Goal: Task Accomplishment & Management: Use online tool/utility

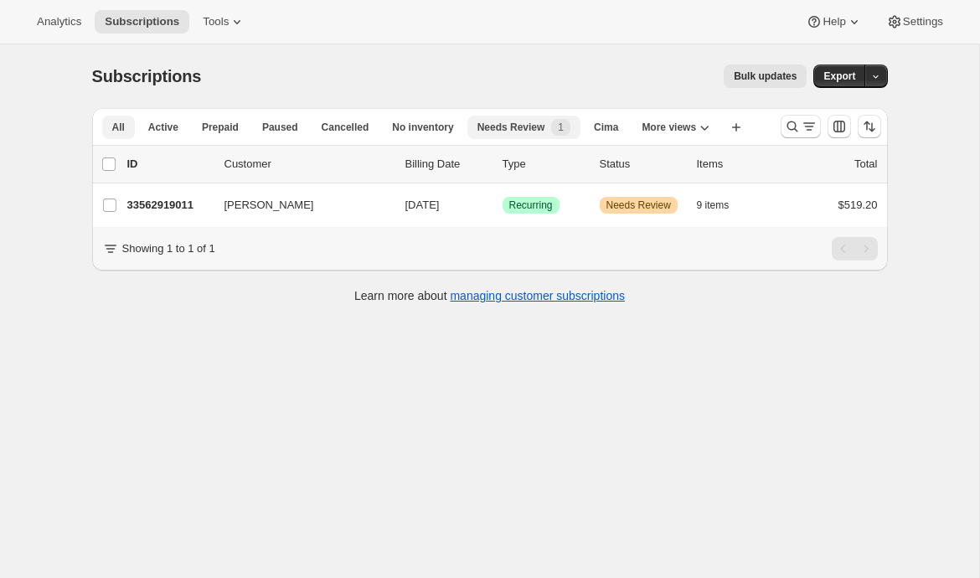
click at [121, 133] on span "All" at bounding box center [118, 127] width 13 height 13
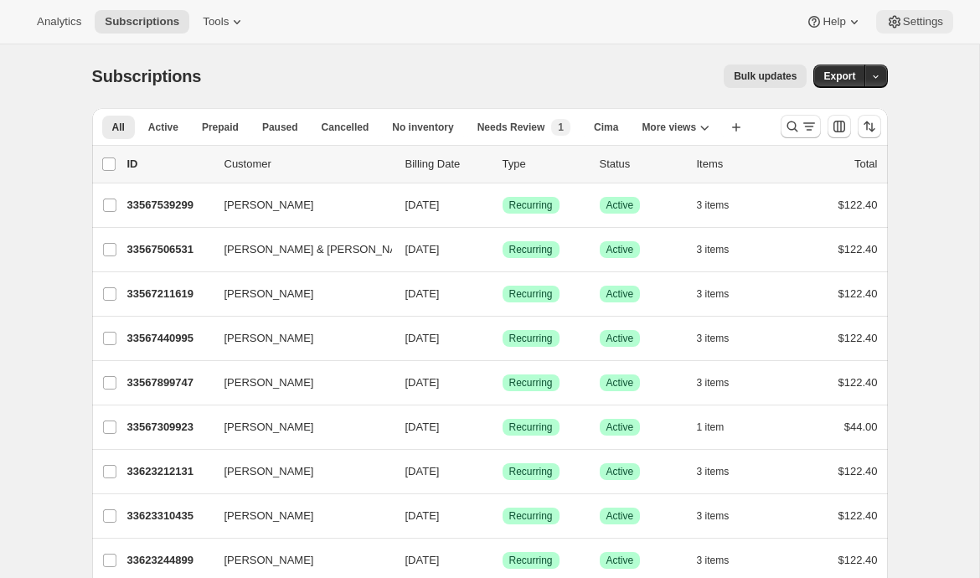
click at [920, 17] on span "Settings" at bounding box center [923, 21] width 40 height 13
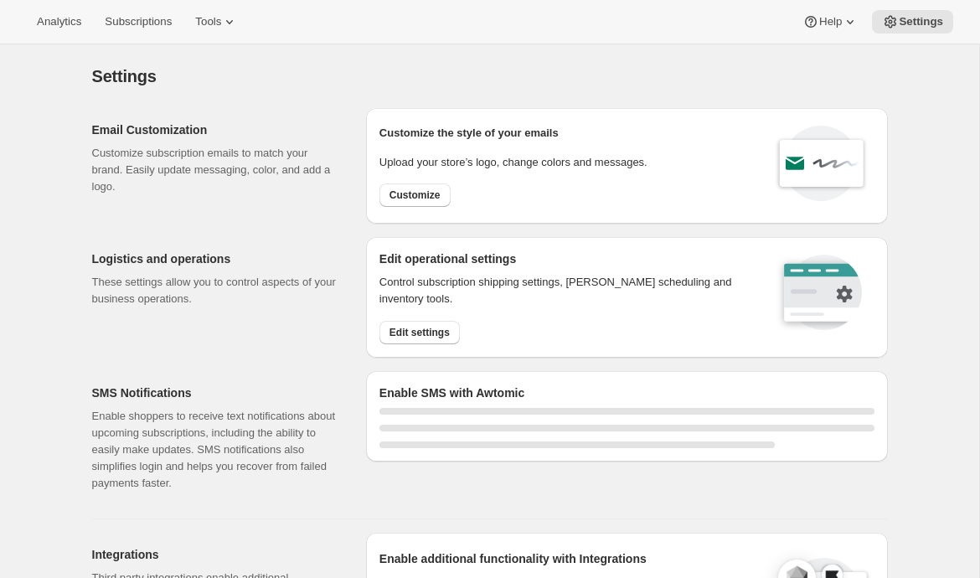
select select "17:00"
select select "09:00"
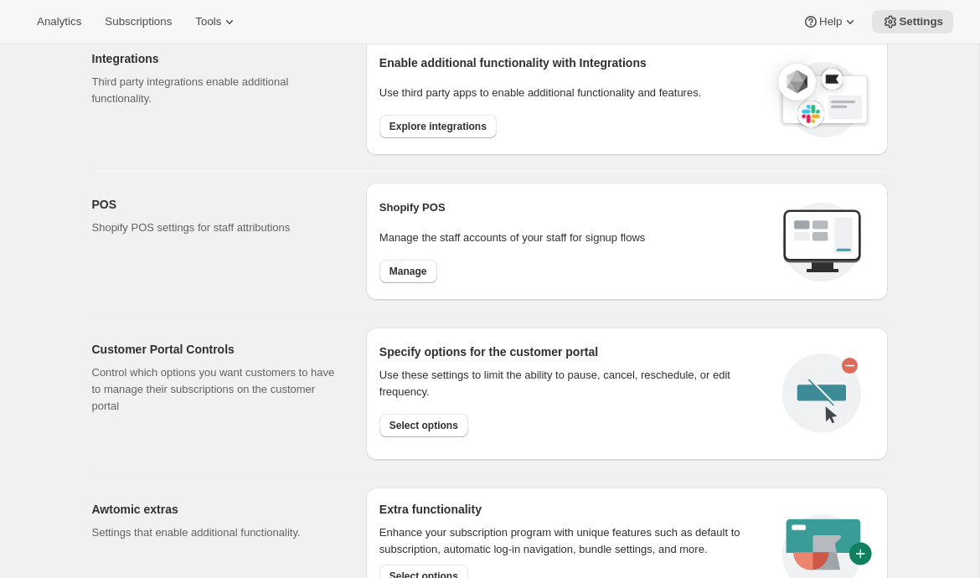
scroll to position [671, 0]
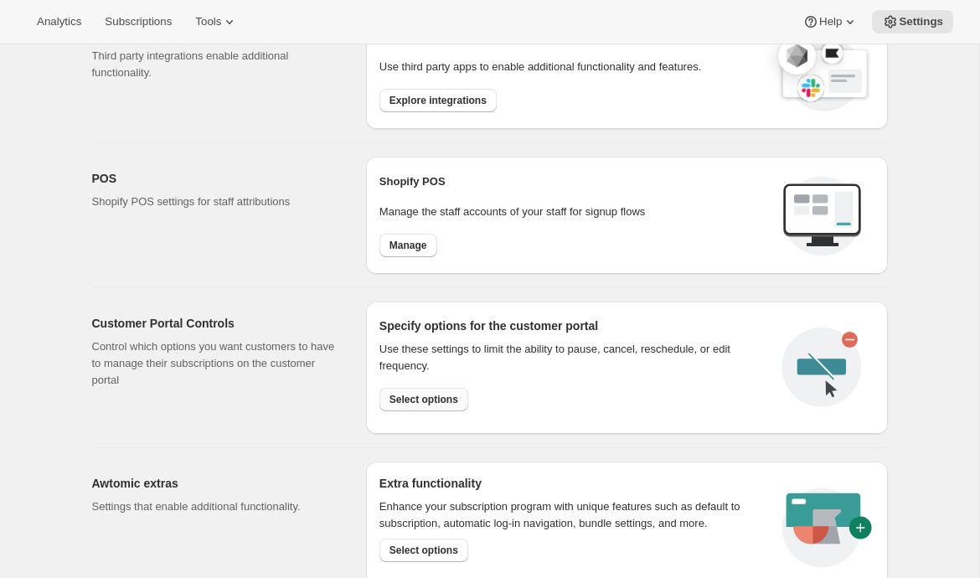
click at [419, 394] on span "Select options" at bounding box center [423, 399] width 69 height 13
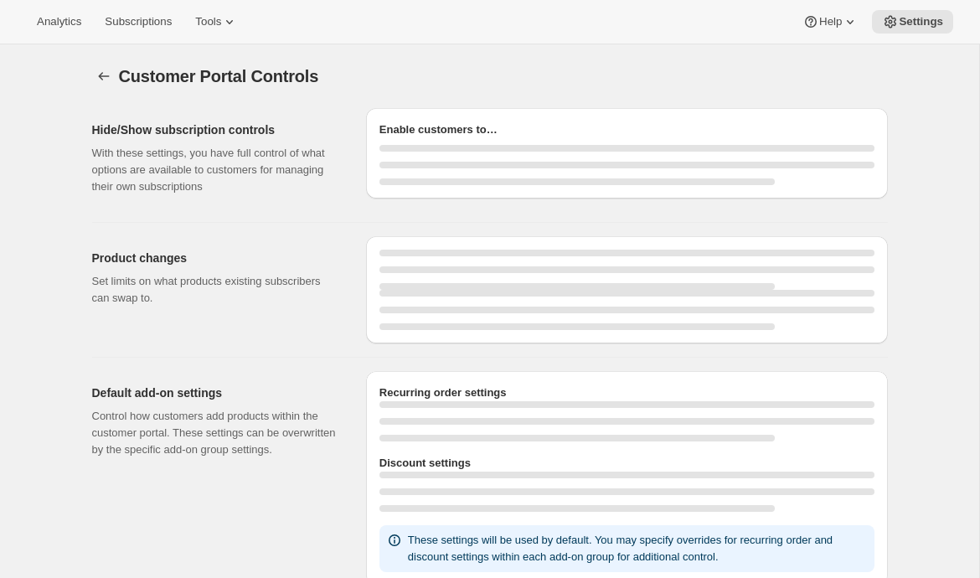
select select "INTERVAL"
select select "MONTH"
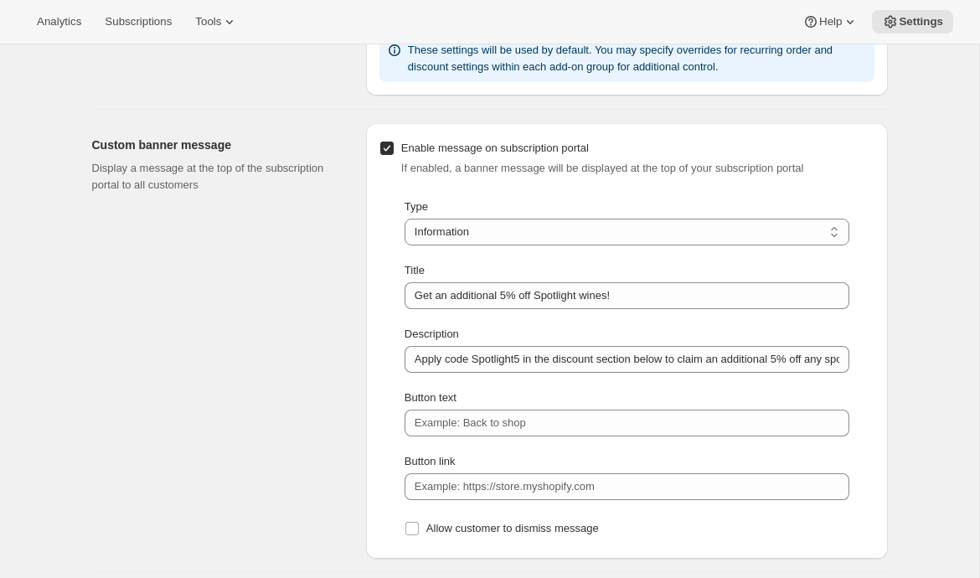
scroll to position [1109, 0]
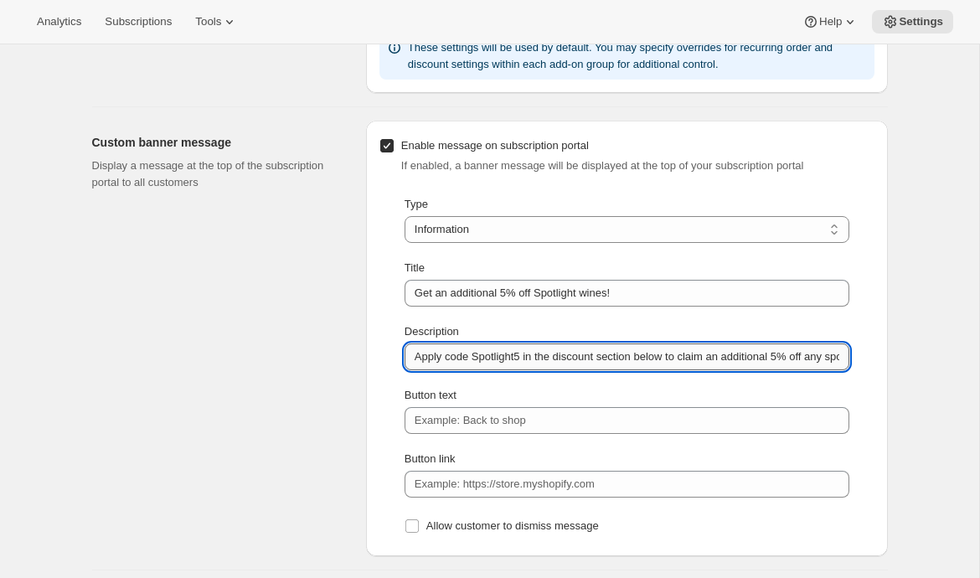
click at [478, 348] on input "Apply code Spotlight5 in the discount section below to claim an additional 5% o…" at bounding box center [626, 356] width 445 height 27
paste input "Include the 2022 Kit’s Killer Cab, 2023 The Climber, or 2024 Oak Knoll Sauvigno…"
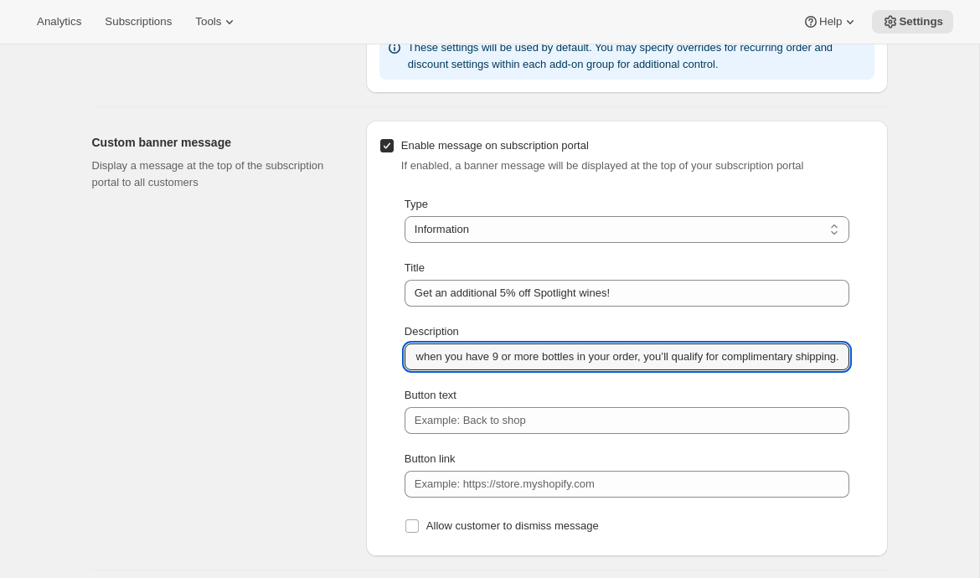
type input "Include the 2022 Kit’s Killer Cab, 2023 The Climber, or 2024 Oak Knoll Sauvigno…"
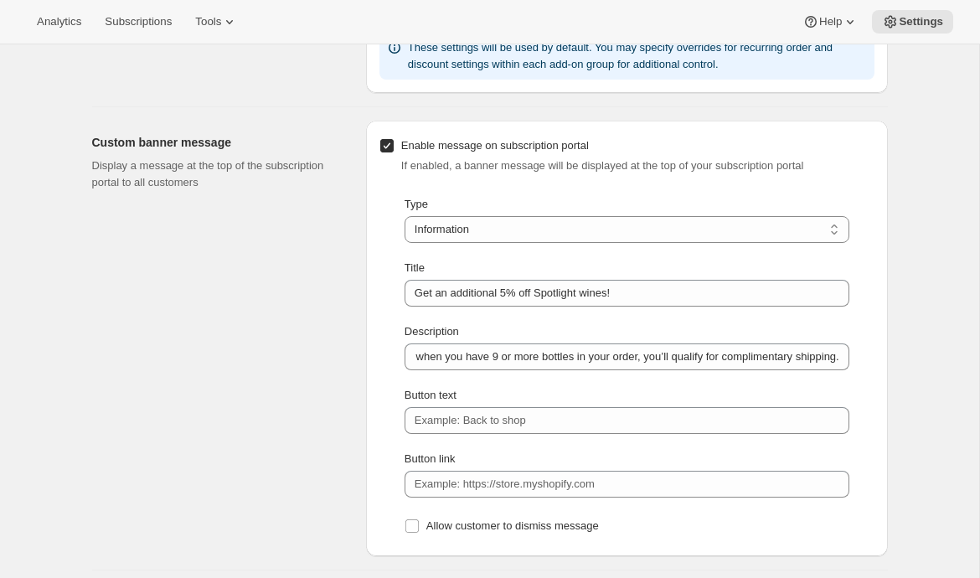
scroll to position [0, 0]
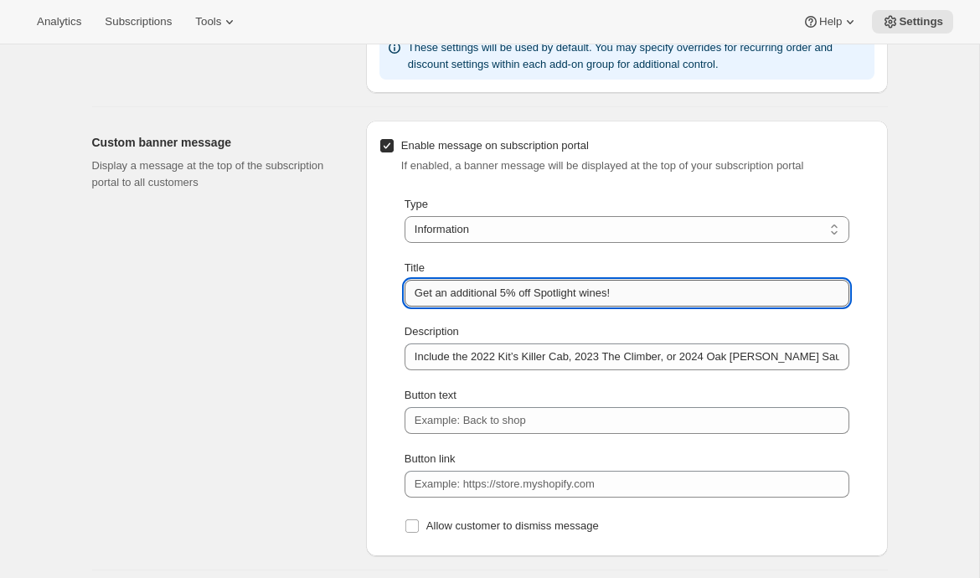
click at [502, 294] on input "Get an additional 5% off Spotlight wines!" at bounding box center [626, 293] width 445 height 27
paste input "Spotlight Bonus Saving"
type input "Spotlight Bonus Savings!"
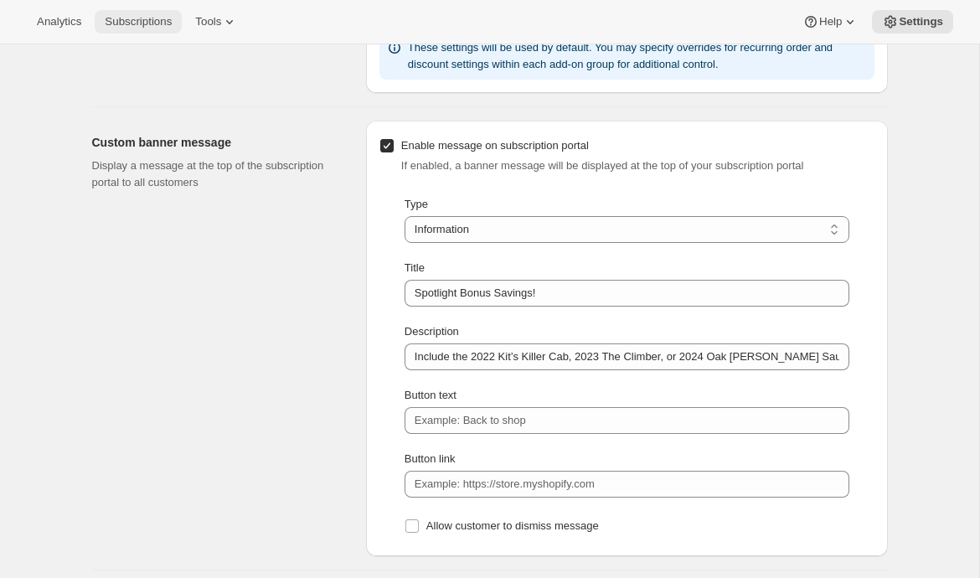
click at [146, 23] on span "Subscriptions" at bounding box center [138, 21] width 67 height 13
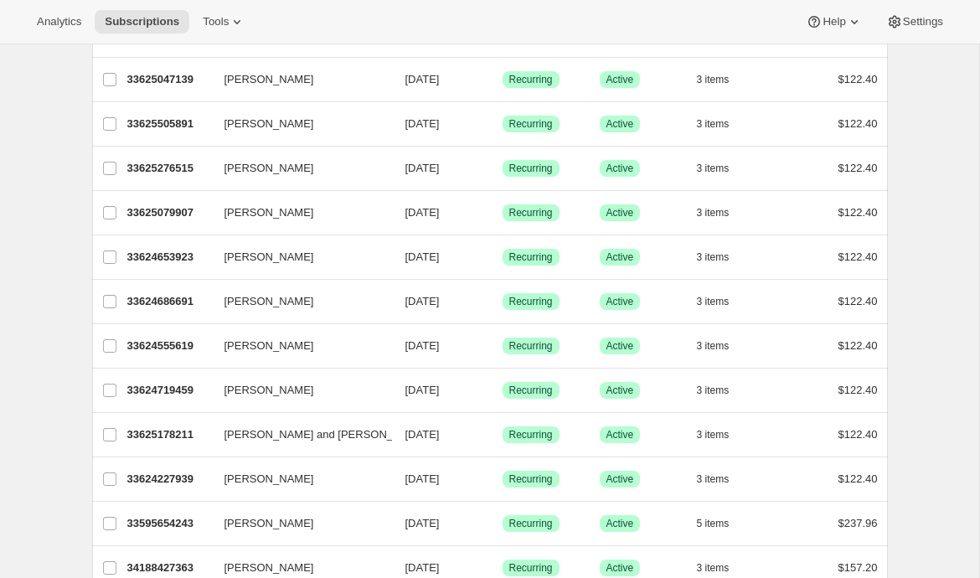
scroll to position [1918, 0]
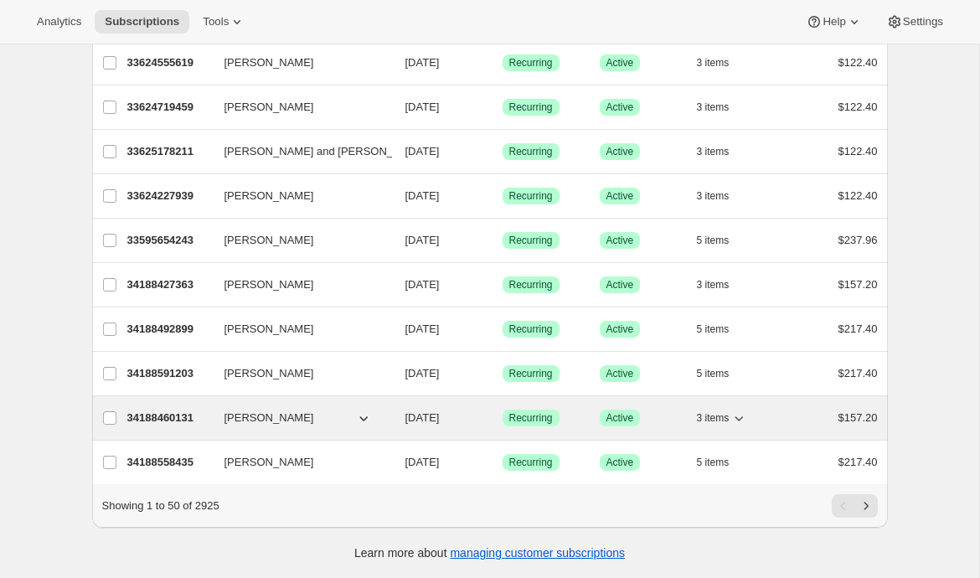
click at [198, 414] on p "34188460131" at bounding box center [169, 418] width 84 height 17
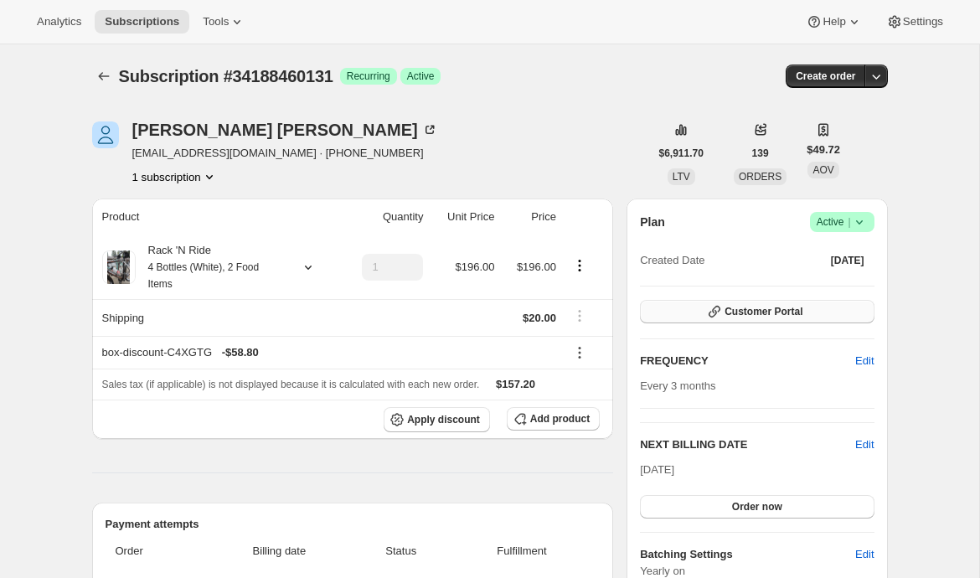
click at [729, 304] on button "Customer Portal" at bounding box center [757, 311] width 234 height 23
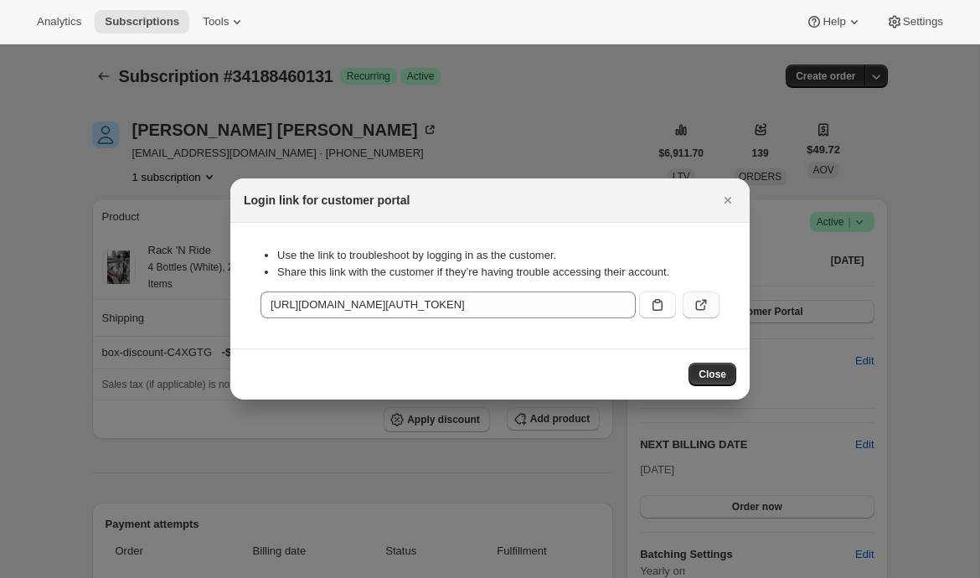
click at [703, 299] on icon ":ro2:" at bounding box center [701, 304] width 17 height 17
click at [730, 197] on icon "Close" at bounding box center [727, 200] width 7 height 7
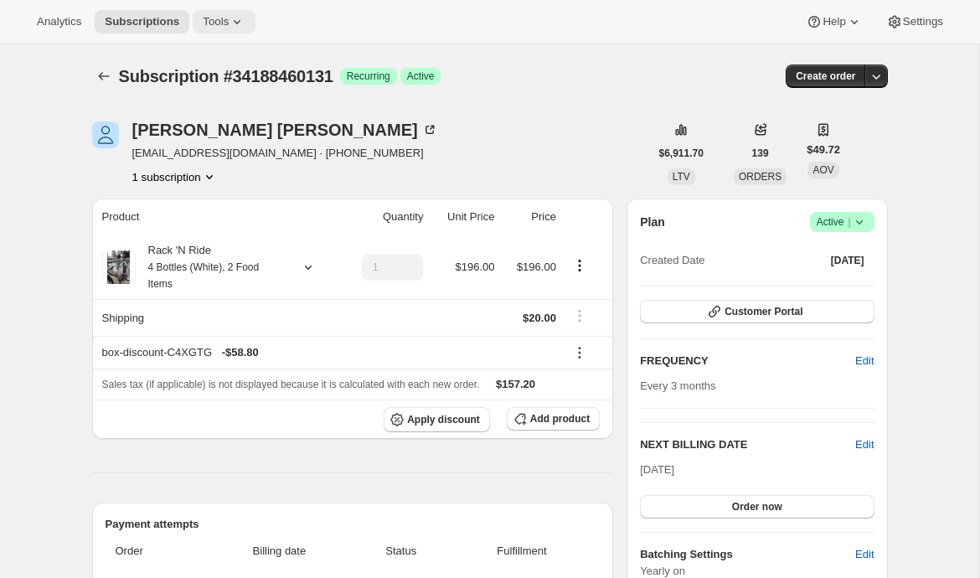
click at [229, 23] on span "Tools" at bounding box center [216, 21] width 26 height 13
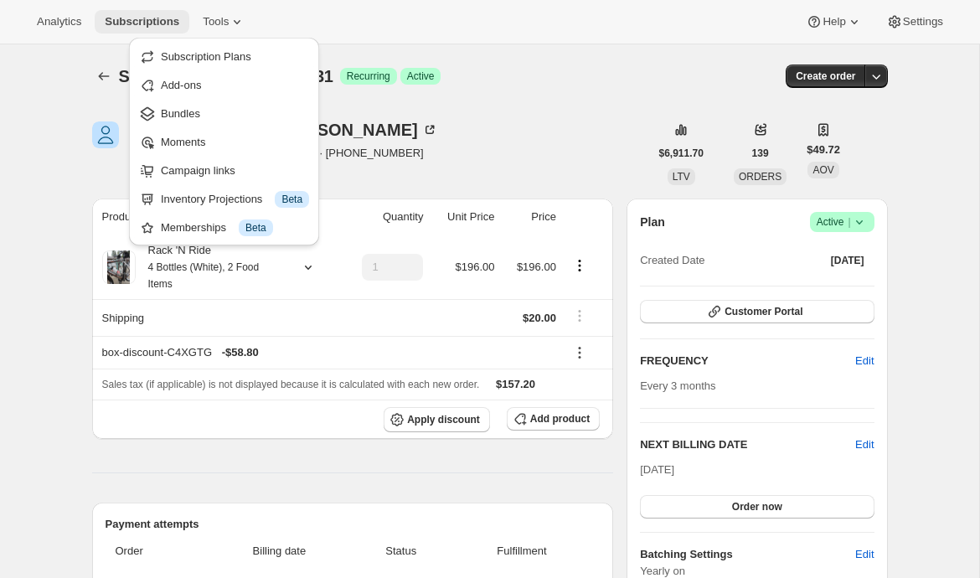
click at [165, 19] on span "Subscriptions" at bounding box center [142, 21] width 75 height 13
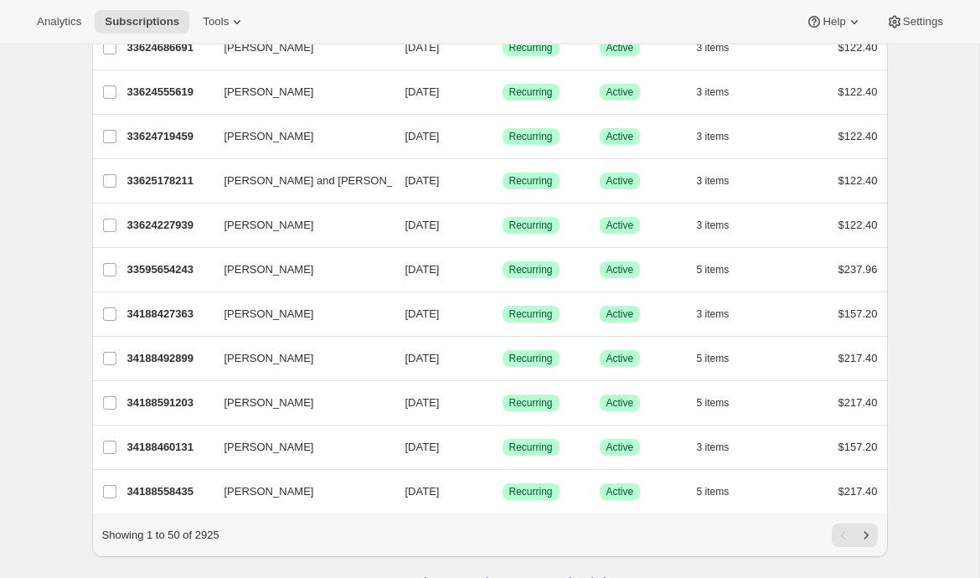
scroll to position [1918, 0]
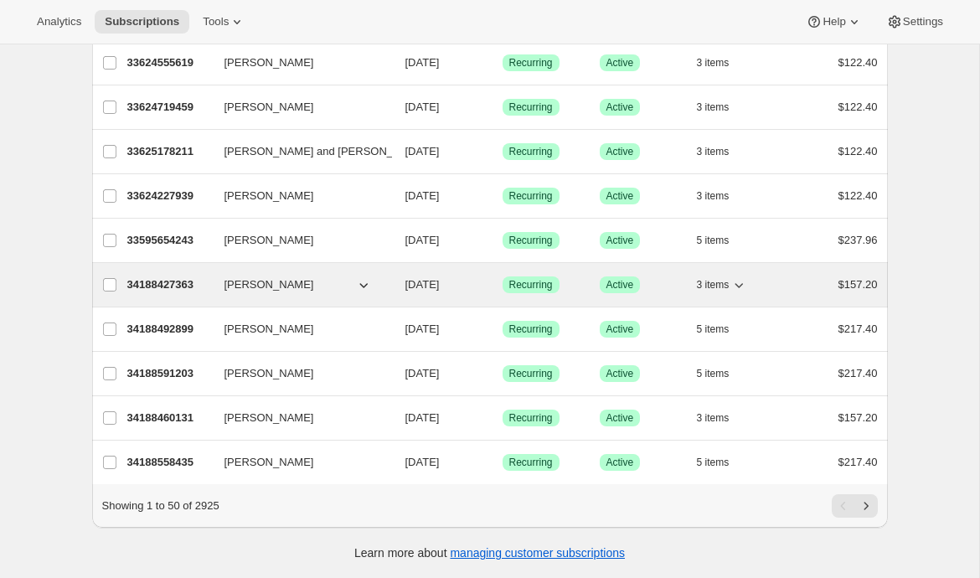
click at [165, 288] on p "34188427363" at bounding box center [169, 284] width 84 height 17
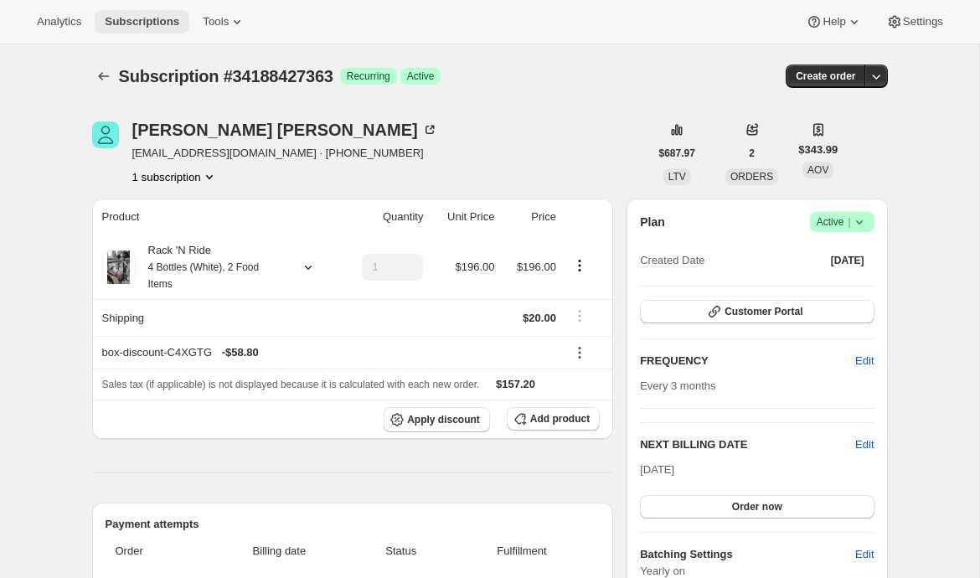
click at [159, 20] on span "Subscriptions" at bounding box center [142, 21] width 75 height 13
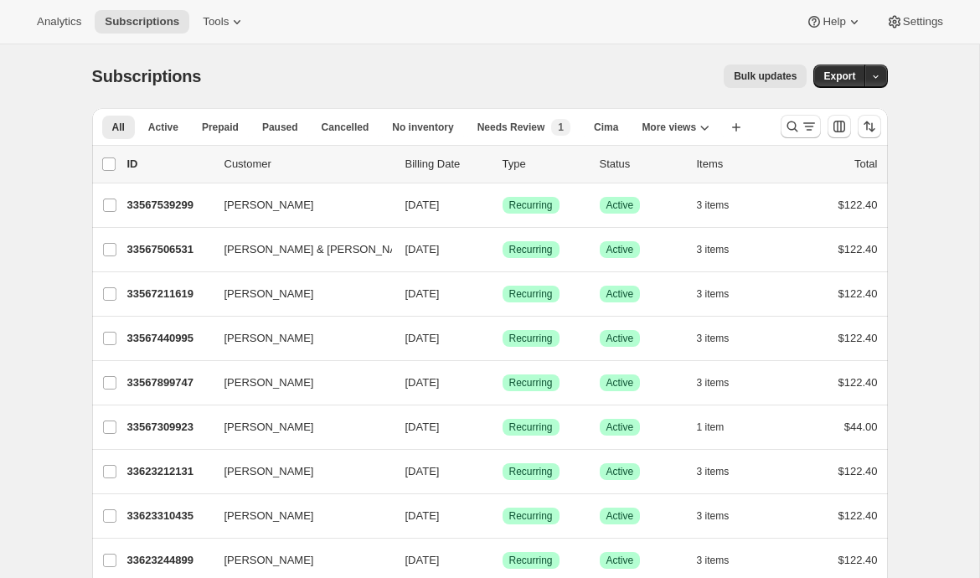
click at [772, 82] on span "Bulk updates" at bounding box center [765, 76] width 63 height 13
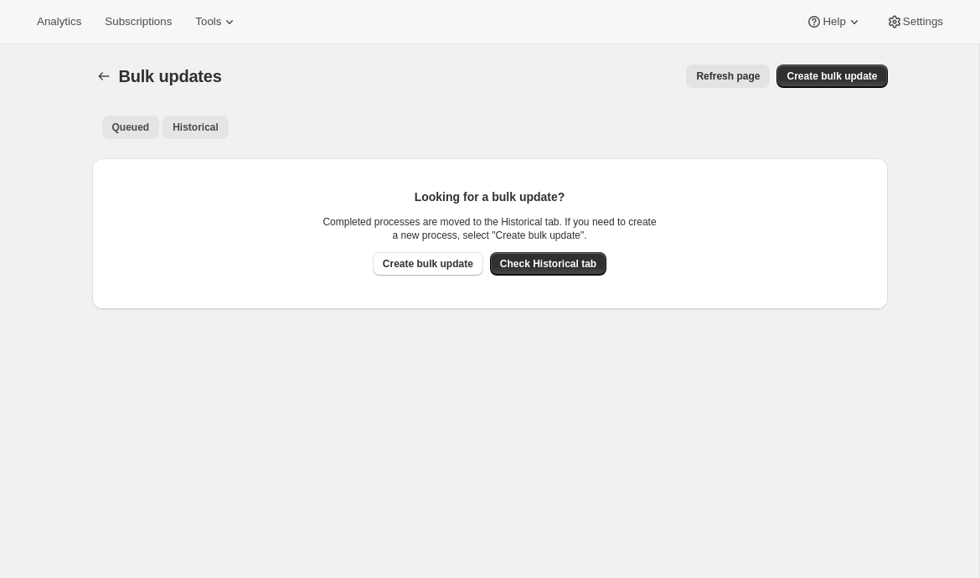
click at [217, 123] on span "Historical" at bounding box center [196, 127] width 46 height 13
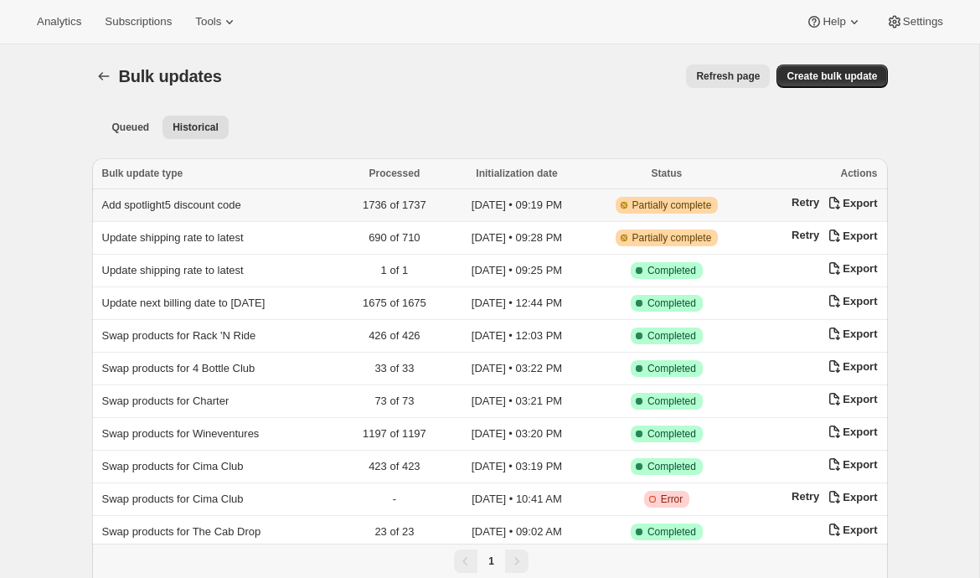
click at [200, 207] on span "Add spotlight5 discount code" at bounding box center [171, 204] width 139 height 13
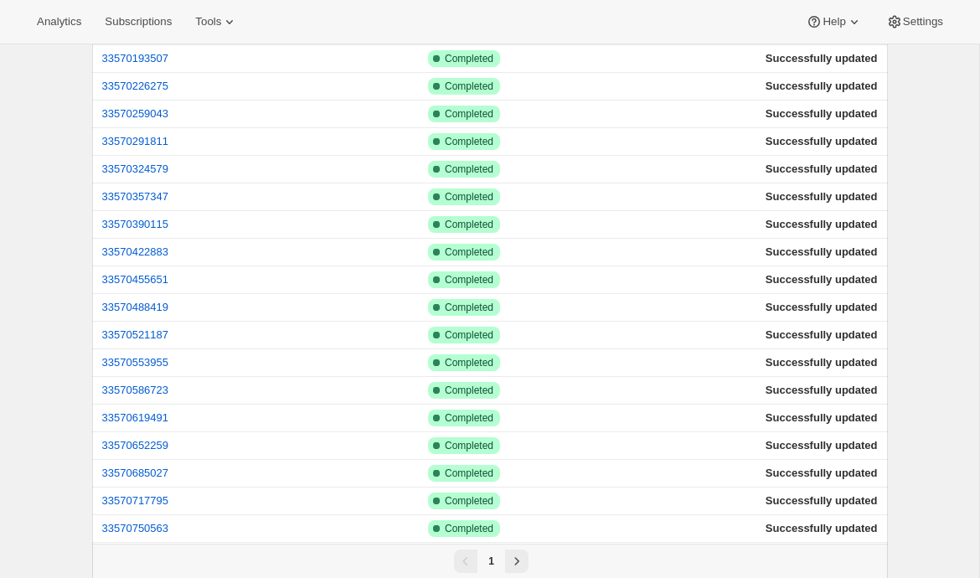
scroll to position [2393, 0]
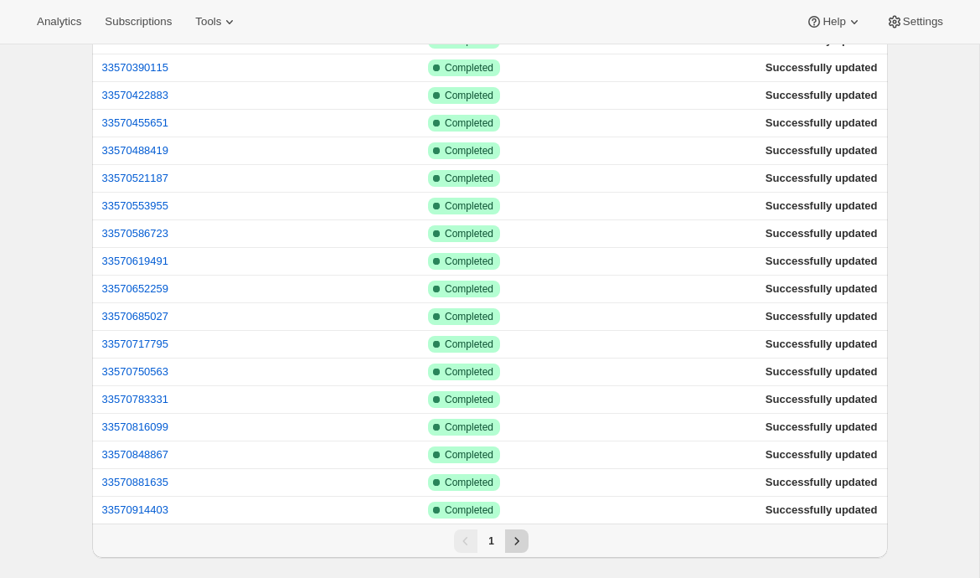
click at [515, 538] on icon "Next" at bounding box center [516, 541] width 4 height 8
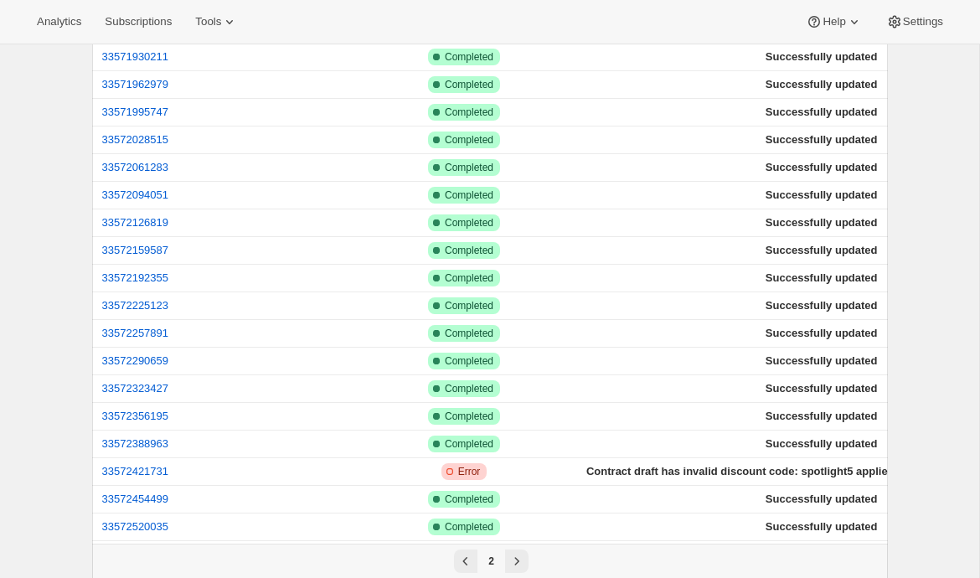
scroll to position [1221, 0]
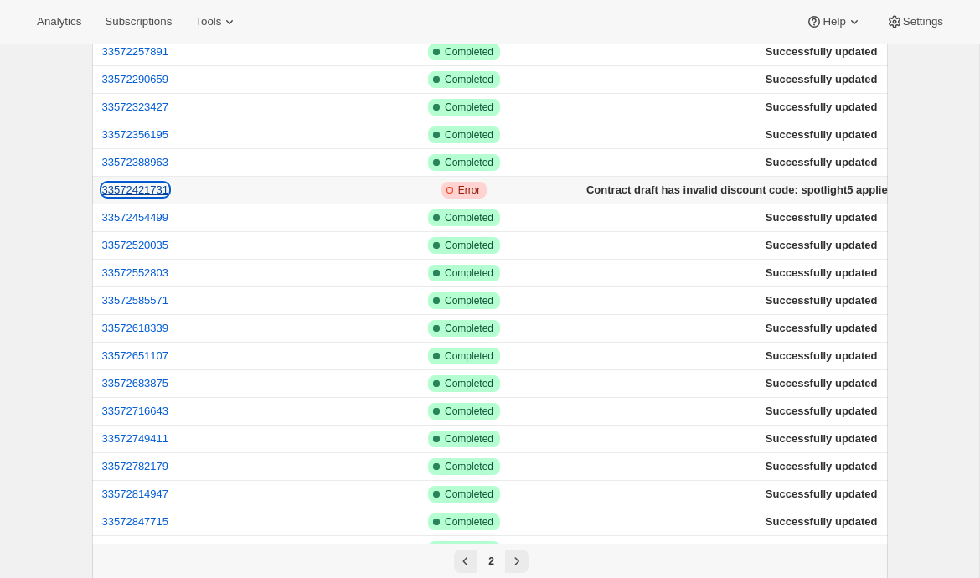
click at [146, 190] on button "33572421731" at bounding box center [135, 189] width 67 height 13
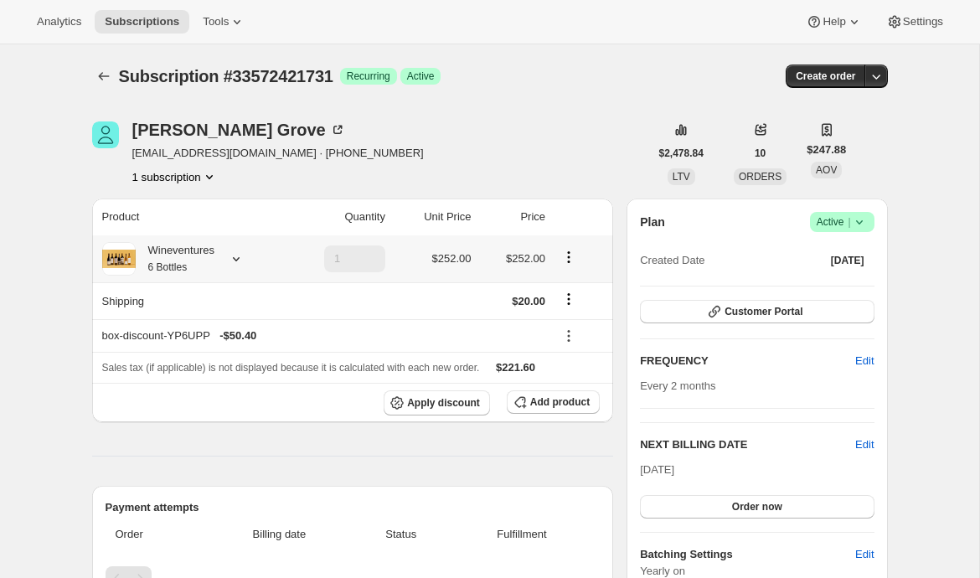
click at [236, 257] on icon at bounding box center [236, 258] width 17 height 17
click at [302, 180] on div "1 subscription" at bounding box center [277, 176] width 291 height 17
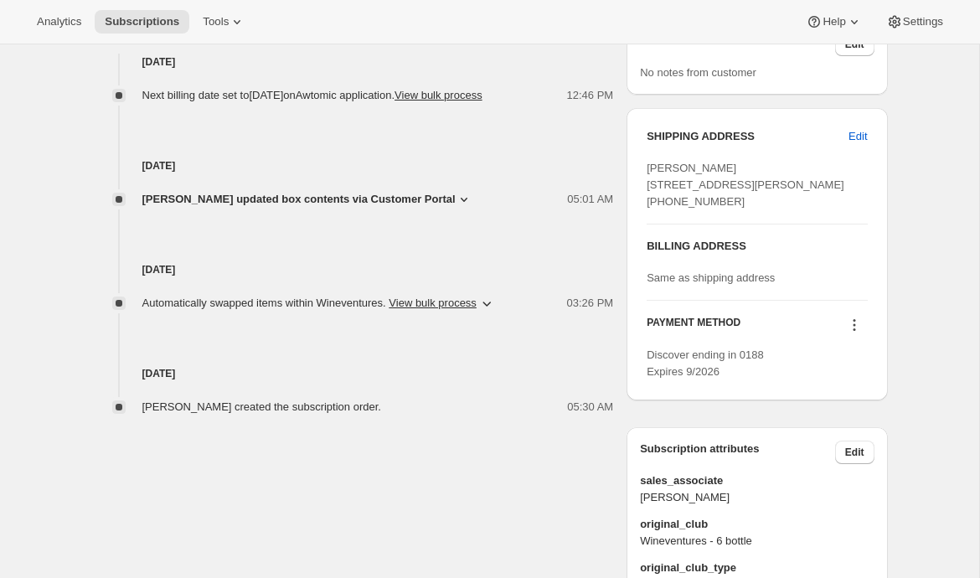
scroll to position [545, 0]
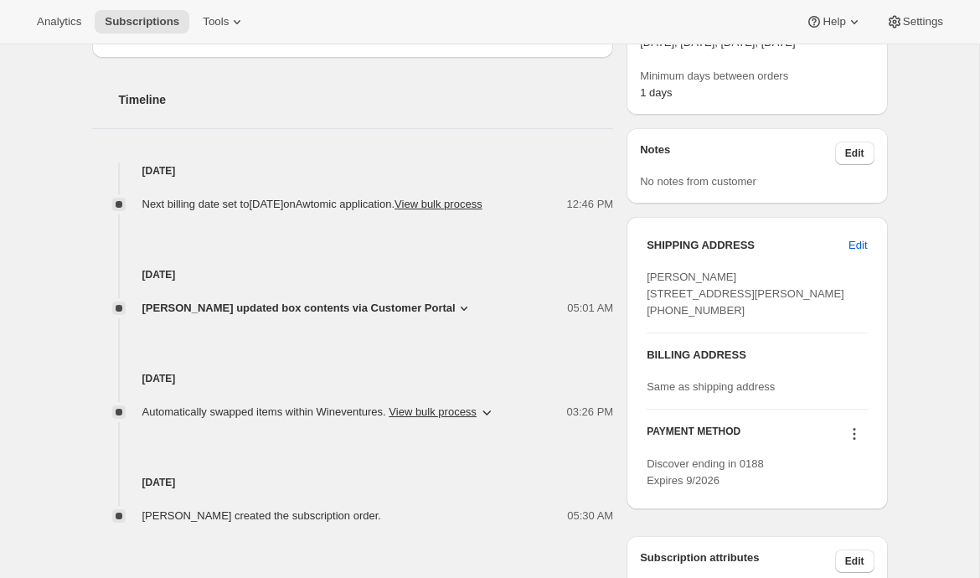
click at [456, 317] on icon at bounding box center [464, 308] width 17 height 17
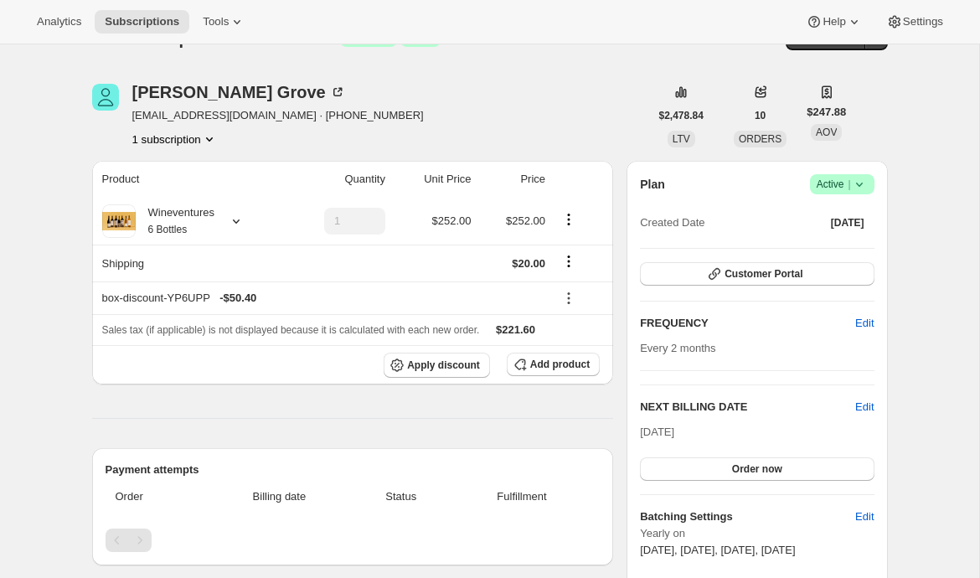
scroll to position [0, 0]
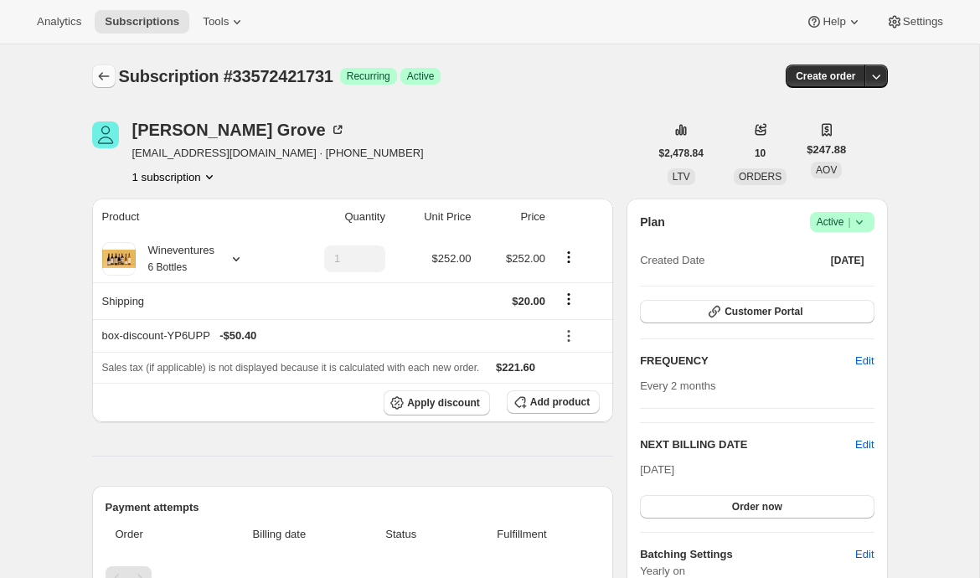
click at [98, 75] on icon "Subscriptions" at bounding box center [103, 76] width 17 height 17
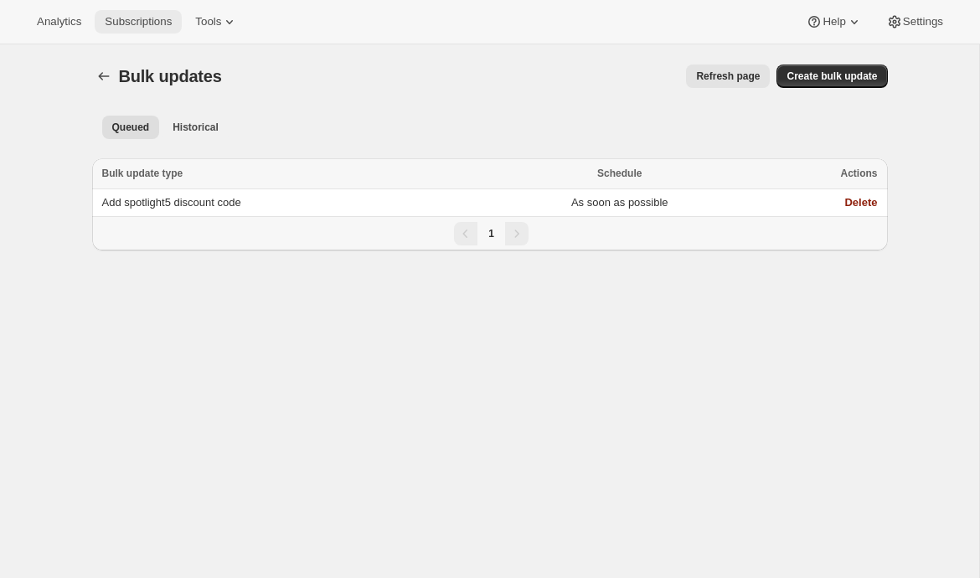
click at [157, 15] on span "Subscriptions" at bounding box center [138, 21] width 67 height 13
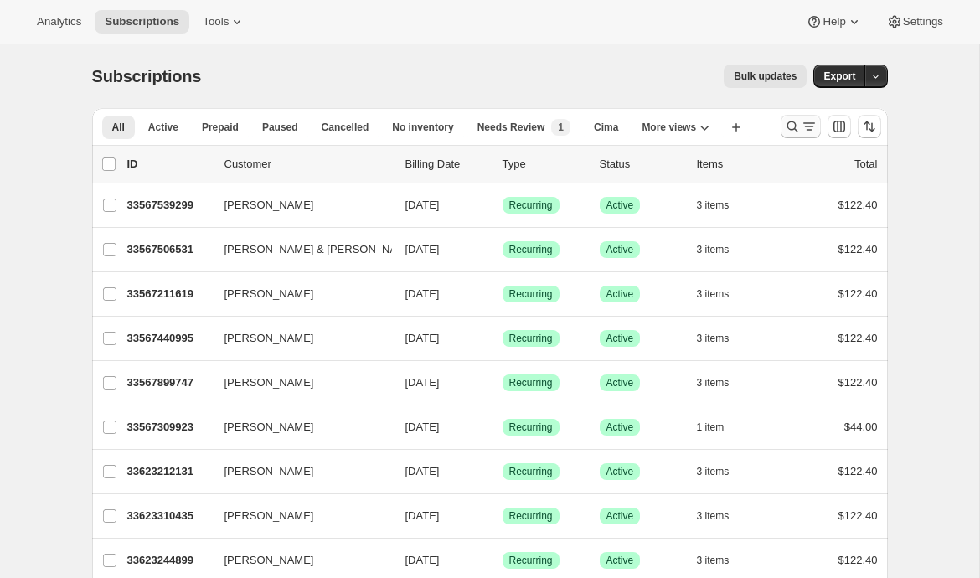
click at [797, 134] on icon "Search and filter results" at bounding box center [792, 126] width 17 height 17
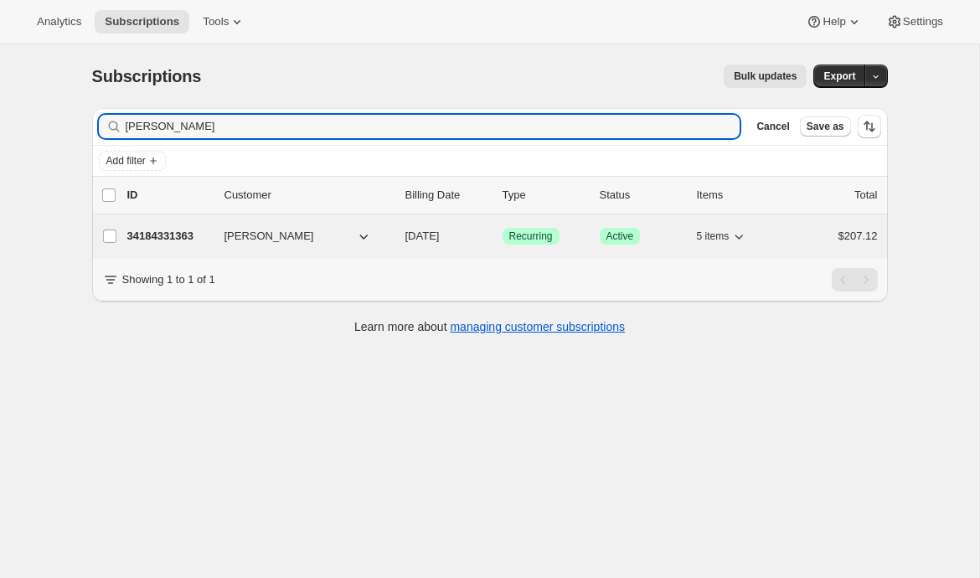
type input "emily yuhas"
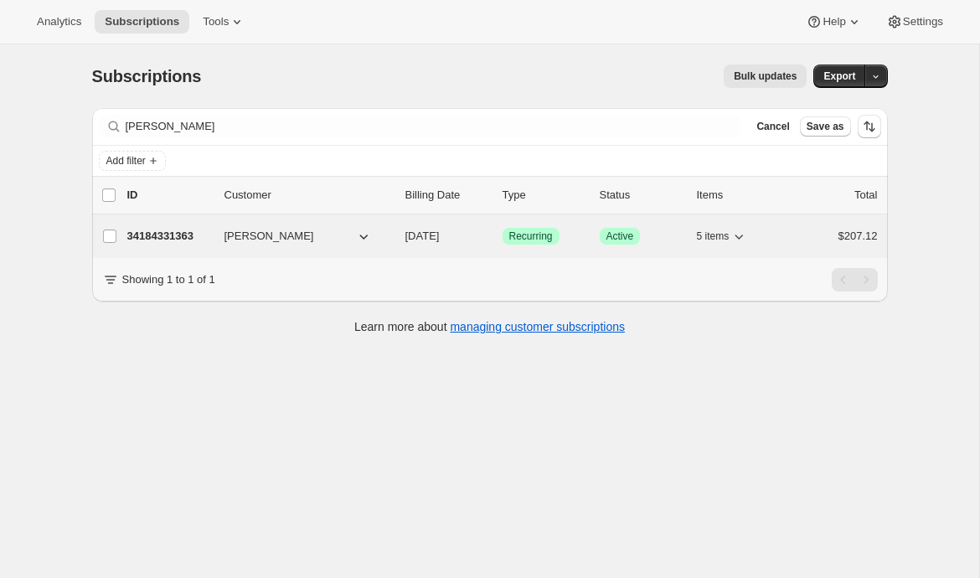
click at [158, 230] on p "34184331363" at bounding box center [169, 236] width 84 height 17
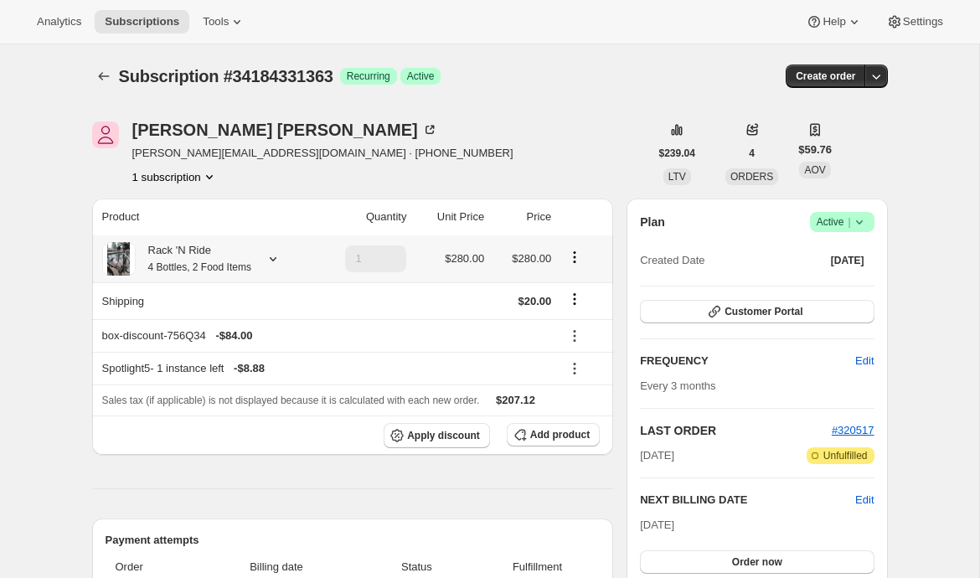
click at [278, 262] on icon at bounding box center [273, 258] width 17 height 17
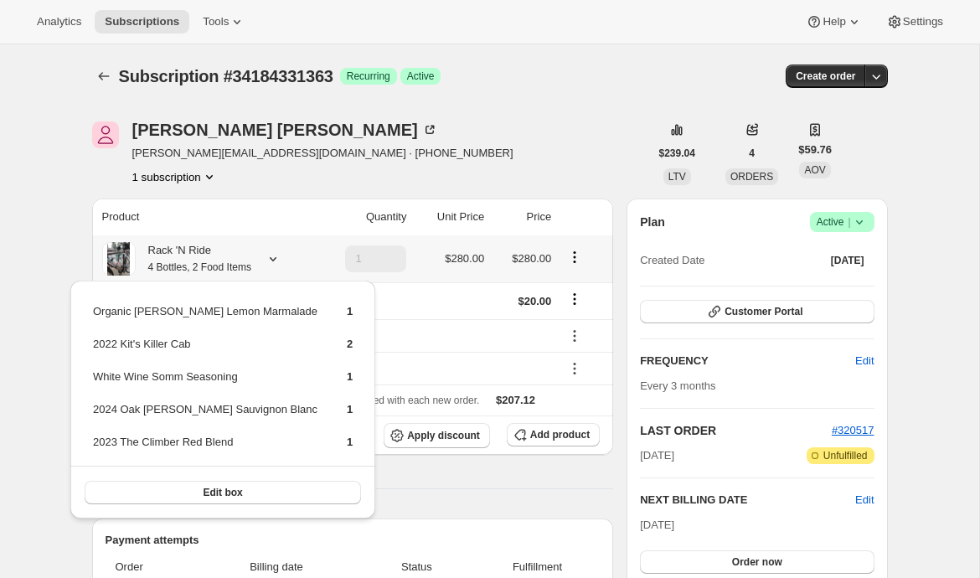
click at [278, 262] on icon at bounding box center [273, 258] width 17 height 17
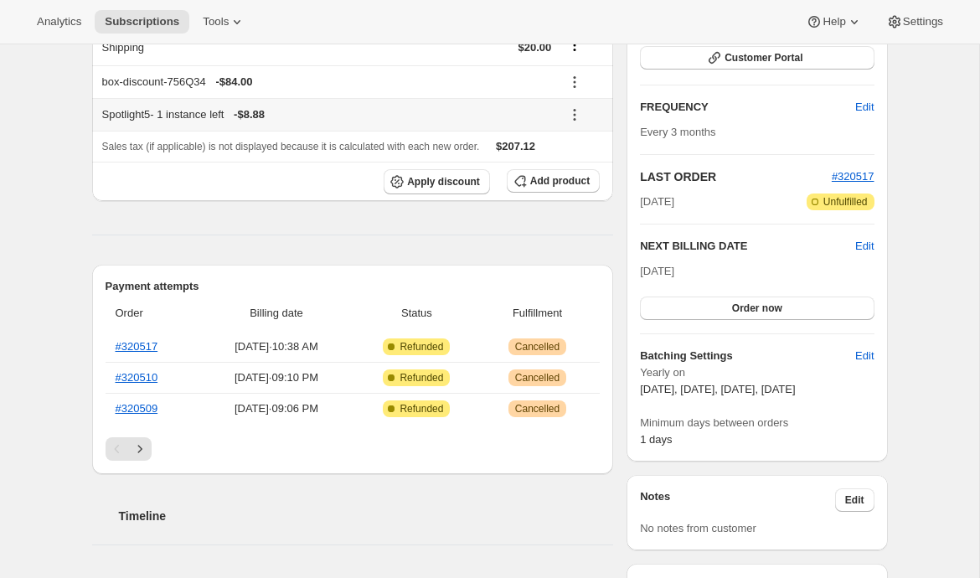
scroll to position [257, 0]
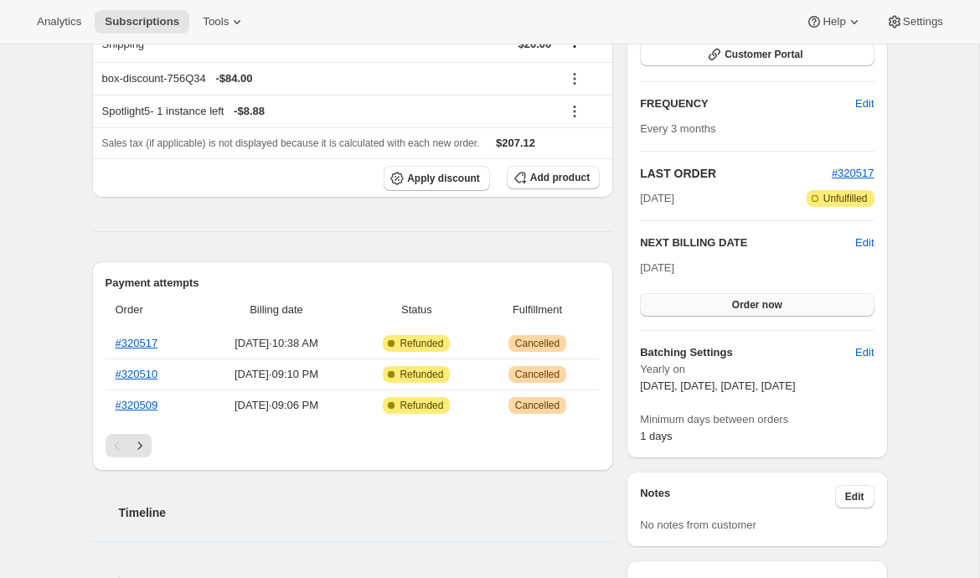
click at [692, 305] on button "Order now" at bounding box center [757, 304] width 234 height 23
click at [694, 305] on button "Click to confirm" at bounding box center [757, 304] width 234 height 23
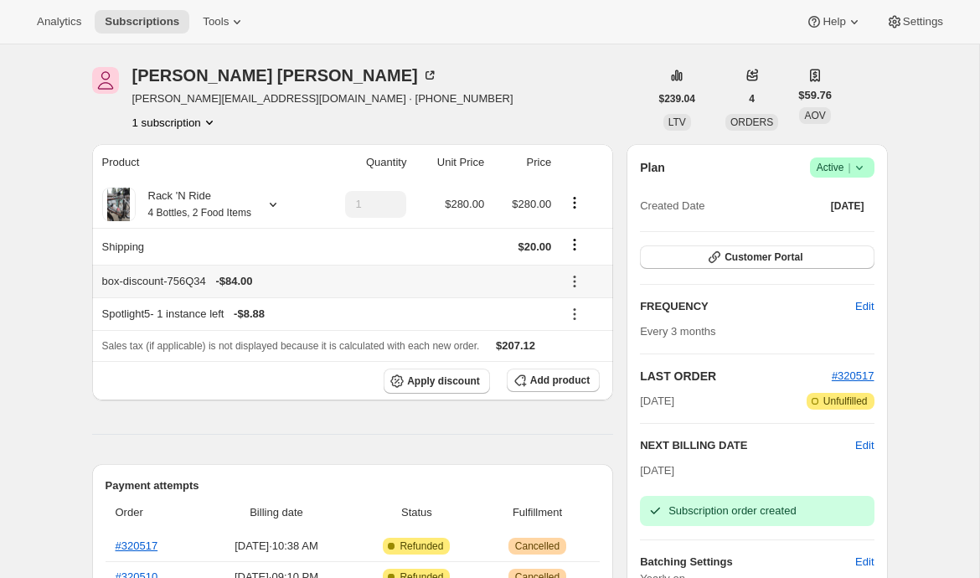
scroll to position [97, 0]
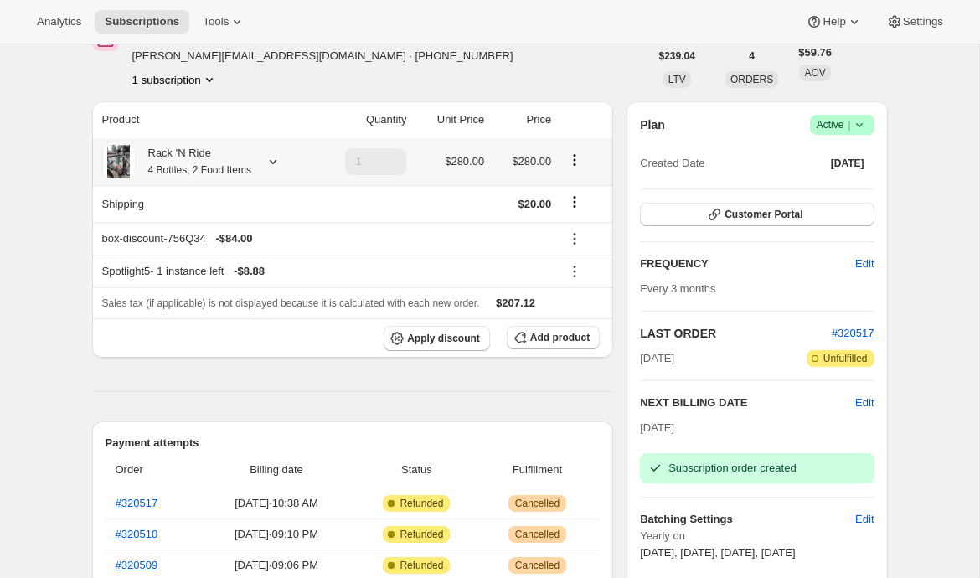
click at [272, 163] on icon at bounding box center [273, 161] width 17 height 17
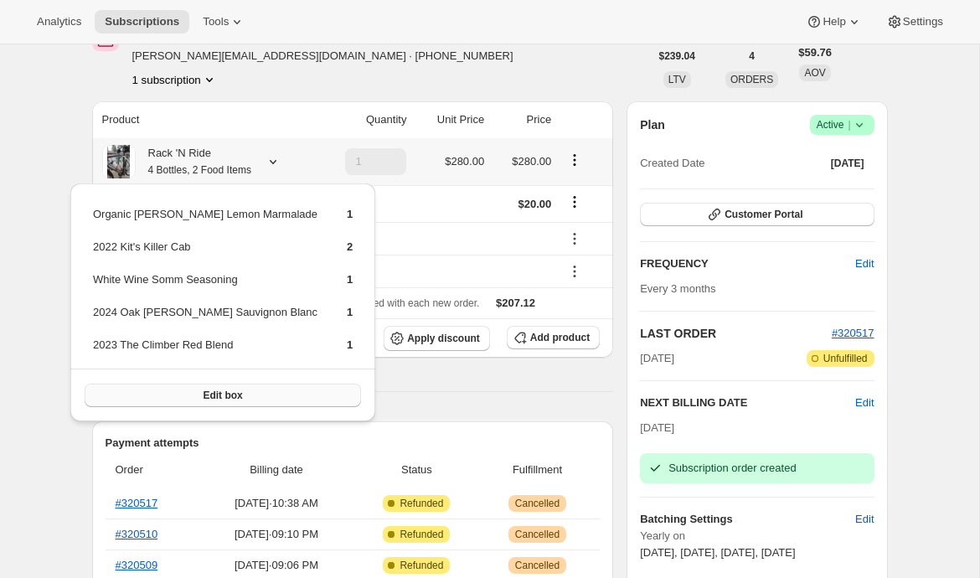
click at [145, 393] on button "Edit box" at bounding box center [223, 395] width 276 height 23
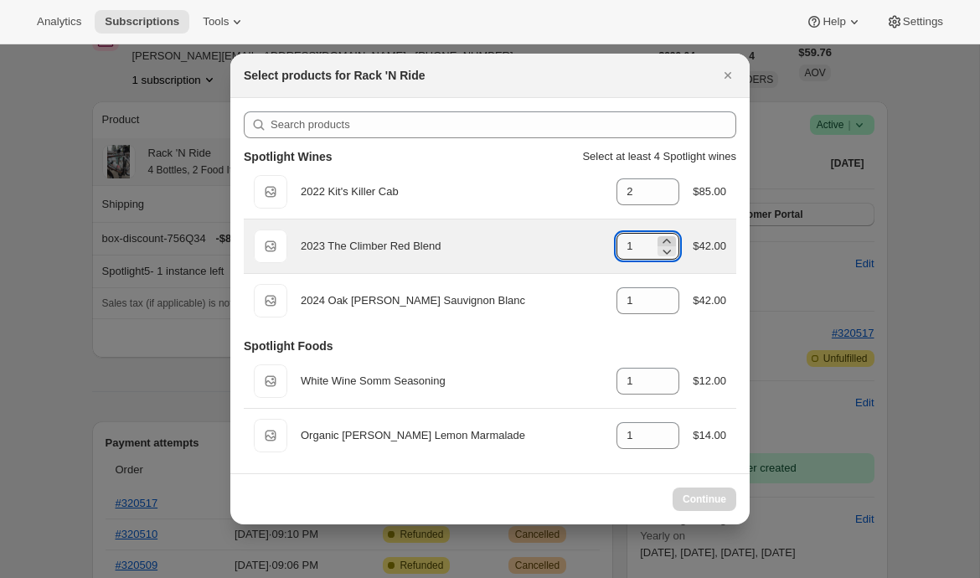
click at [663, 241] on icon ":rgp:" at bounding box center [666, 241] width 17 height 17
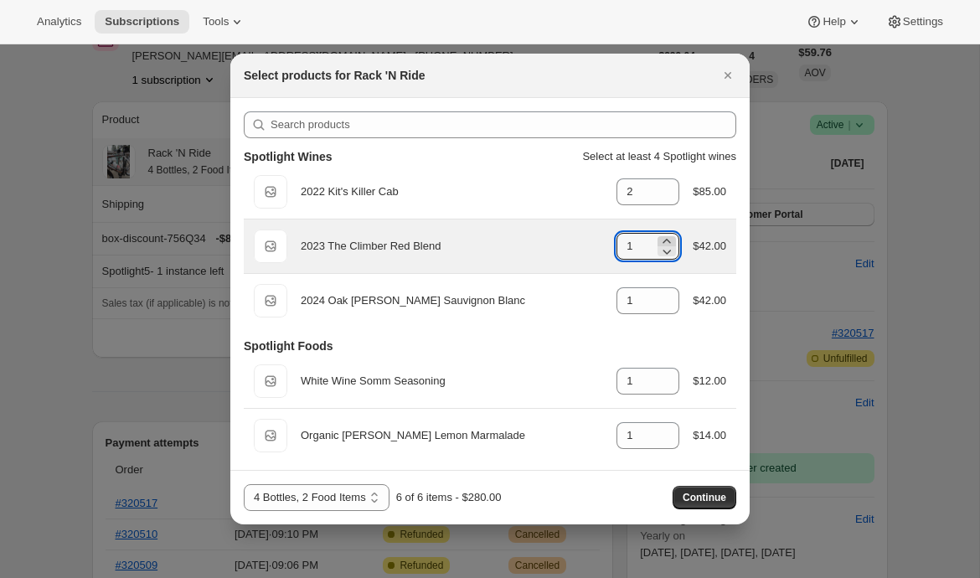
click at [665, 240] on icon ":rgp:" at bounding box center [666, 241] width 17 height 17
click at [665, 255] on icon ":rgp:" at bounding box center [666, 251] width 17 height 17
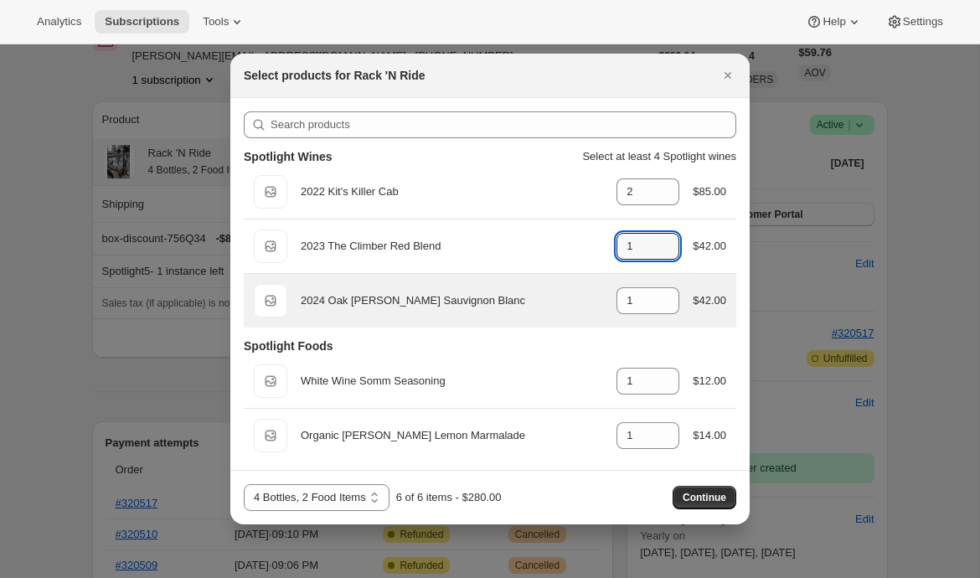
drag, startPoint x: 662, startPoint y: 250, endPoint x: 662, endPoint y: 284, distance: 33.5
click at [662, 250] on icon ":rgp:" at bounding box center [666, 251] width 17 height 17
type input "0"
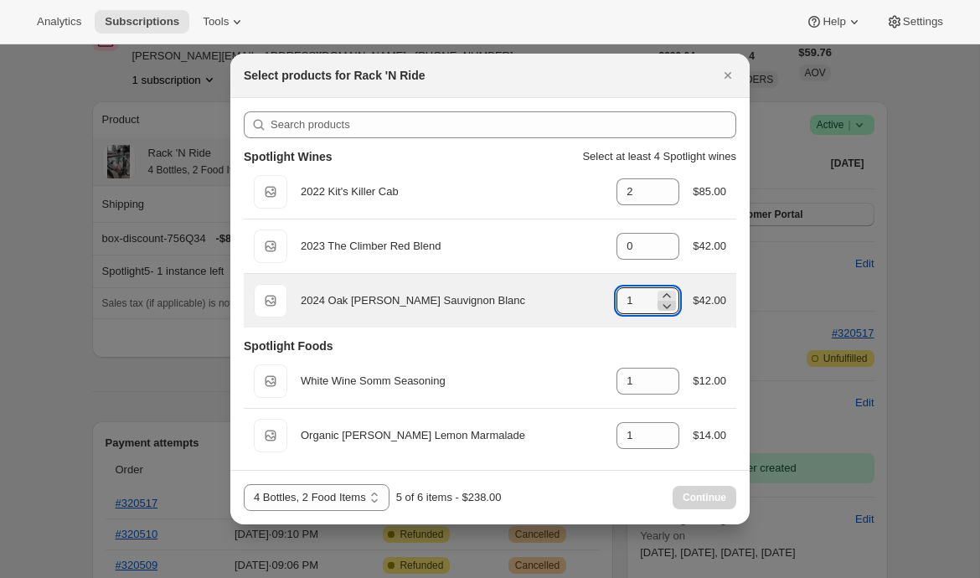
click at [663, 307] on icon ":rgp:" at bounding box center [667, 306] width 8 height 5
type input "0"
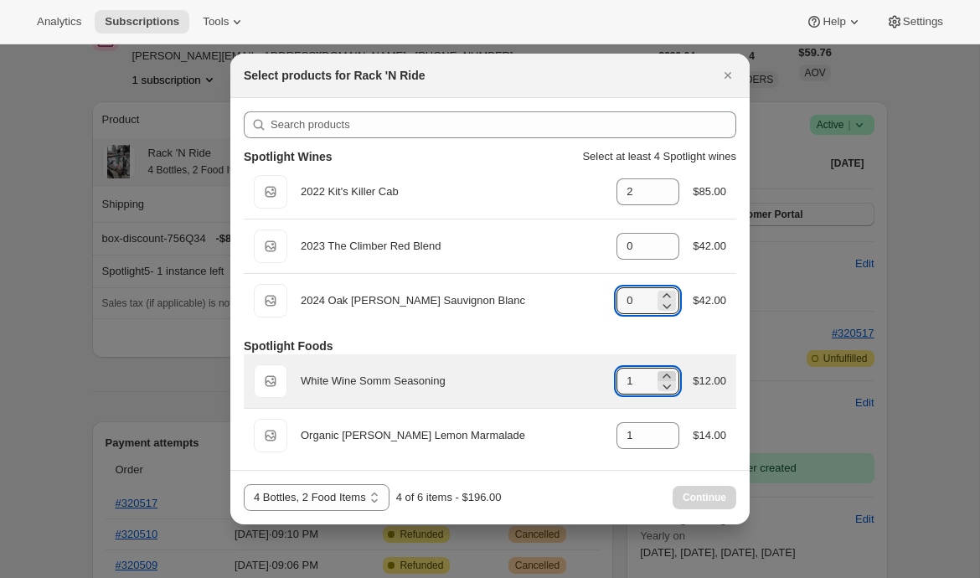
click at [667, 374] on icon ":rgp:" at bounding box center [666, 376] width 17 height 17
type input "2"
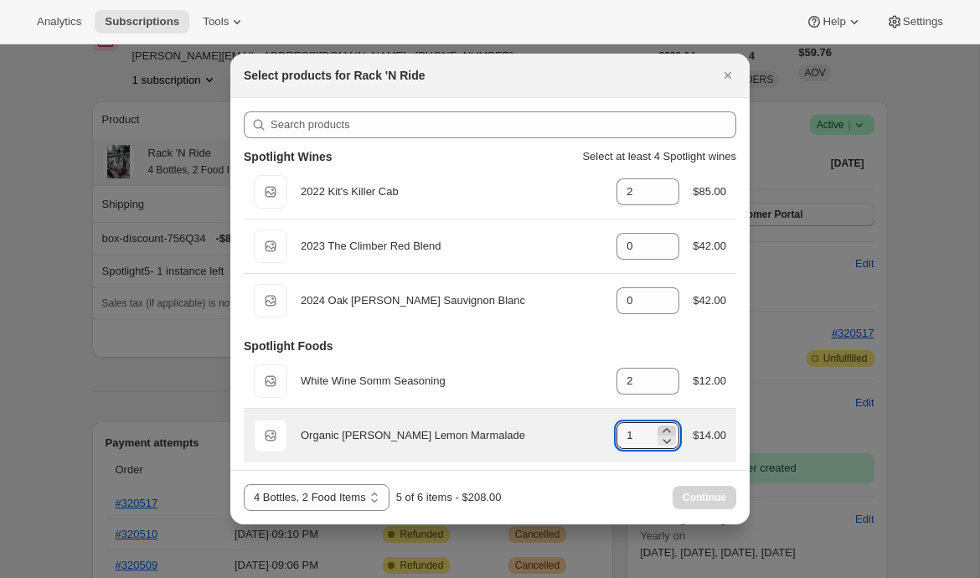
click at [667, 427] on icon ":rgp:" at bounding box center [666, 430] width 17 height 17
type input "2"
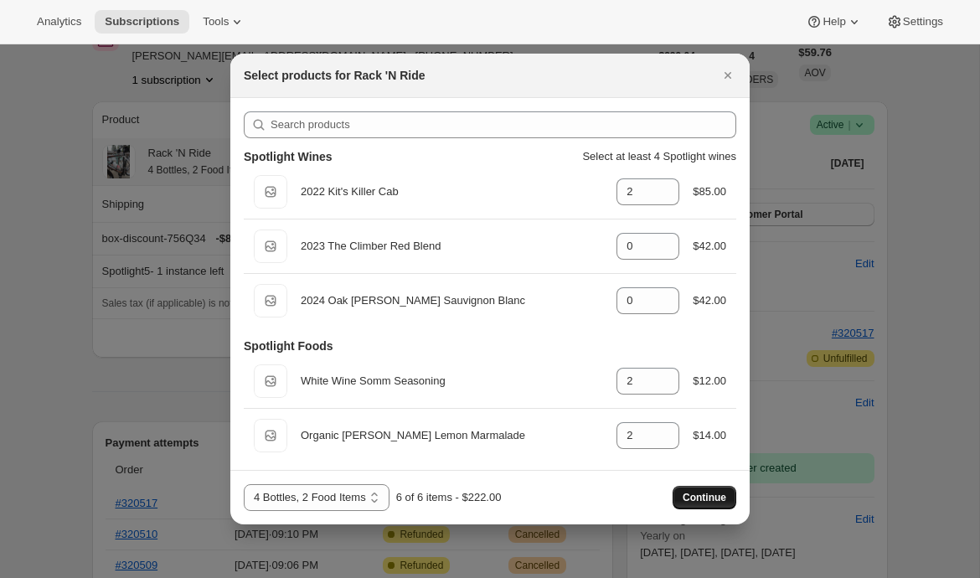
click at [707, 502] on span "Continue" at bounding box center [705, 497] width 44 height 13
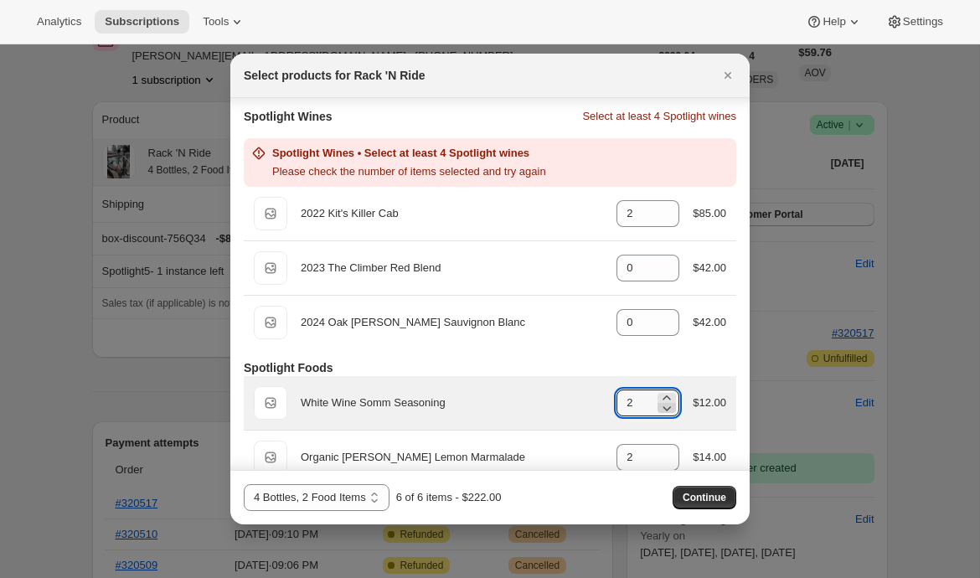
click at [664, 406] on icon ":rgp:" at bounding box center [666, 407] width 17 height 17
type input "0"
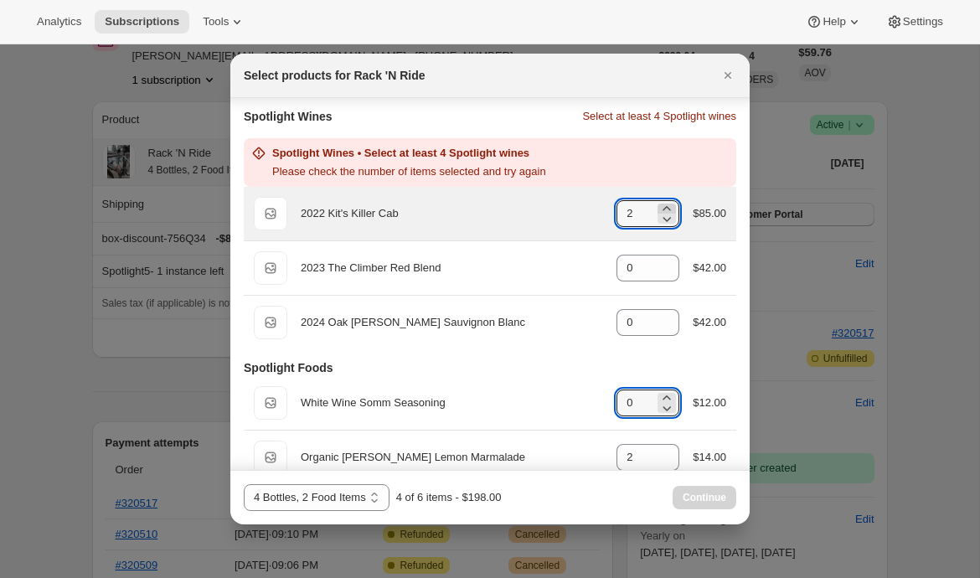
click at [666, 204] on icon ":rgp:" at bounding box center [666, 208] width 17 height 17
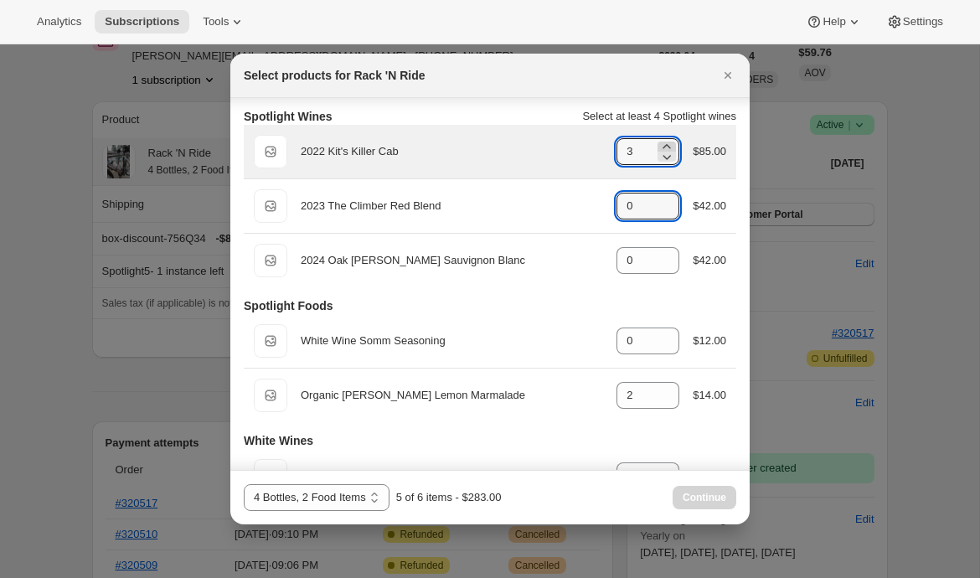
click at [666, 204] on icon ":rgp:" at bounding box center [666, 211] width 17 height 17
click at [667, 145] on icon ":rgp:" at bounding box center [666, 146] width 17 height 17
type input "4"
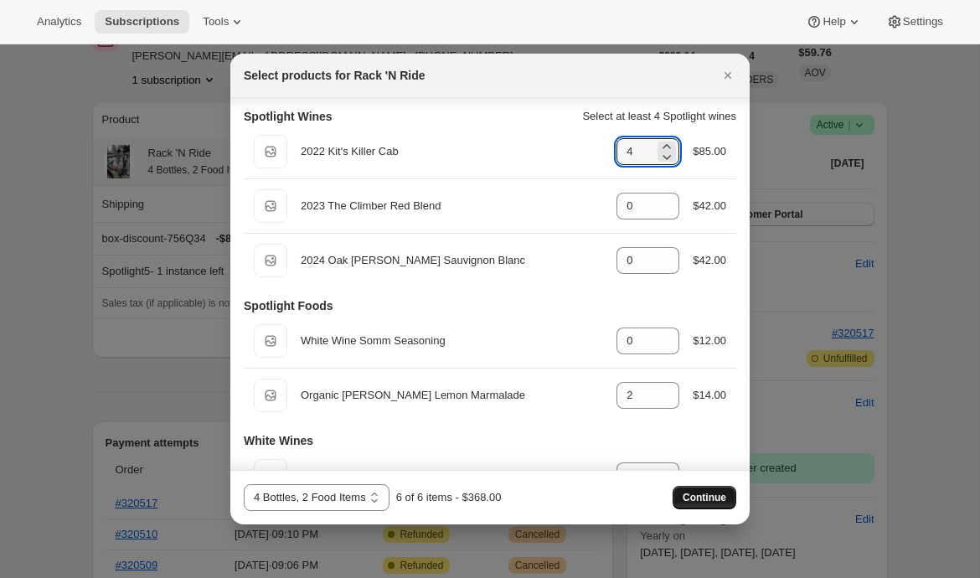
click at [698, 498] on span "Continue" at bounding box center [705, 497] width 44 height 13
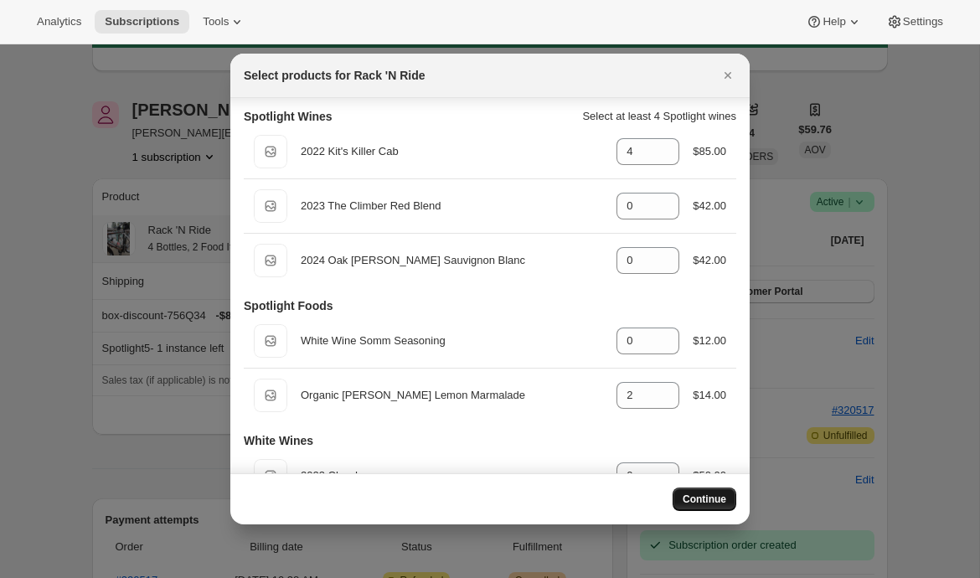
scroll to position [97, 0]
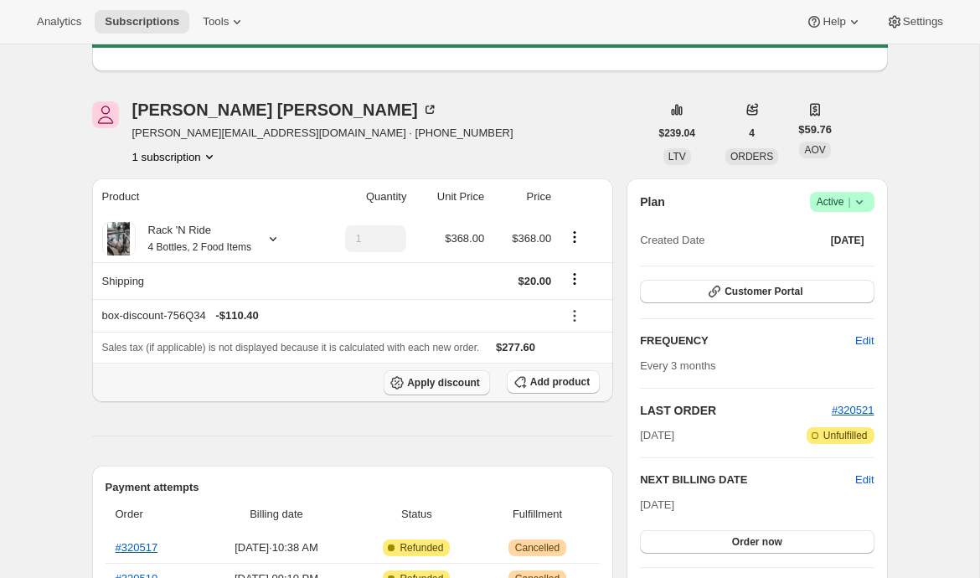
click at [463, 376] on span "Apply discount" at bounding box center [443, 382] width 73 height 13
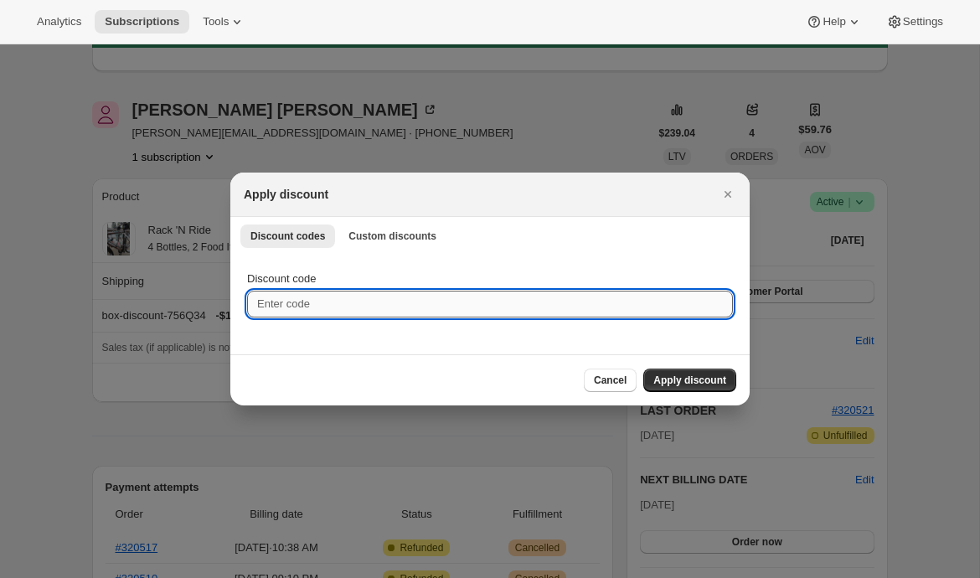
click at [428, 307] on input "Discount code" at bounding box center [490, 304] width 486 height 27
type input "EMILYTEST"
click at [681, 379] on span "Apply discount" at bounding box center [689, 380] width 73 height 13
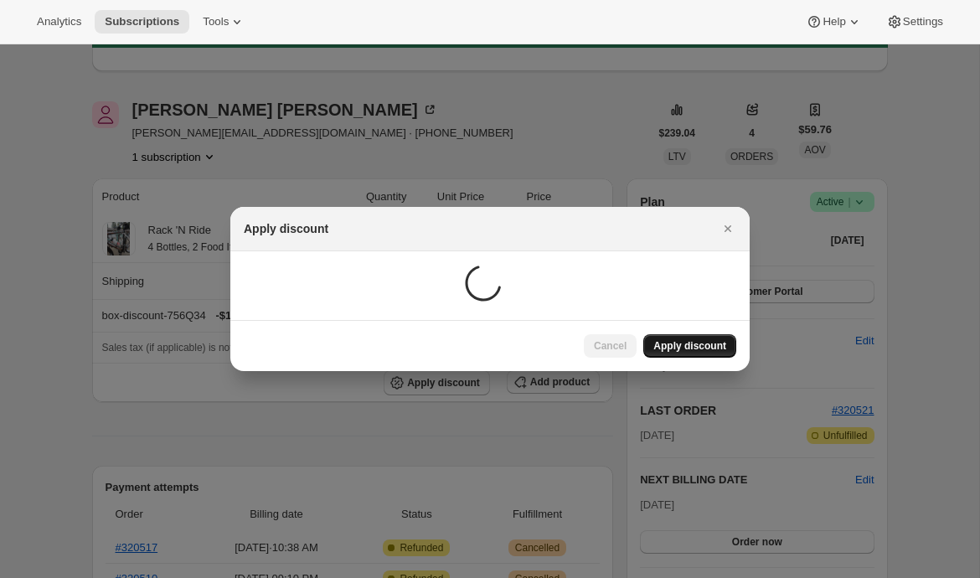
scroll to position [97, 0]
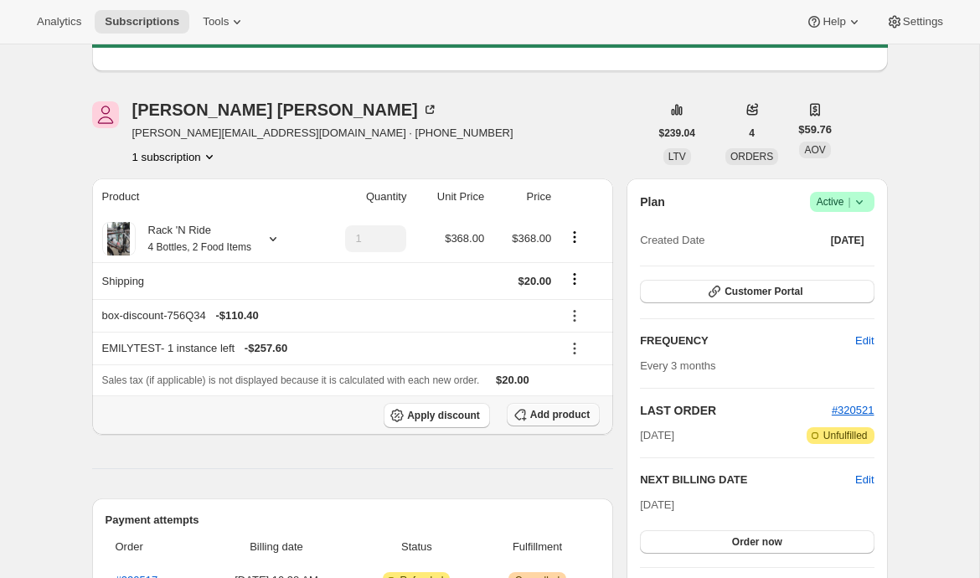
click at [532, 411] on span "Add product" at bounding box center [559, 414] width 59 height 13
click at [429, 415] on span "Apply discount" at bounding box center [443, 415] width 73 height 13
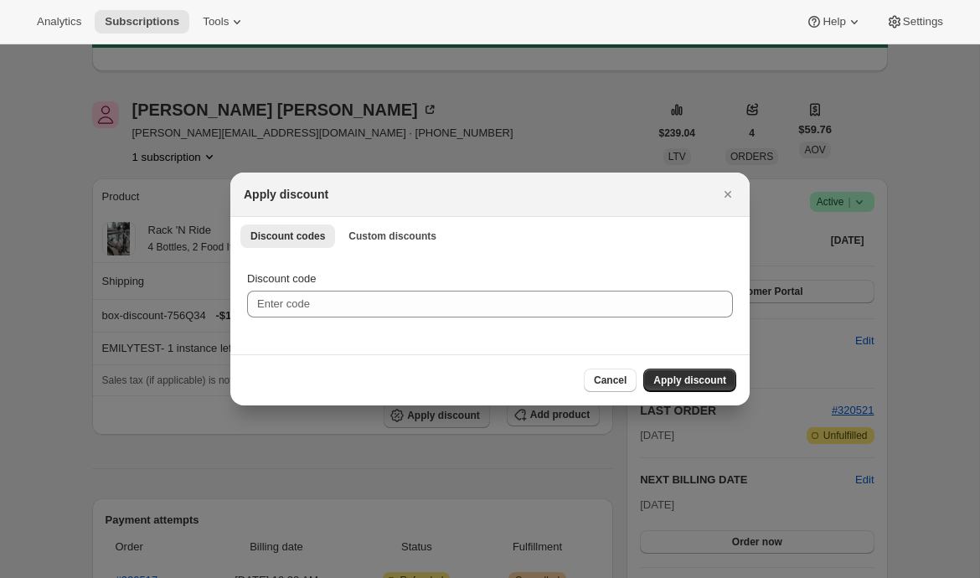
scroll to position [0, 0]
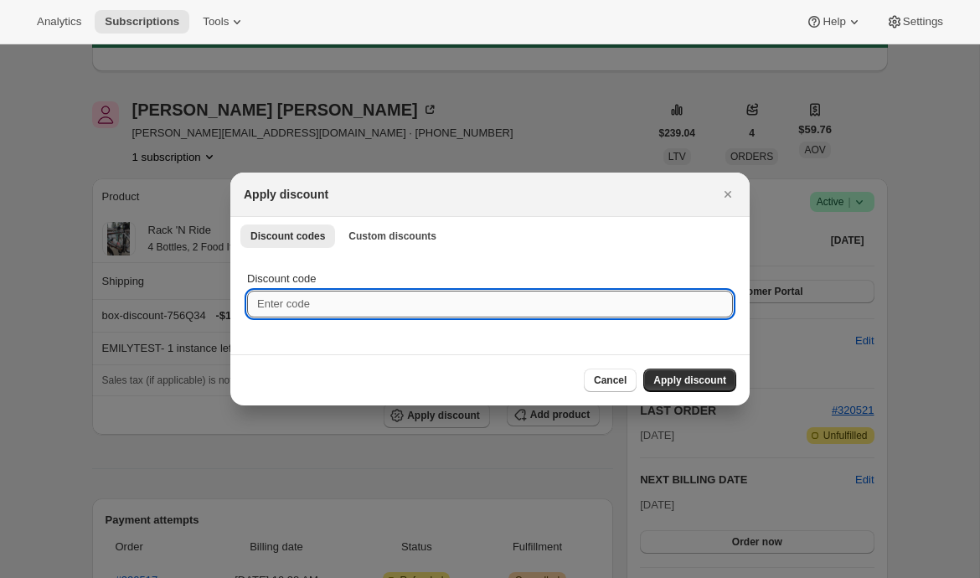
click at [477, 293] on input "Discount code" at bounding box center [490, 304] width 486 height 27
type input "EMILYSHIP"
click at [667, 369] on button "Apply discount" at bounding box center [689, 379] width 93 height 23
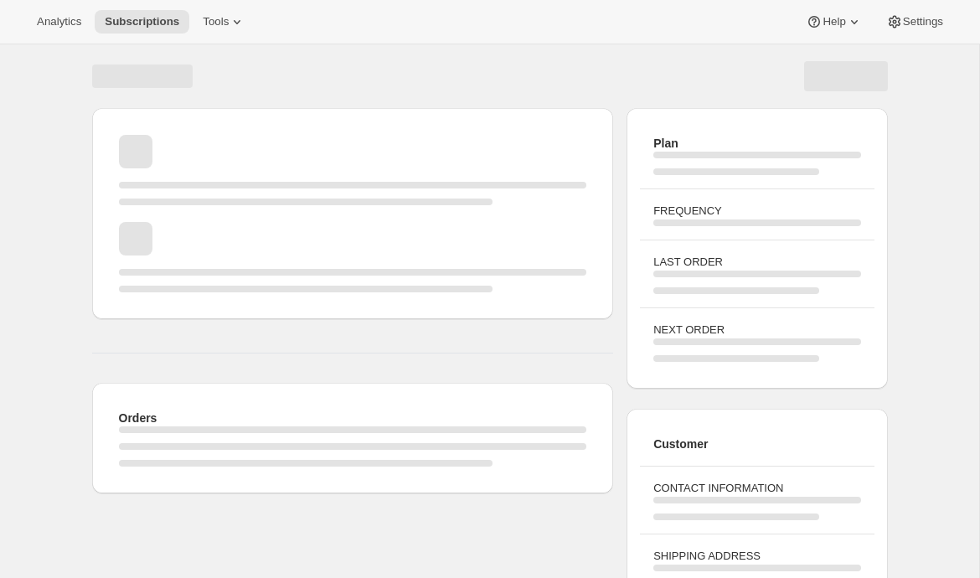
scroll to position [97, 0]
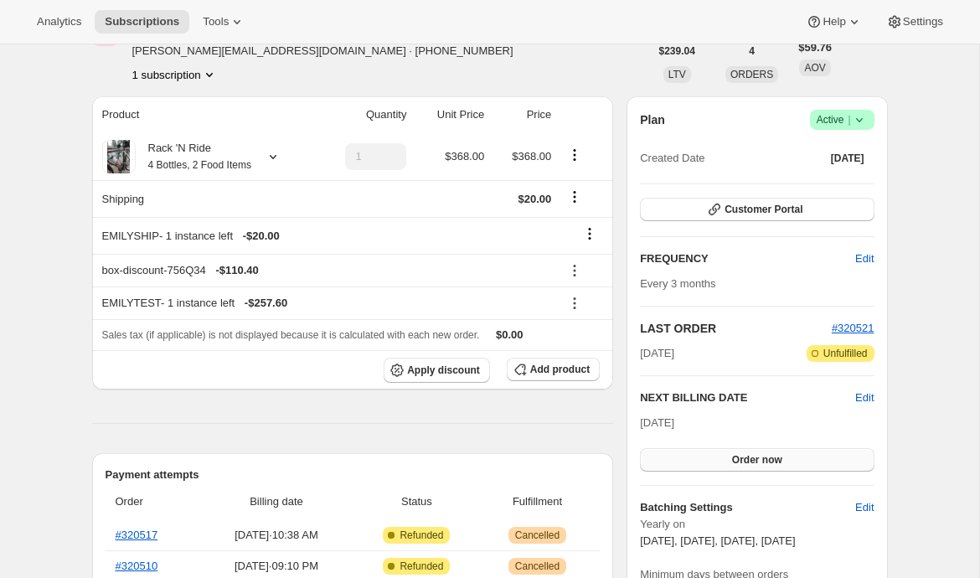
click at [737, 463] on span "Order now" at bounding box center [757, 459] width 50 height 13
click at [678, 460] on button "Click to confirm" at bounding box center [757, 459] width 234 height 23
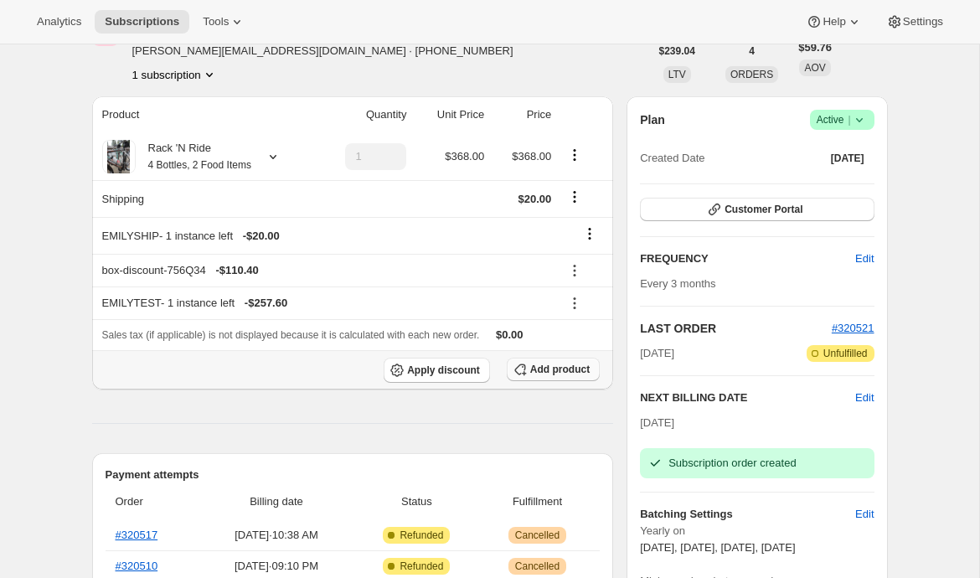
click at [534, 374] on span "Add product" at bounding box center [559, 369] width 59 height 13
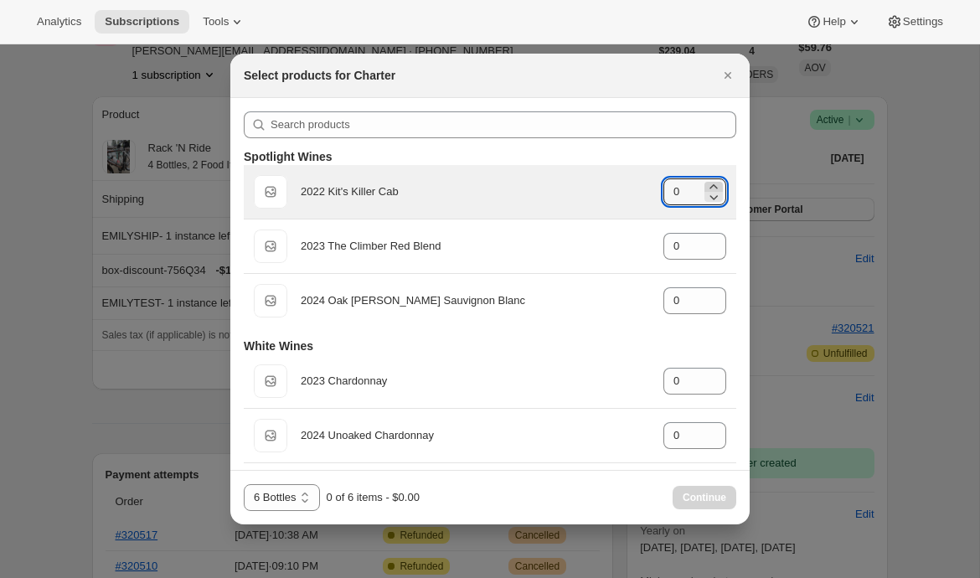
click at [714, 186] on icon ":rs2:" at bounding box center [713, 186] width 17 height 17
type input "2"
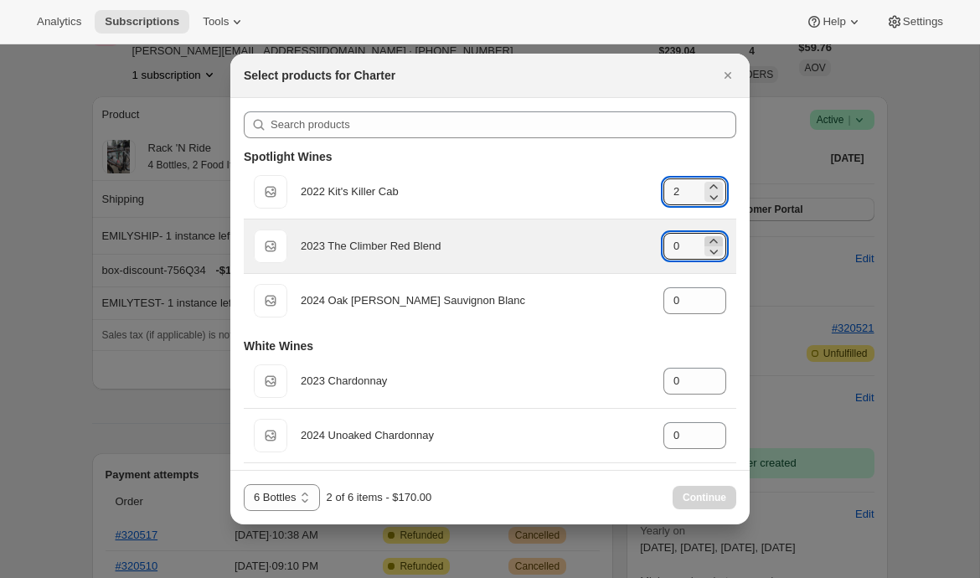
click at [711, 238] on icon ":rs2:" at bounding box center [713, 241] width 17 height 17
type input "1"
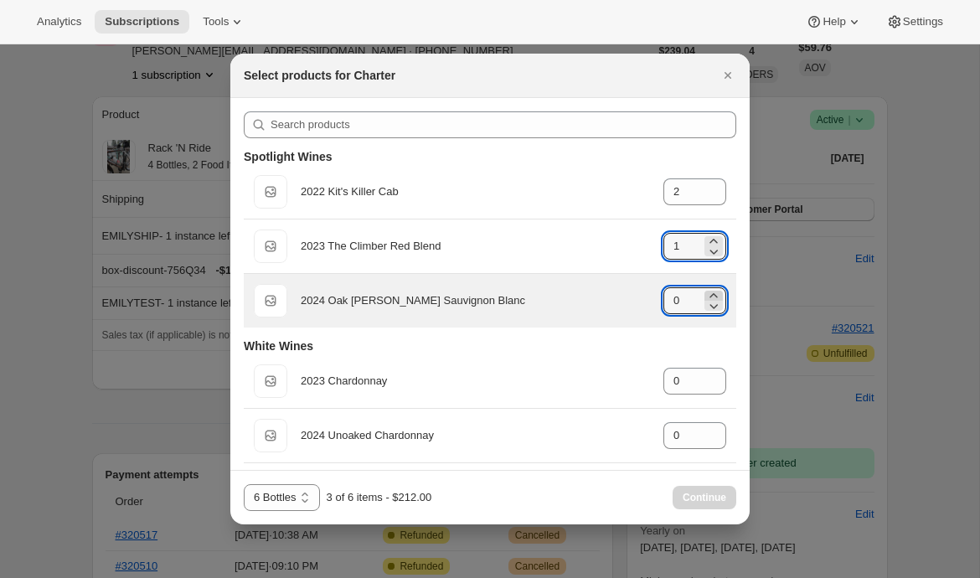
click at [714, 295] on icon ":rs2:" at bounding box center [713, 295] width 17 height 17
type input "1"
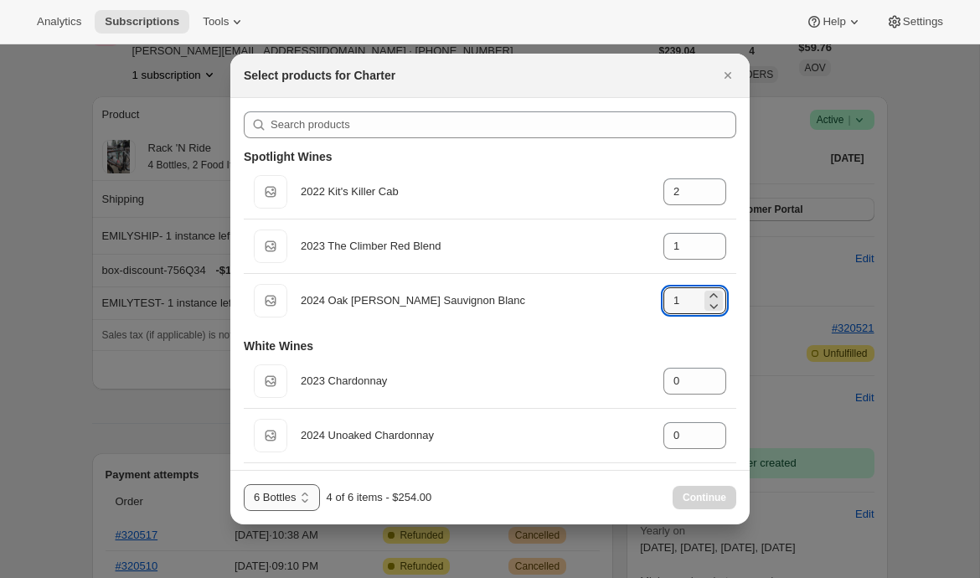
click at [290, 492] on select "6 Bottles 6 Bottles - Red 6 Bottles - White 4 Bottles - Red 4 Bottles" at bounding box center [282, 497] width 76 height 27
select select "gid://shopify/ProductVariant/43519397331043"
click at [244, 484] on select "6 Bottles 6 Bottles - Red 6 Bottles - White 4 Bottles - Red 4 Bottles" at bounding box center [282, 497] width 76 height 27
click at [718, 502] on span "Continue" at bounding box center [705, 497] width 44 height 13
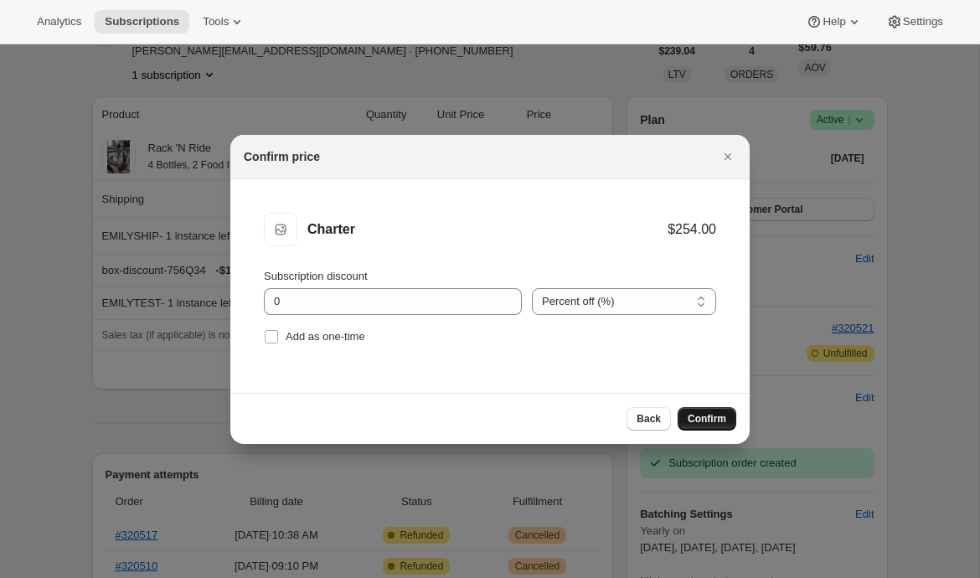
click at [717, 428] on button "Confirm" at bounding box center [707, 418] width 59 height 23
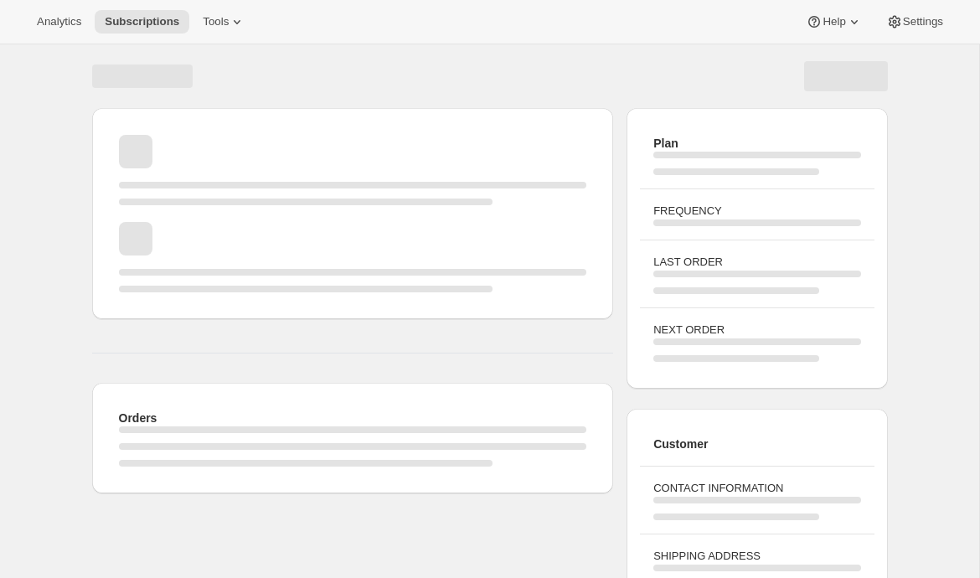
scroll to position [179, 0]
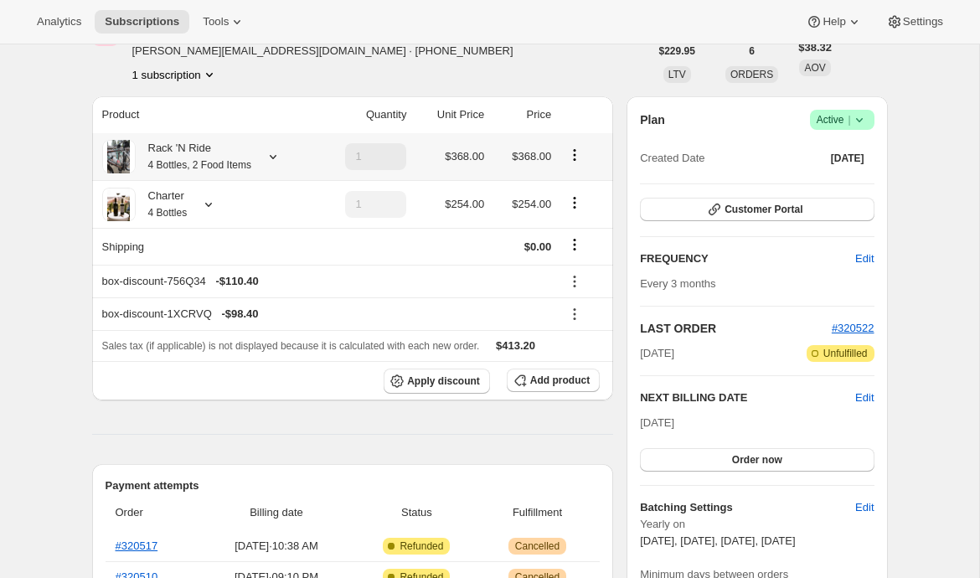
click at [575, 156] on icon "Product actions" at bounding box center [574, 155] width 17 height 17
click at [567, 209] on span "Remove" at bounding box center [576, 216] width 40 height 17
type input "0"
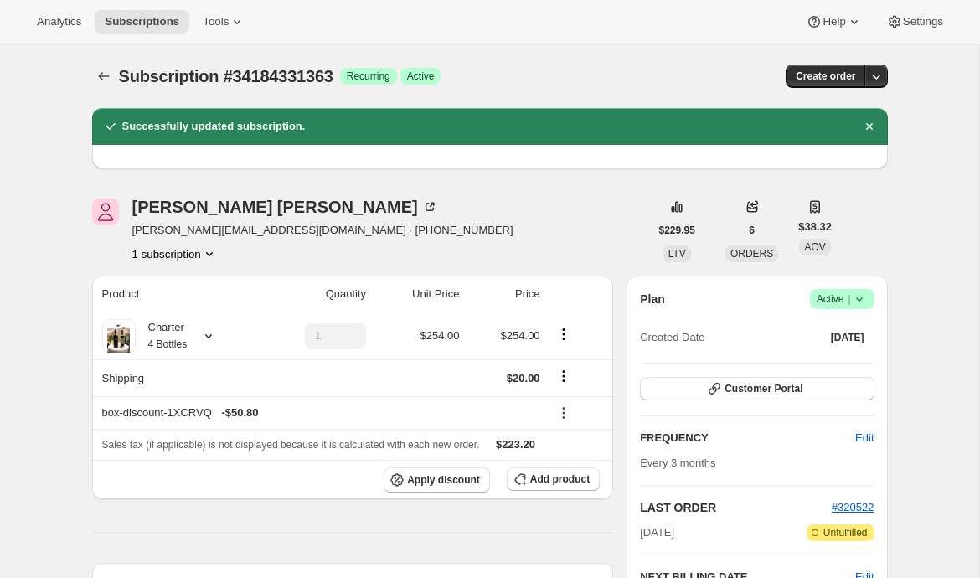
scroll to position [3, 0]
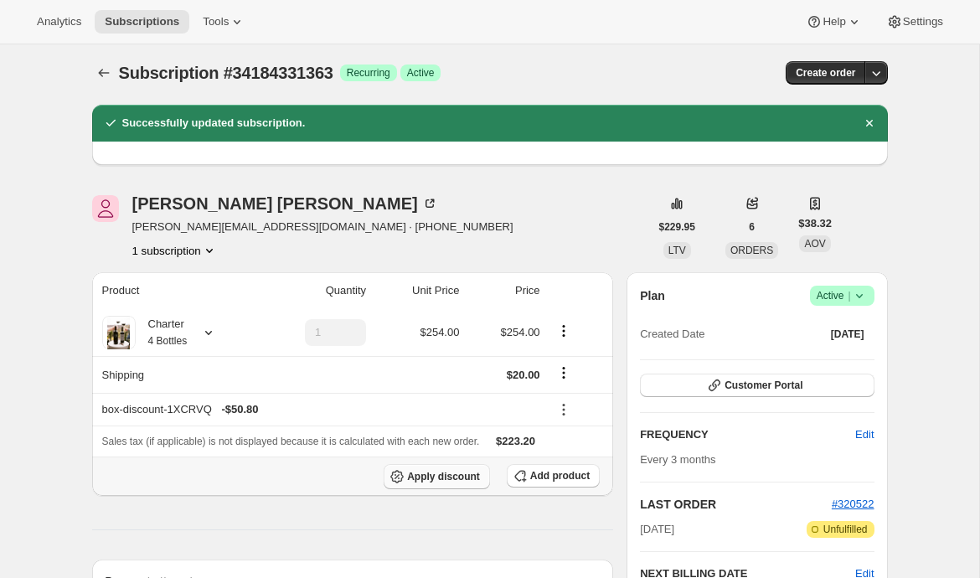
click at [435, 475] on span "Apply discount" at bounding box center [443, 476] width 73 height 13
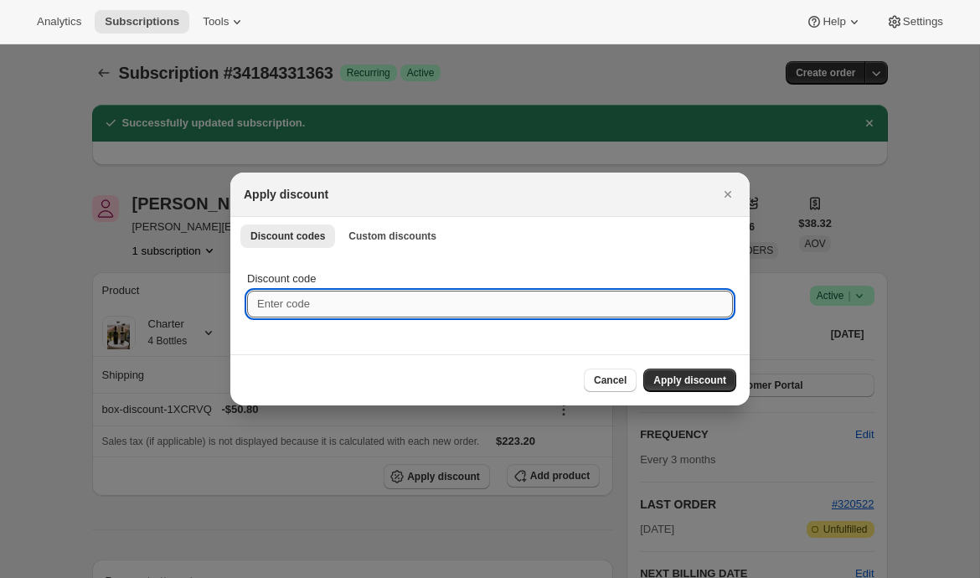
click at [322, 301] on input "Discount code" at bounding box center [490, 304] width 486 height 27
type input "EMILYTEST"
click at [689, 378] on span "Apply discount" at bounding box center [689, 380] width 73 height 13
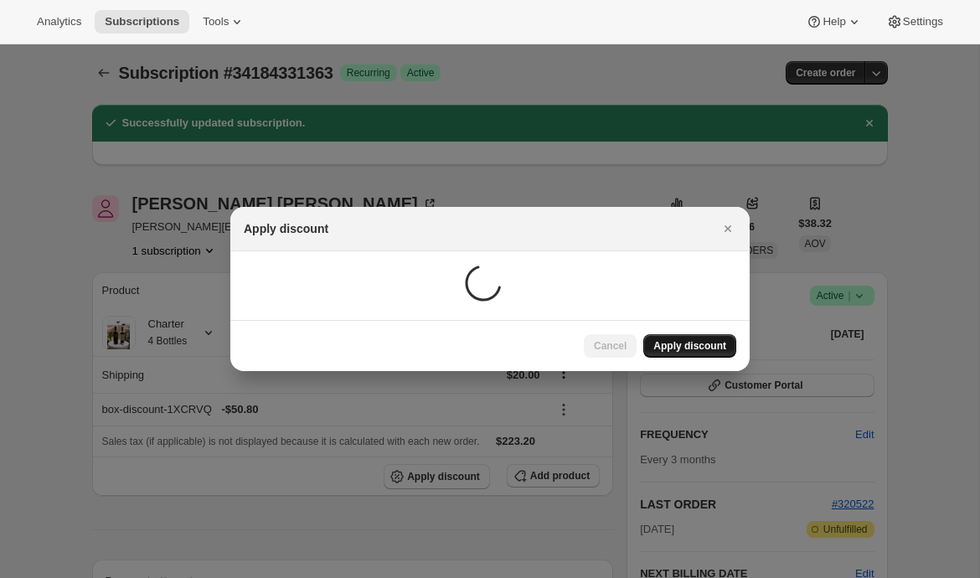
scroll to position [3, 0]
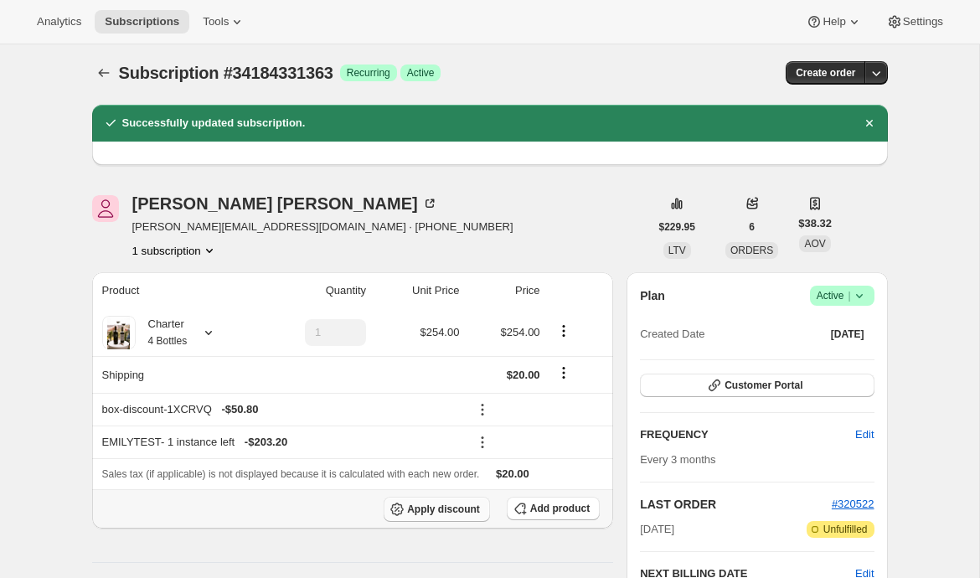
click at [433, 506] on span "Apply discount" at bounding box center [443, 508] width 73 height 13
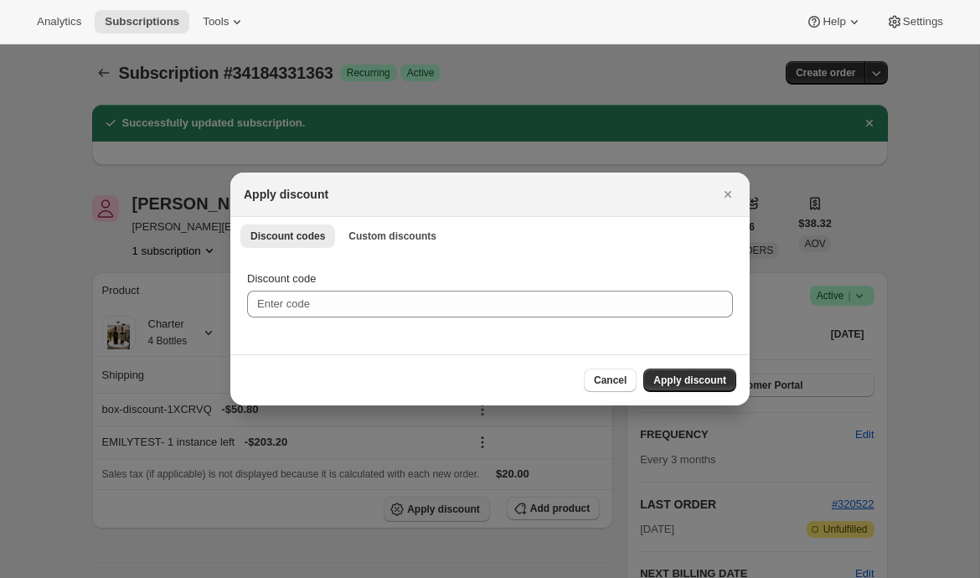
scroll to position [0, 0]
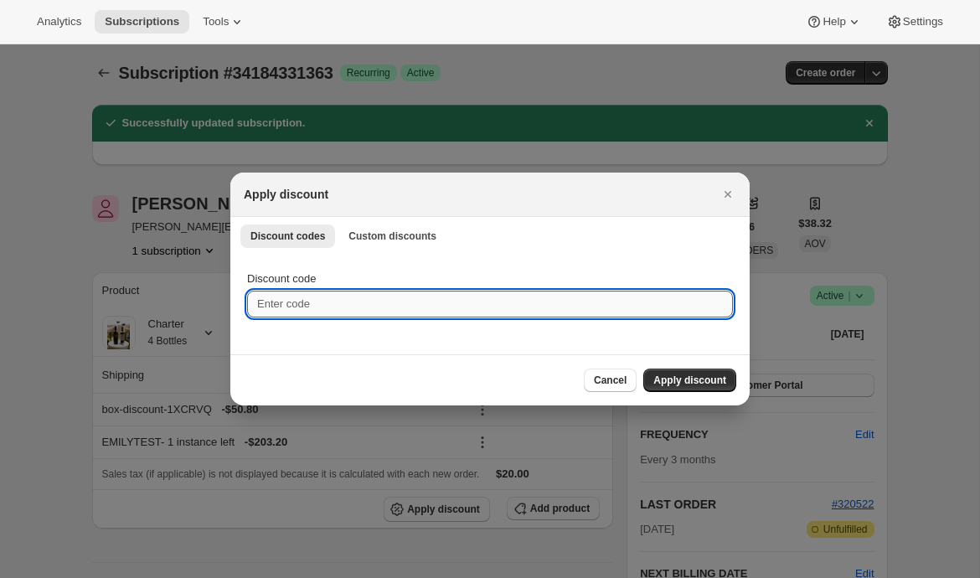
click at [409, 309] on input "Discount code" at bounding box center [490, 304] width 486 height 27
type input "EMILYSHIP"
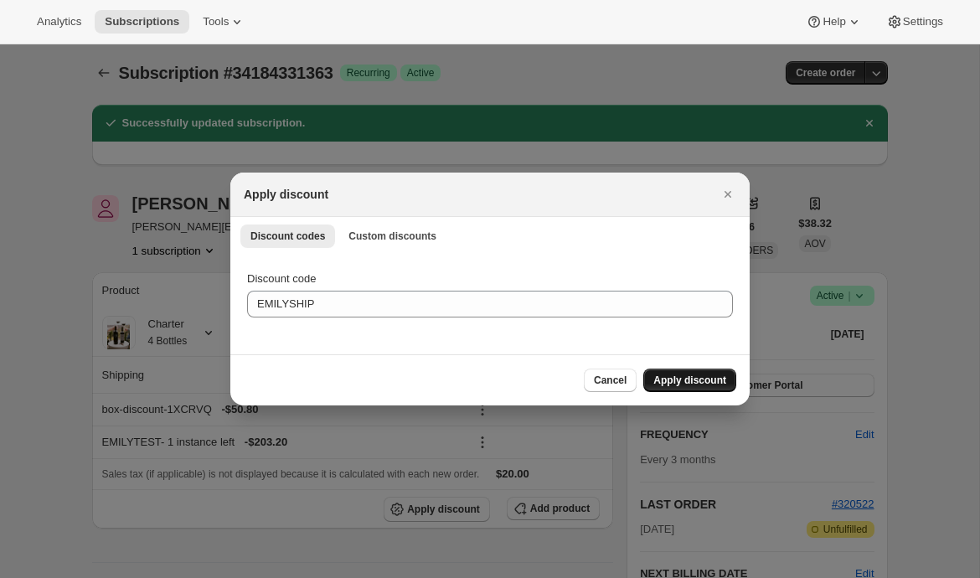
click at [697, 383] on span "Apply discount" at bounding box center [689, 380] width 73 height 13
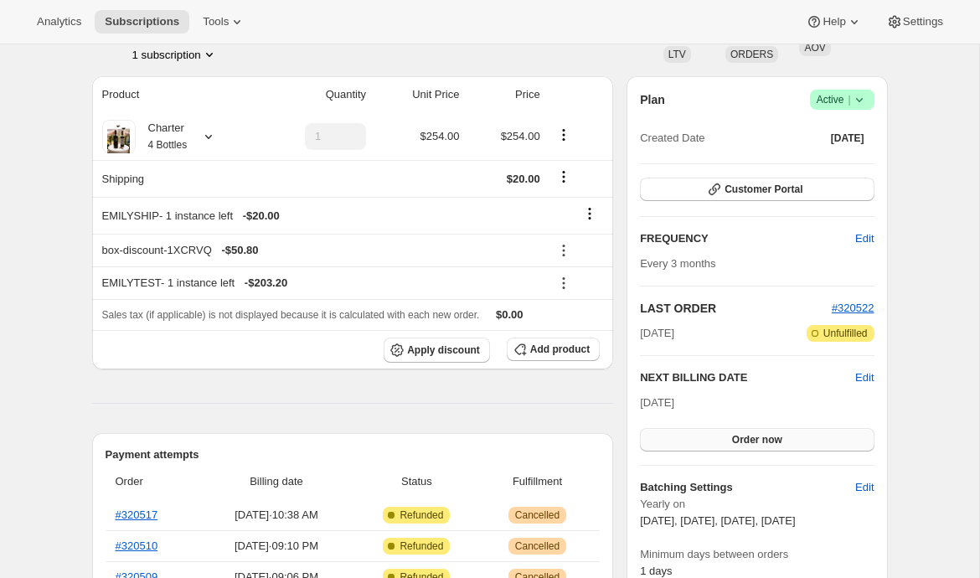
scroll to position [237, 0]
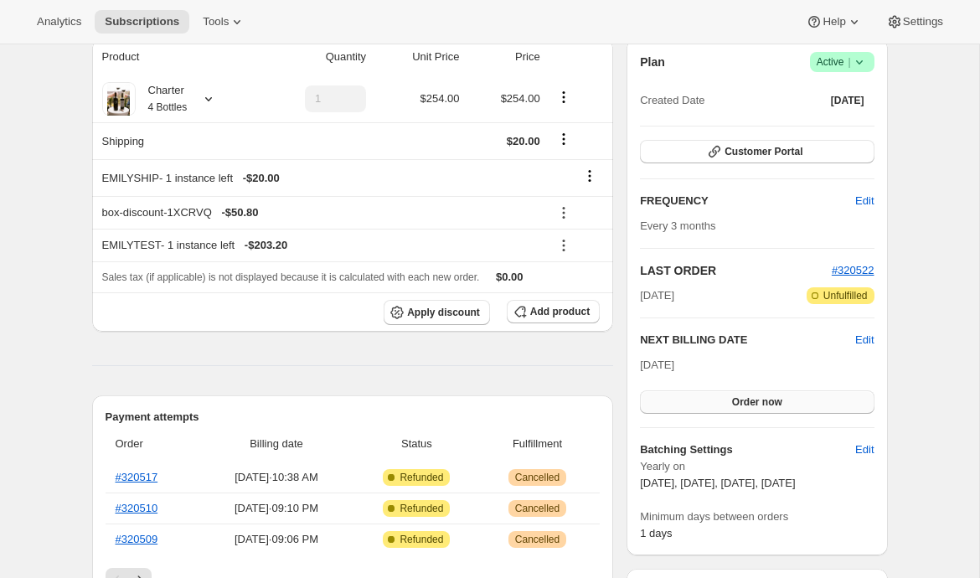
click at [749, 394] on button "Order now" at bounding box center [757, 401] width 234 height 23
click at [747, 402] on span "Click to confirm" at bounding box center [757, 401] width 76 height 13
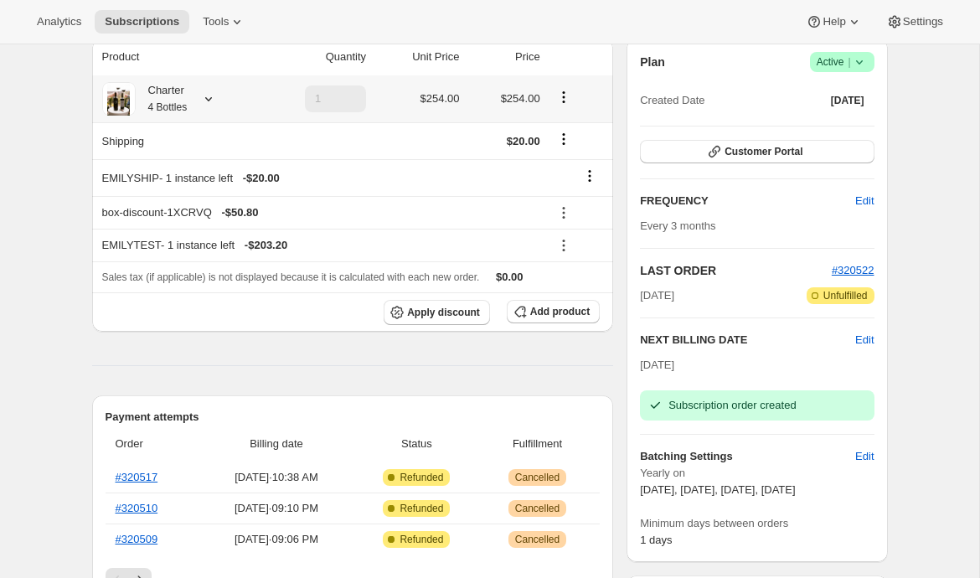
click at [212, 99] on icon at bounding box center [208, 99] width 7 height 4
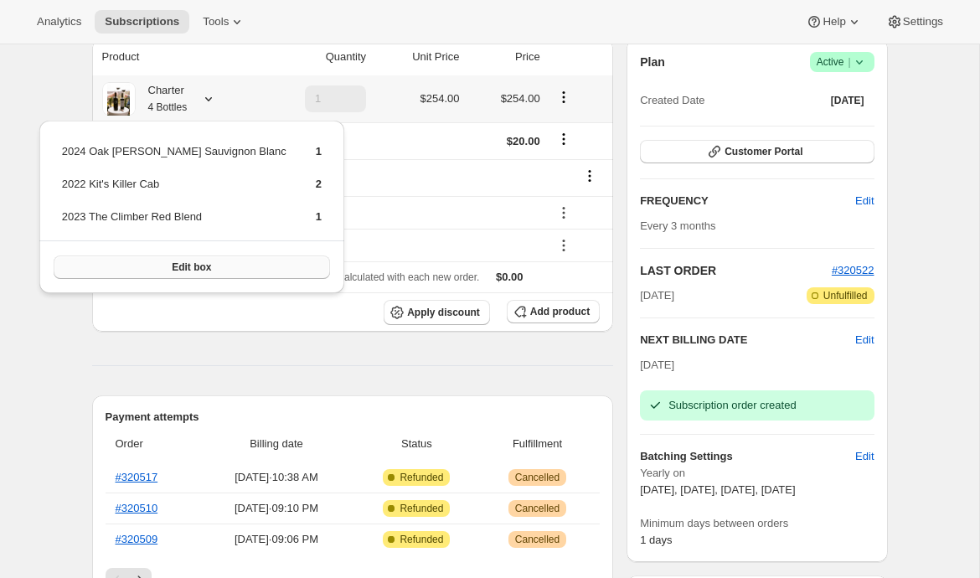
click at [174, 263] on span "Edit box" at bounding box center [191, 266] width 39 height 13
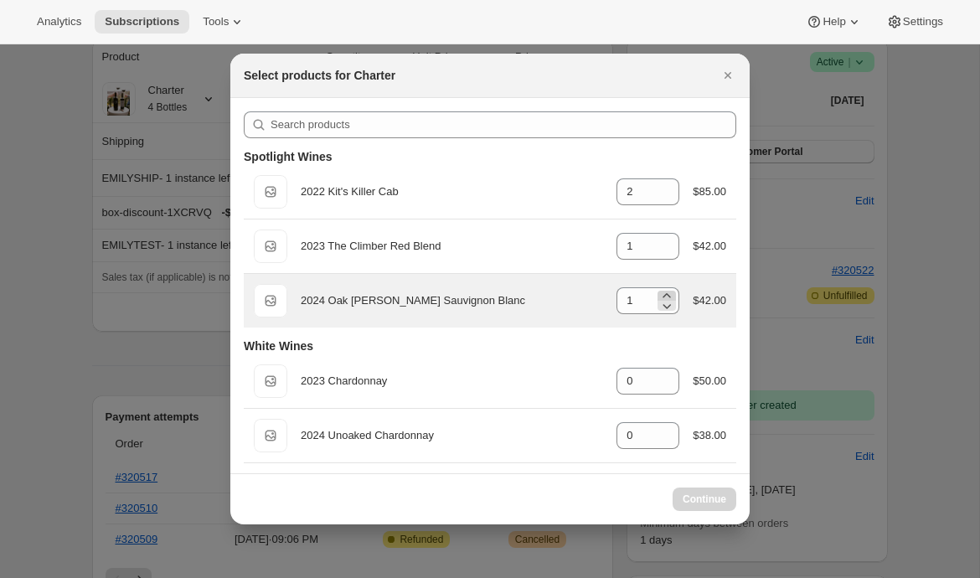
select select "gid://shopify/ProductVariant/43519397331043"
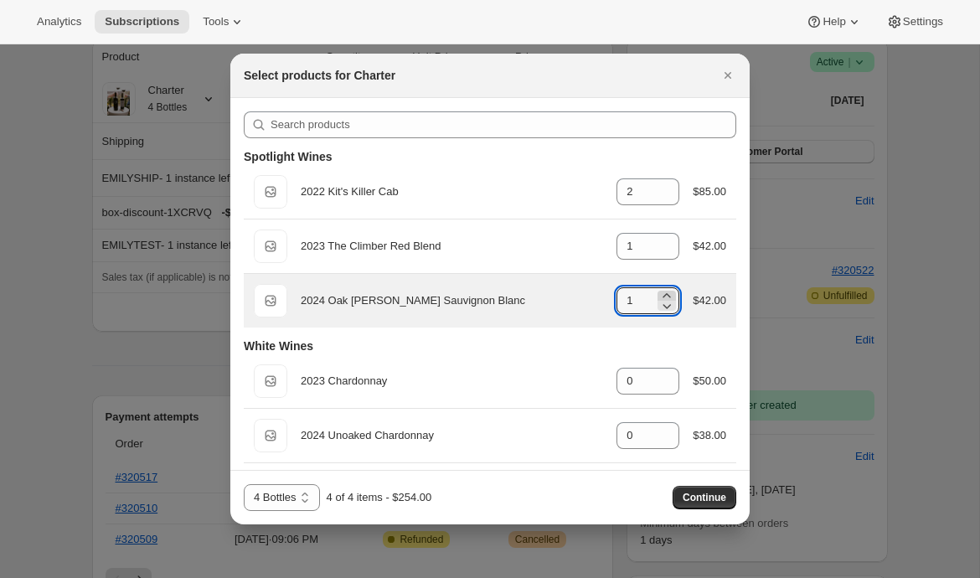
click at [664, 292] on icon ":r1ce:" at bounding box center [666, 295] width 17 height 17
click at [663, 307] on icon ":r1ce:" at bounding box center [667, 306] width 8 height 5
type input "0"
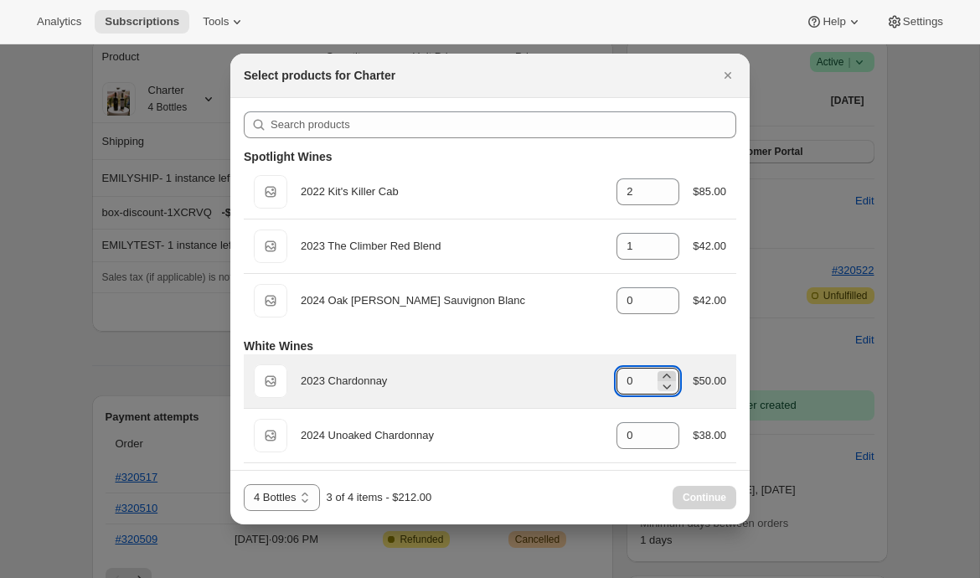
click at [661, 374] on icon ":r1ce:" at bounding box center [666, 376] width 17 height 17
type input "1"
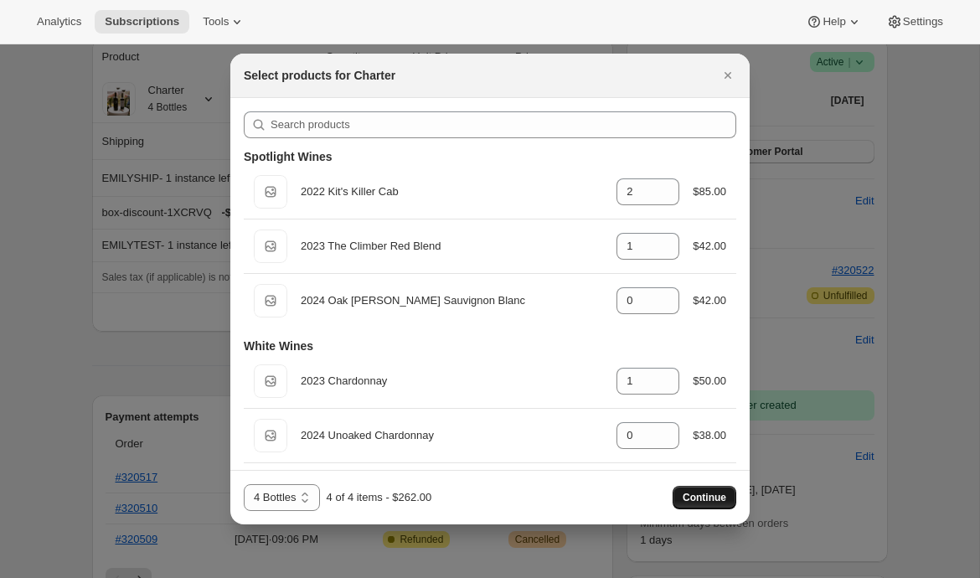
click at [713, 502] on span "Continue" at bounding box center [705, 497] width 44 height 13
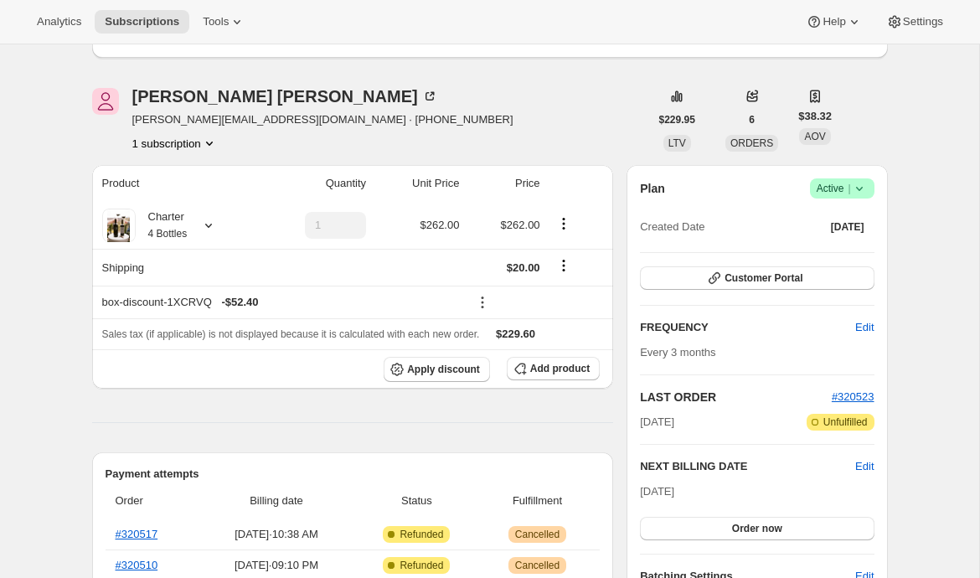
scroll to position [162, 0]
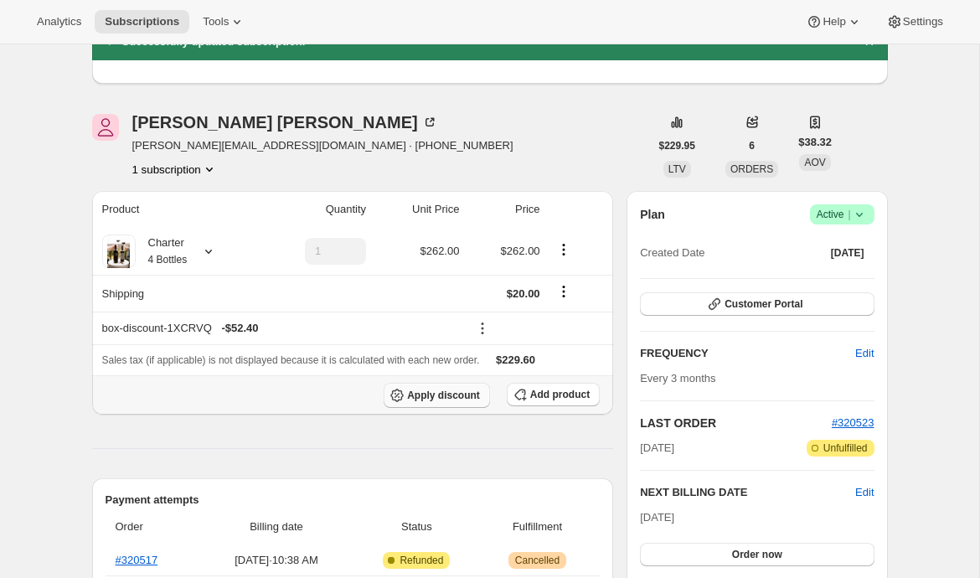
click at [446, 393] on span "Apply discount" at bounding box center [443, 395] width 73 height 13
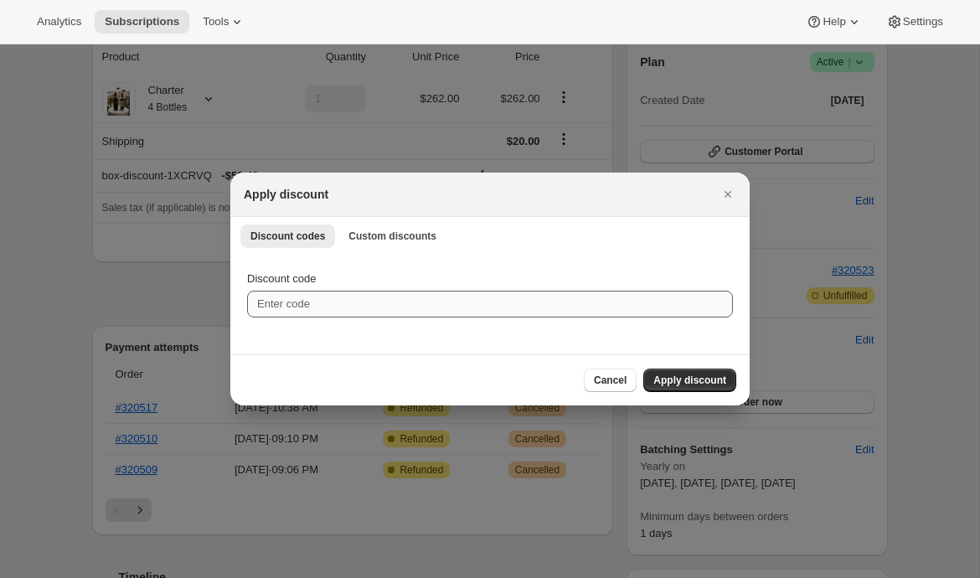
scroll to position [0, 0]
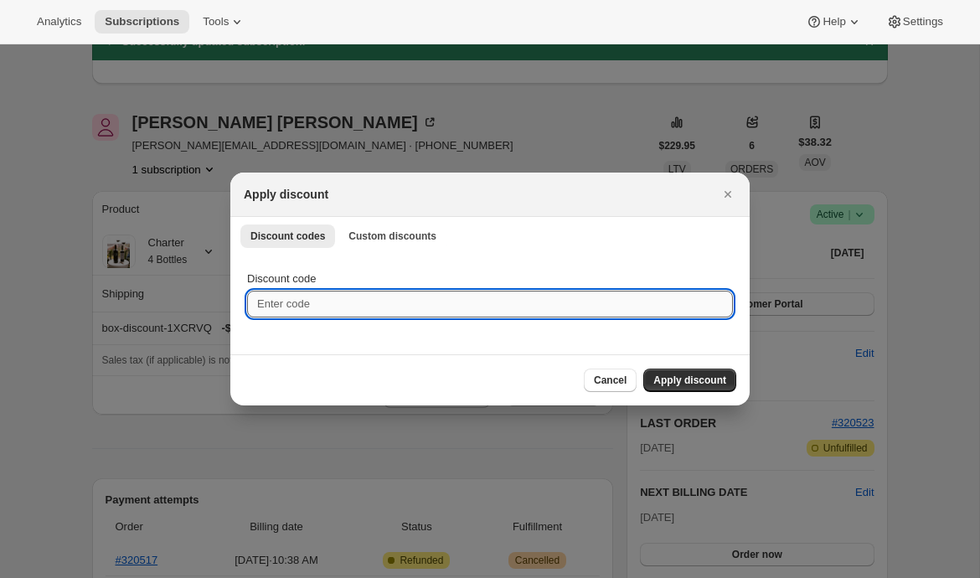
click at [355, 296] on input "Discount code" at bounding box center [490, 304] width 486 height 27
type input "EMILYTEST"
click at [667, 378] on span "Apply discount" at bounding box center [689, 380] width 73 height 13
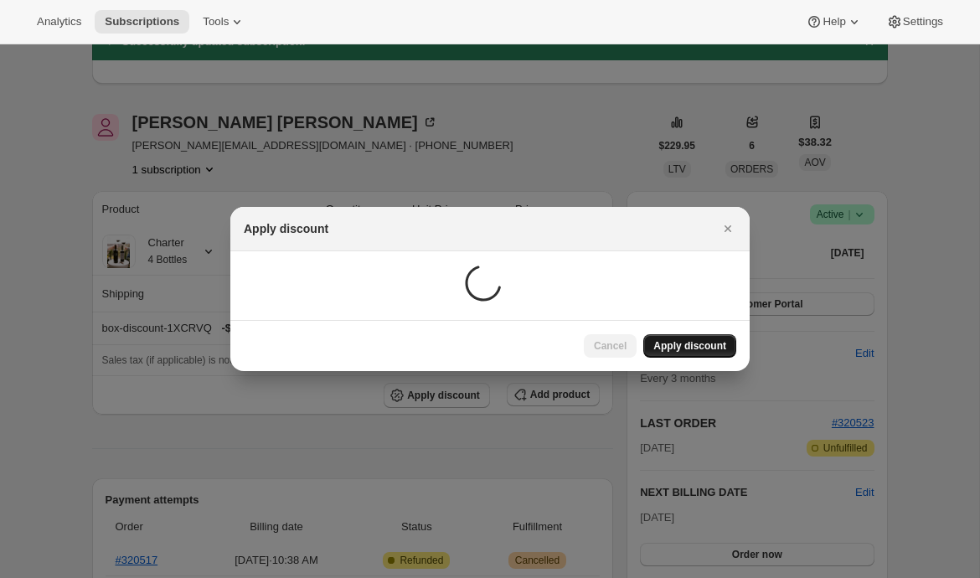
scroll to position [162, 0]
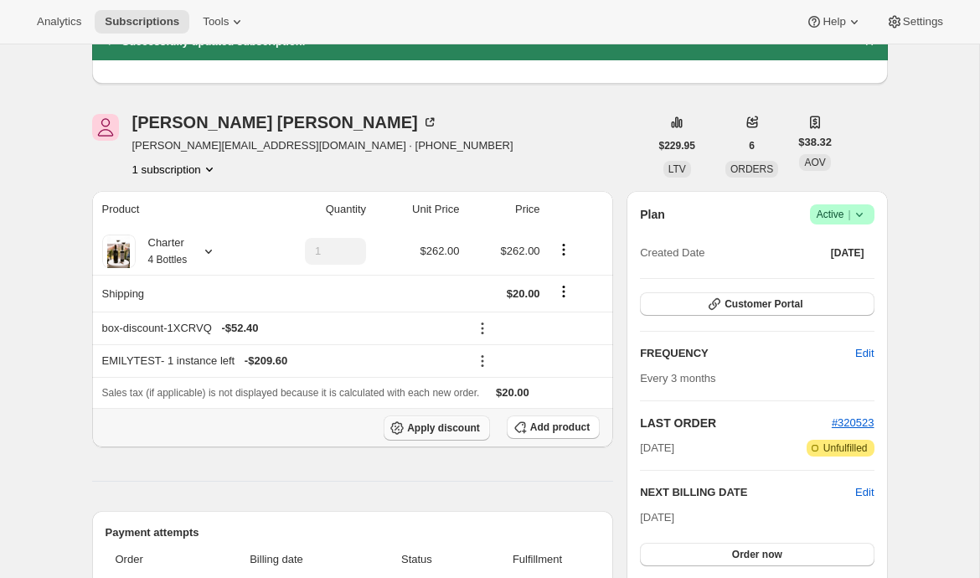
click at [435, 437] on button "Apply discount" at bounding box center [437, 427] width 106 height 25
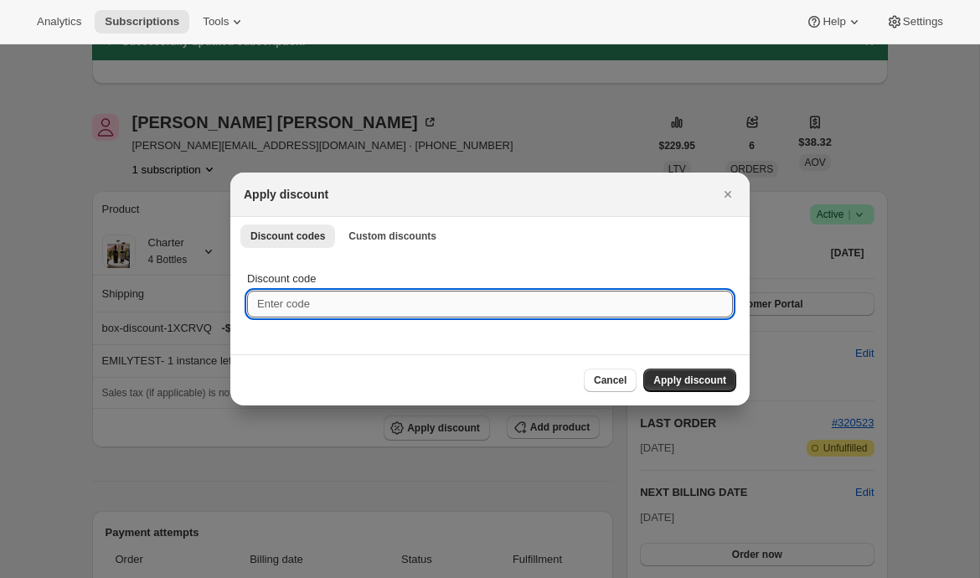
click at [418, 313] on input "Discount code" at bounding box center [490, 304] width 486 height 27
type input "EMILYSHIP"
click at [707, 385] on span "Apply discount" at bounding box center [689, 380] width 73 height 13
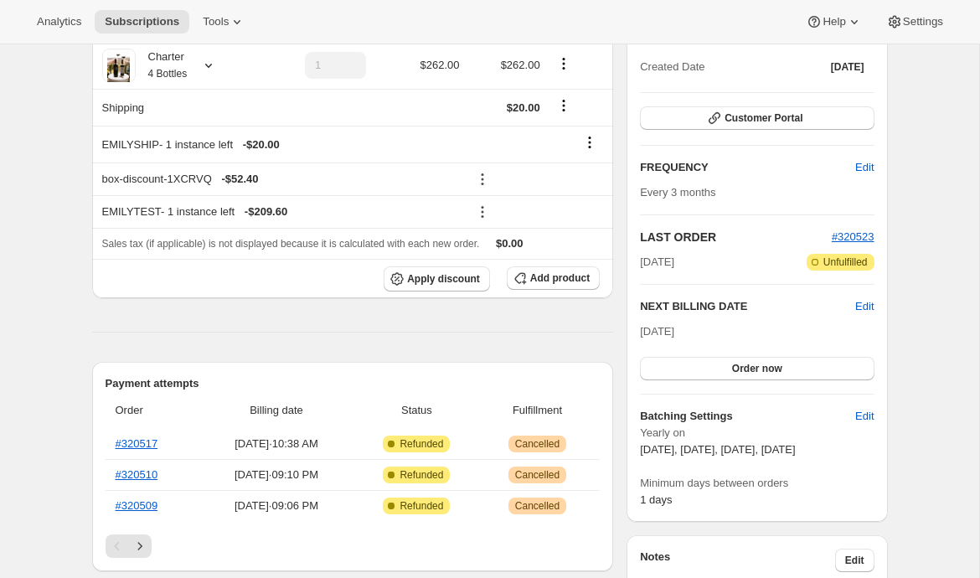
scroll to position [362, 0]
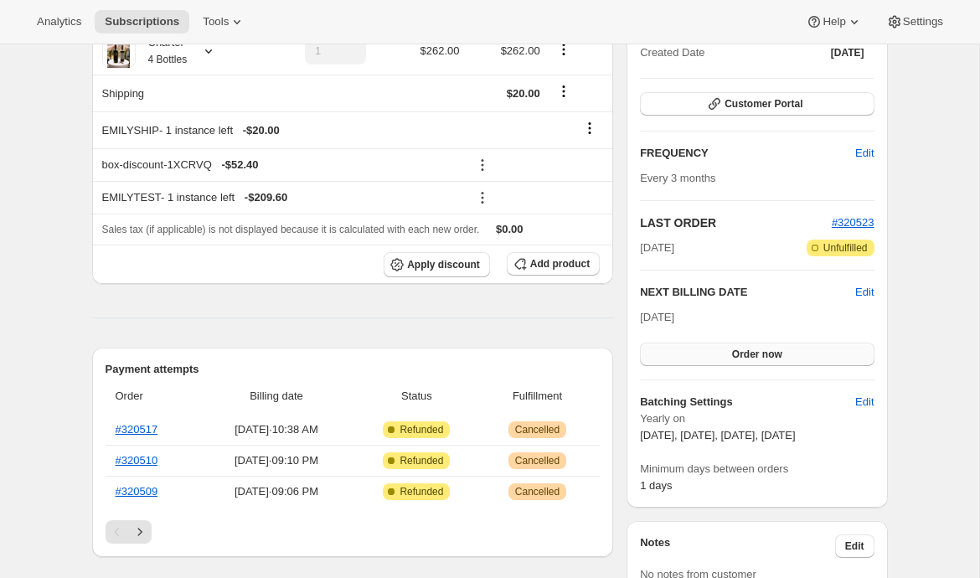
click at [768, 359] on span "Order now" at bounding box center [757, 354] width 50 height 13
click at [765, 352] on span "Click to confirm" at bounding box center [757, 354] width 76 height 13
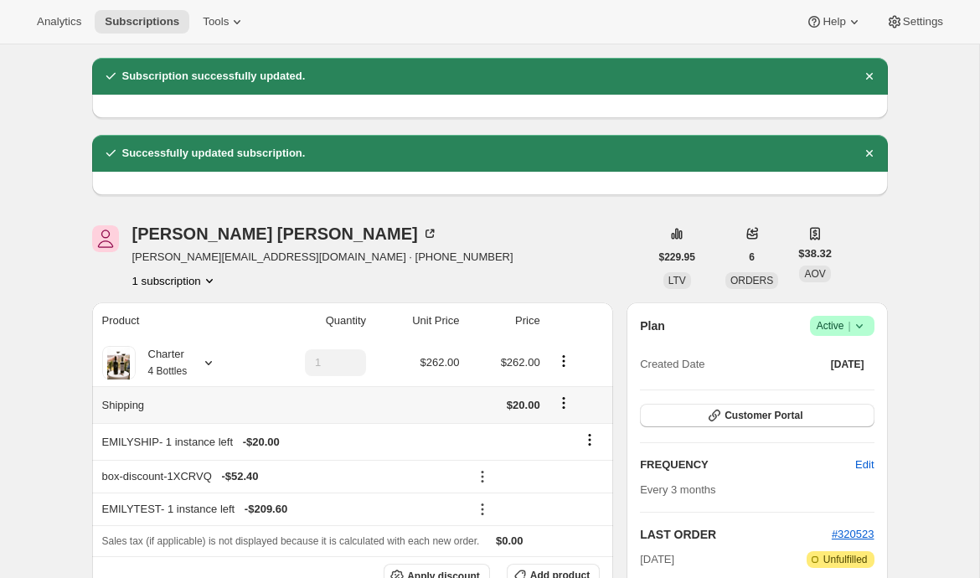
scroll to position [170, 0]
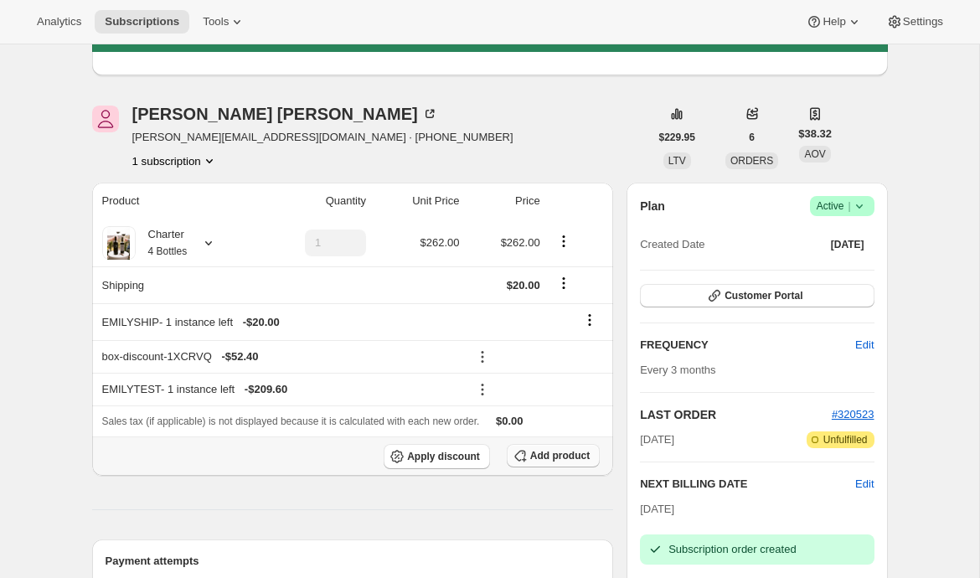
click at [530, 457] on span "Add product" at bounding box center [559, 455] width 59 height 13
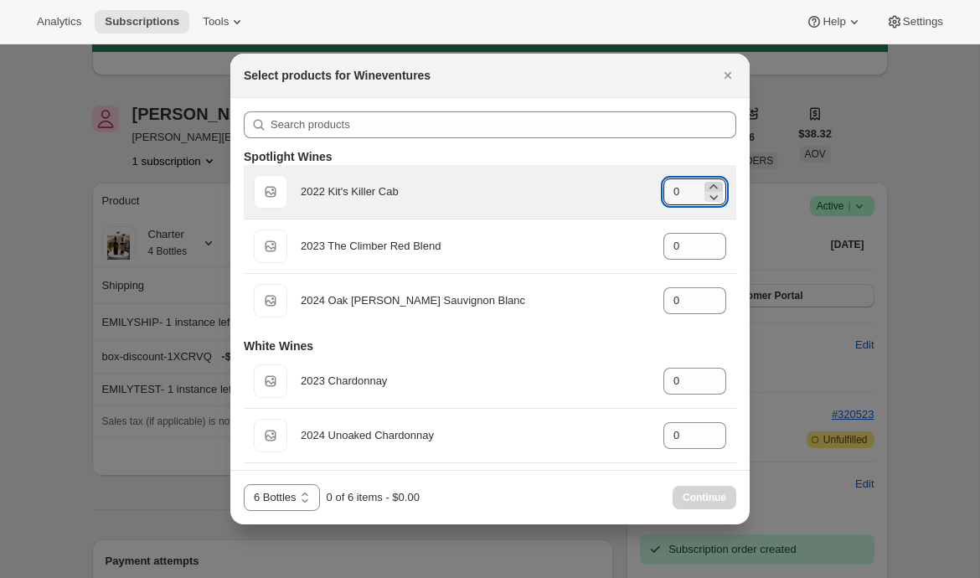
click at [716, 183] on icon ":r1nh:" at bounding box center [713, 186] width 17 height 17
type input "2"
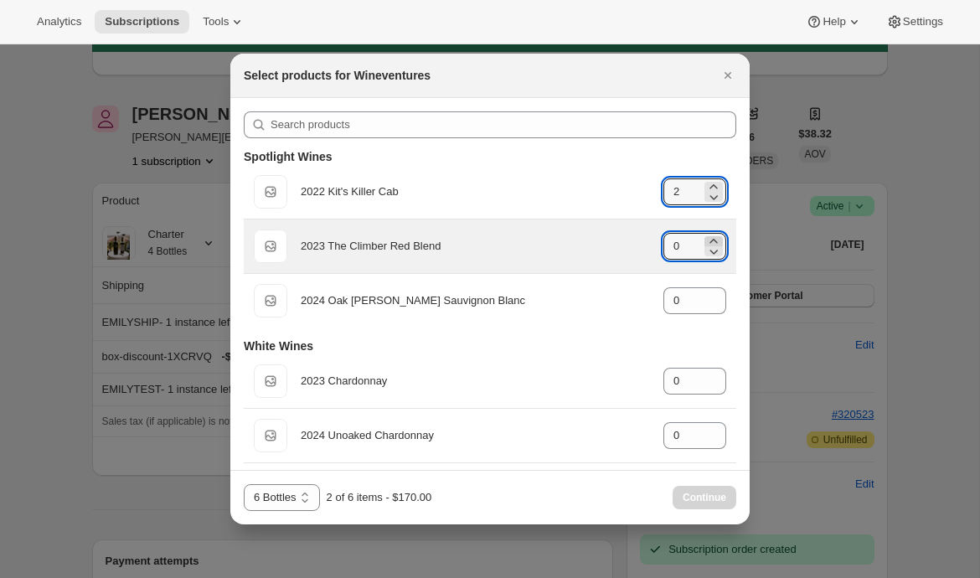
click at [717, 240] on icon ":r1nh:" at bounding box center [713, 241] width 17 height 17
type input "2"
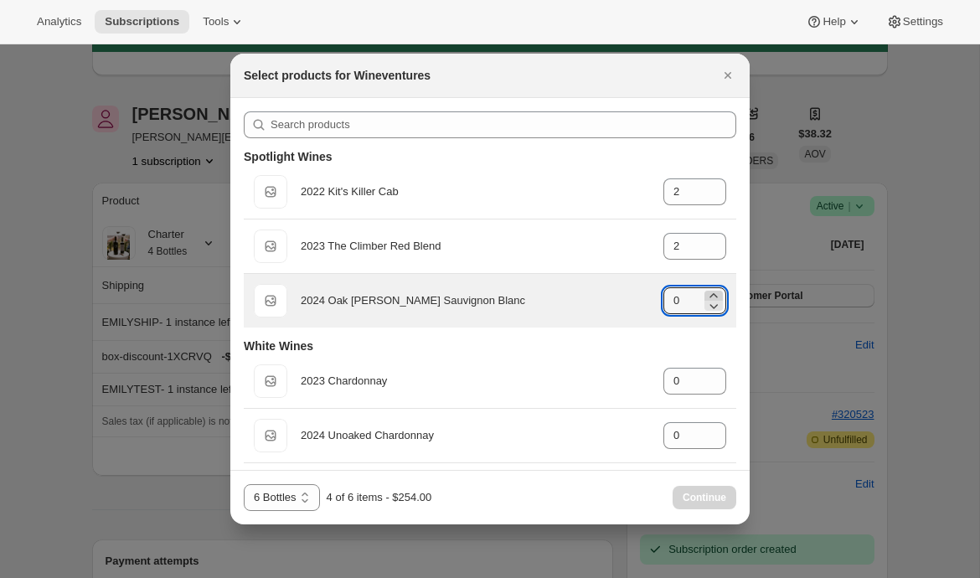
click at [713, 293] on icon ":r1nh:" at bounding box center [713, 295] width 8 height 4
type input "2"
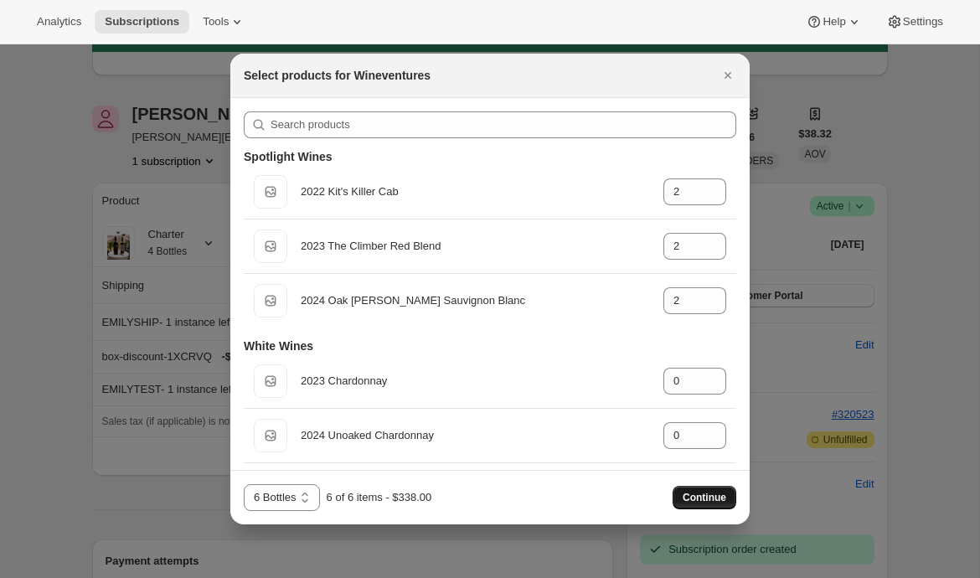
click at [698, 491] on button "Continue" at bounding box center [704, 497] width 64 height 23
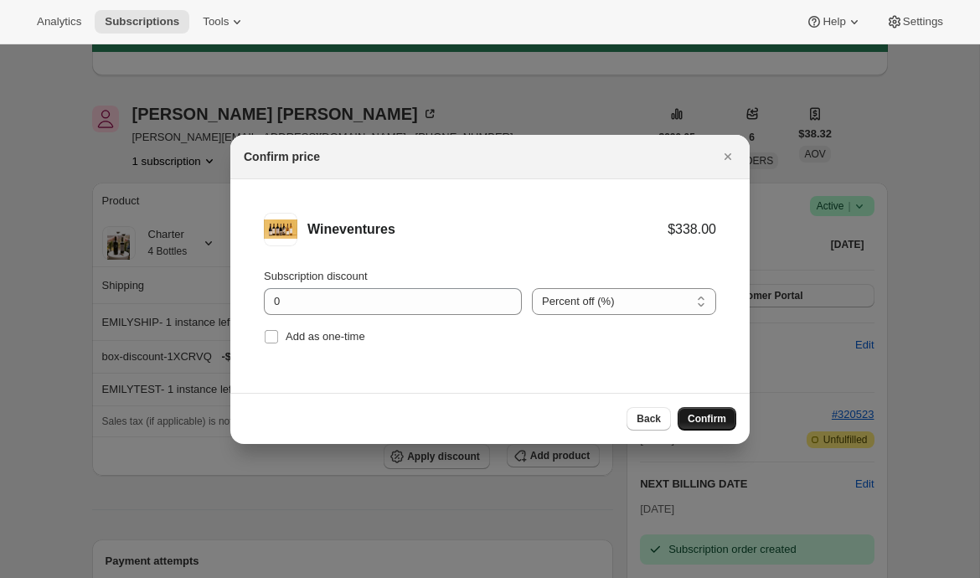
click at [713, 412] on span "Confirm" at bounding box center [707, 418] width 39 height 13
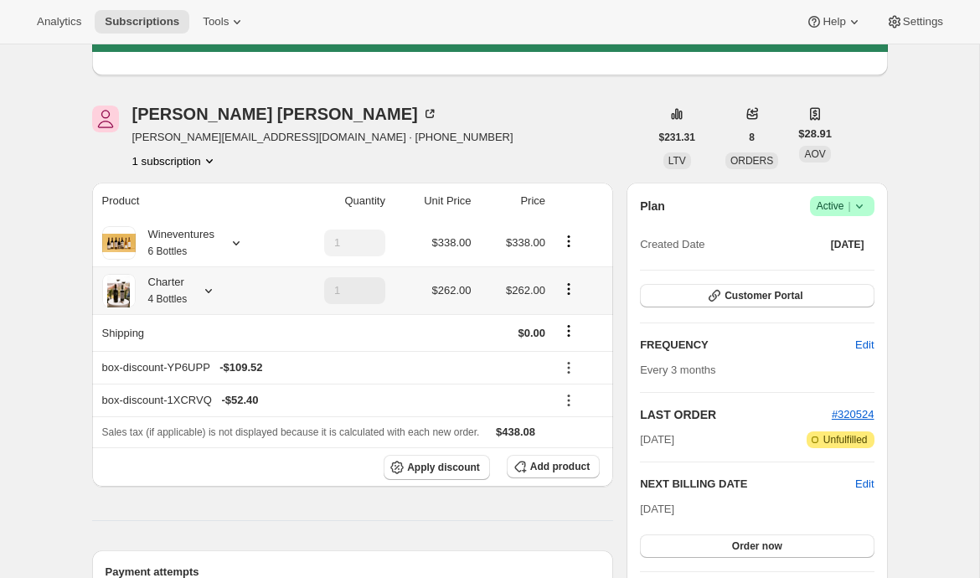
click at [561, 288] on button "Product actions" at bounding box center [568, 289] width 27 height 18
click at [568, 354] on span "Remove" at bounding box center [570, 349] width 40 height 13
type input "0"
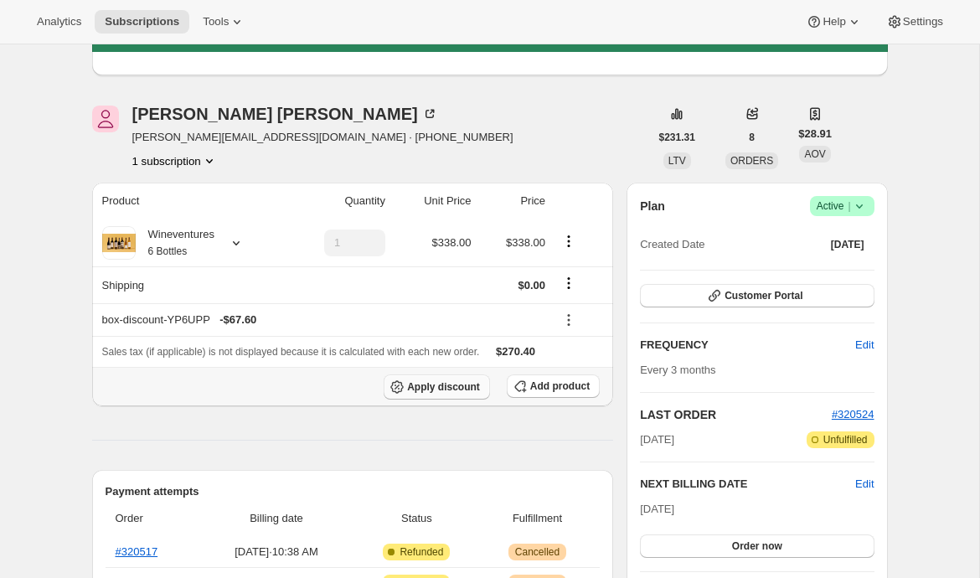
click at [444, 398] on button "Apply discount" at bounding box center [437, 386] width 106 height 25
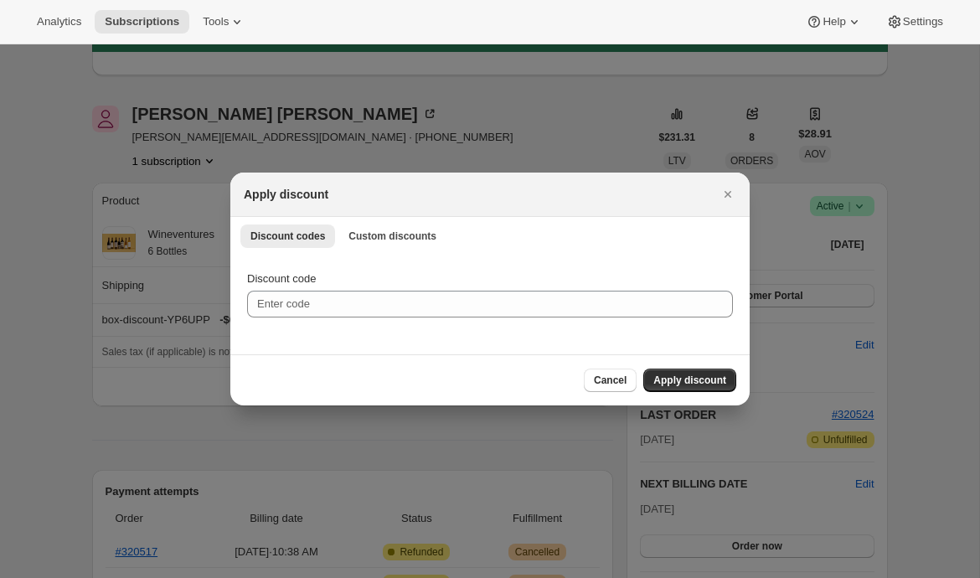
scroll to position [0, 0]
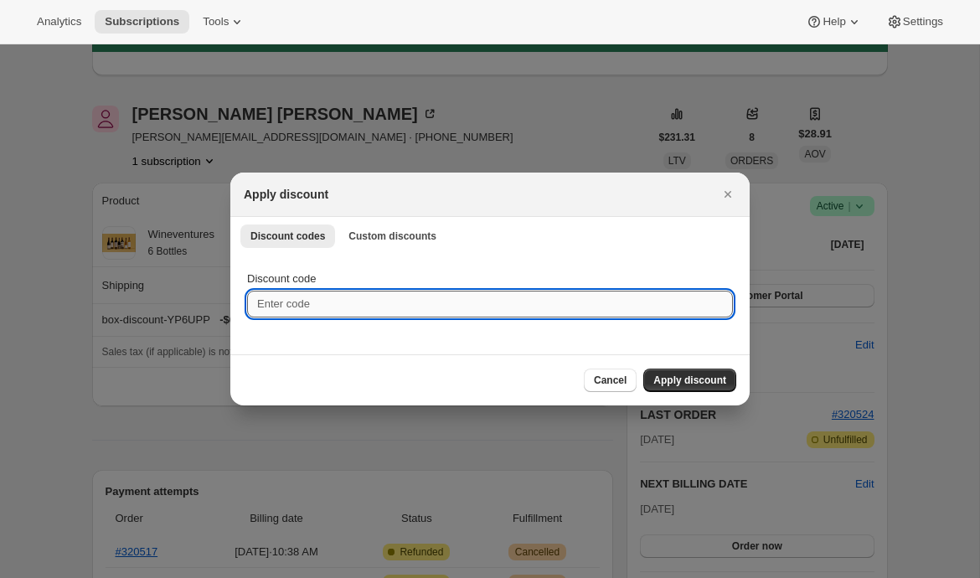
click at [395, 306] on input "Discount code" at bounding box center [490, 304] width 486 height 27
type input "EMILYTEST"
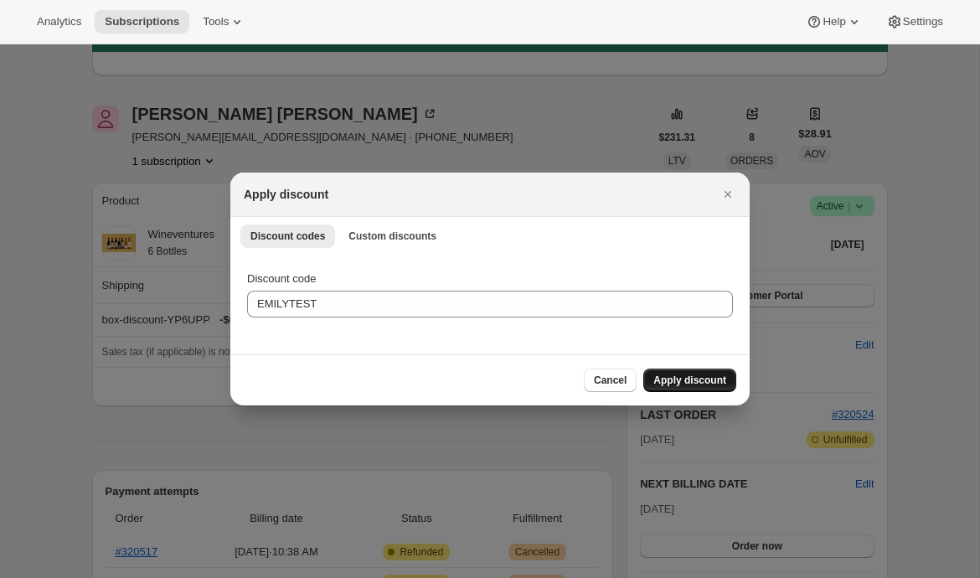
click at [673, 382] on span "Apply discount" at bounding box center [689, 380] width 73 height 13
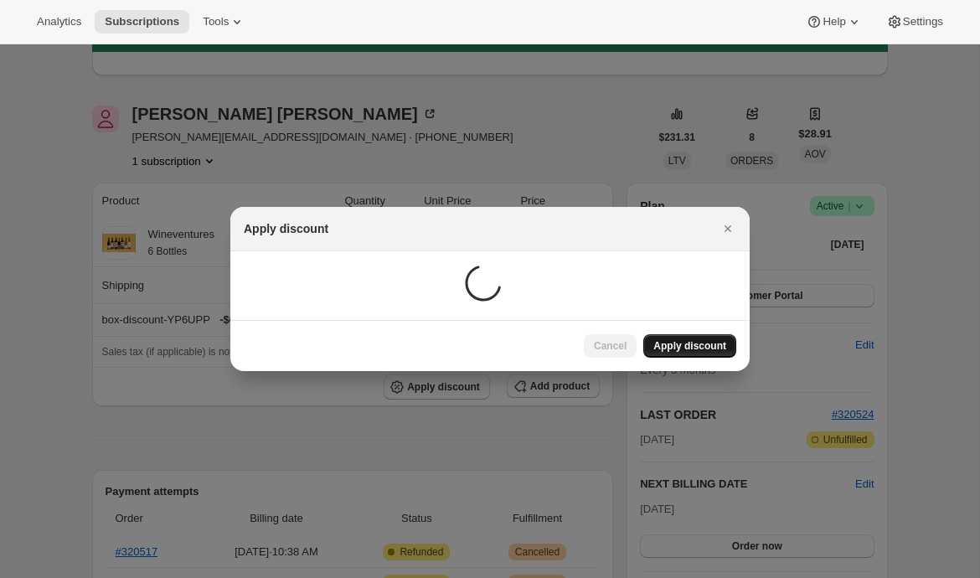
scroll to position [170, 0]
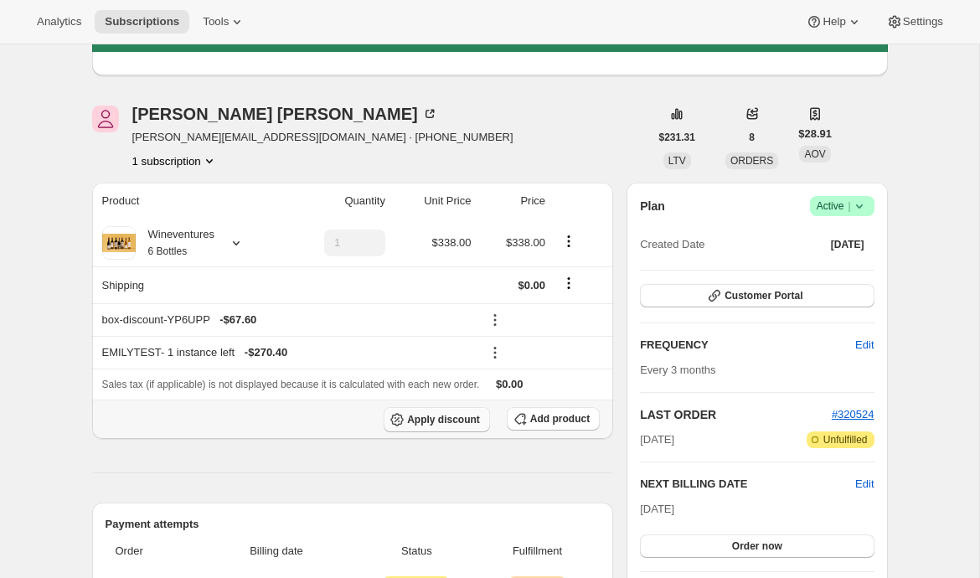
click at [441, 430] on button "Apply discount" at bounding box center [437, 419] width 106 height 25
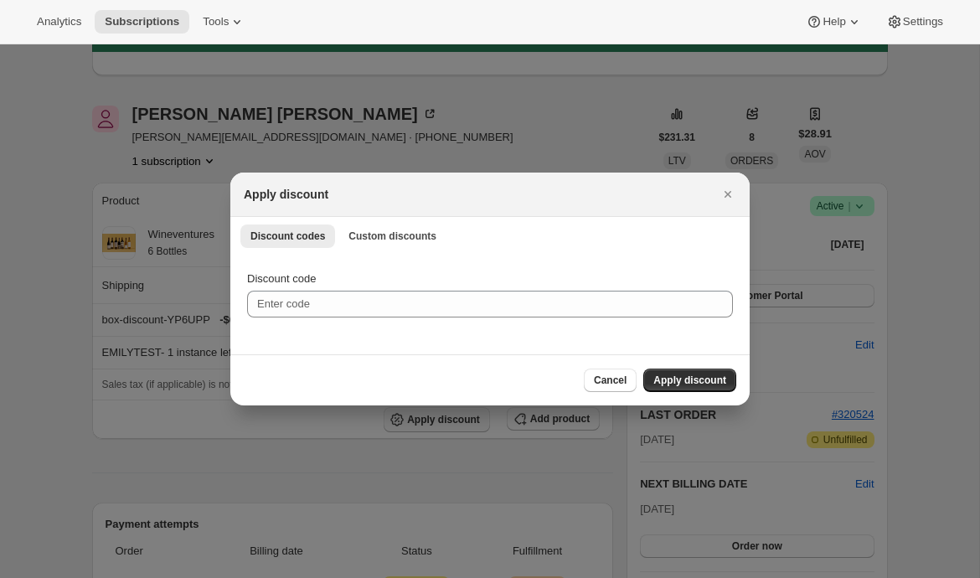
scroll to position [0, 0]
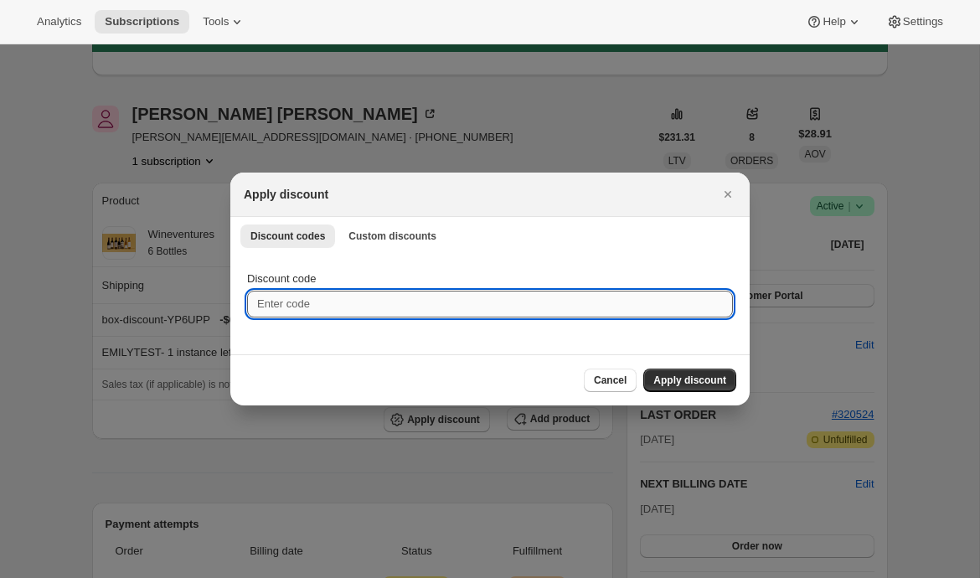
click at [488, 311] on input "Discount code" at bounding box center [490, 304] width 486 height 27
type input "EMILYSHIP"
click at [685, 379] on span "Apply discount" at bounding box center [689, 380] width 73 height 13
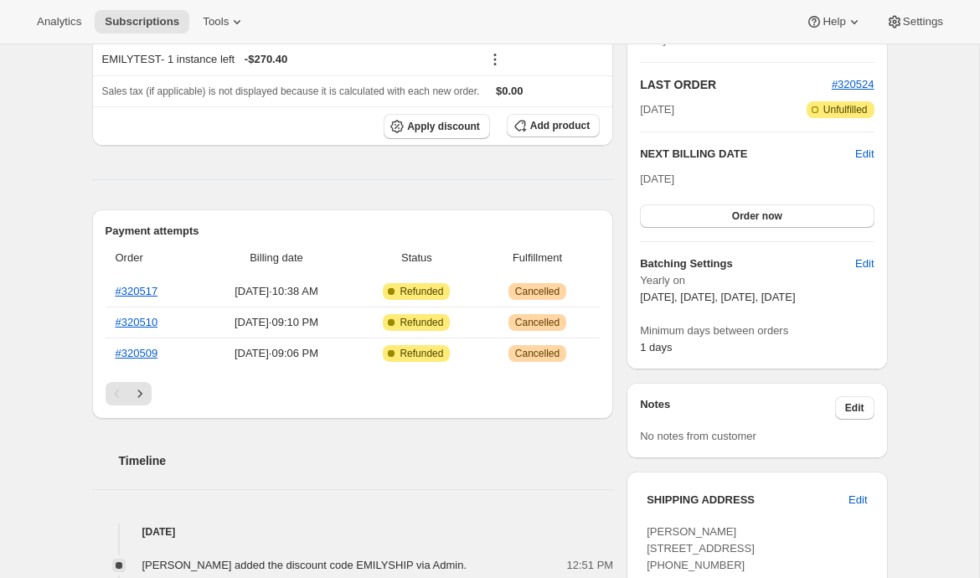
scroll to position [488, 0]
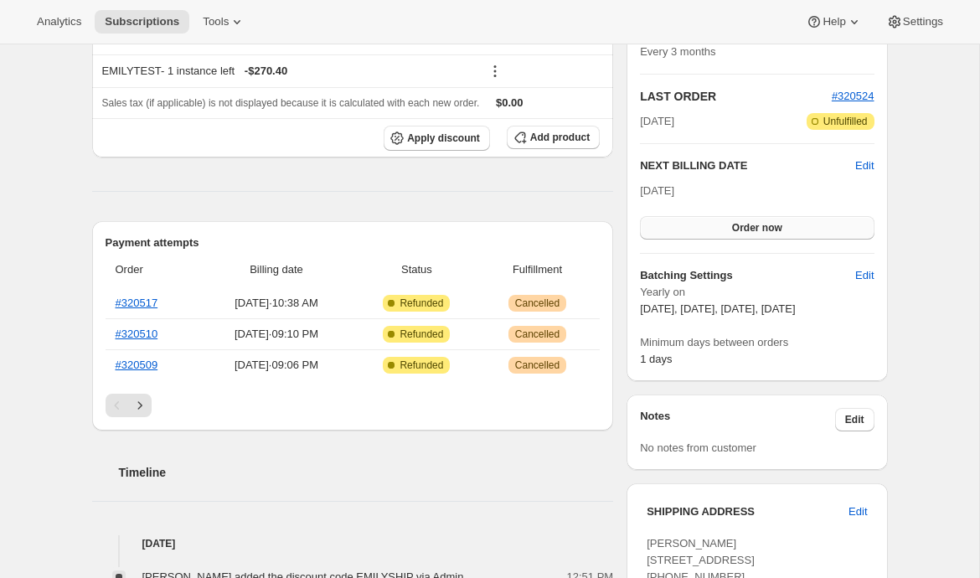
click at [722, 232] on button "Order now" at bounding box center [757, 227] width 234 height 23
click at [731, 227] on span "Click to confirm" at bounding box center [757, 227] width 76 height 13
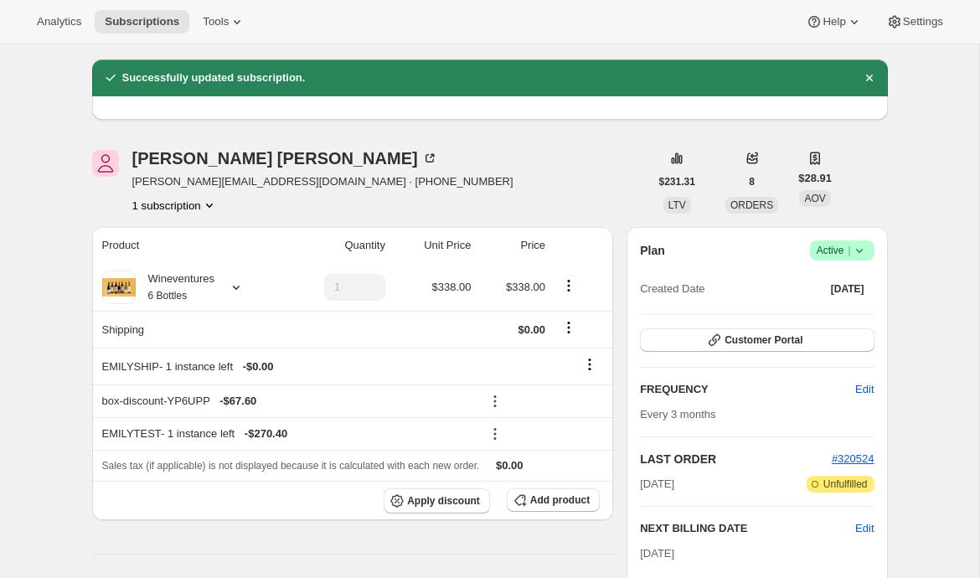
scroll to position [108, 0]
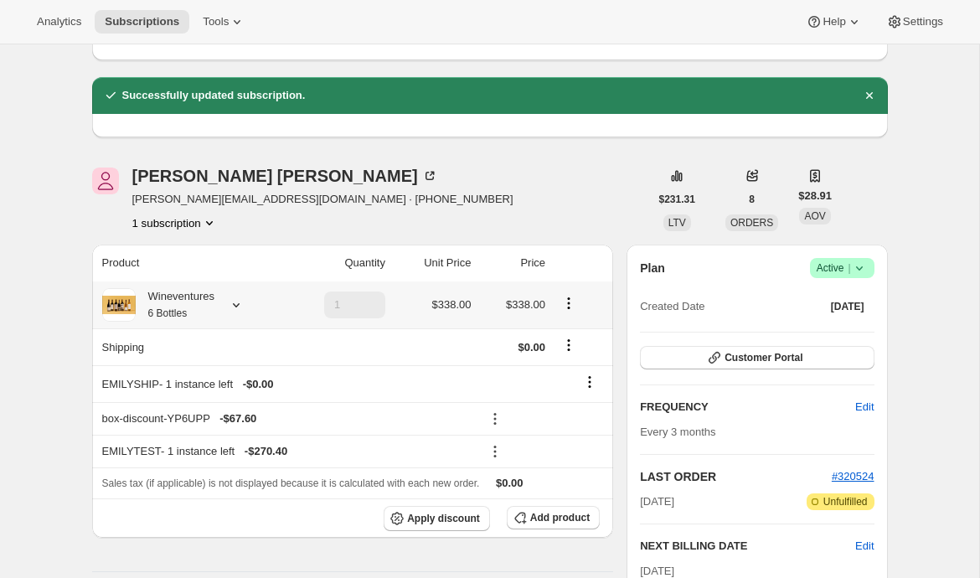
click at [225, 302] on div at bounding box center [232, 304] width 23 height 17
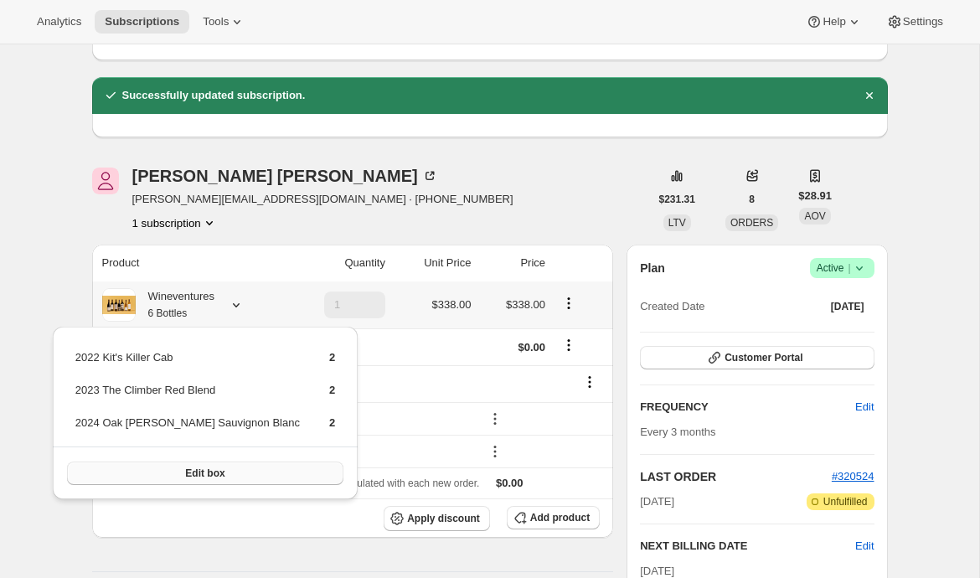
click at [185, 473] on span "Edit box" at bounding box center [204, 472] width 39 height 13
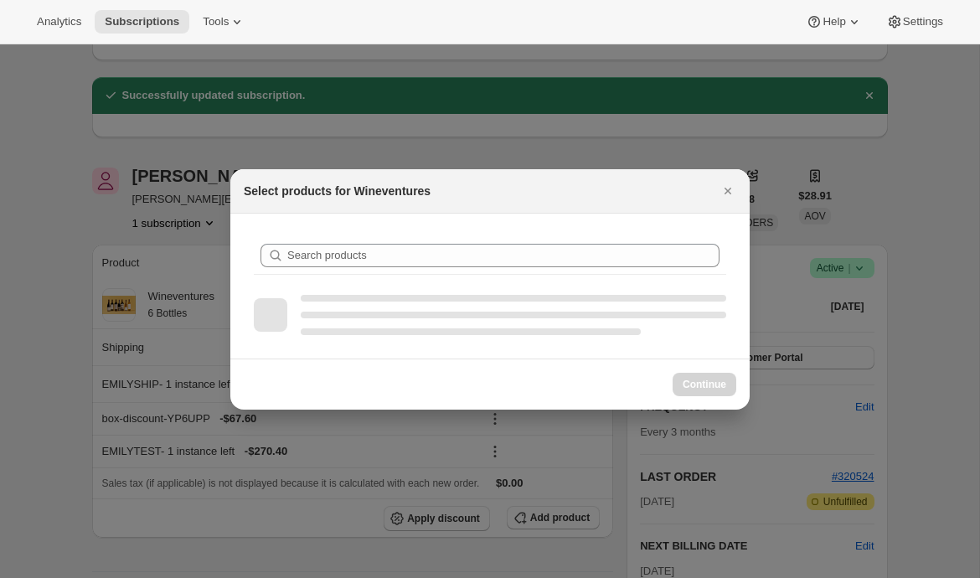
scroll to position [0, 0]
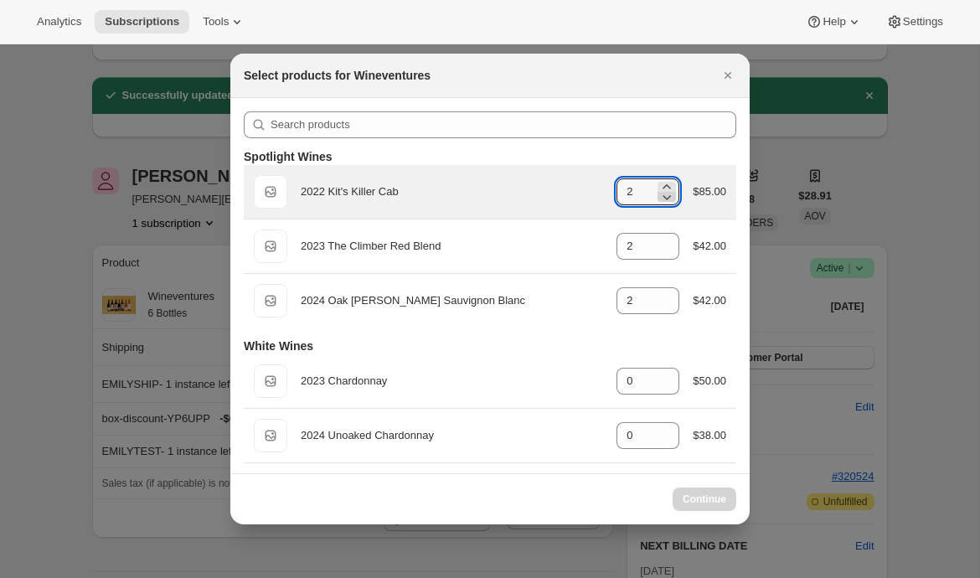
click at [664, 196] on icon ":r289:" at bounding box center [666, 196] width 17 height 17
click at [665, 199] on icon ":r289:" at bounding box center [666, 196] width 17 height 17
type input "1"
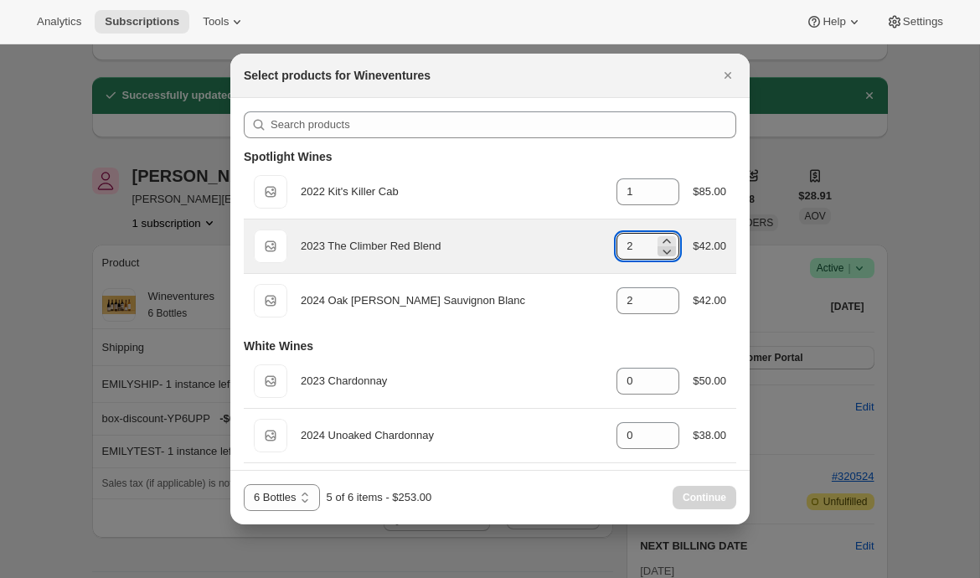
click at [669, 246] on icon ":r289:" at bounding box center [666, 251] width 17 height 17
type input "1"
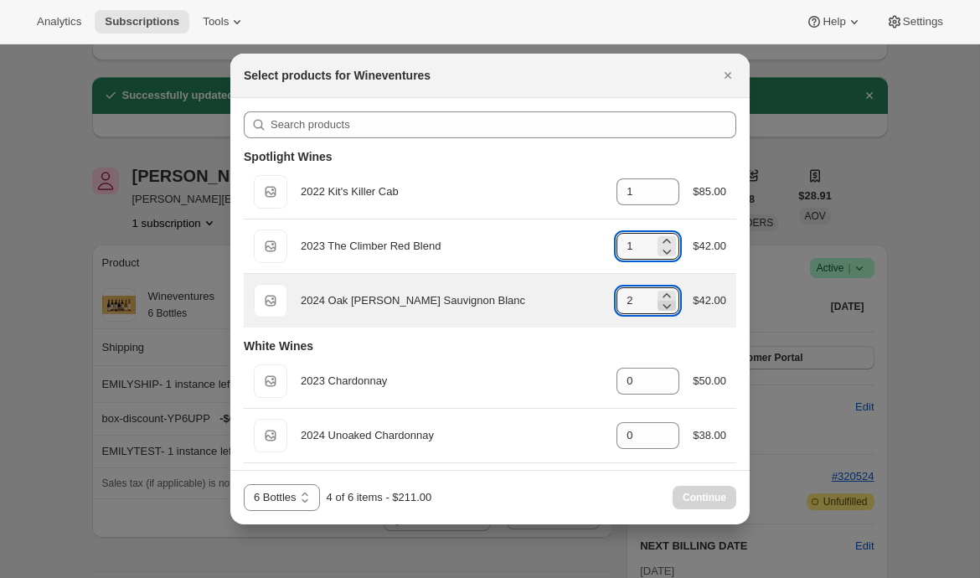
click at [663, 307] on icon ":r289:" at bounding box center [667, 306] width 8 height 5
type input "1"
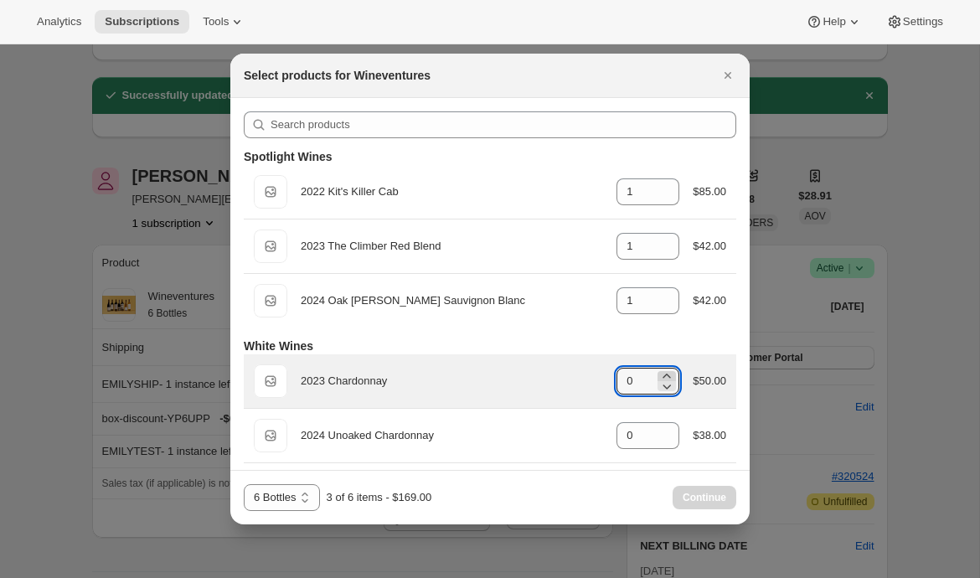
click at [667, 374] on icon ":r289:" at bounding box center [666, 376] width 17 height 17
click at [666, 390] on icon ":r289:" at bounding box center [666, 386] width 17 height 17
type input "2"
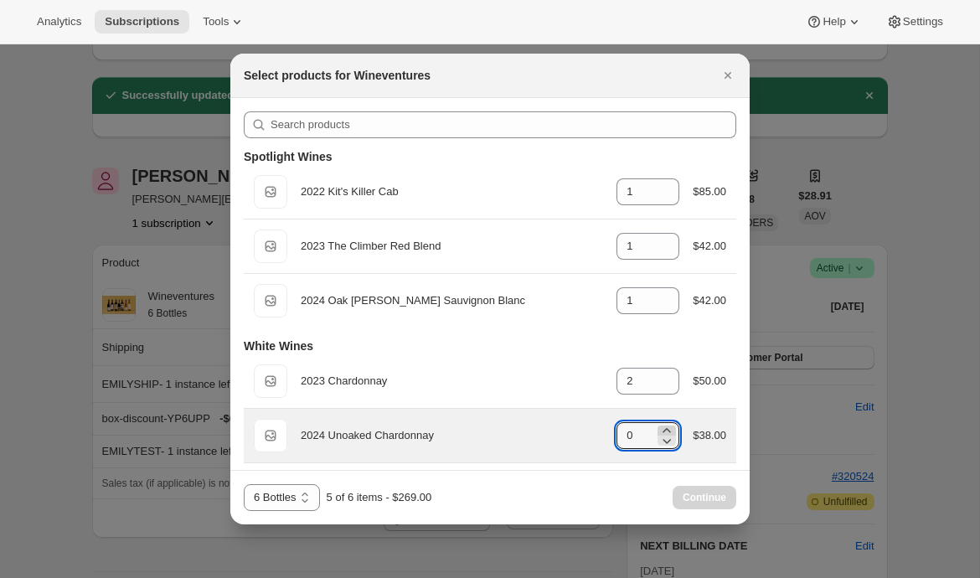
click at [666, 425] on icon ":r289:" at bounding box center [666, 430] width 17 height 17
click at [659, 443] on icon ":r289:" at bounding box center [666, 440] width 17 height 17
type input "1"
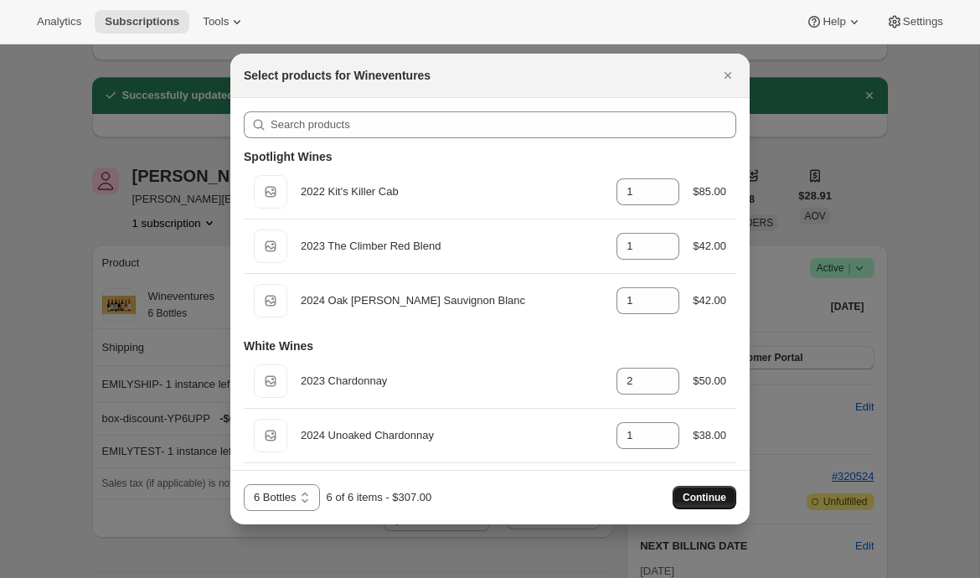
click at [691, 497] on span "Continue" at bounding box center [705, 497] width 44 height 13
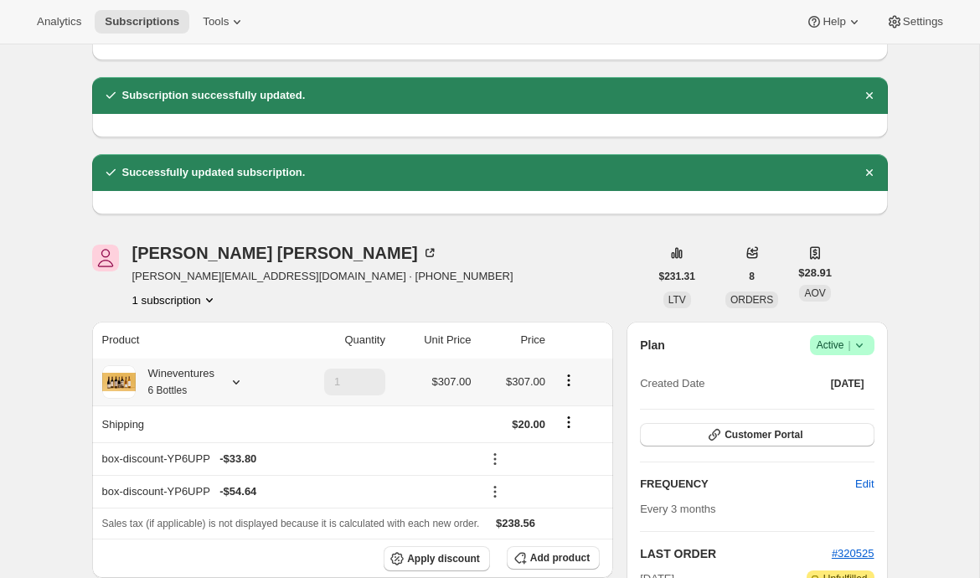
scroll to position [321, 0]
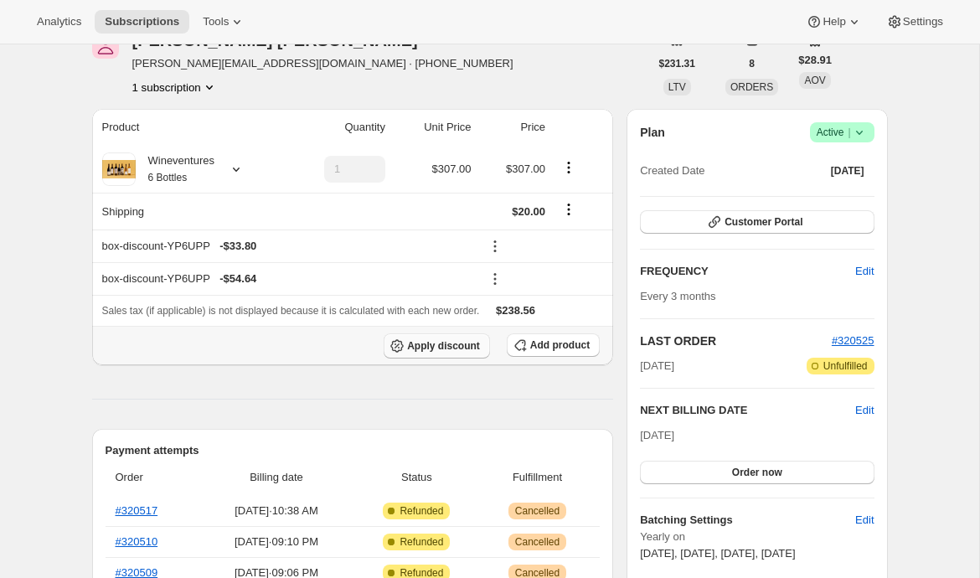
click at [453, 351] on span "Apply discount" at bounding box center [443, 345] width 73 height 13
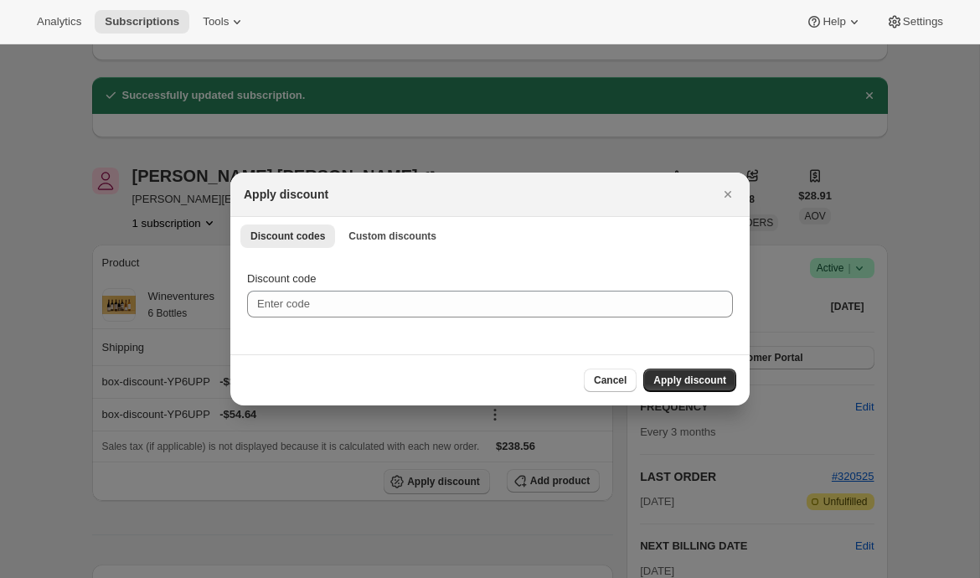
scroll to position [0, 0]
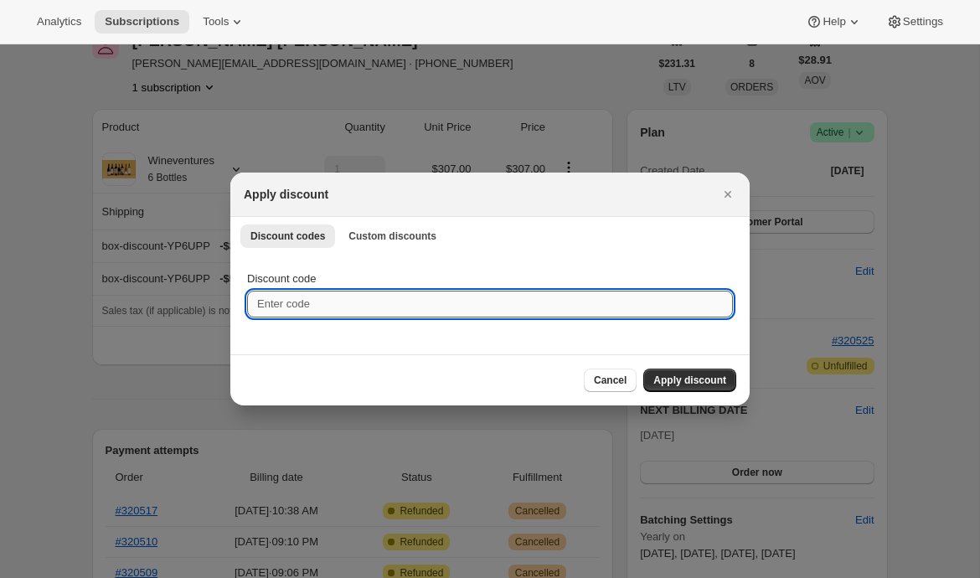
click at [343, 308] on input "Discount code" at bounding box center [490, 304] width 486 height 27
type input "EMILYSHIP"
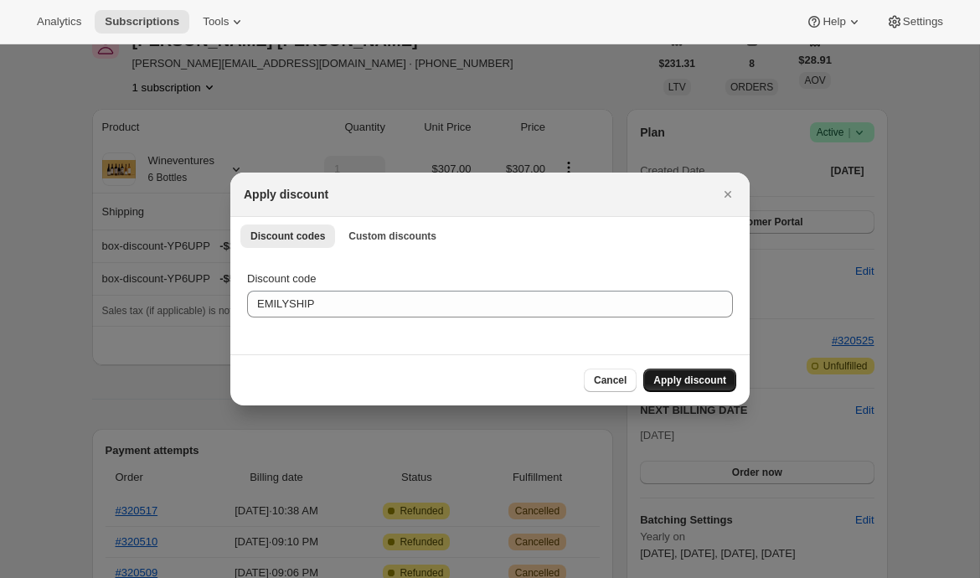
click at [678, 378] on span "Apply discount" at bounding box center [689, 380] width 73 height 13
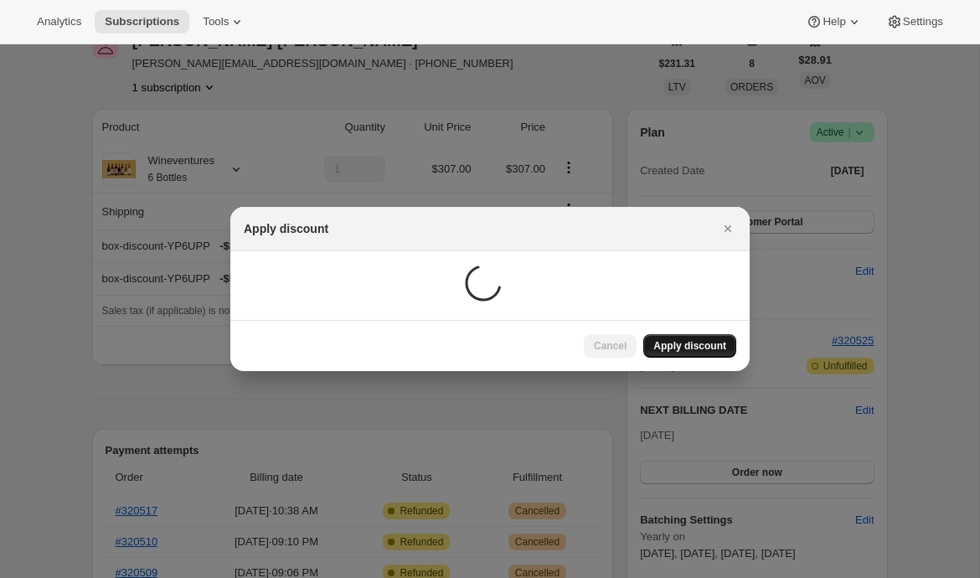
scroll to position [179, 0]
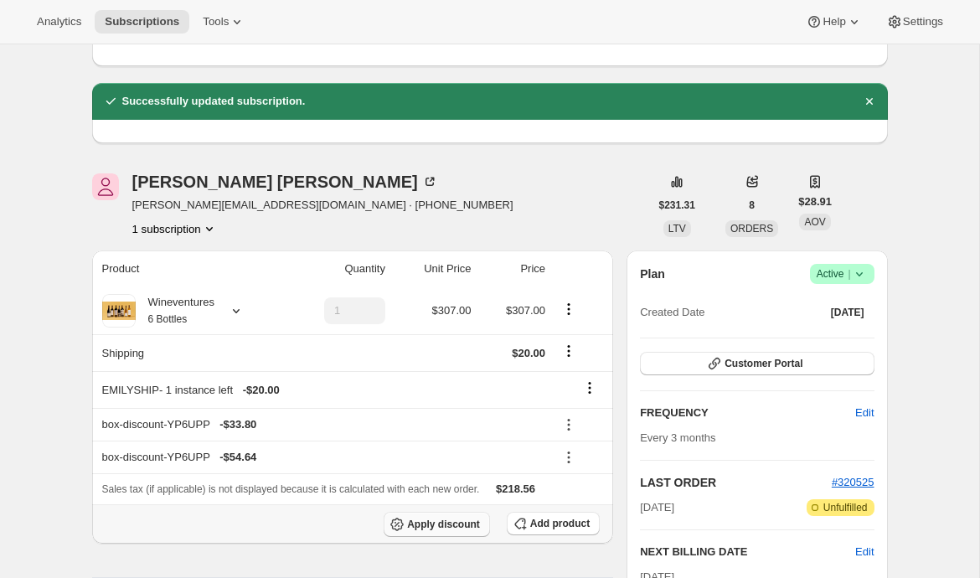
click at [427, 526] on span "Apply discount" at bounding box center [443, 524] width 73 height 13
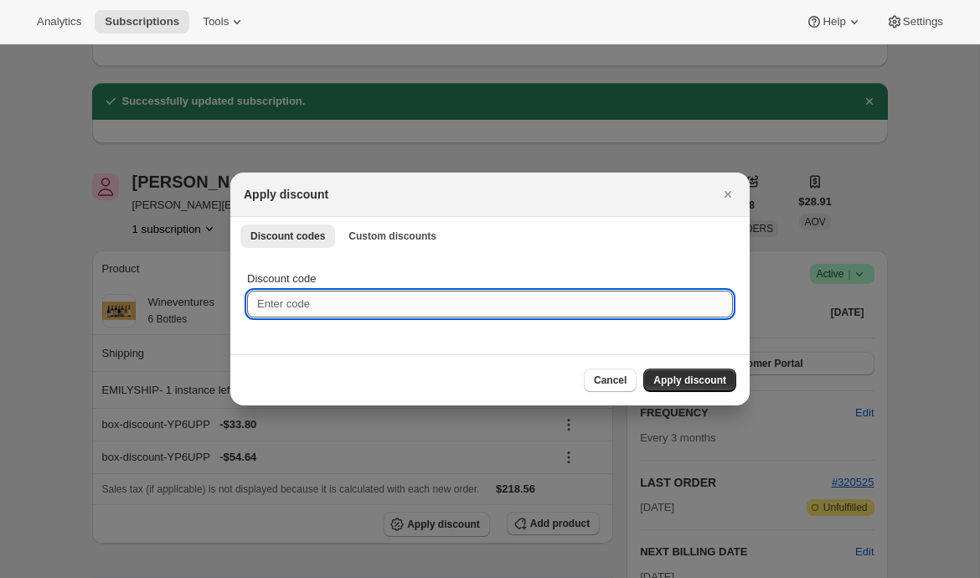
click at [343, 303] on input "Discount code" at bounding box center [490, 304] width 486 height 27
type input "EMILYTEST"
click at [656, 371] on button "Apply discount" at bounding box center [689, 379] width 93 height 23
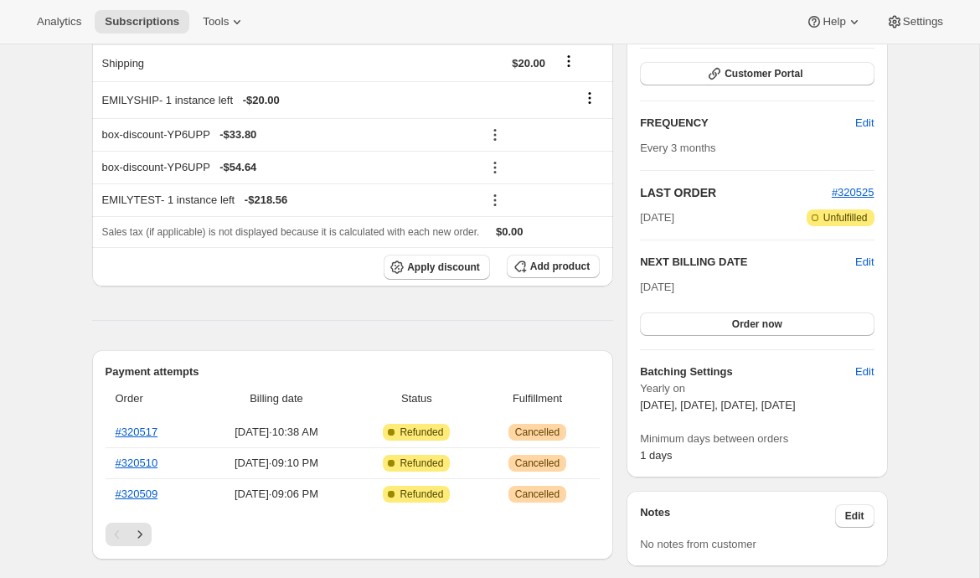
scroll to position [652, 0]
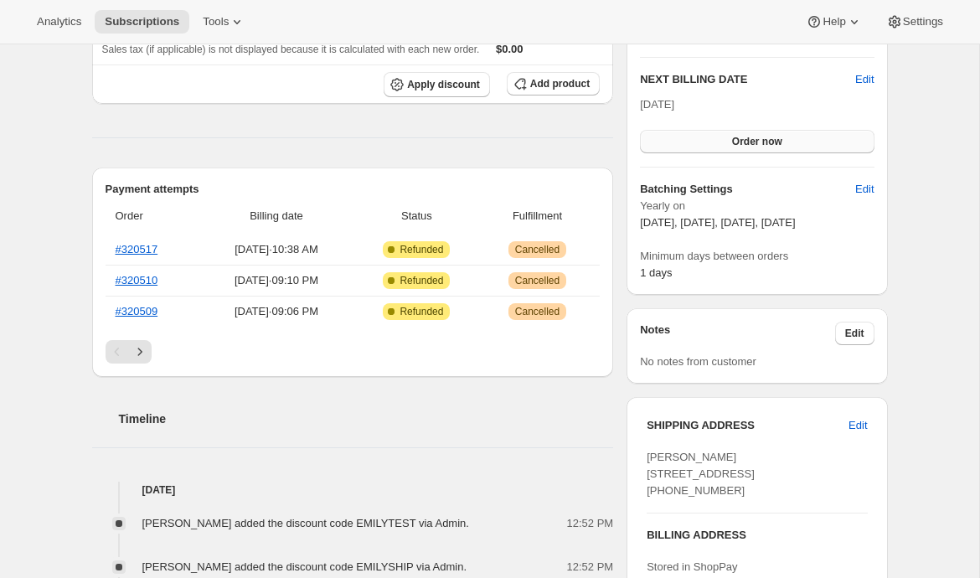
click at [759, 147] on span "Order now" at bounding box center [757, 141] width 50 height 13
click at [760, 140] on span "Click to confirm" at bounding box center [757, 141] width 76 height 13
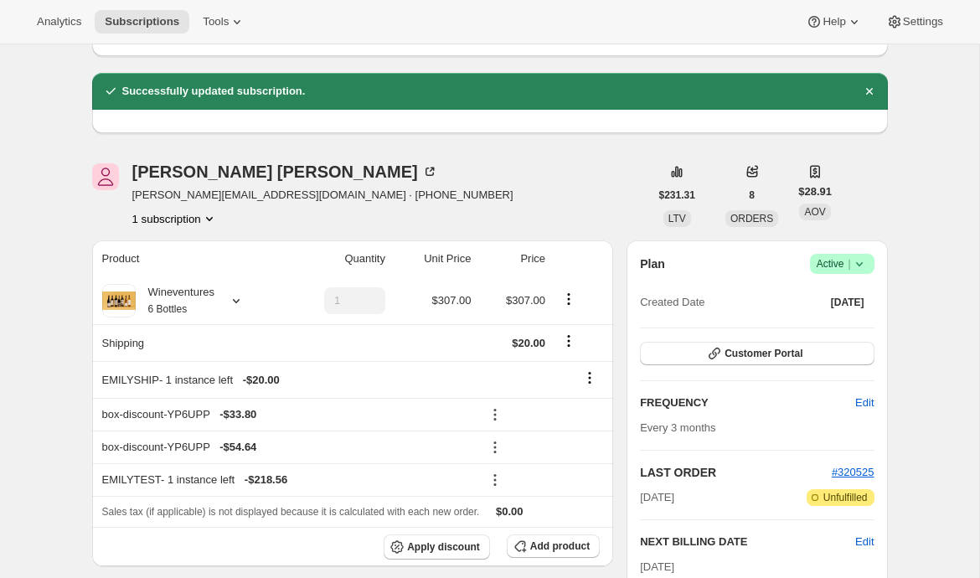
scroll to position [212, 0]
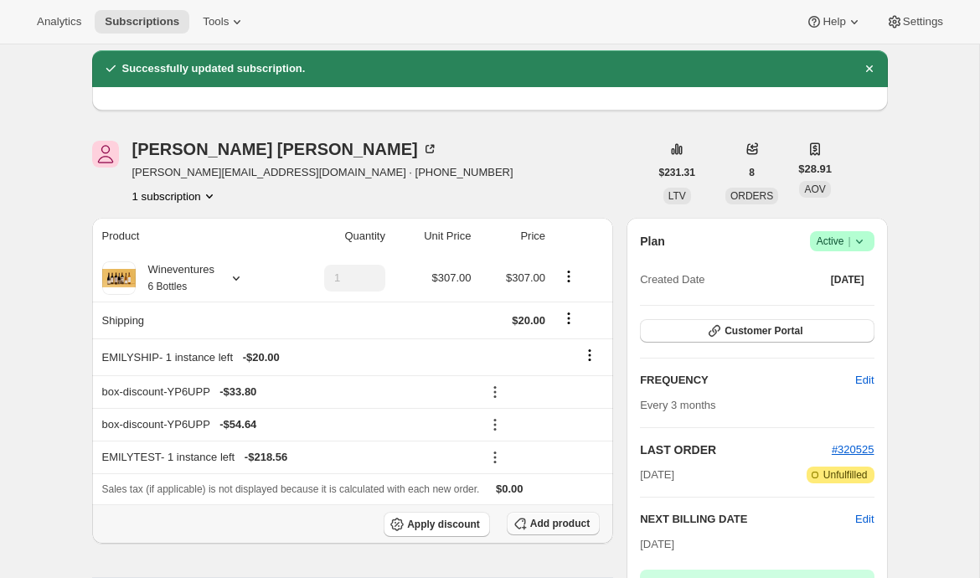
click at [525, 523] on icon "button" at bounding box center [520, 523] width 17 height 17
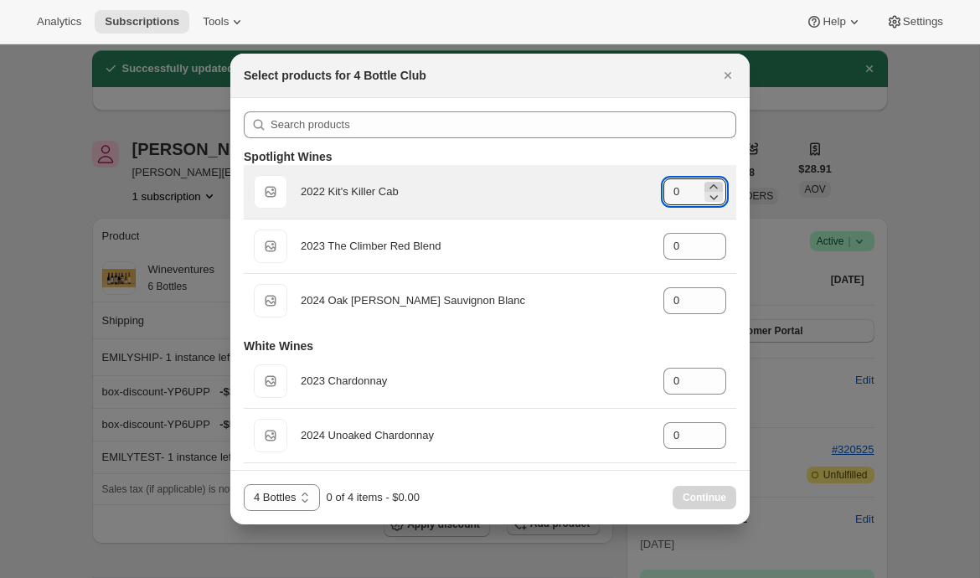
click at [714, 186] on icon ":r2j7:" at bounding box center [713, 186] width 8 height 4
type input "2"
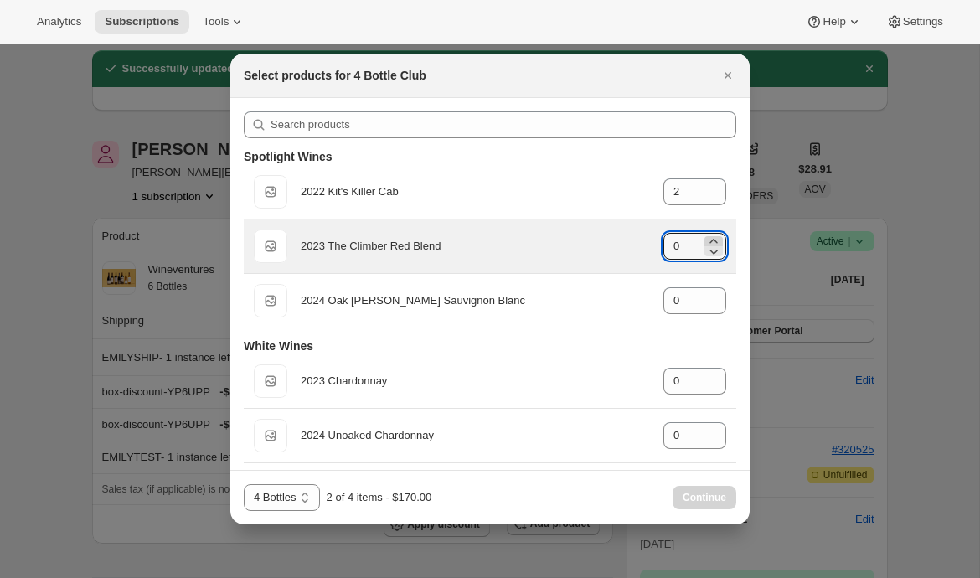
click at [714, 238] on icon ":r2j7:" at bounding box center [713, 241] width 17 height 17
type input "1"
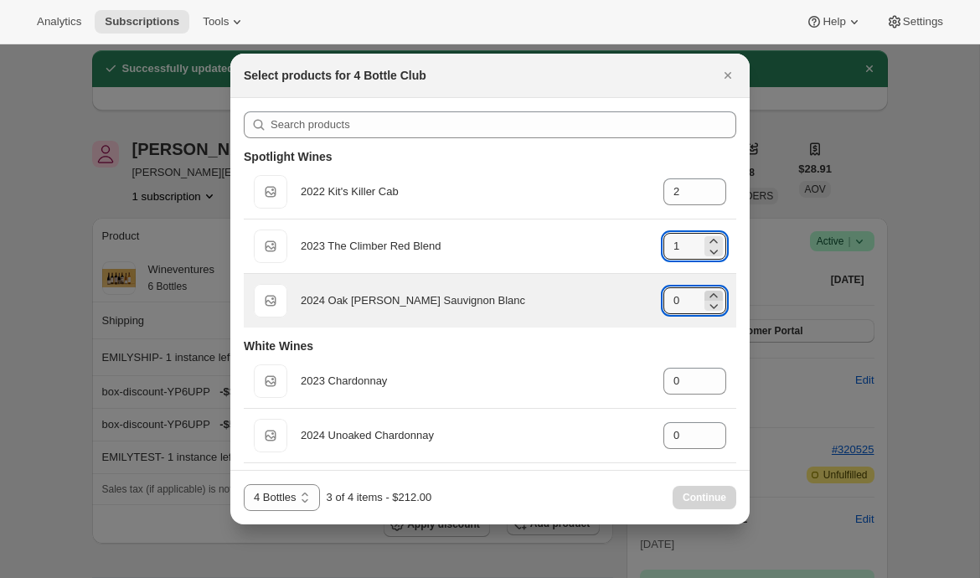
click at [709, 293] on icon ":r2j7:" at bounding box center [713, 295] width 17 height 17
type input "1"
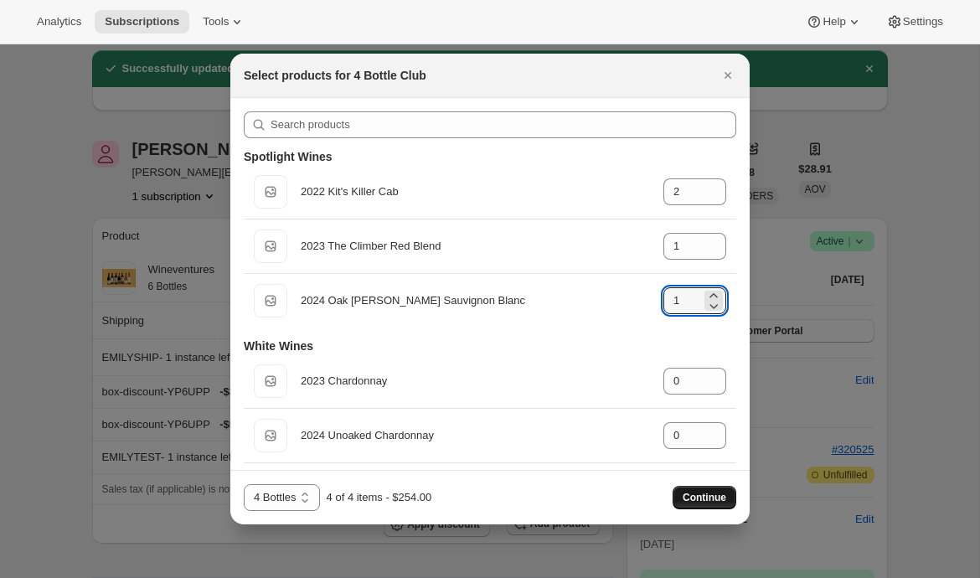
click at [687, 502] on span "Continue" at bounding box center [705, 497] width 44 height 13
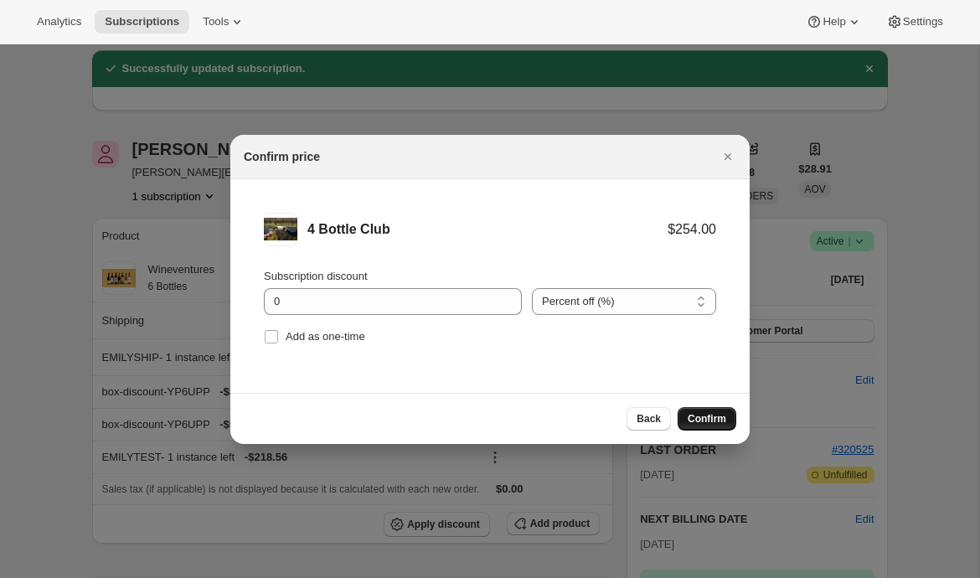
click at [724, 415] on span "Confirm" at bounding box center [707, 418] width 39 height 13
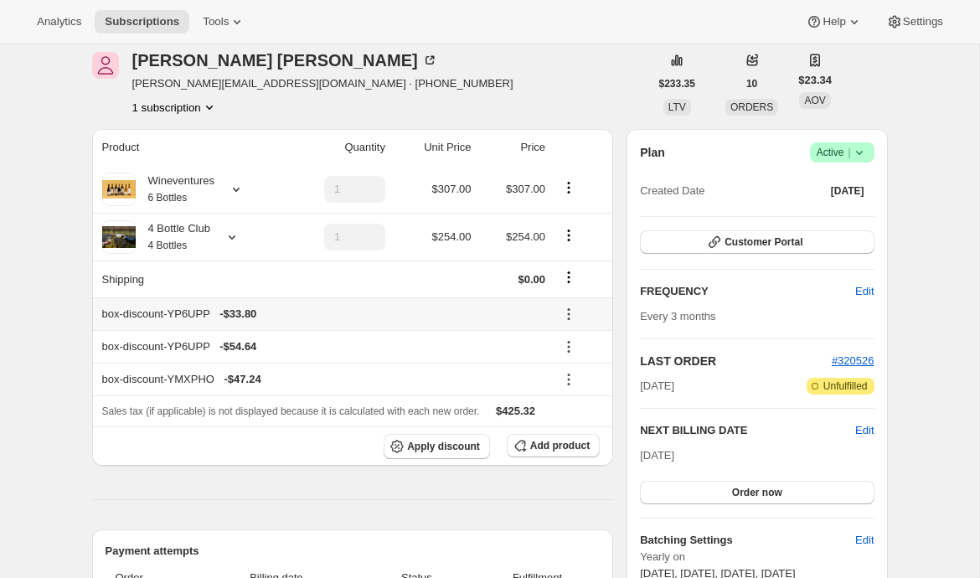
scroll to position [383, 0]
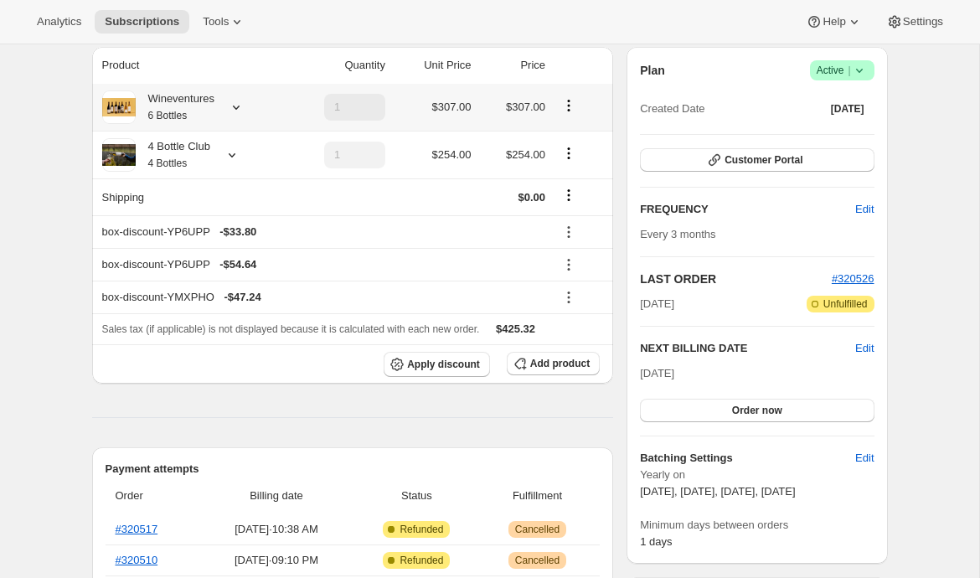
click at [574, 103] on icon "Product actions" at bounding box center [568, 105] width 17 height 17
click at [575, 167] on span "Remove" at bounding box center [570, 166] width 40 height 13
type input "0"
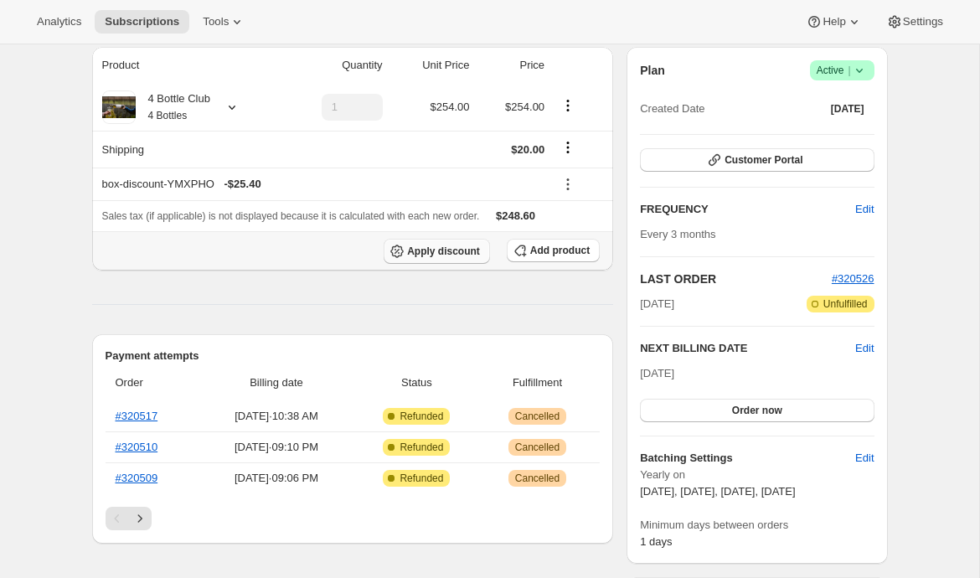
click at [453, 240] on button "Apply discount" at bounding box center [437, 251] width 106 height 25
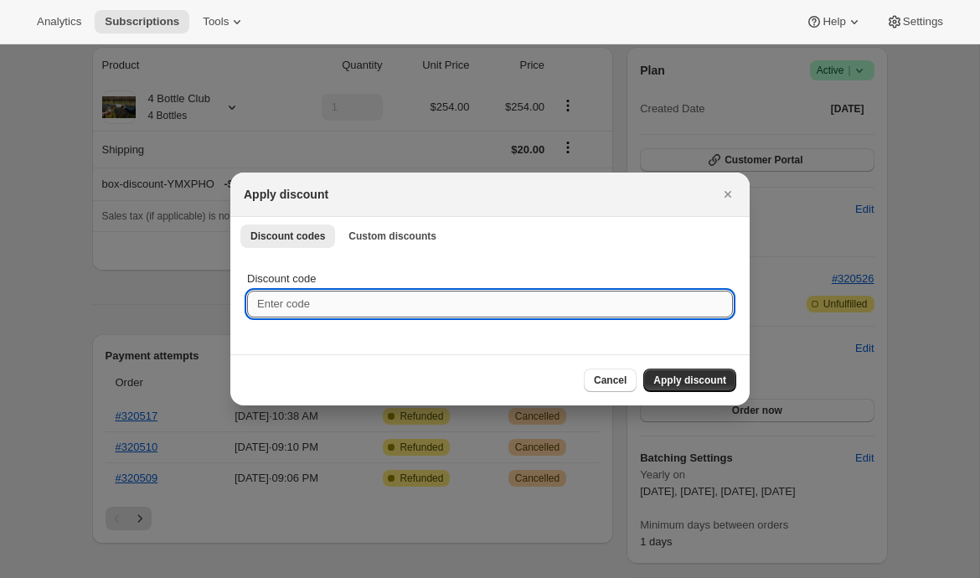
click at [301, 311] on input "Discount code" at bounding box center [490, 304] width 486 height 27
type input "C"
type input "EMILYSHIP"
click at [678, 376] on span "Apply discount" at bounding box center [689, 380] width 73 height 13
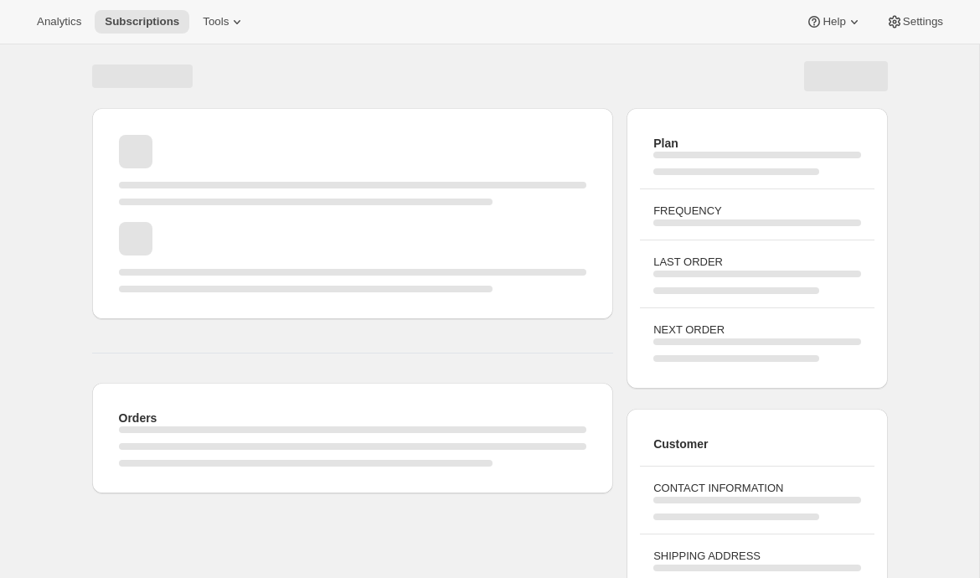
scroll to position [179, 0]
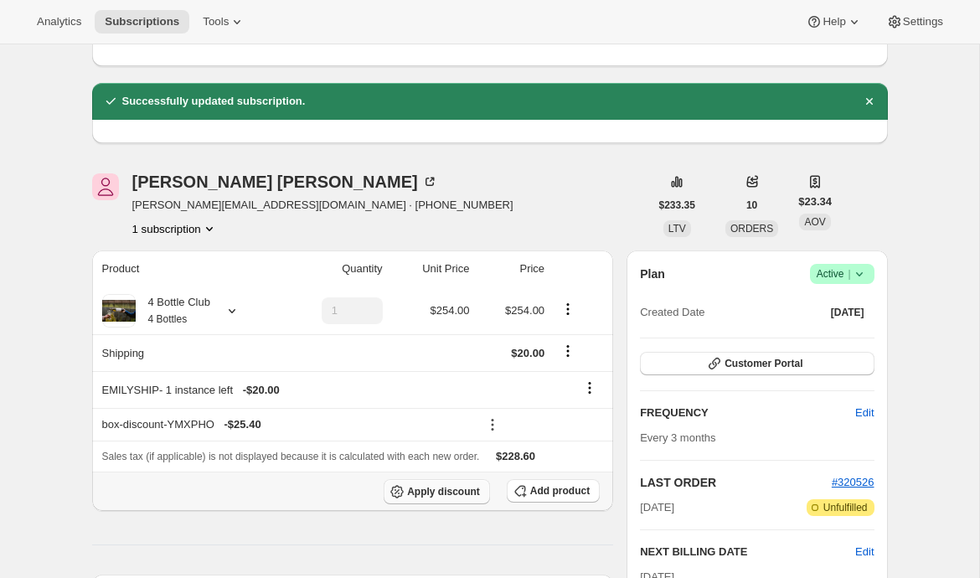
click at [441, 497] on button "Apply discount" at bounding box center [437, 491] width 106 height 25
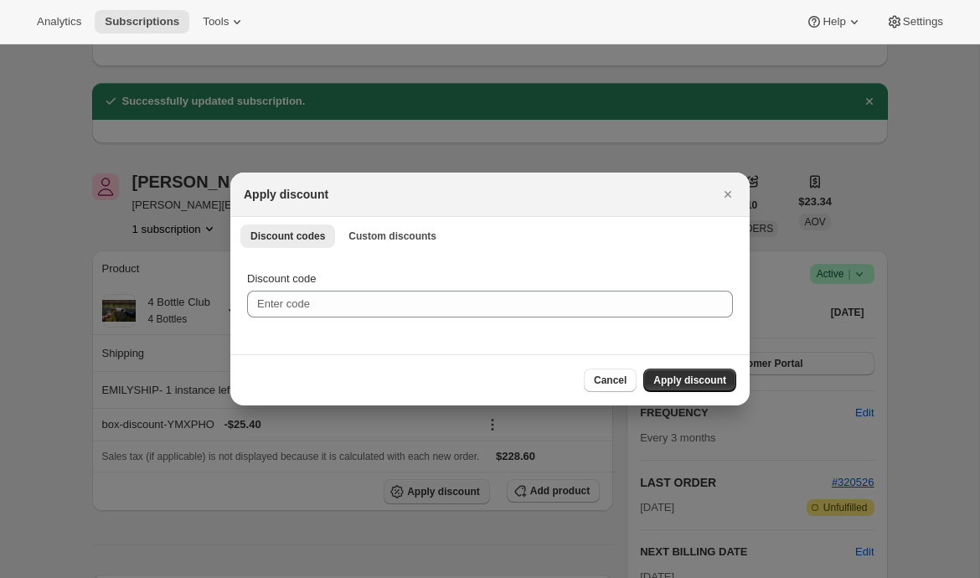
scroll to position [0, 0]
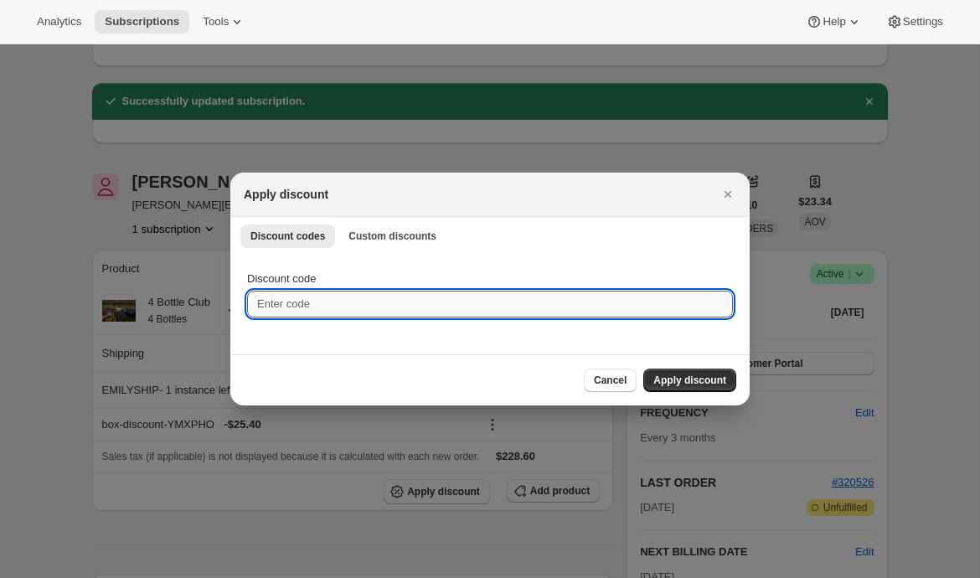
click at [405, 312] on input "Discount code" at bounding box center [490, 304] width 486 height 27
type input "EMILYTEST"
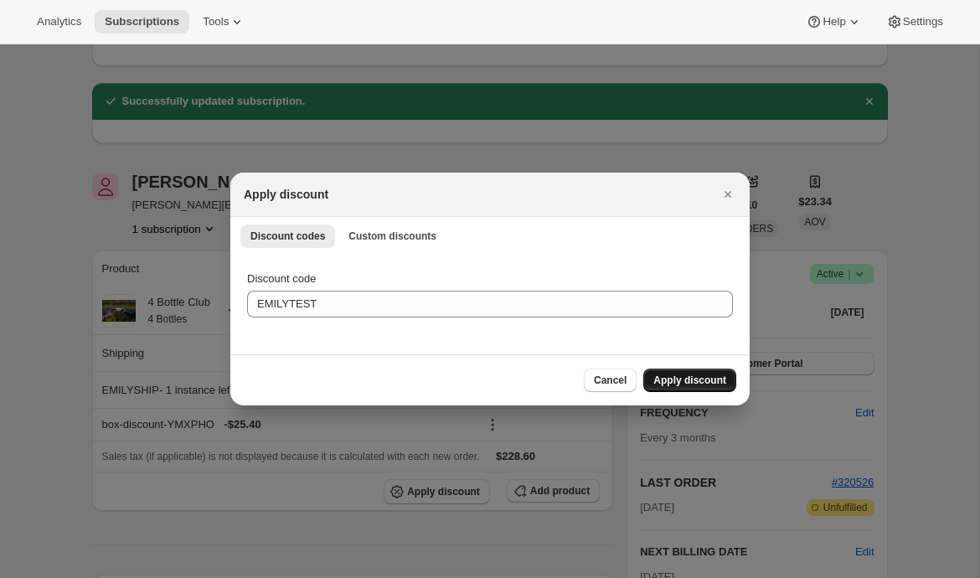
click at [668, 380] on span "Apply discount" at bounding box center [689, 380] width 73 height 13
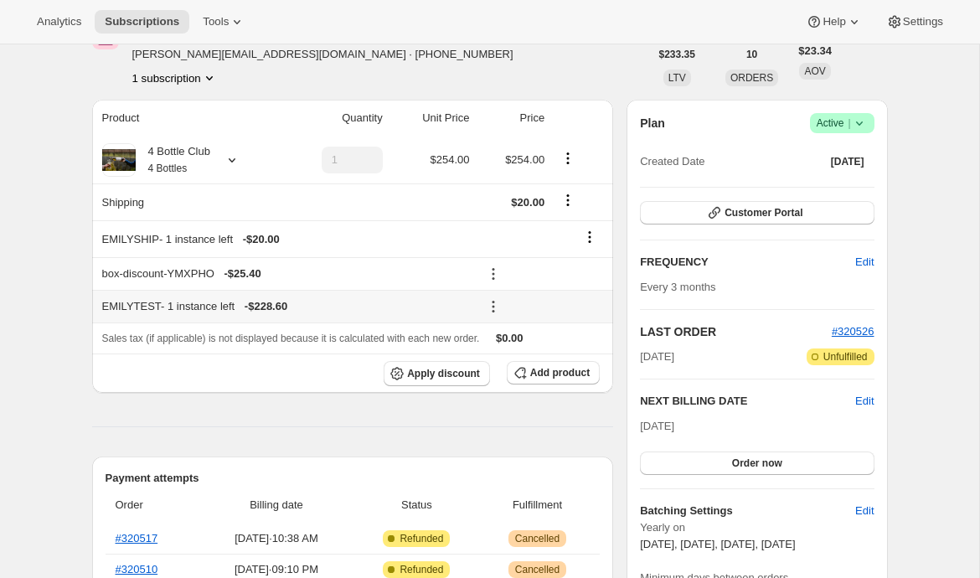
scroll to position [343, 0]
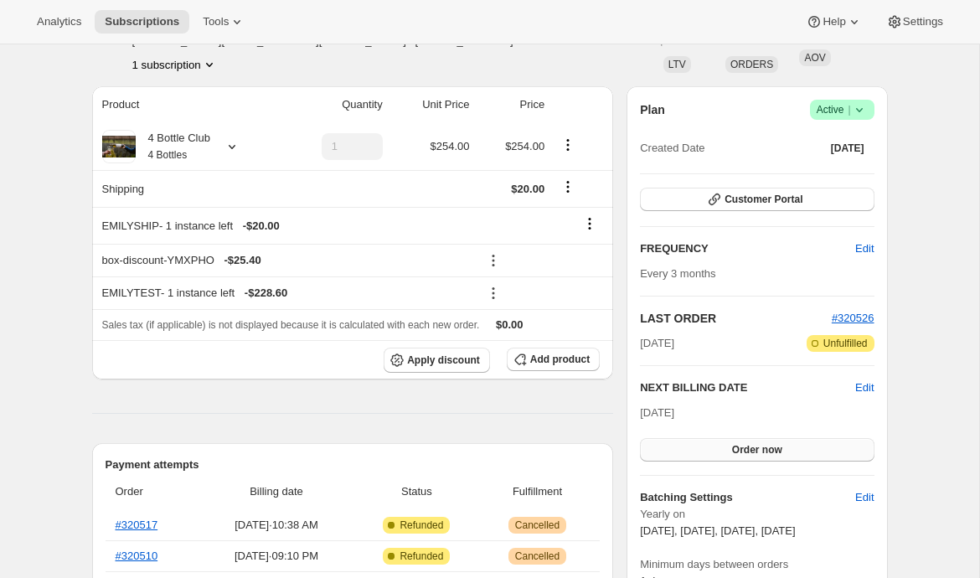
click at [726, 449] on button "Order now" at bounding box center [757, 449] width 234 height 23
click at [726, 450] on span "Click to confirm" at bounding box center [757, 449] width 76 height 13
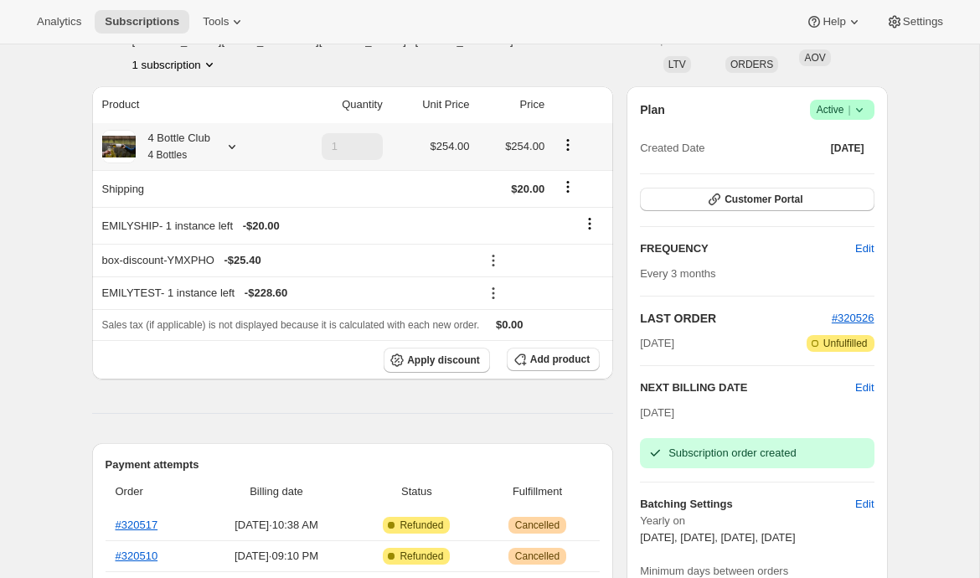
click at [232, 149] on icon at bounding box center [232, 146] width 17 height 17
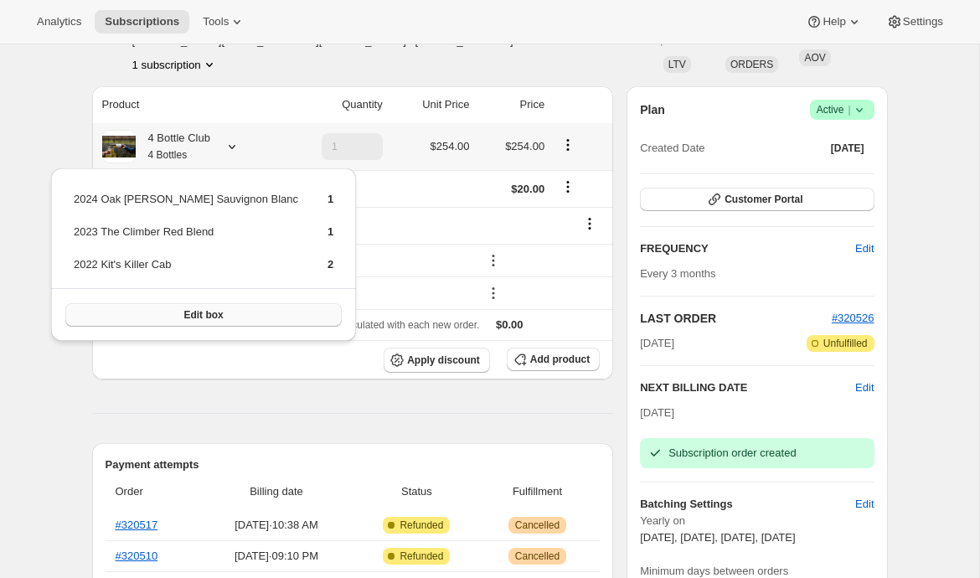
click at [158, 322] on button "Edit box" at bounding box center [203, 314] width 276 height 23
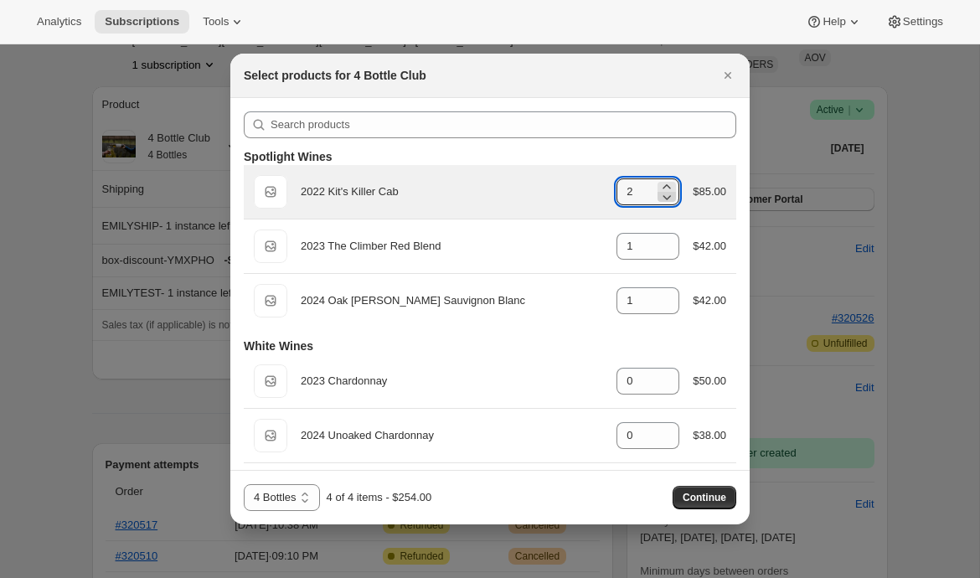
click at [664, 204] on icon ":r34d:" at bounding box center [666, 196] width 17 height 17
type input "1"
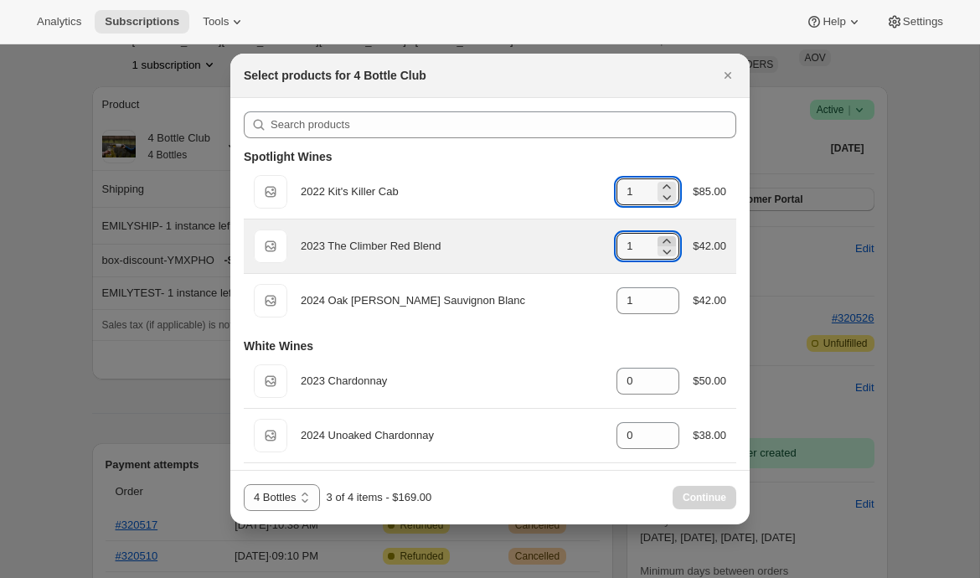
click at [665, 238] on icon ":r34d:" at bounding box center [666, 241] width 17 height 17
type input "2"
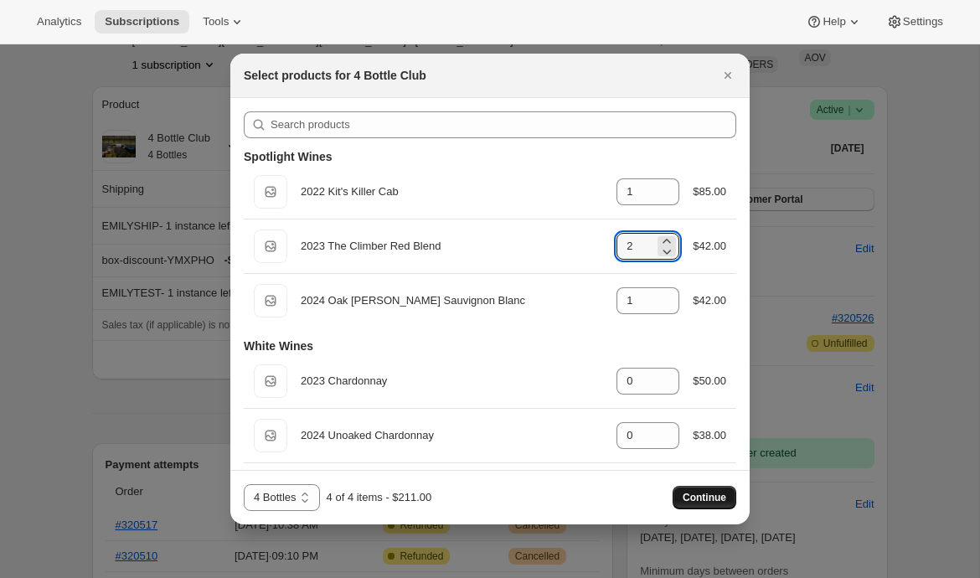
click at [715, 499] on span "Continue" at bounding box center [705, 497] width 44 height 13
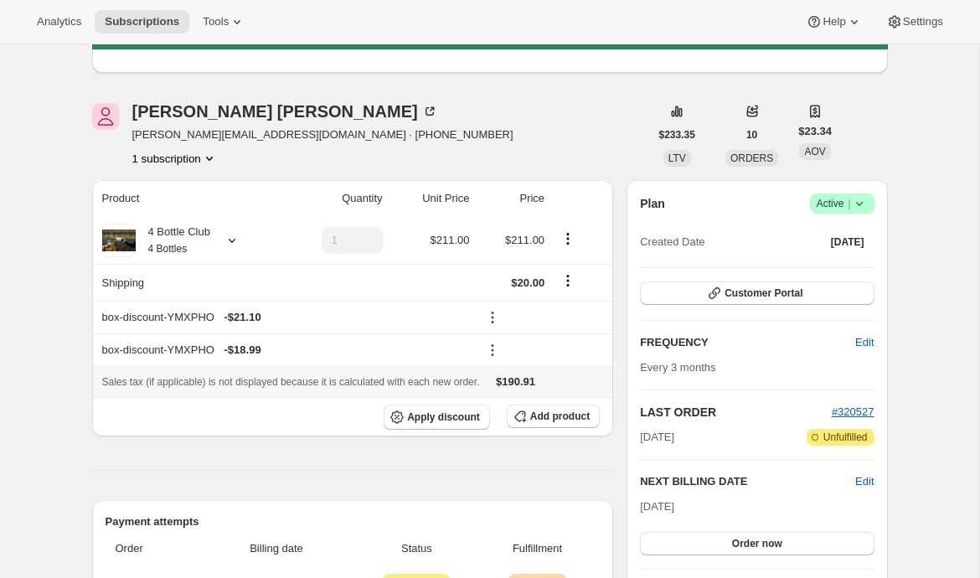
scroll to position [321, 0]
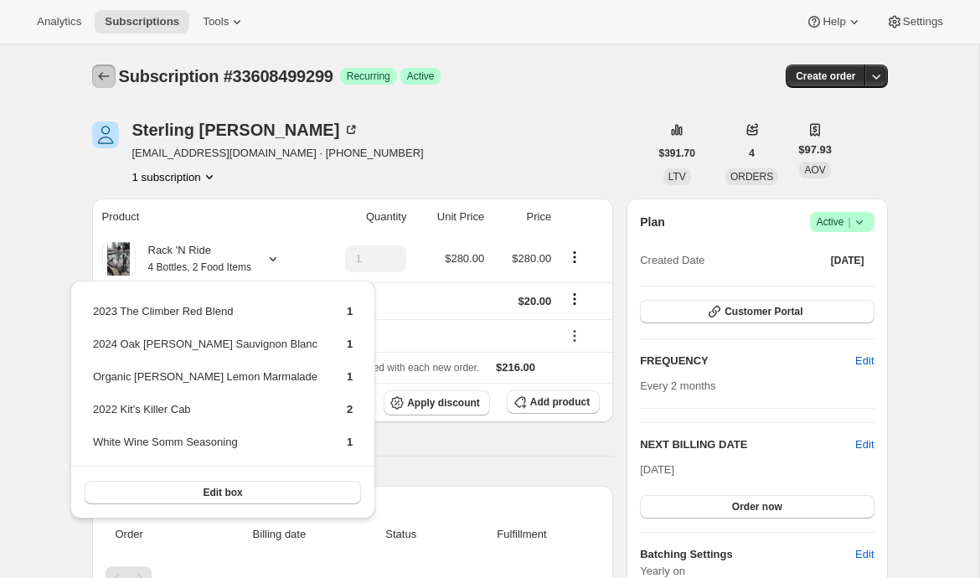
click at [111, 74] on icon "Subscriptions" at bounding box center [103, 76] width 17 height 17
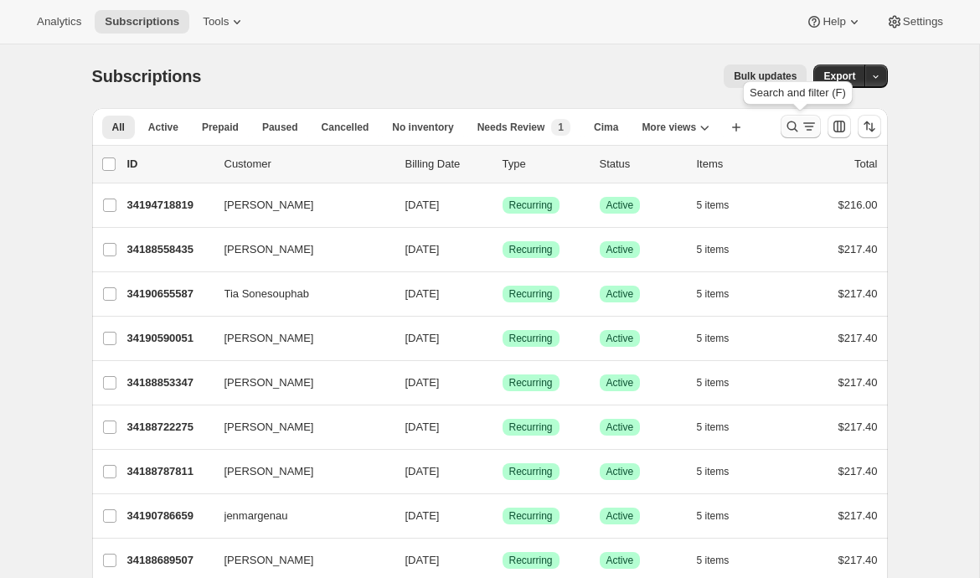
click at [803, 126] on icon "Search and filter results" at bounding box center [809, 126] width 17 height 17
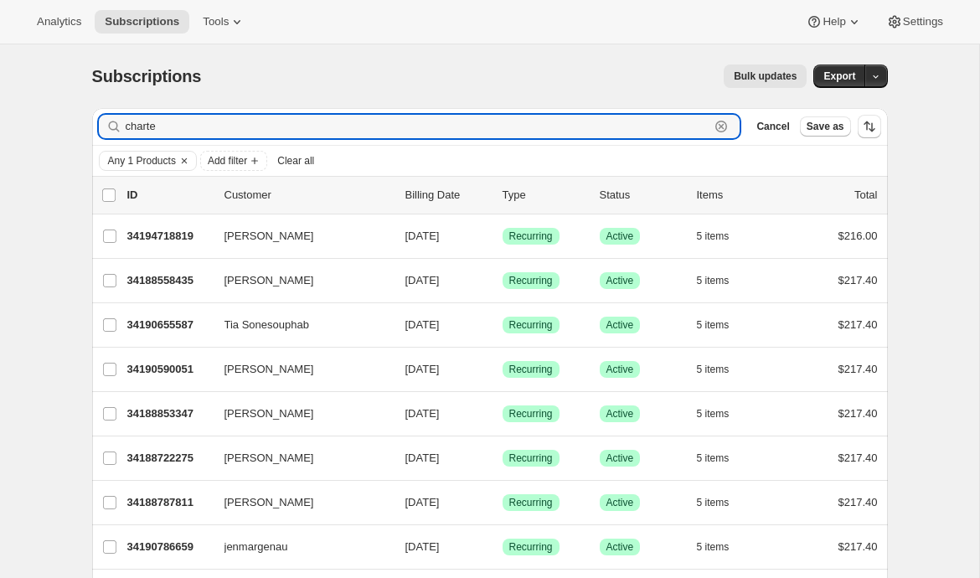
type input "charter"
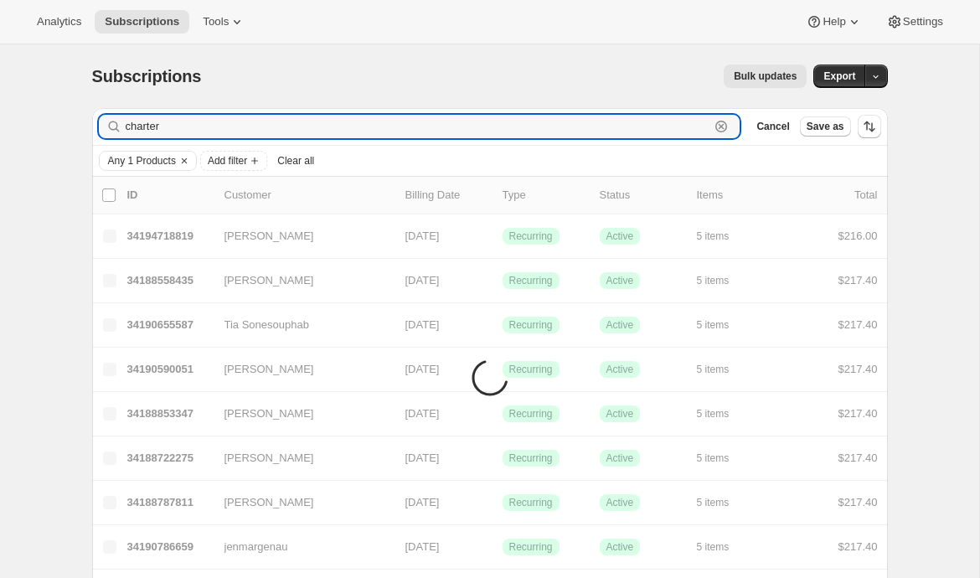
drag, startPoint x: 177, startPoint y: 131, endPoint x: 11, endPoint y: 117, distance: 166.4
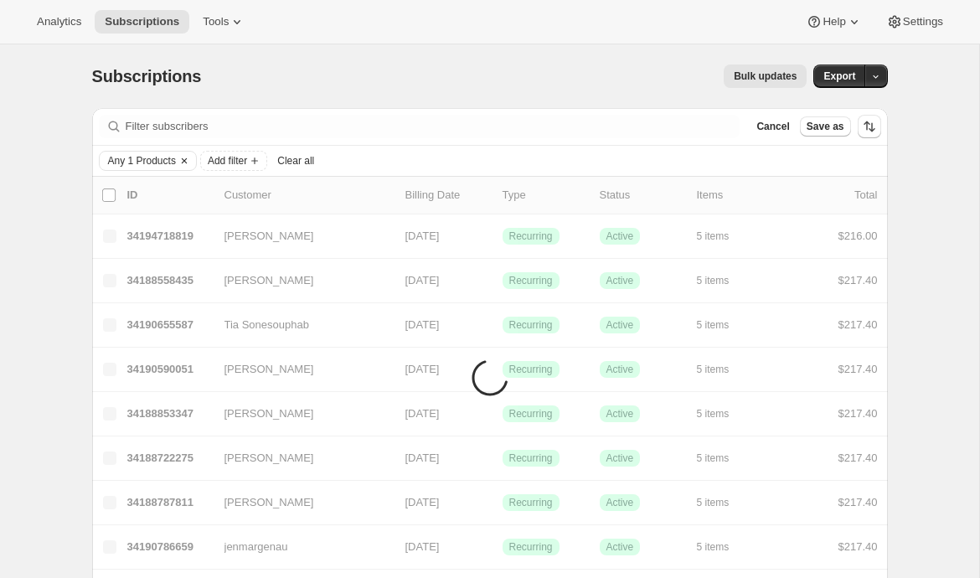
click at [153, 158] on span "Any 1 Products" at bounding box center [142, 160] width 68 height 13
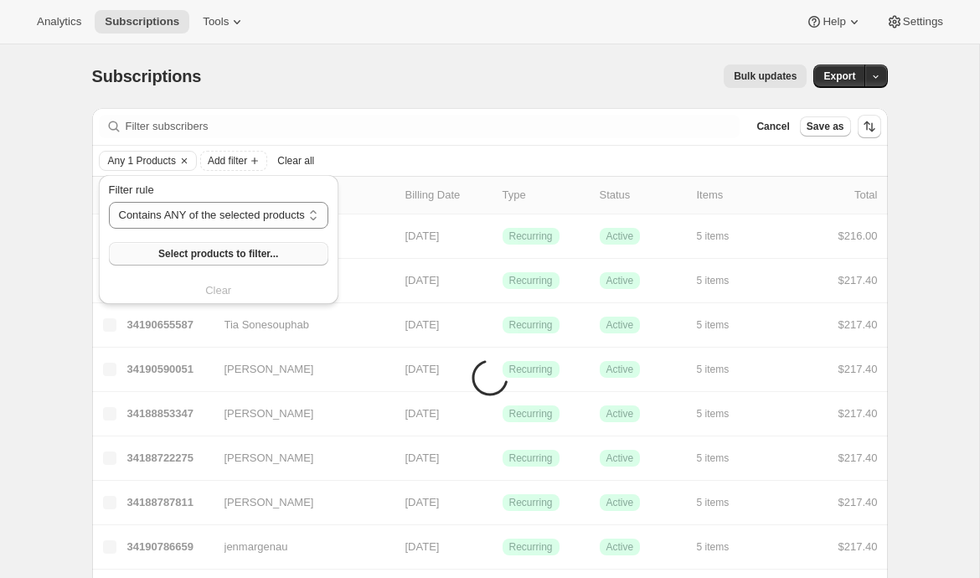
click at [189, 242] on button "Select products to filter..." at bounding box center [218, 253] width 219 height 23
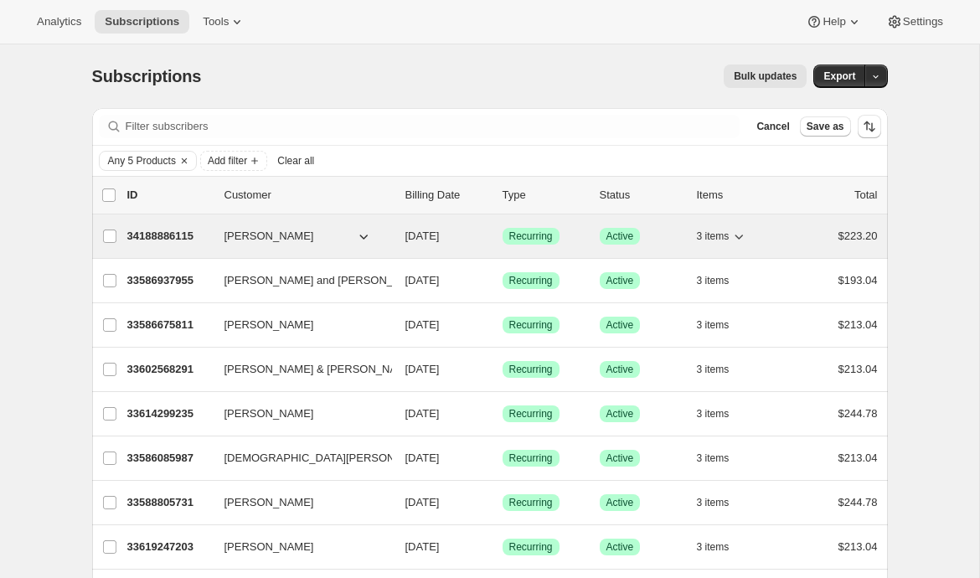
click at [167, 234] on p "34188886115" at bounding box center [169, 236] width 84 height 17
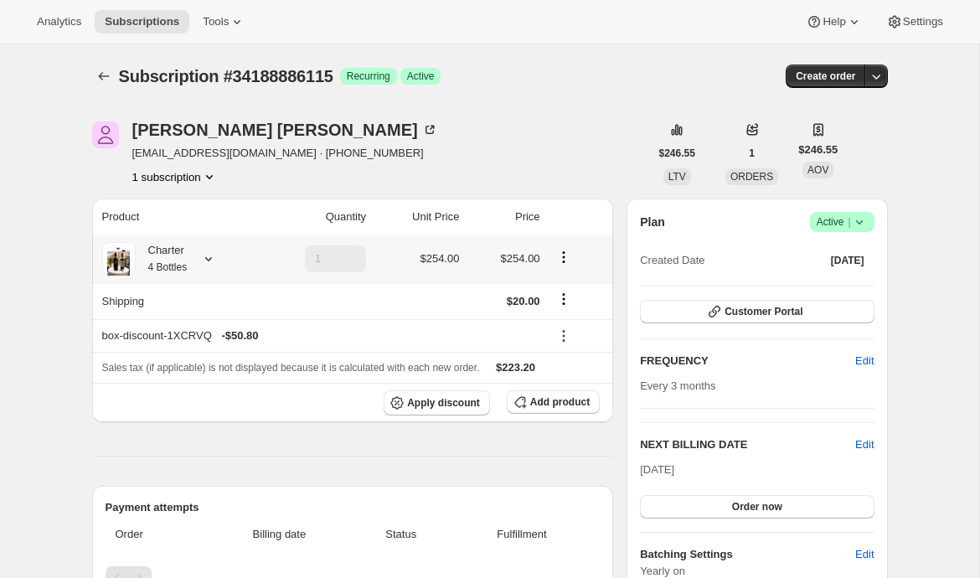
click at [215, 260] on icon at bounding box center [208, 258] width 17 height 17
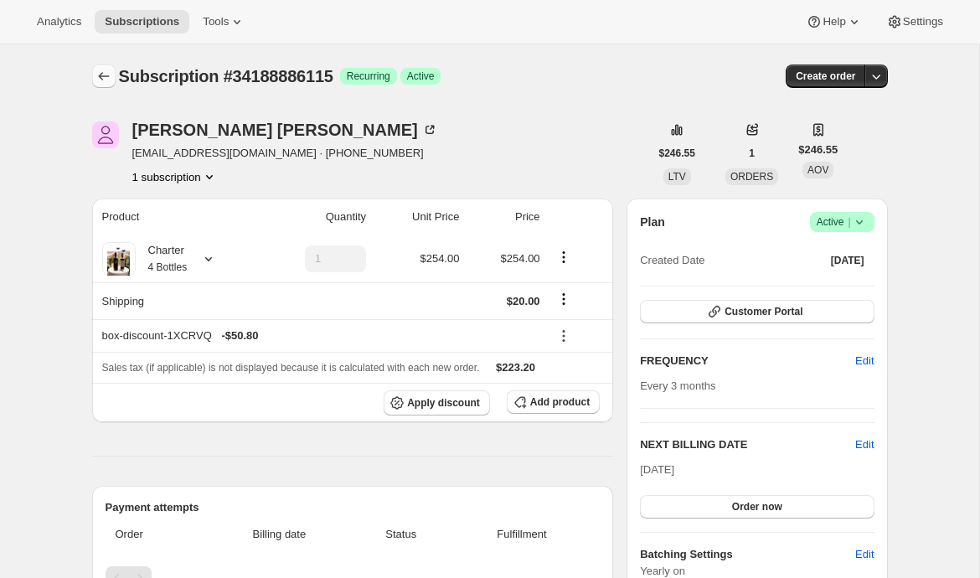
click at [105, 68] on icon "Subscriptions" at bounding box center [103, 76] width 17 height 17
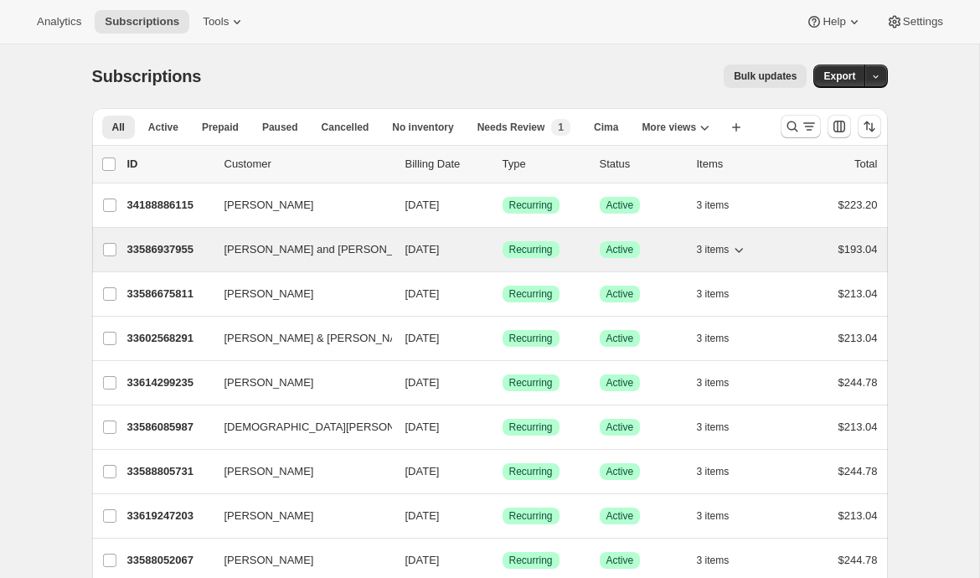
click at [143, 244] on p "33586937955" at bounding box center [169, 249] width 84 height 17
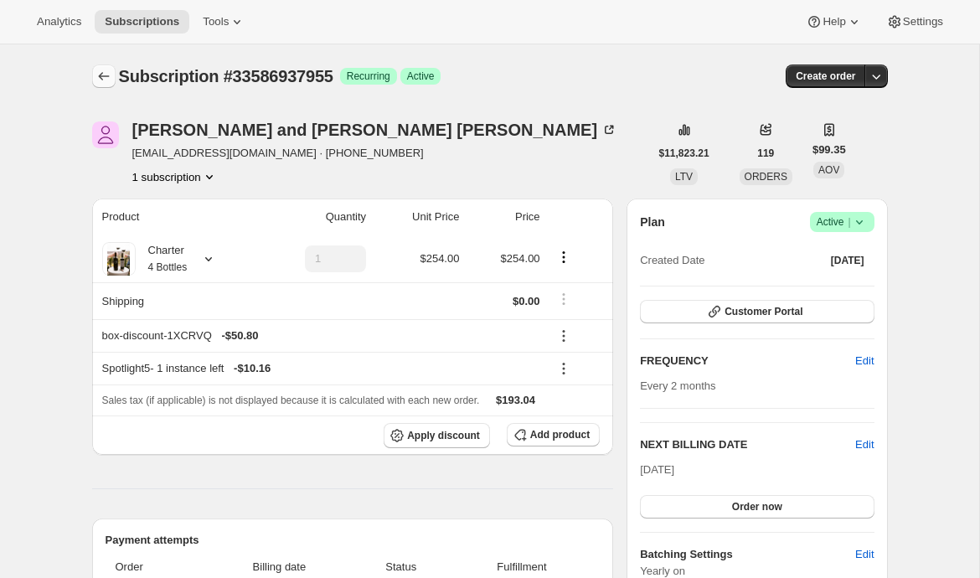
click at [97, 74] on icon "Subscriptions" at bounding box center [103, 76] width 17 height 17
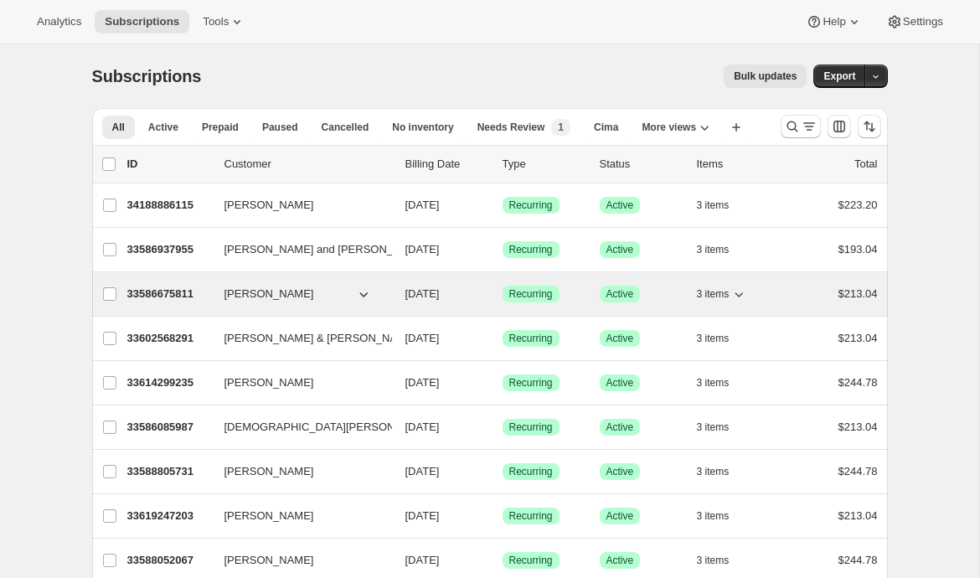
click at [162, 293] on p "33586675811" at bounding box center [169, 294] width 84 height 17
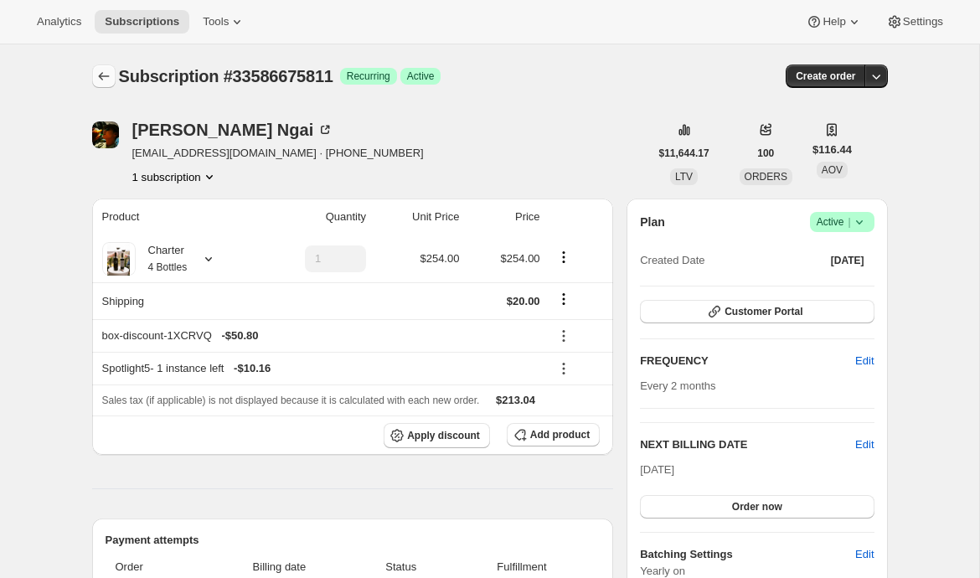
click at [101, 83] on icon "Subscriptions" at bounding box center [103, 76] width 17 height 17
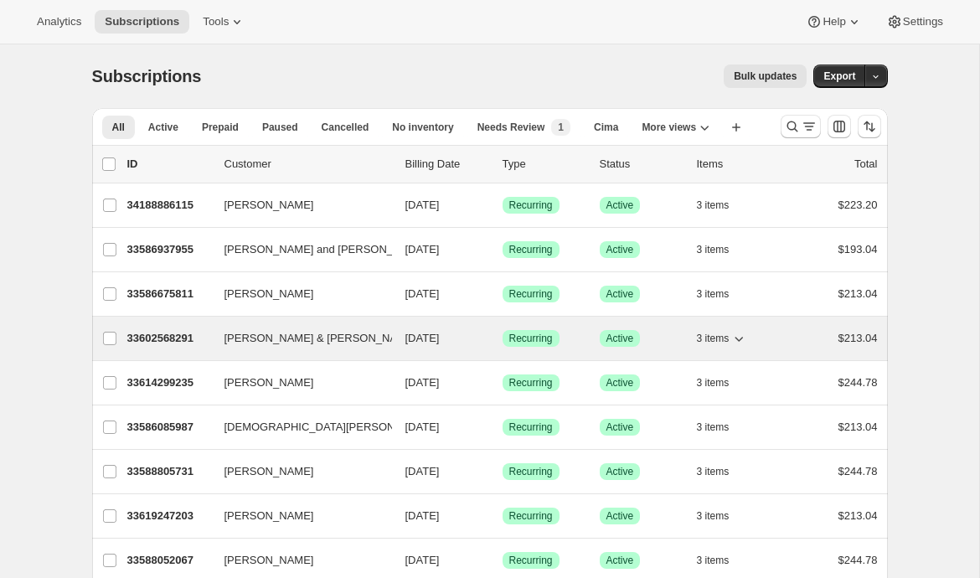
click at [148, 342] on p "33602568291" at bounding box center [169, 338] width 84 height 17
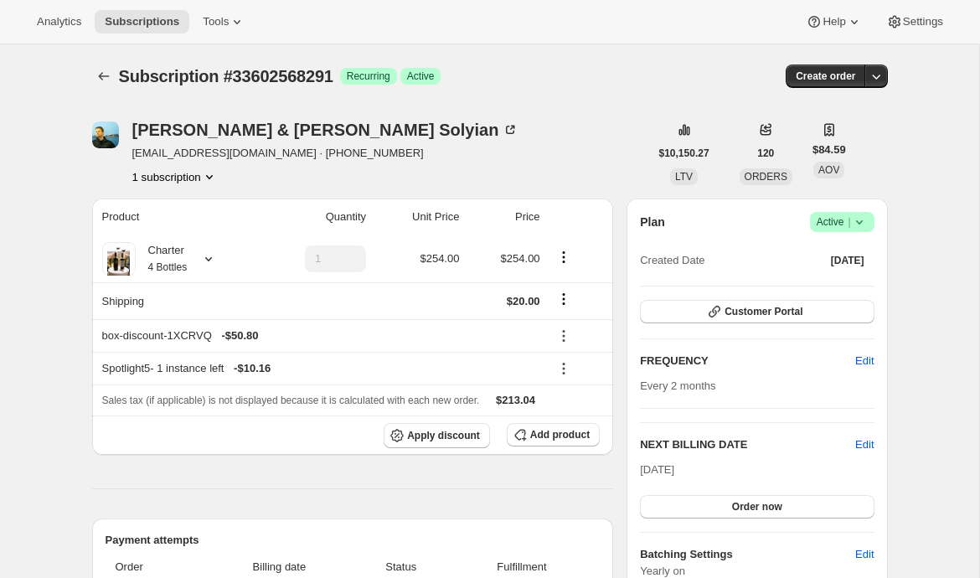
click at [101, 61] on div "Subscription #33602568291. This page is ready Subscription #33602568291 Success…" at bounding box center [490, 76] width 796 height 64
click at [100, 73] on icon "Subscriptions" at bounding box center [103, 76] width 17 height 17
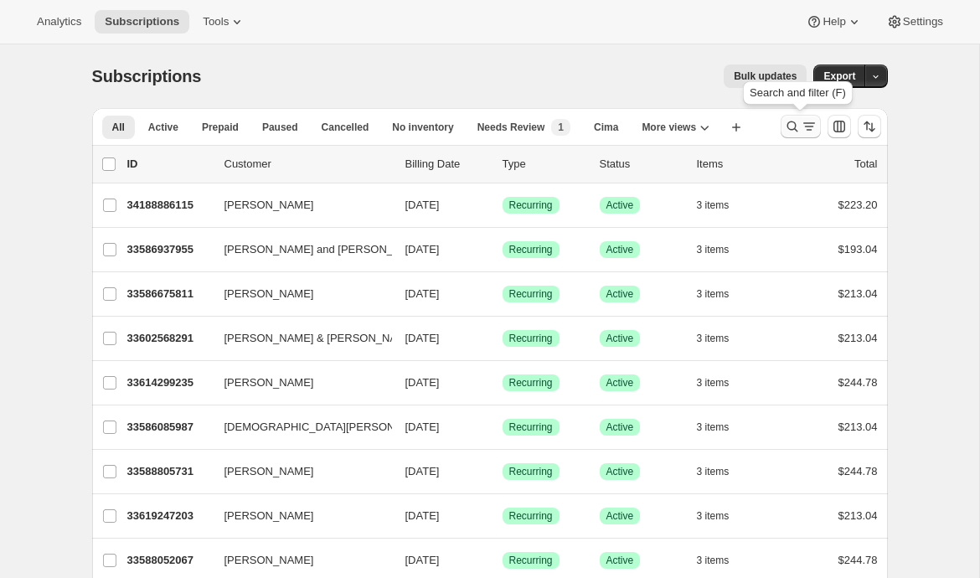
click at [790, 130] on icon "Search and filter results" at bounding box center [792, 126] width 17 height 17
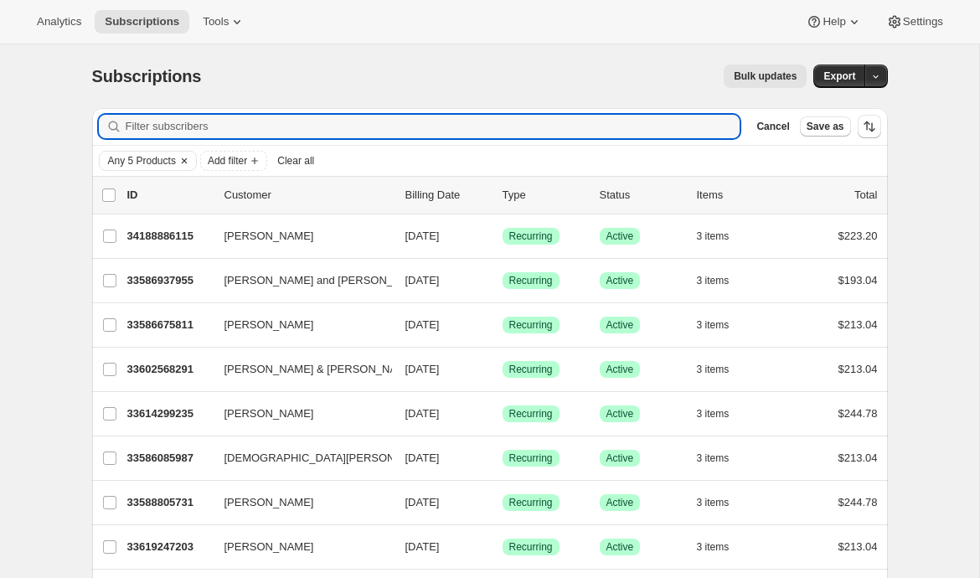
click at [147, 161] on span "Any 5 Products" at bounding box center [142, 160] width 68 height 13
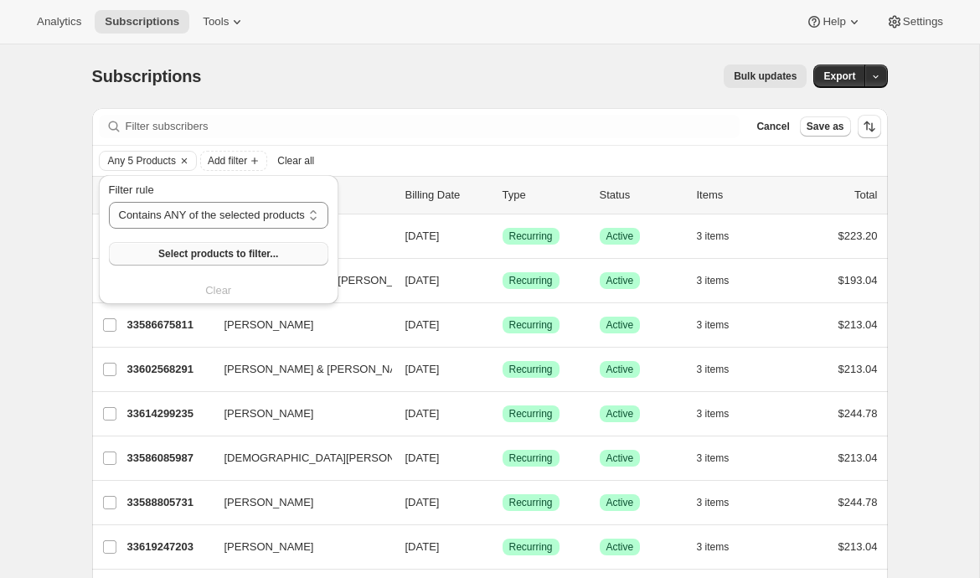
click at [183, 250] on span "Select products to filter..." at bounding box center [218, 253] width 120 height 13
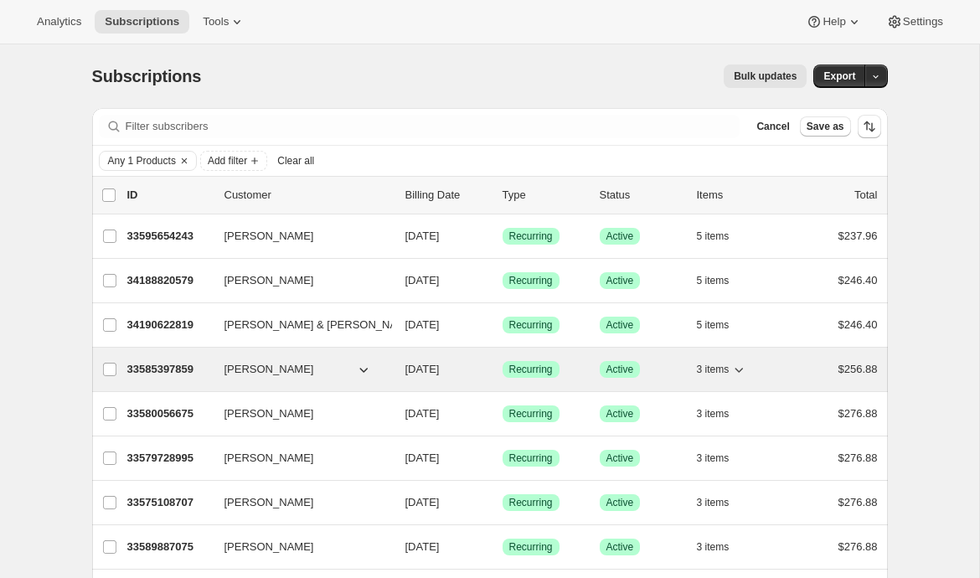
click at [168, 369] on p "33585397859" at bounding box center [169, 369] width 84 height 17
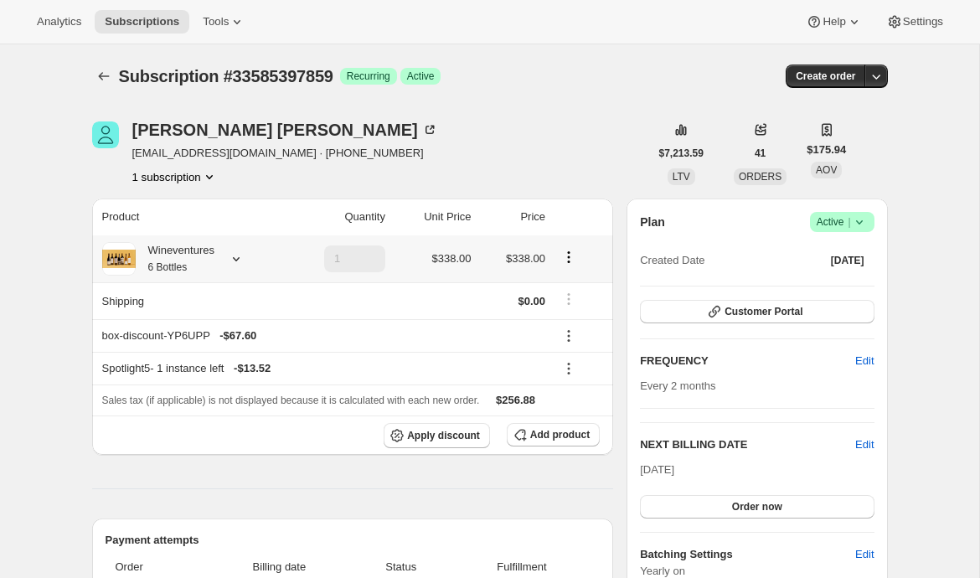
click at [237, 260] on icon at bounding box center [236, 258] width 17 height 17
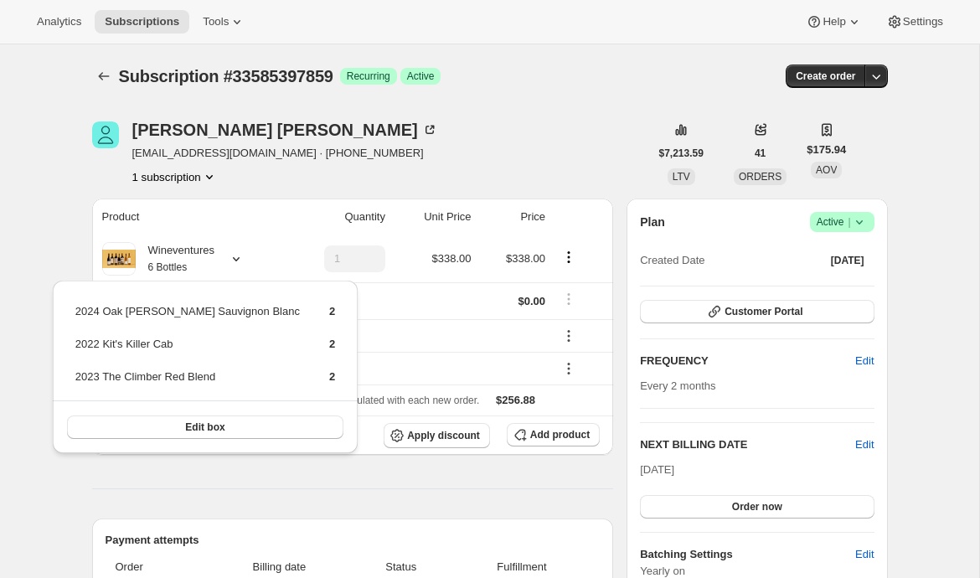
click at [253, 176] on div "1 subscription" at bounding box center [285, 176] width 306 height 17
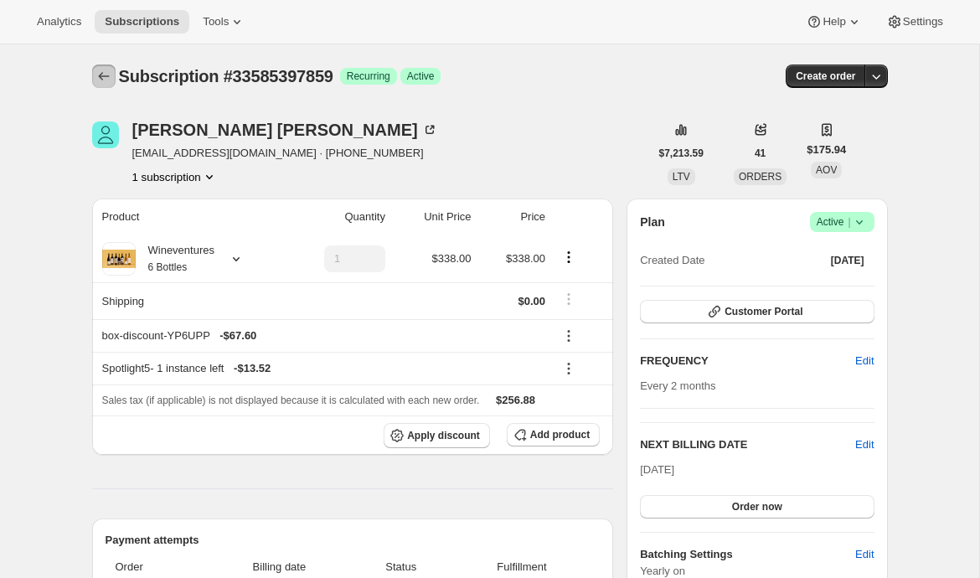
click at [111, 79] on icon "Subscriptions" at bounding box center [103, 76] width 17 height 17
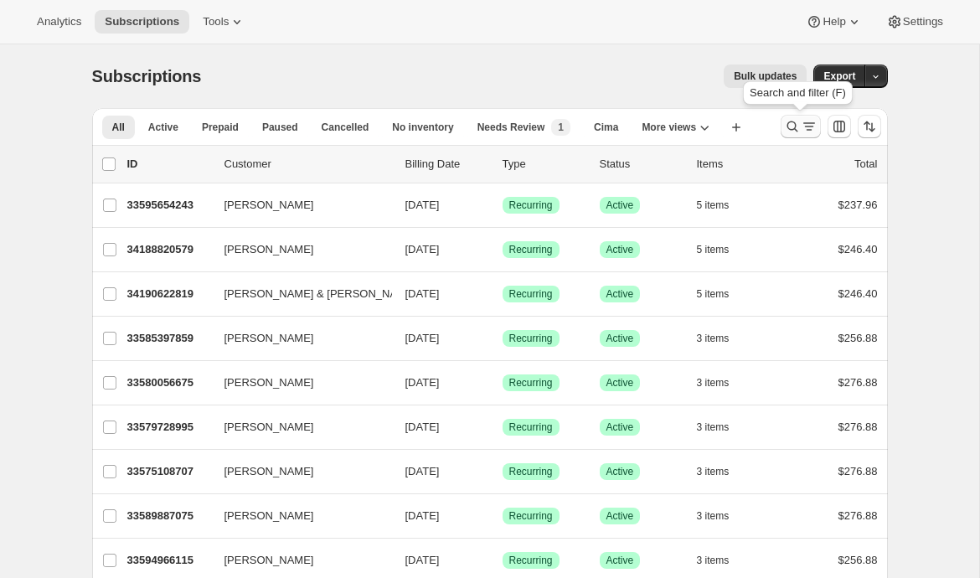
click at [793, 125] on icon "Search and filter results" at bounding box center [792, 126] width 17 height 17
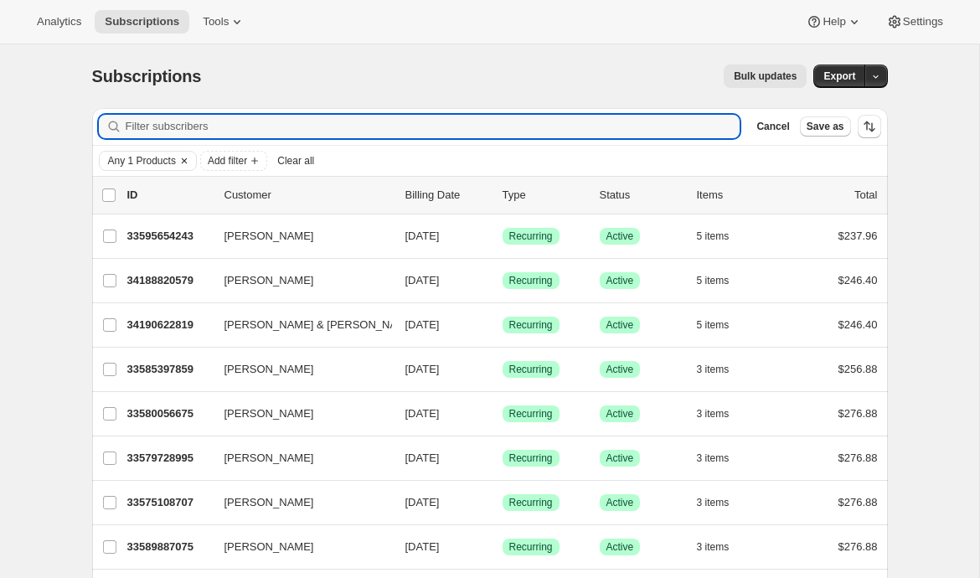
click at [144, 167] on button "Any 1 Products" at bounding box center [138, 161] width 76 height 18
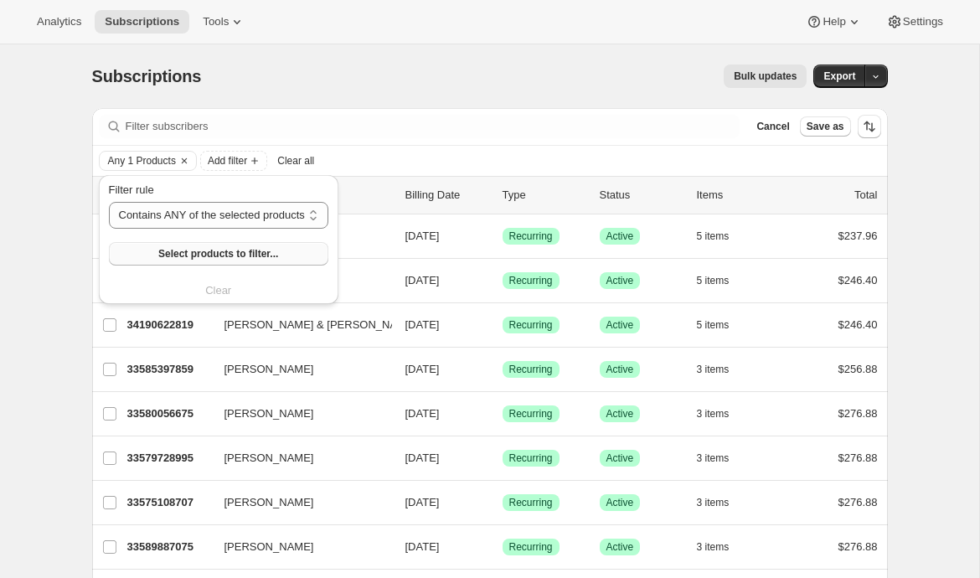
click at [172, 255] on span "Select products to filter..." at bounding box center [218, 253] width 120 height 13
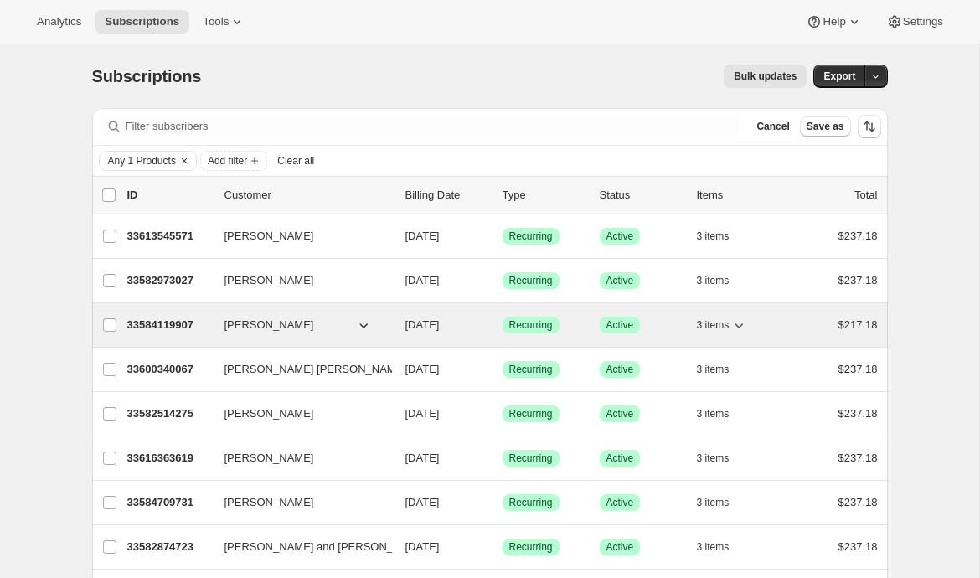
click at [245, 324] on span "Patty Chan" at bounding box center [269, 325] width 90 height 17
click at [131, 331] on p "33584119907" at bounding box center [169, 325] width 84 height 17
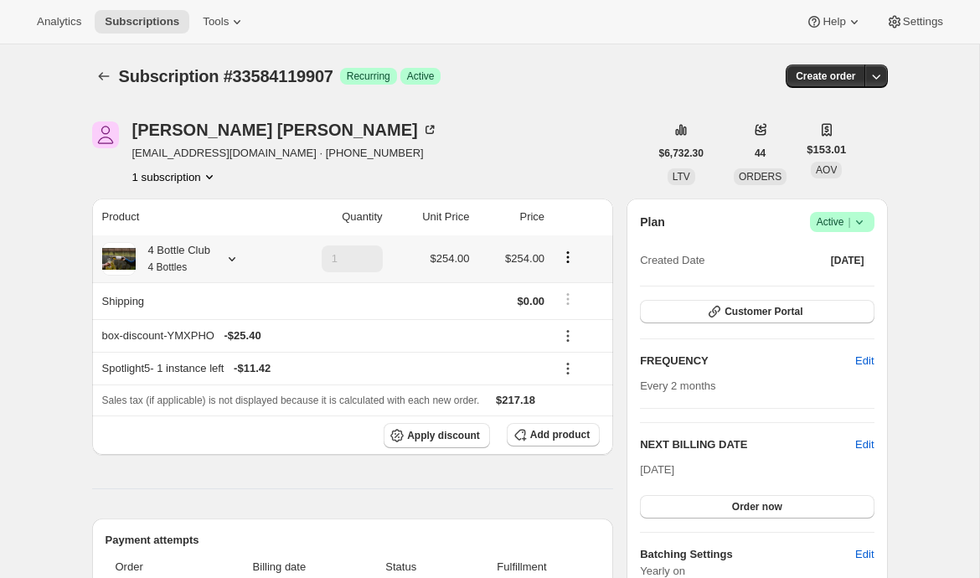
click at [237, 258] on icon at bounding box center [232, 258] width 17 height 17
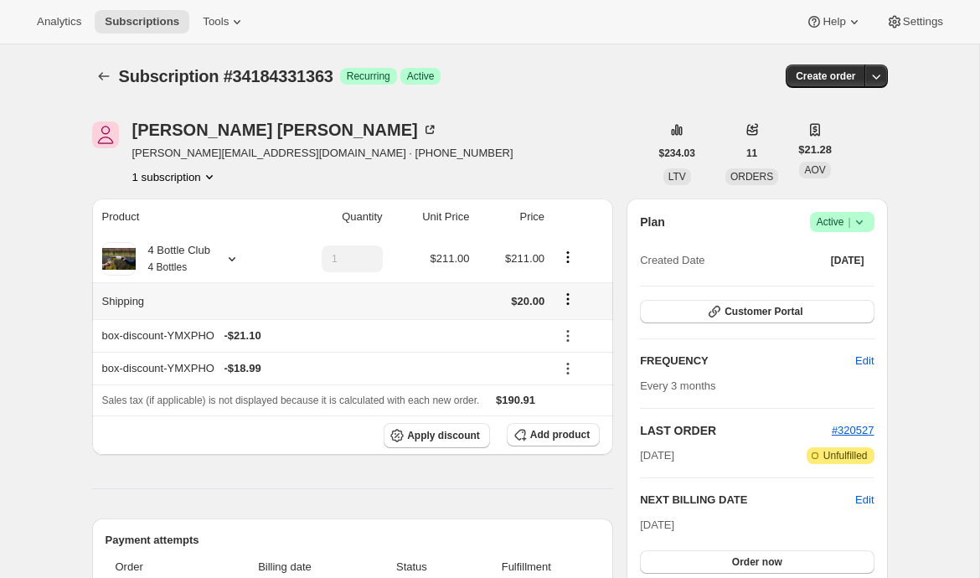
scroll to position [24, 0]
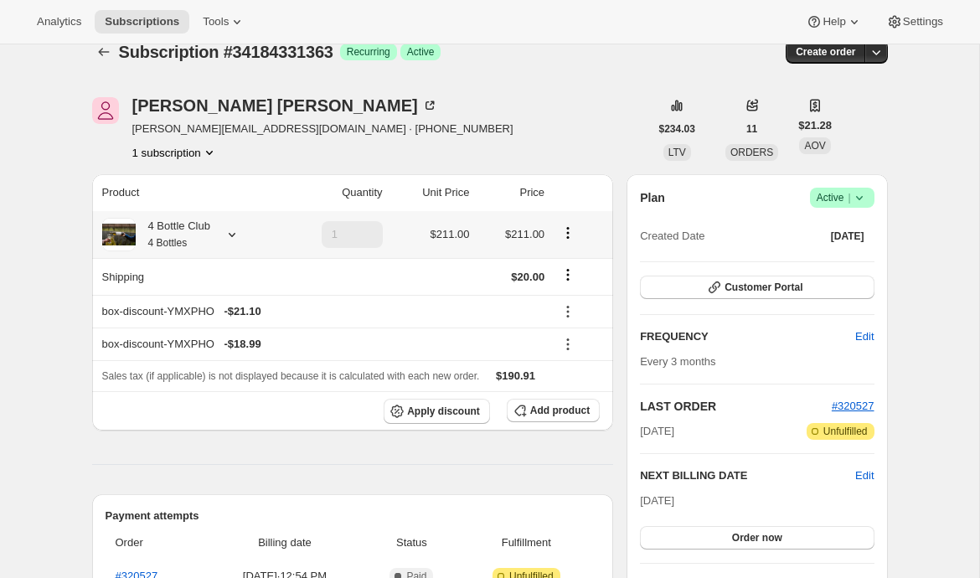
click at [233, 233] on icon at bounding box center [232, 234] width 17 height 17
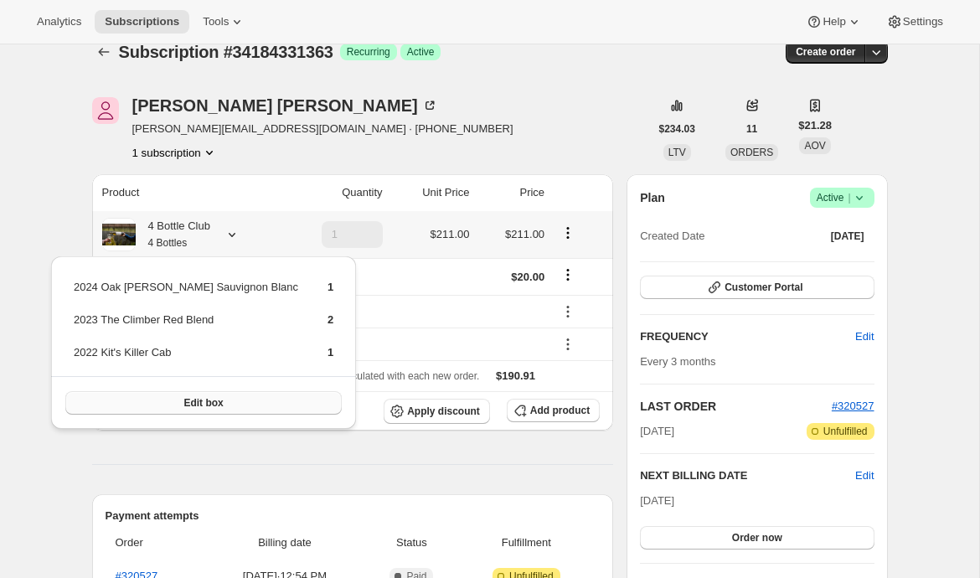
click at [134, 403] on button "Edit box" at bounding box center [203, 402] width 276 height 23
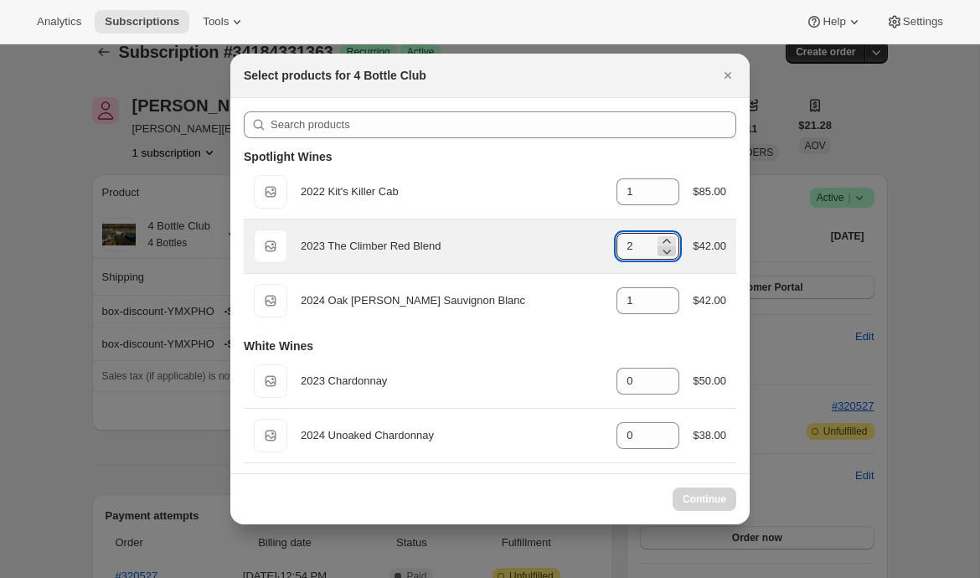
click at [666, 250] on icon ":r3k:" at bounding box center [667, 252] width 8 height 5
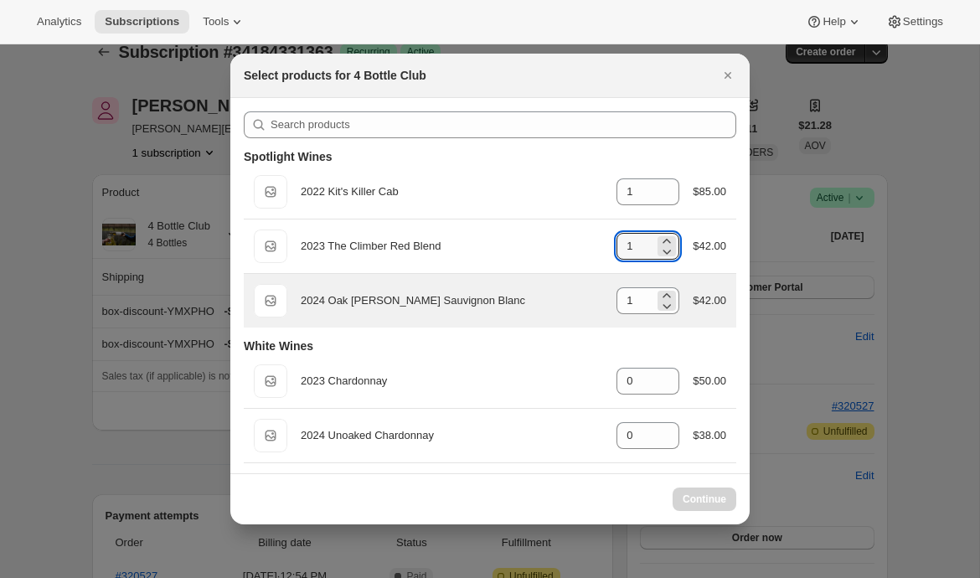
type input "2"
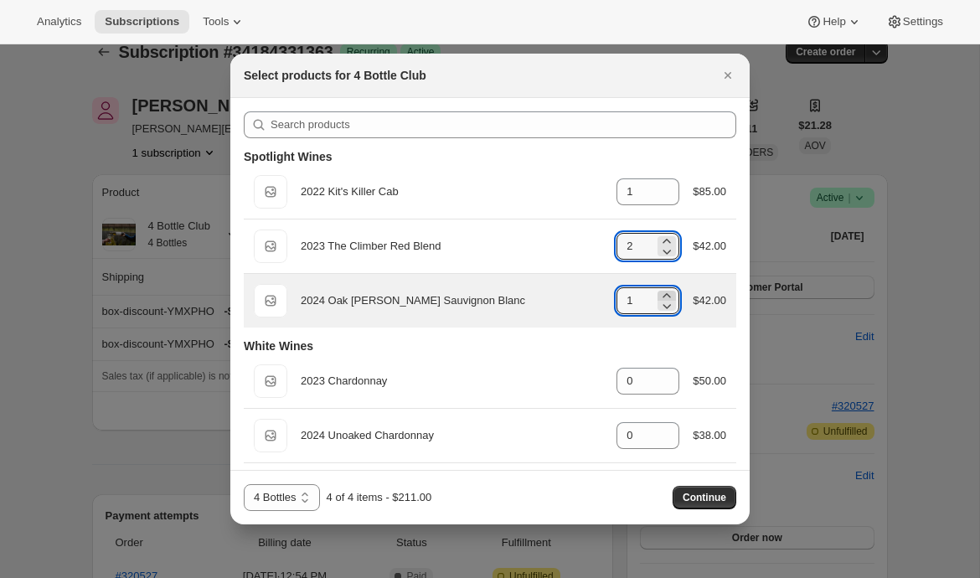
click at [658, 291] on icon ":r3k:" at bounding box center [666, 295] width 17 height 17
type input "2"
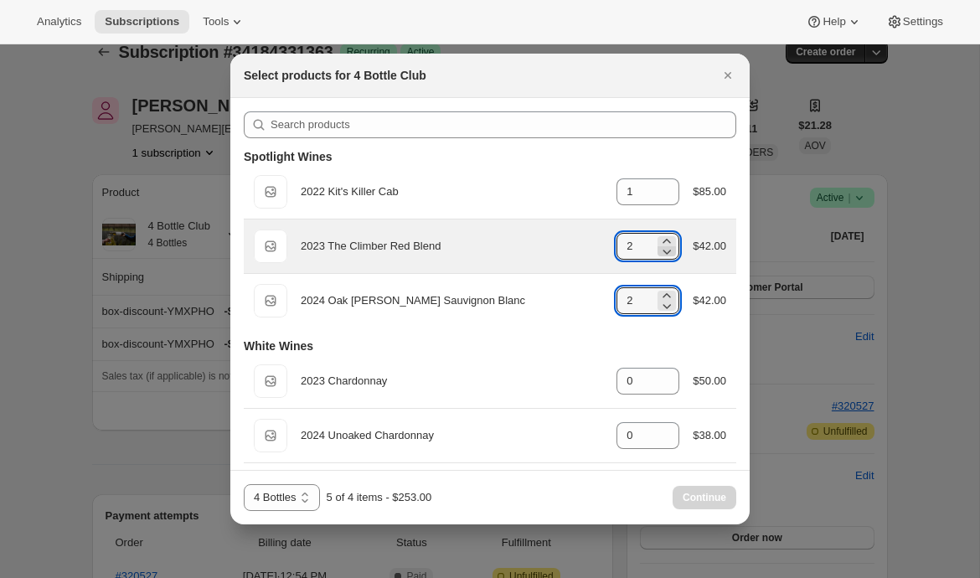
click at [659, 248] on icon ":r3k:" at bounding box center [666, 251] width 17 height 17
type input "1"
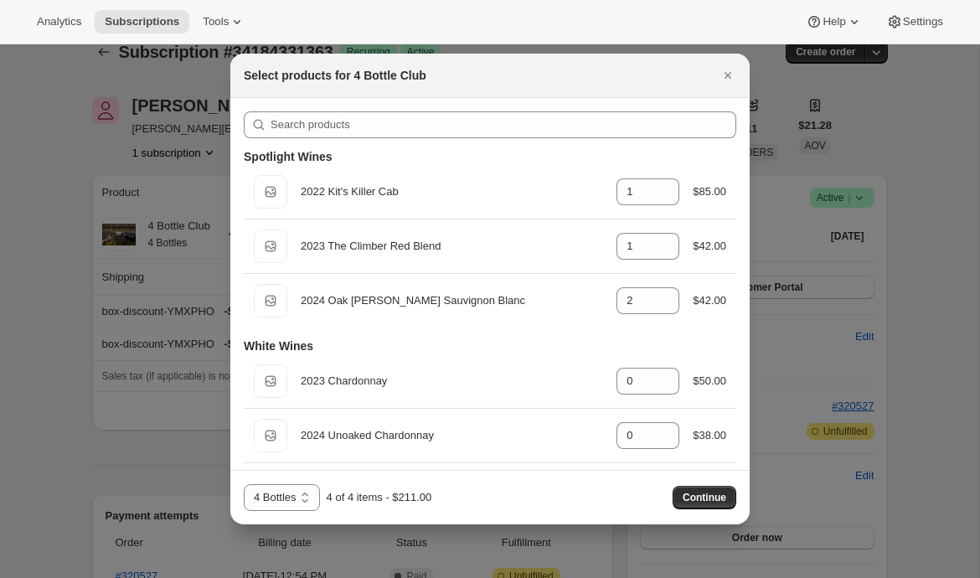
click at [719, 509] on div "4 Bottles 4 Bottles - Red 4 Bottles - White 4 Bottles 4 of 4 items - $211.00 Co…" at bounding box center [490, 497] width 492 height 27
click at [714, 502] on span "Continue" at bounding box center [705, 497] width 44 height 13
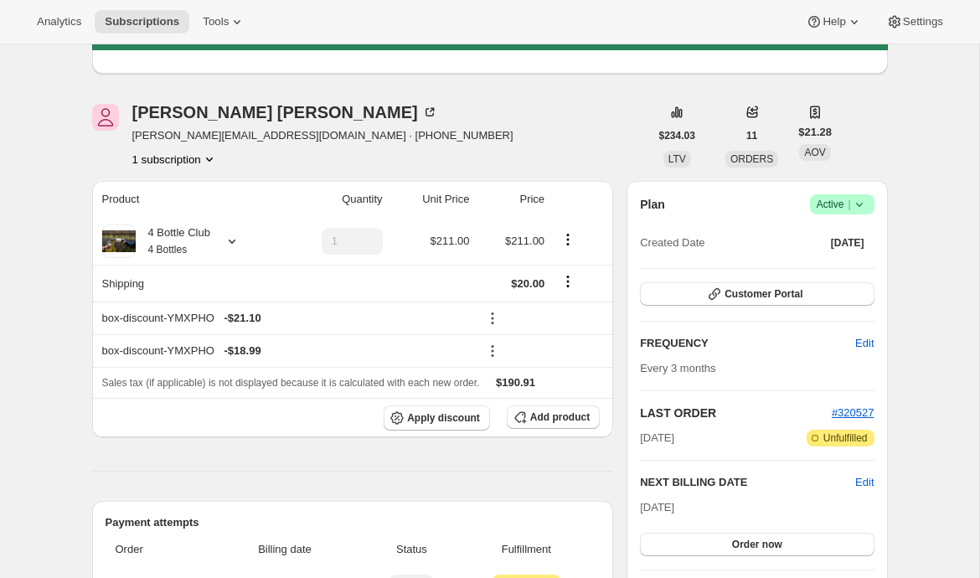
scroll to position [114, 0]
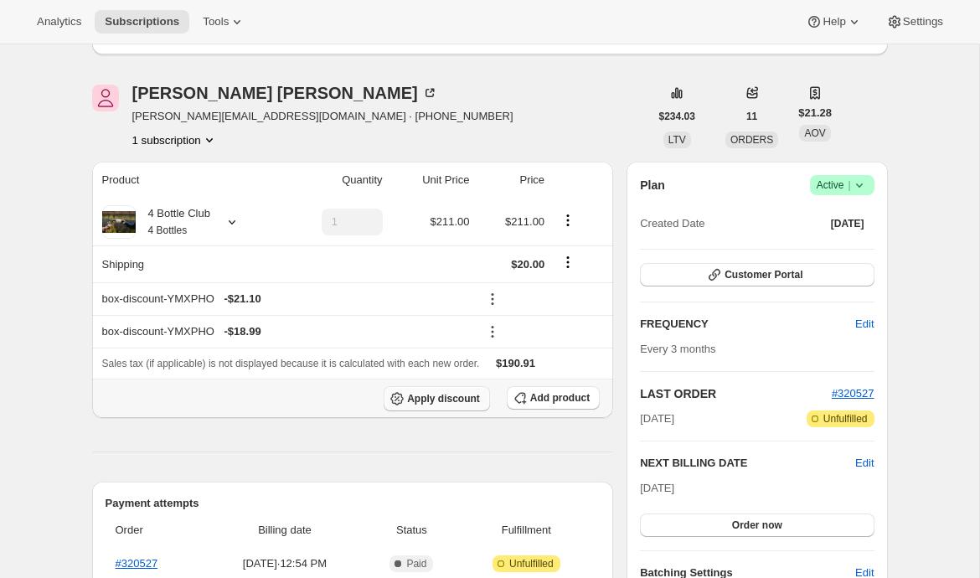
click at [429, 409] on button "Apply discount" at bounding box center [437, 398] width 106 height 25
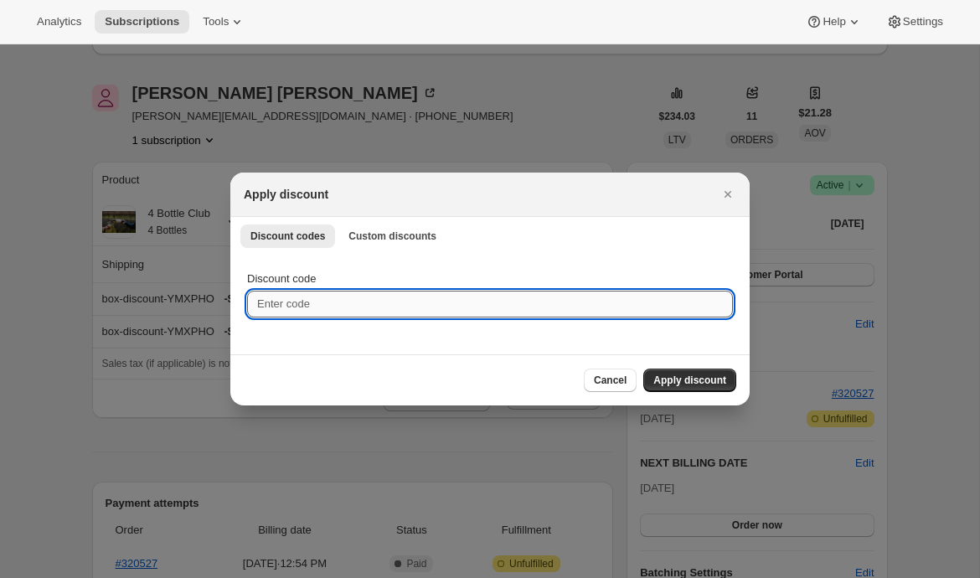
click at [358, 306] on input "Discount code" at bounding box center [490, 304] width 486 height 27
type input "EMILYTEST"
click at [675, 385] on span "Apply discount" at bounding box center [689, 380] width 73 height 13
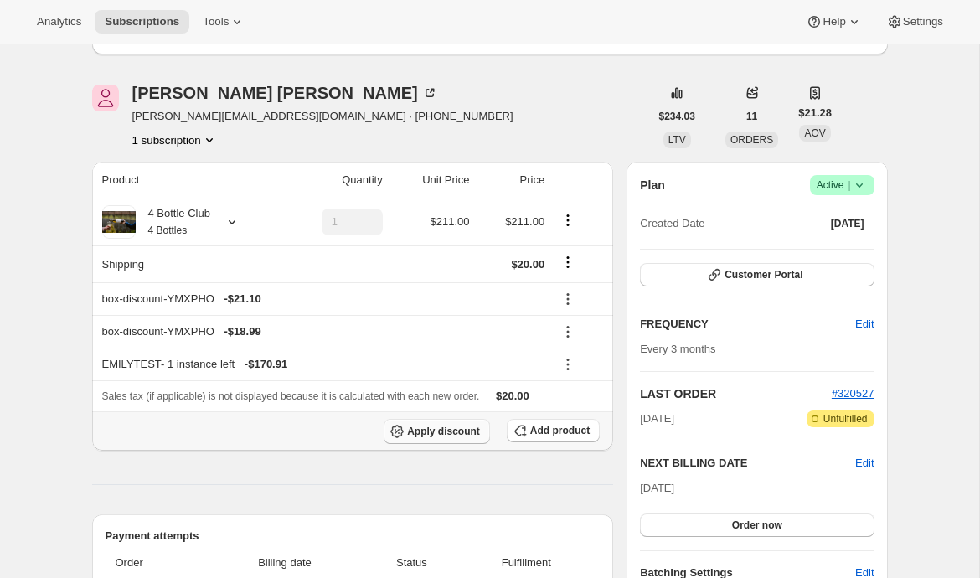
click at [430, 427] on span "Apply discount" at bounding box center [443, 431] width 73 height 13
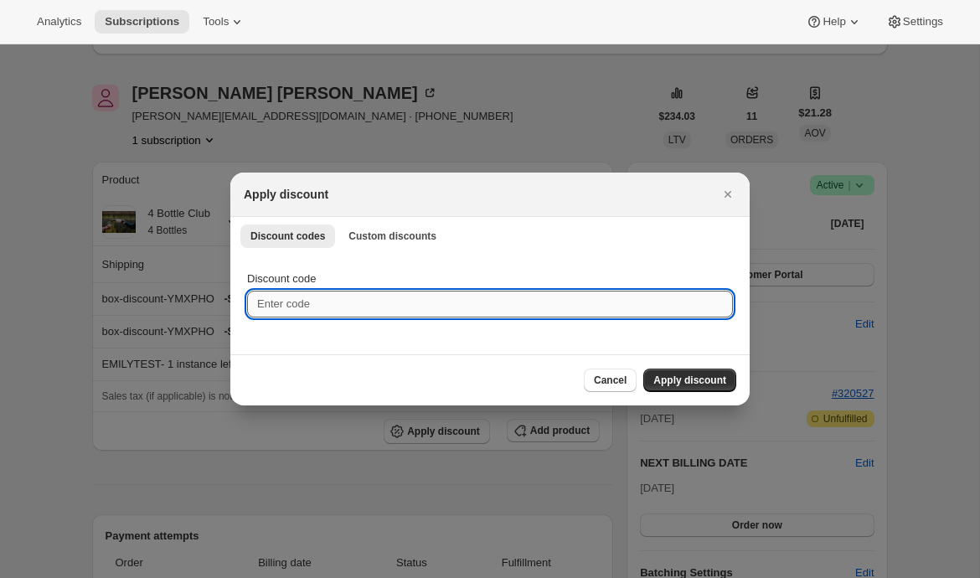
click at [378, 304] on input "Discount code" at bounding box center [490, 304] width 486 height 27
type input "EMILYSHIP"
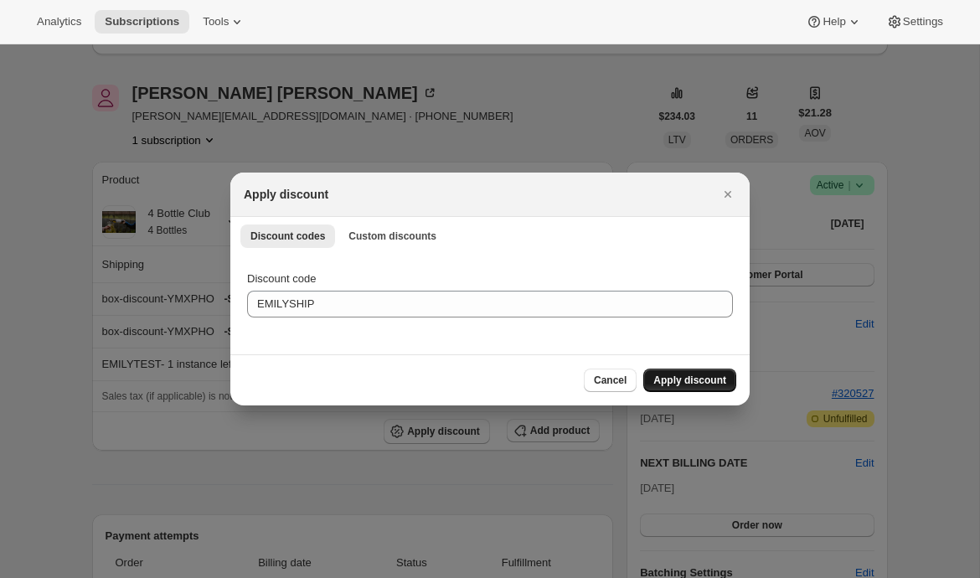
click at [674, 374] on span "Apply discount" at bounding box center [689, 380] width 73 height 13
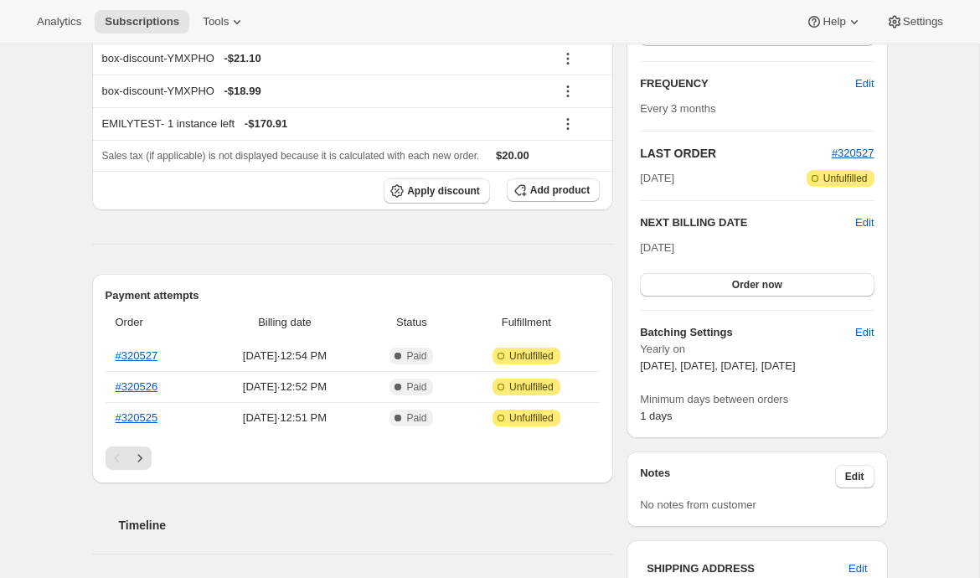
scroll to position [371, 0]
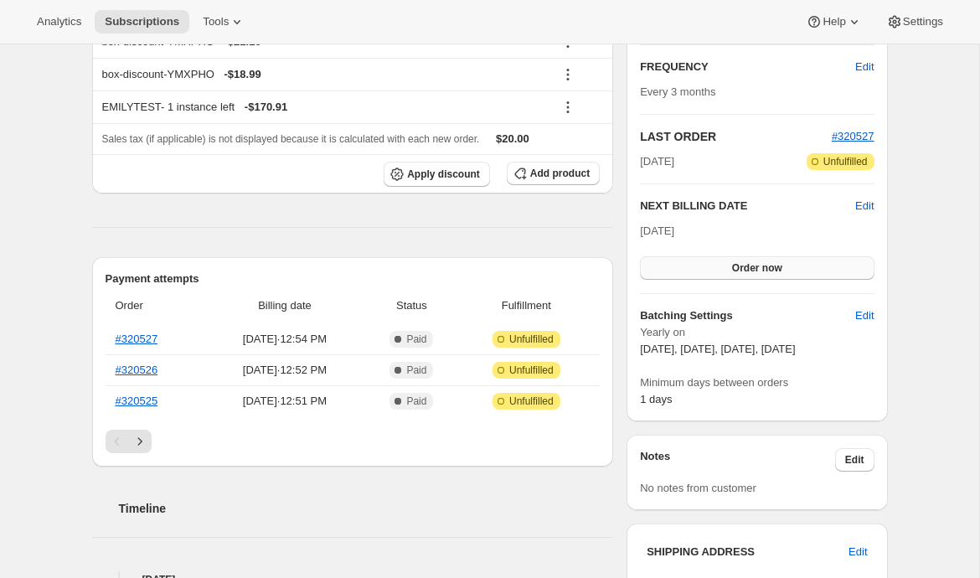
click at [732, 264] on span "Order now" at bounding box center [757, 267] width 50 height 13
click at [721, 274] on button "Click to confirm" at bounding box center [757, 267] width 234 height 23
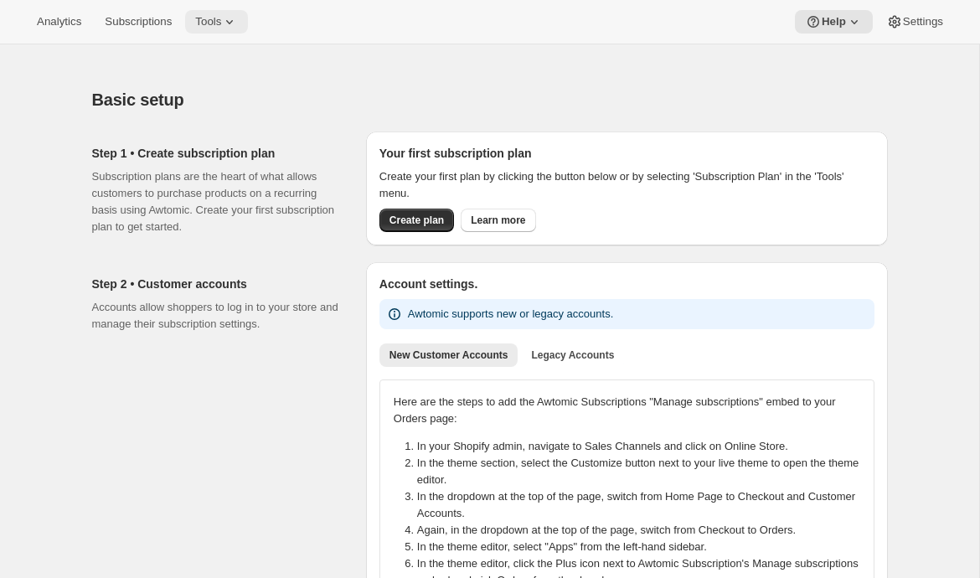
click at [248, 18] on button "Tools" at bounding box center [216, 21] width 63 height 23
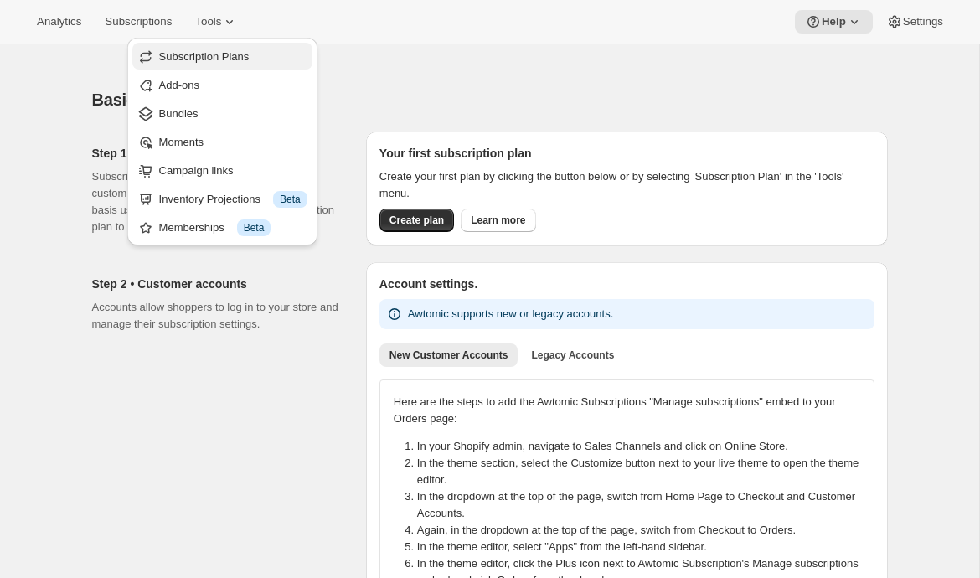
click at [245, 54] on span "Subscription Plans" at bounding box center [204, 56] width 90 height 13
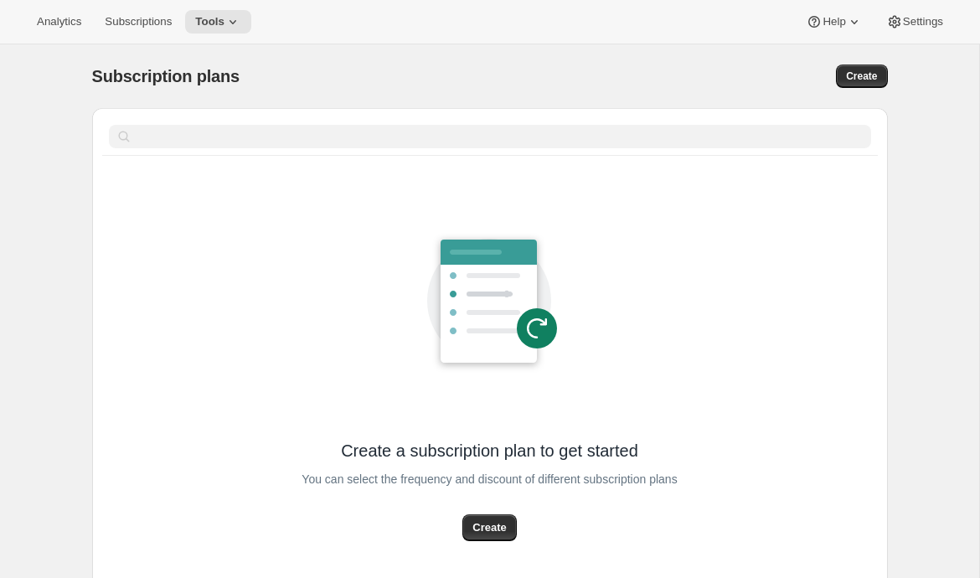
scroll to position [111, 0]
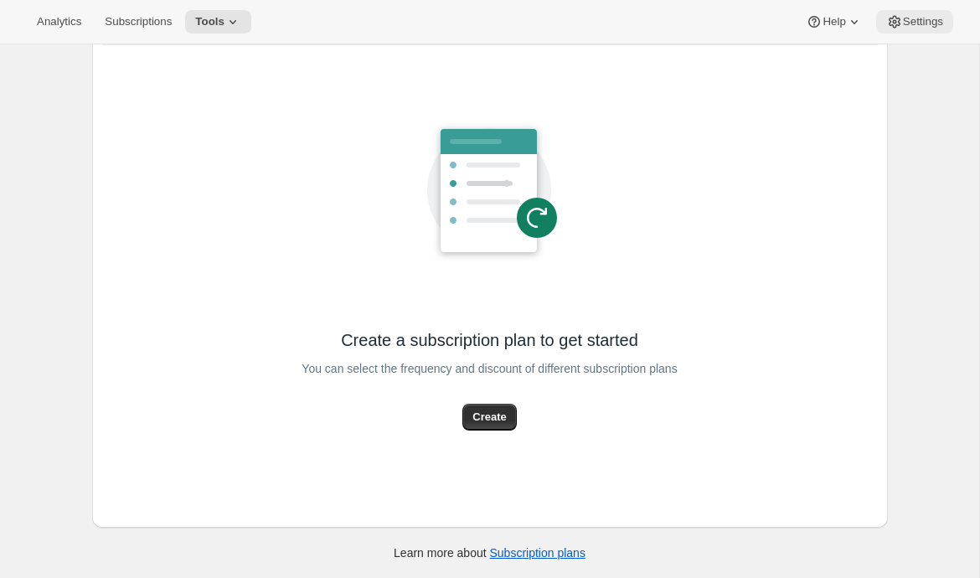
click at [918, 23] on span "Settings" at bounding box center [923, 21] width 40 height 13
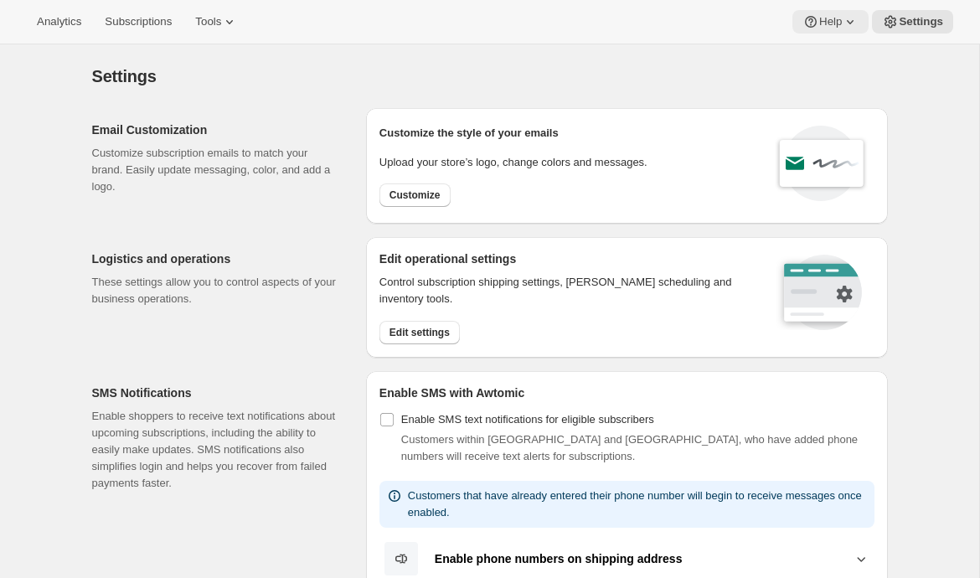
click at [823, 13] on button "Help" at bounding box center [830, 21] width 76 height 23
click at [812, 50] on span "Setup guide" at bounding box center [827, 56] width 58 height 13
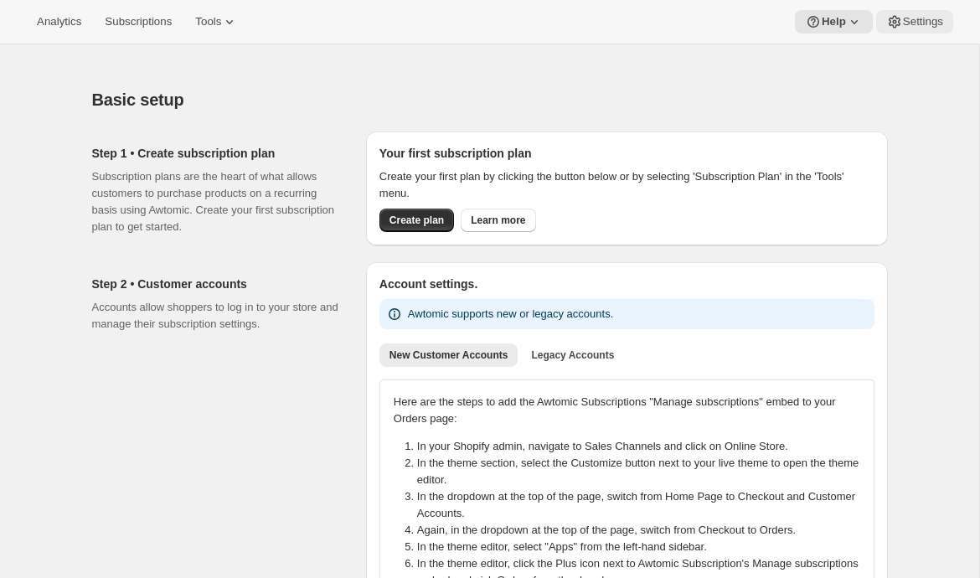
click at [933, 23] on span "Settings" at bounding box center [923, 21] width 40 height 13
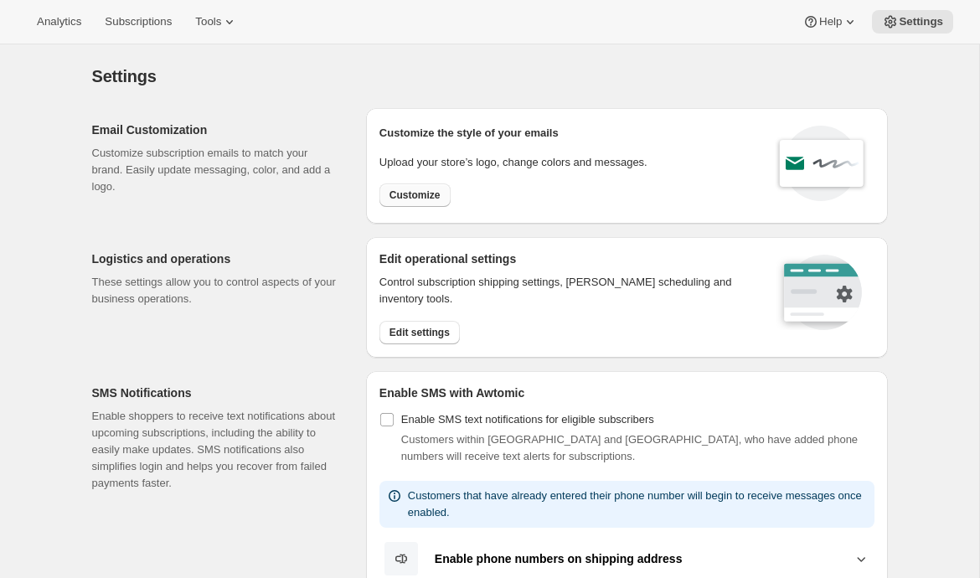
click at [426, 196] on span "Customize" at bounding box center [414, 194] width 51 height 13
select select "subscriptionMessage"
select select "5"
select select "15"
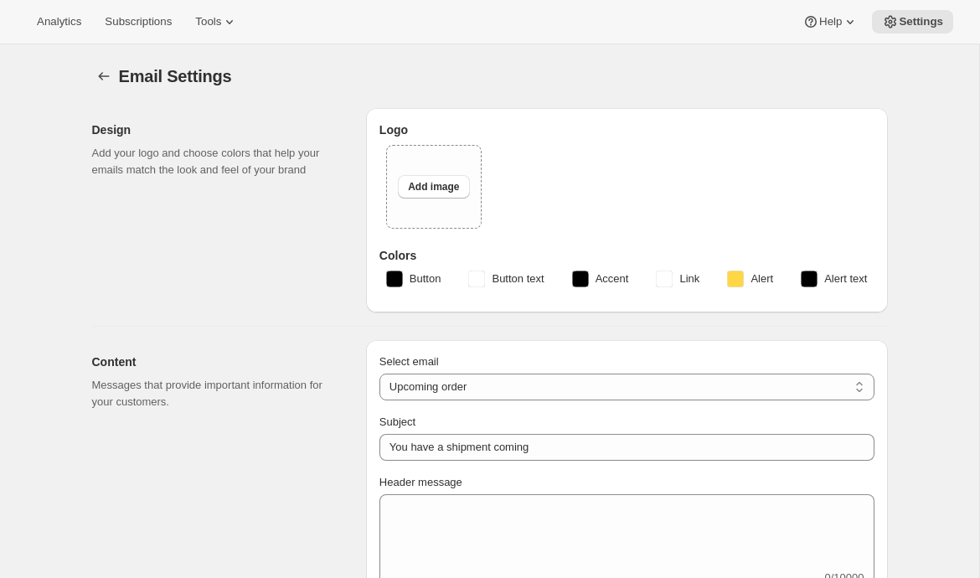
type input "savepod"
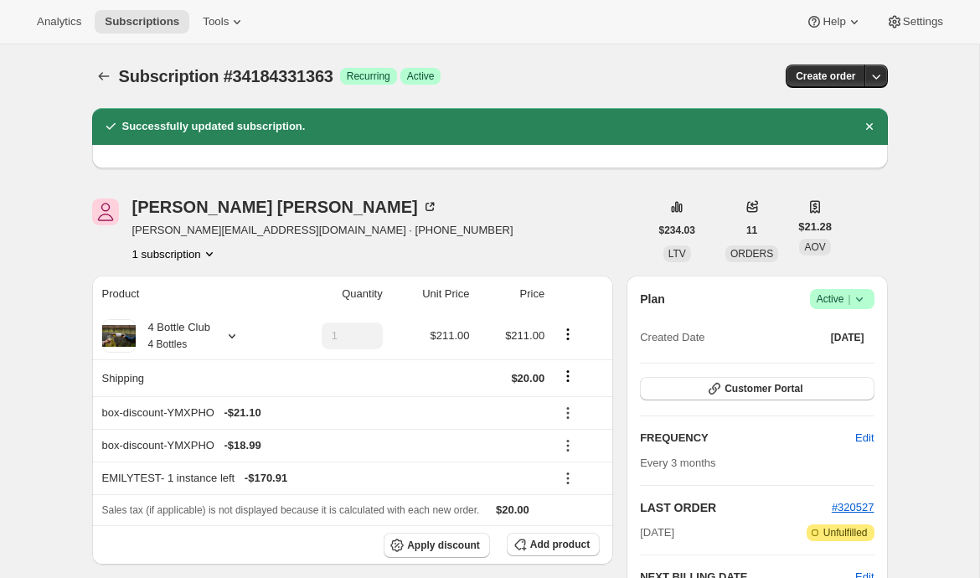
scroll to position [371, 0]
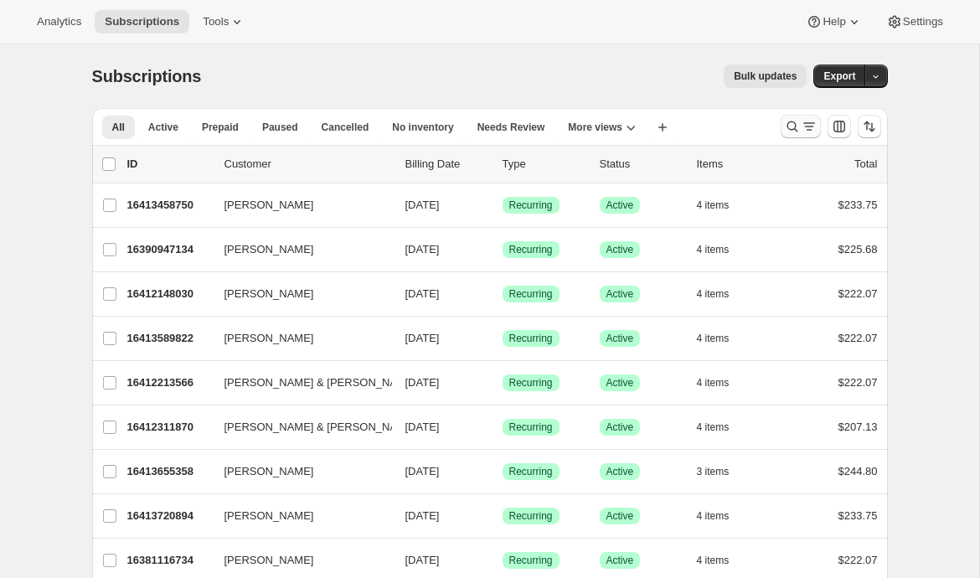
click at [785, 128] on icon "Search and filter results" at bounding box center [792, 126] width 17 height 17
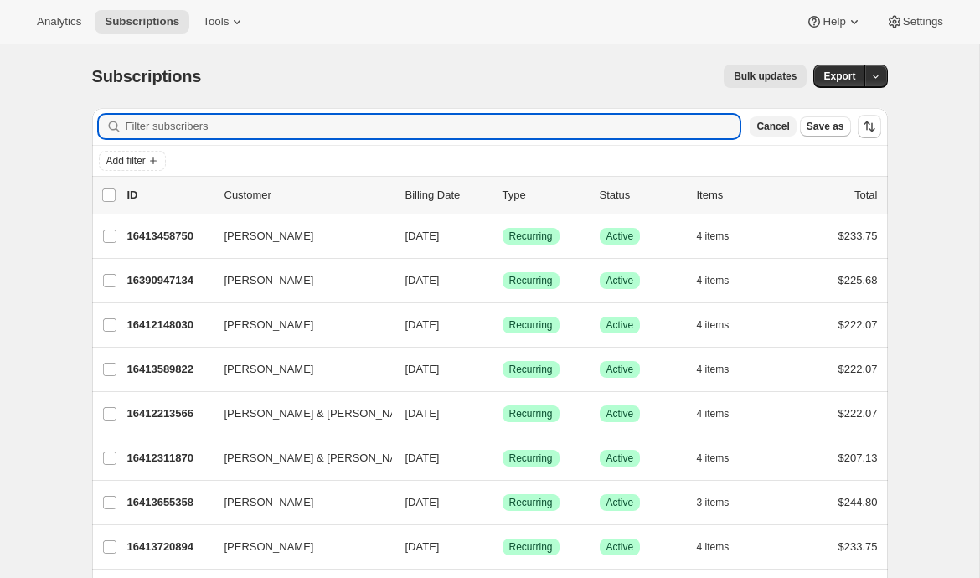
paste input "julie.tram@gmail.com"
type input "julie.tram@gmail.com"
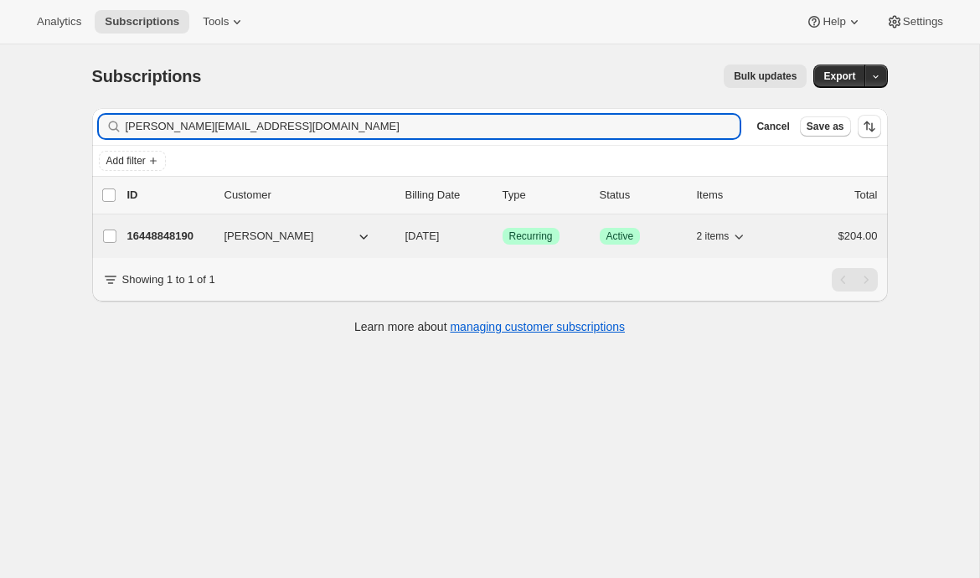
click at [178, 230] on p "16448848190" at bounding box center [169, 236] width 84 height 17
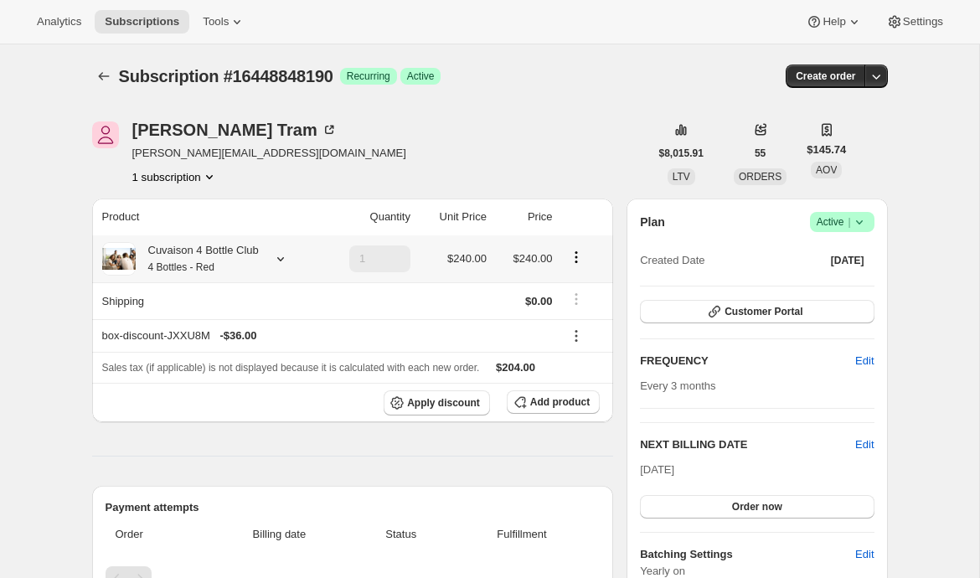
click at [288, 253] on icon at bounding box center [280, 258] width 17 height 17
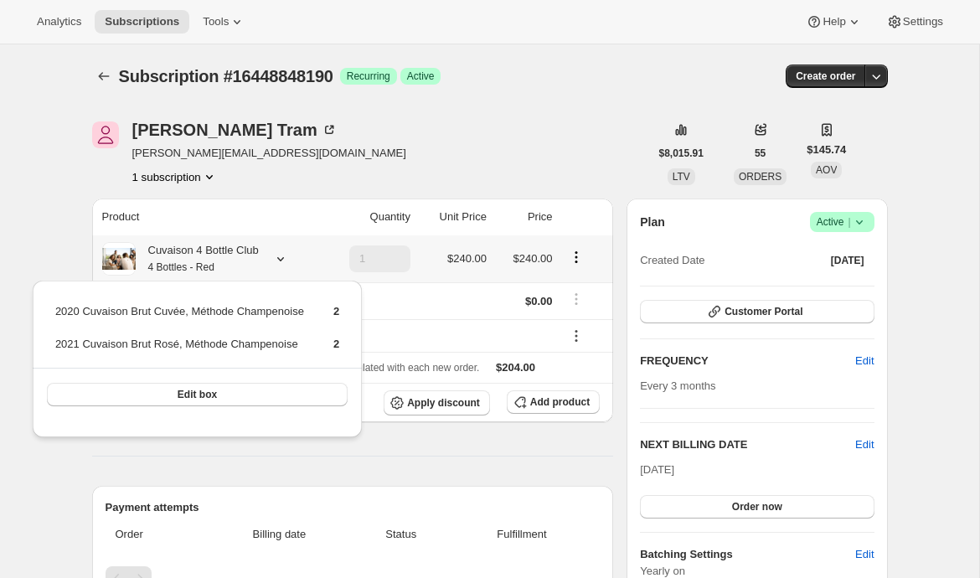
click at [288, 253] on icon at bounding box center [280, 258] width 17 height 17
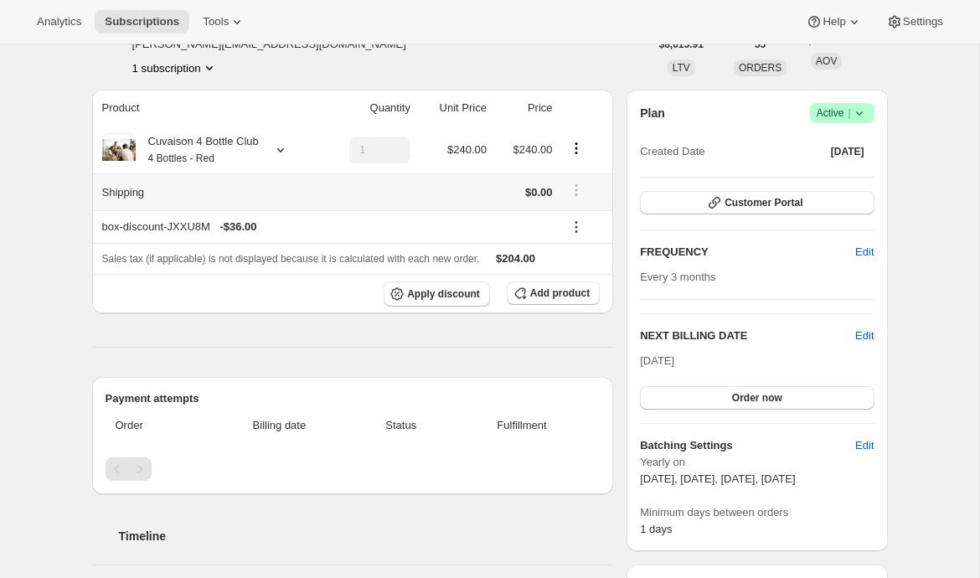
scroll to position [62, 0]
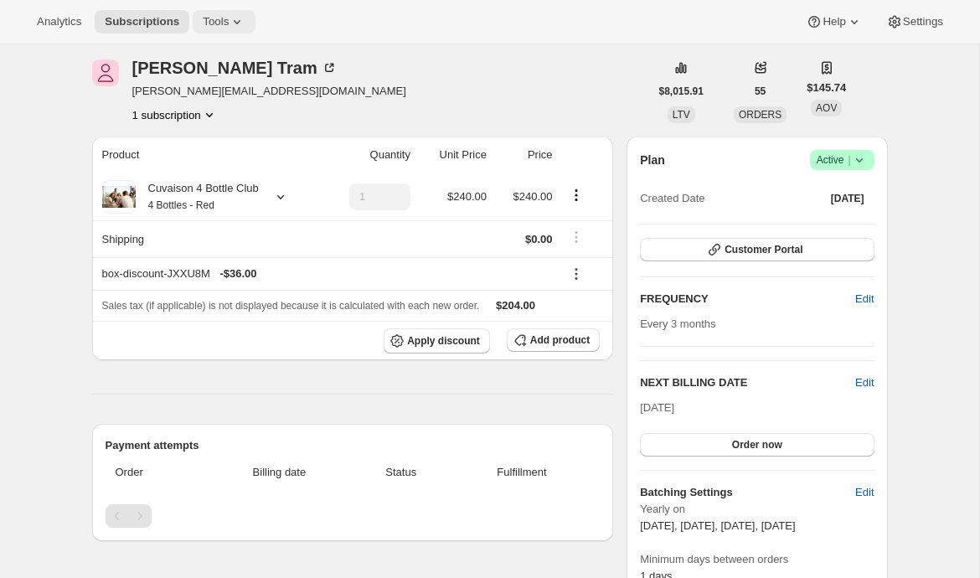
click at [244, 28] on icon at bounding box center [237, 21] width 17 height 17
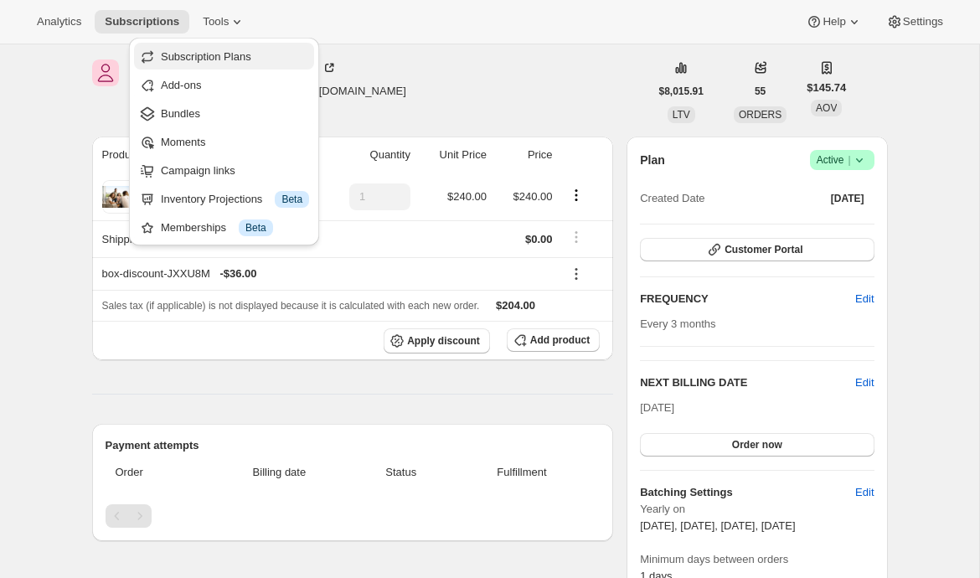
click at [231, 50] on span "Subscription Plans" at bounding box center [206, 56] width 90 height 13
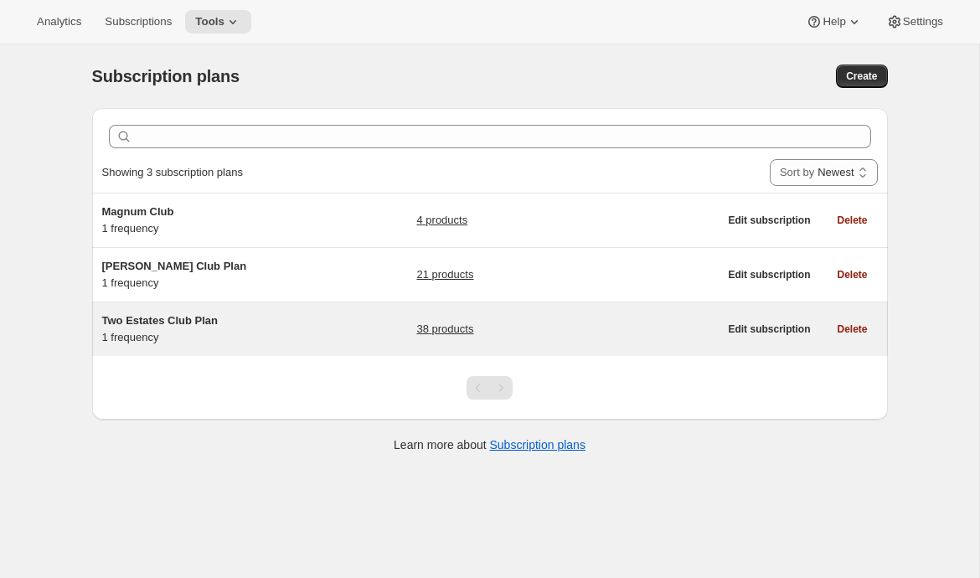
click at [265, 314] on h5 "Two Estates Club Plan" at bounding box center [206, 320] width 209 height 17
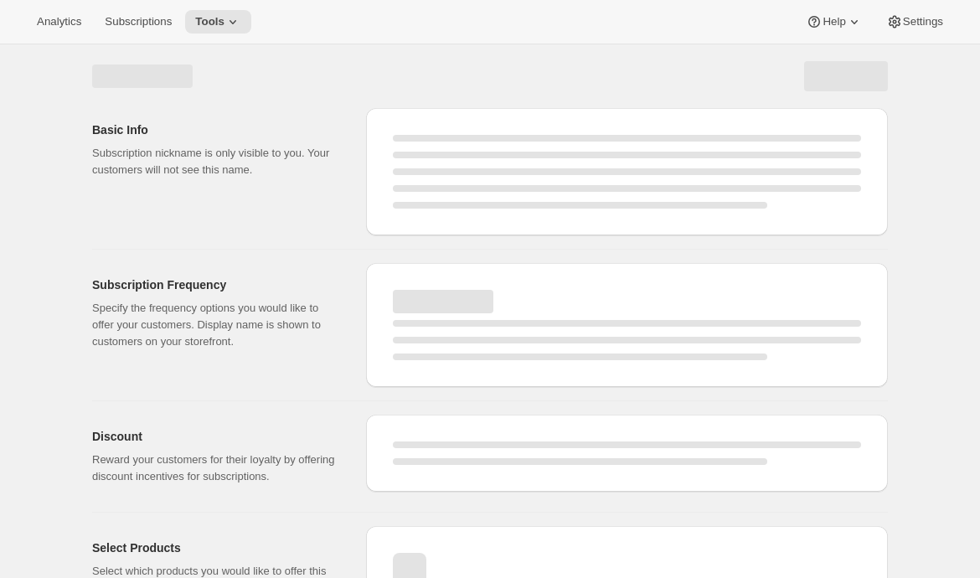
select select "WEEK"
select select "MONTH"
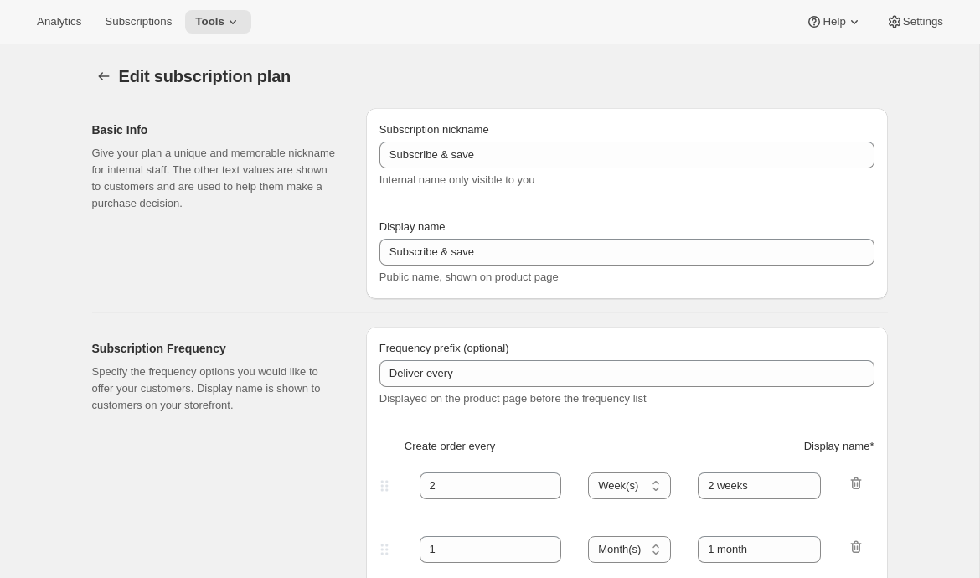
type input "Two Estates Club Plan"
type input "Join the Two Estates Club"
type input "3"
select select "MONTH"
type input "quarter"
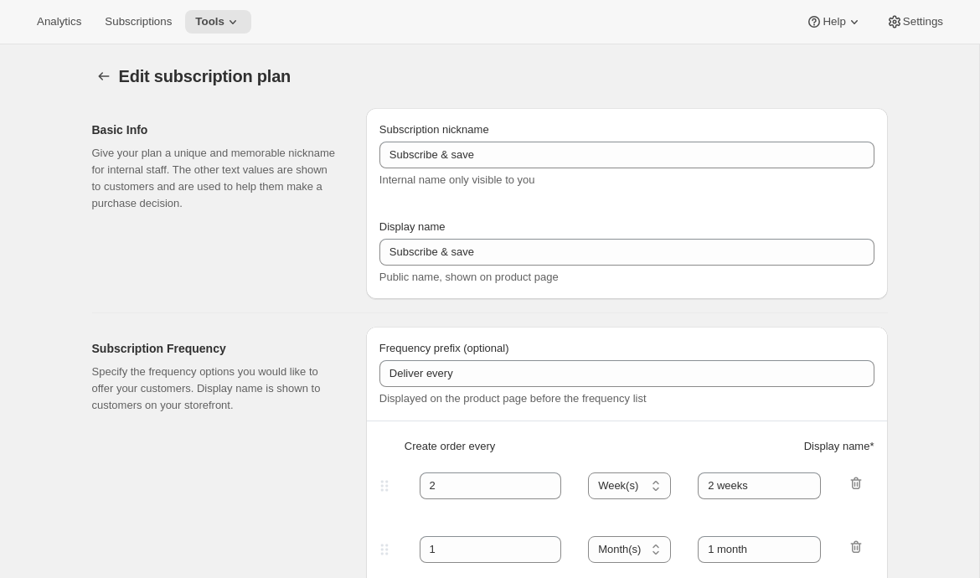
type input "10"
checkbox input "true"
select select "YEARDAY"
select select "2"
select select "5"
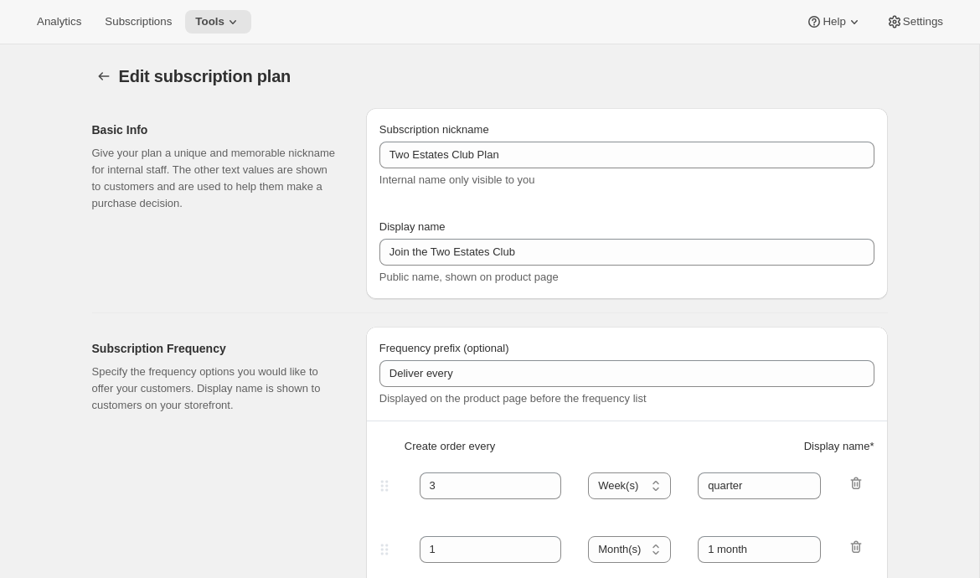
select select "9"
select select "11"
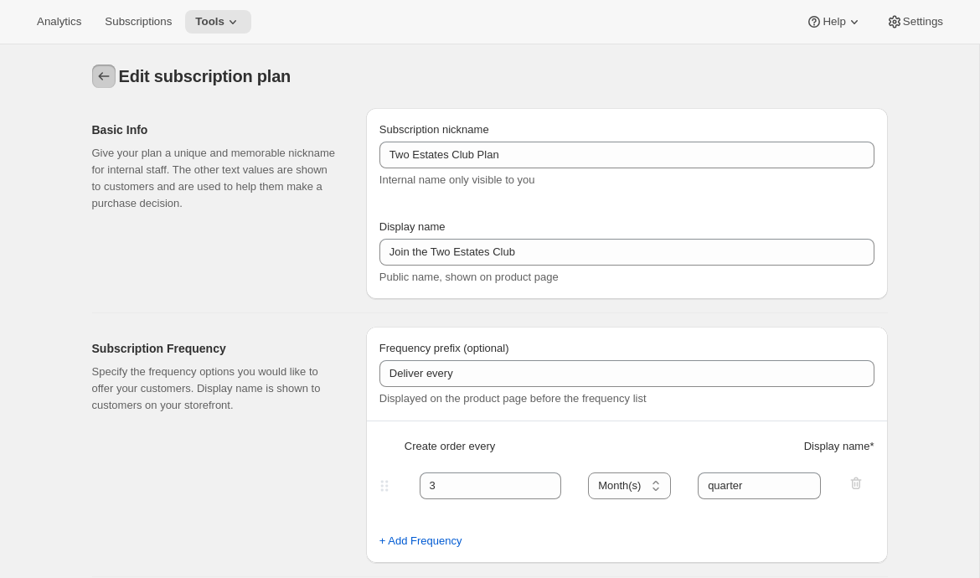
click at [104, 80] on icon "Subscription plans" at bounding box center [103, 76] width 17 height 17
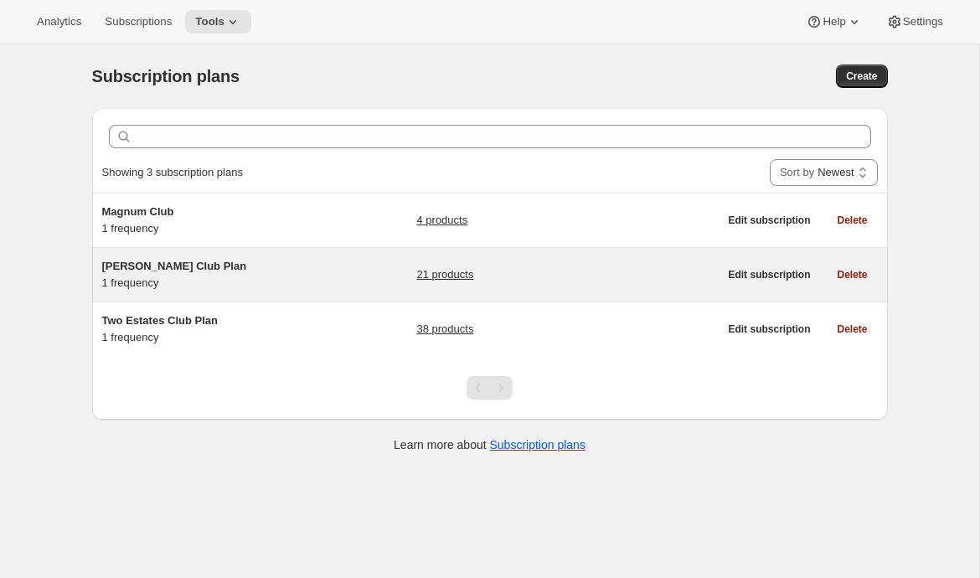
click at [208, 271] on h5 "Brandlin Club Plan" at bounding box center [206, 266] width 209 height 17
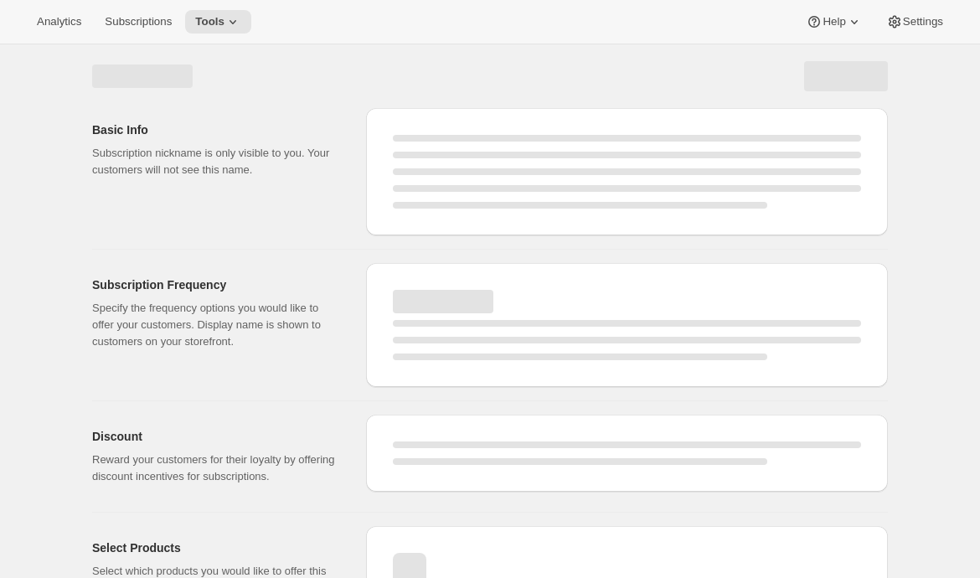
select select "WEEK"
select select "MONTH"
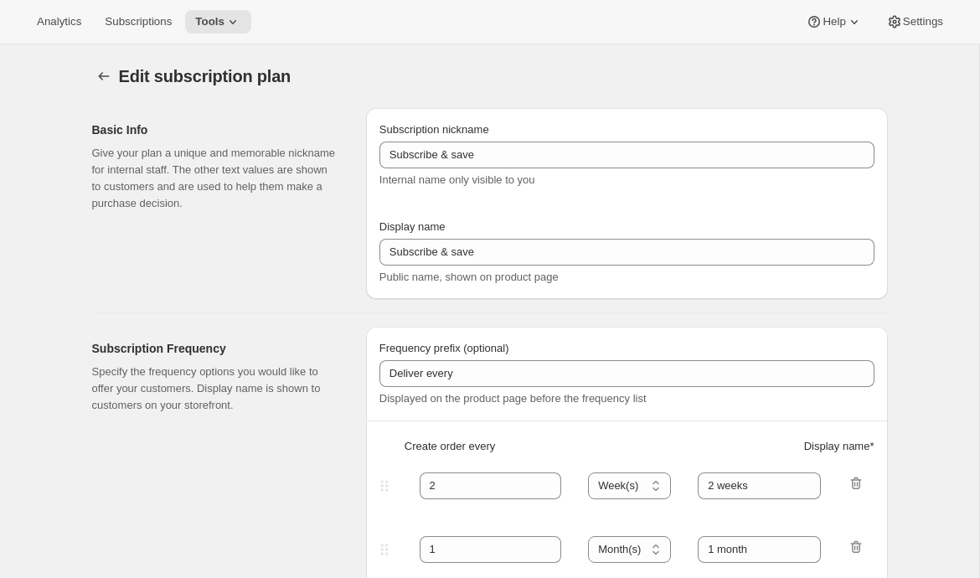
type input "Brandlin Club Plan"
type input "Join the Brandlin Club"
type input "4"
select select "MONTH"
type input "4 months"
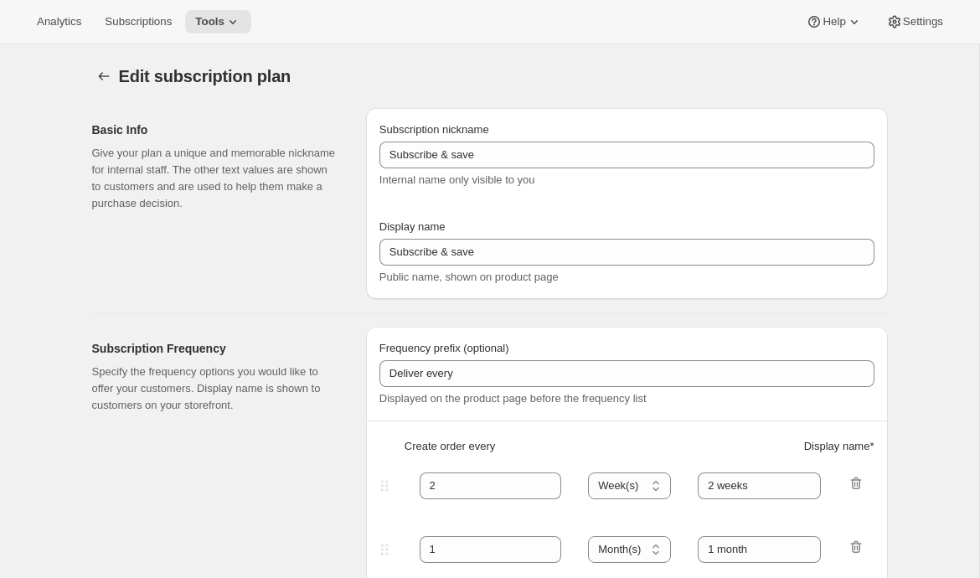
checkbox input "true"
select select "YEARDAY"
select select "4"
select select "9"
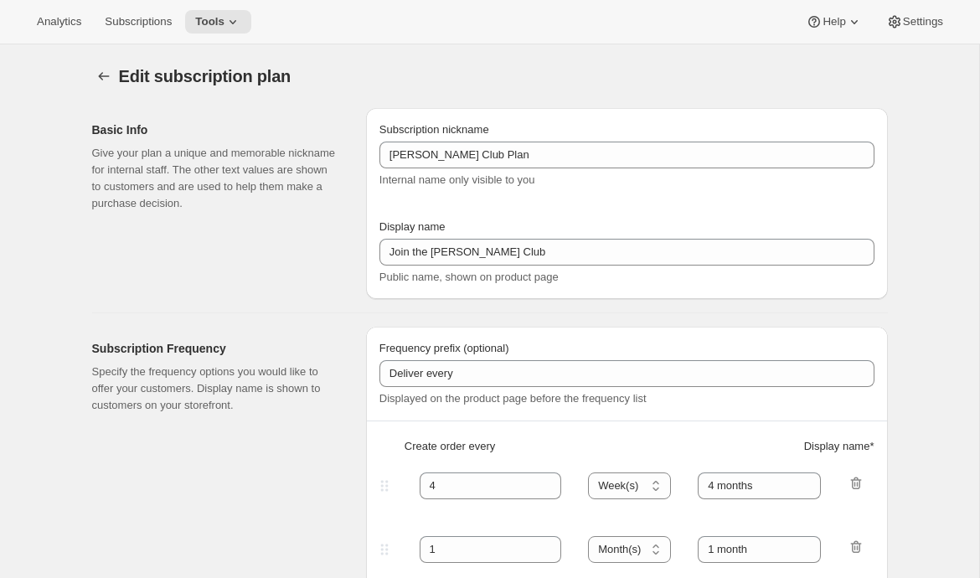
select select "11"
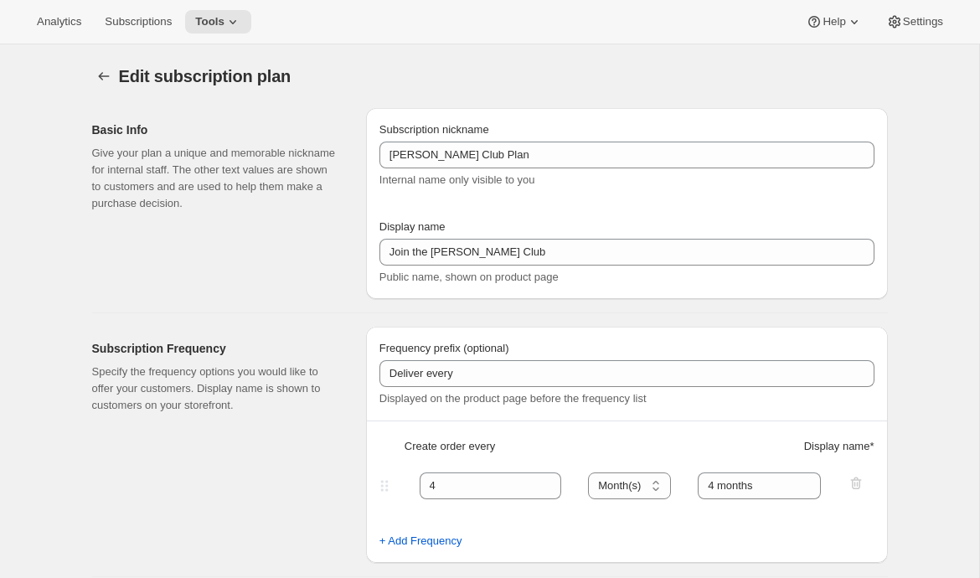
click at [102, 74] on icon "Subscription plans" at bounding box center [103, 76] width 17 height 17
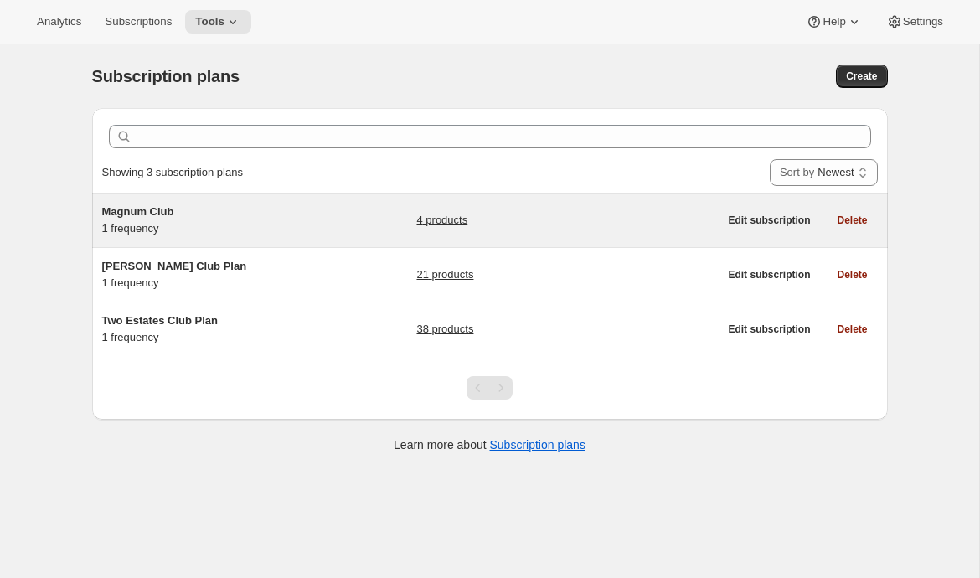
click at [153, 206] on span "Magnum Club" at bounding box center [138, 211] width 72 height 13
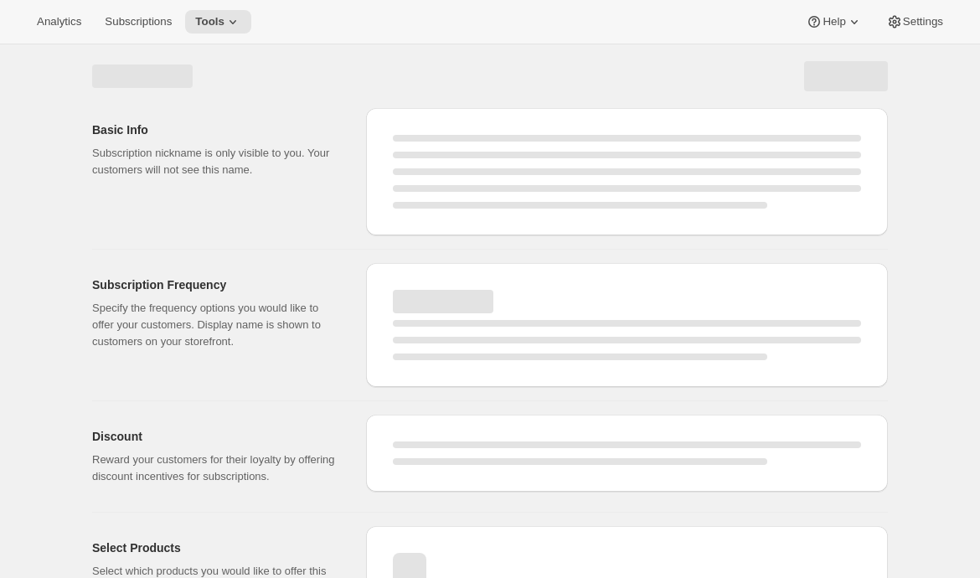
select select "WEEK"
select select "MONTH"
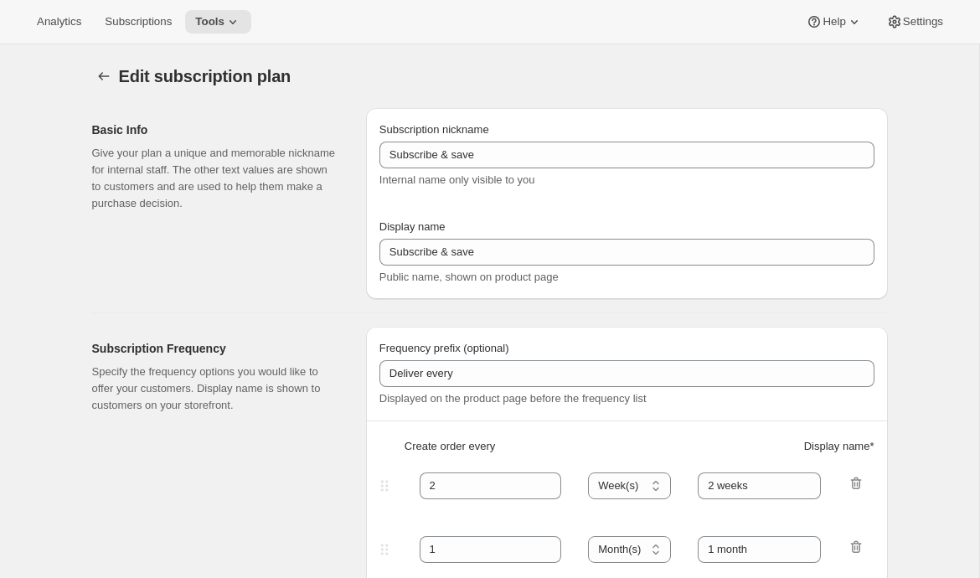
type input "Magnum Club"
type input "Join the Magnum Club"
type input "Delivers"
type input "1"
select select "YEAR"
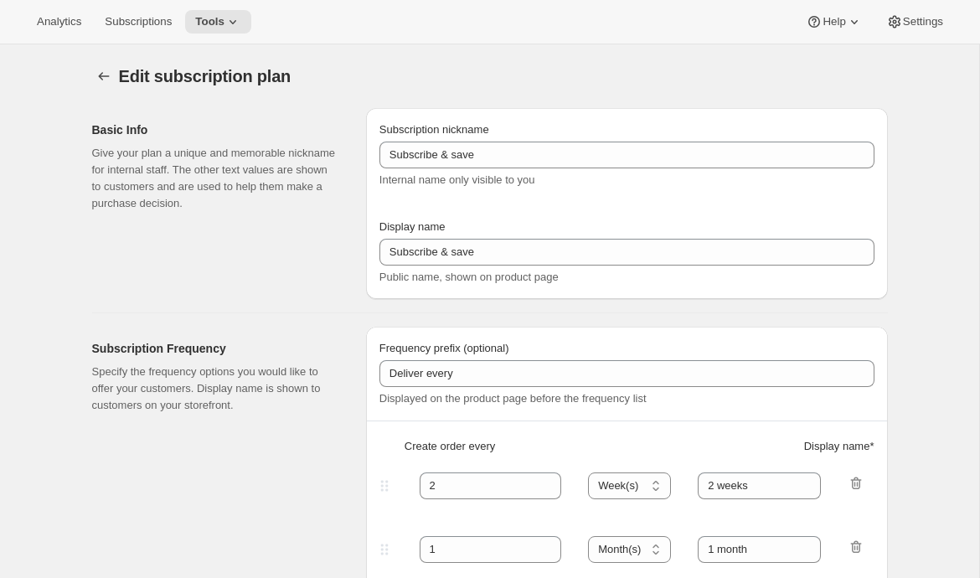
type input "yearly"
checkbox input "true"
select select "YEARDAY"
select select "12"
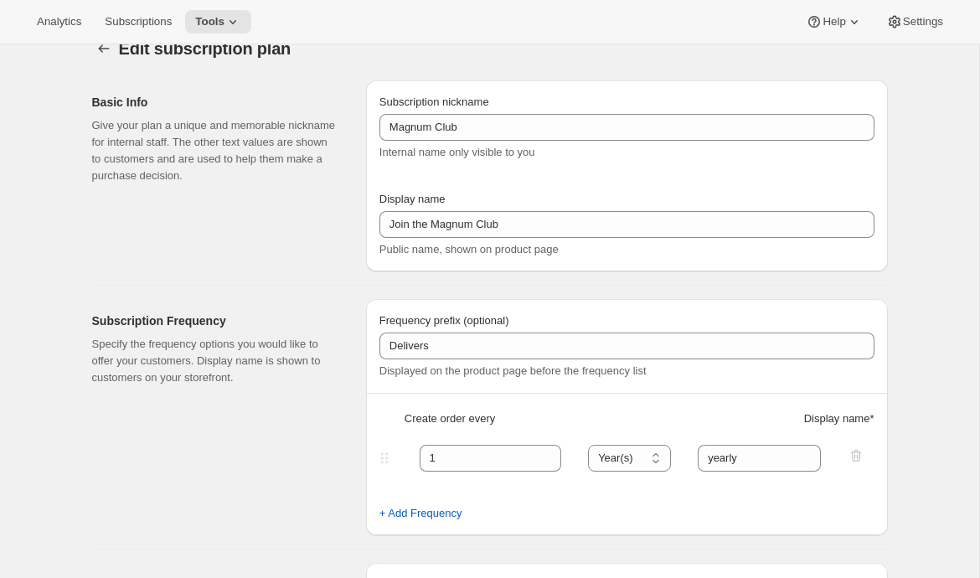
scroll to position [26, 0]
click at [100, 54] on icon "Subscription plans" at bounding box center [103, 50] width 17 height 17
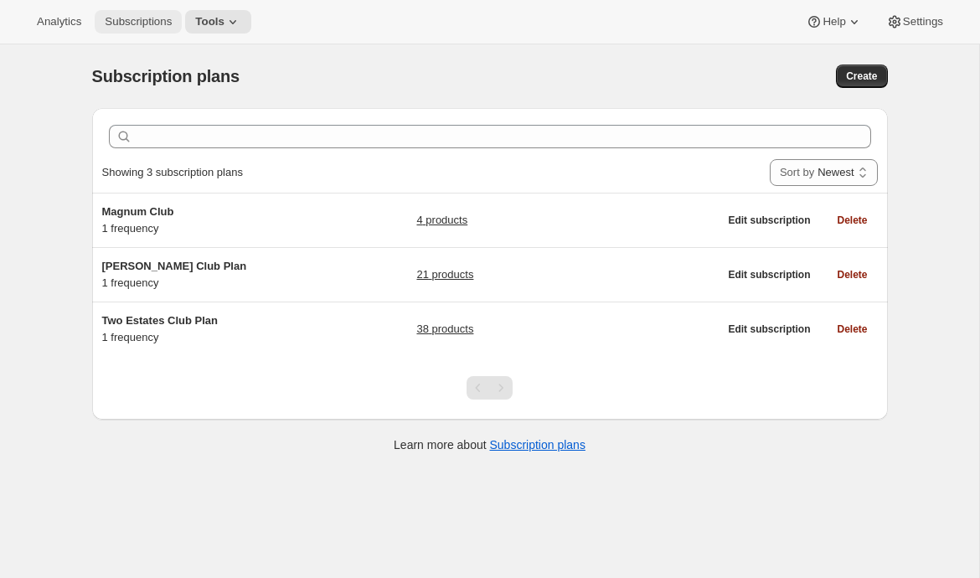
click at [173, 28] on button "Subscriptions" at bounding box center [138, 21] width 87 height 23
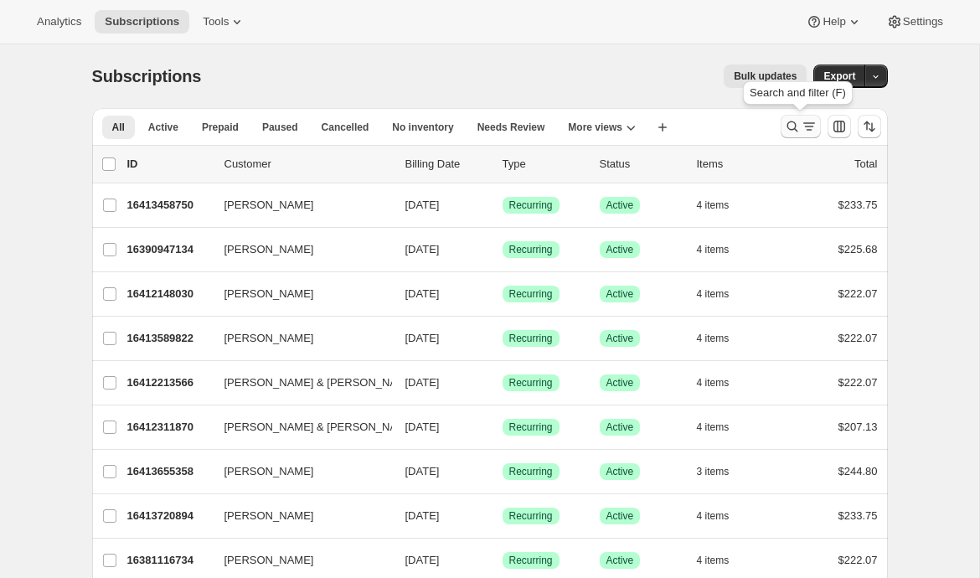
click at [801, 130] on icon "Search and filter results" at bounding box center [809, 126] width 17 height 17
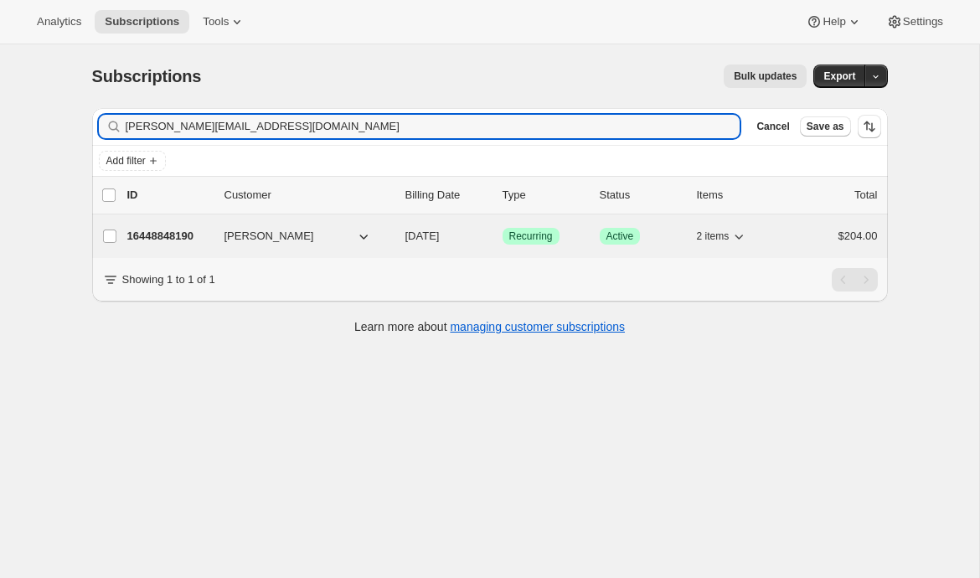
type input "julie.tram@gmail.com"
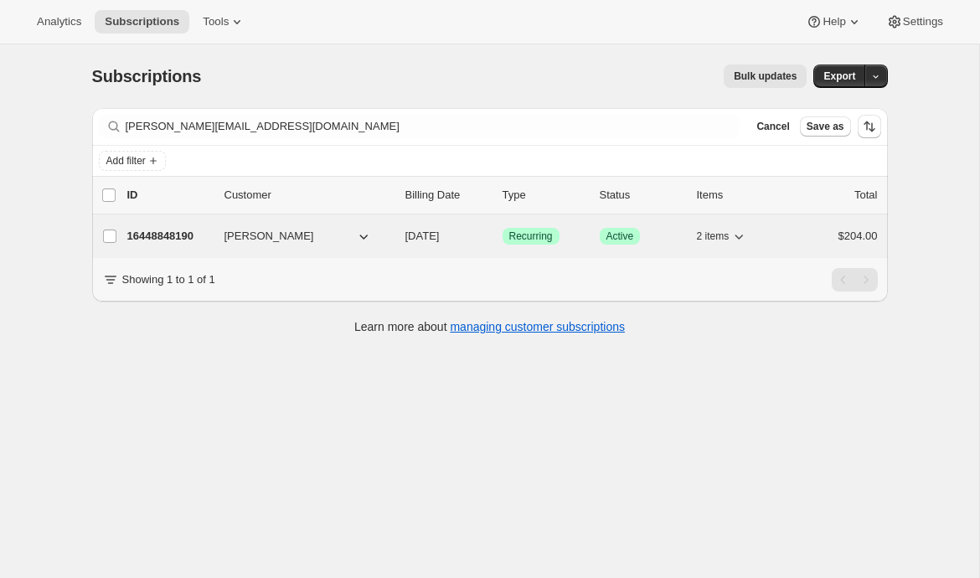
click at [162, 229] on p "16448848190" at bounding box center [169, 236] width 84 height 17
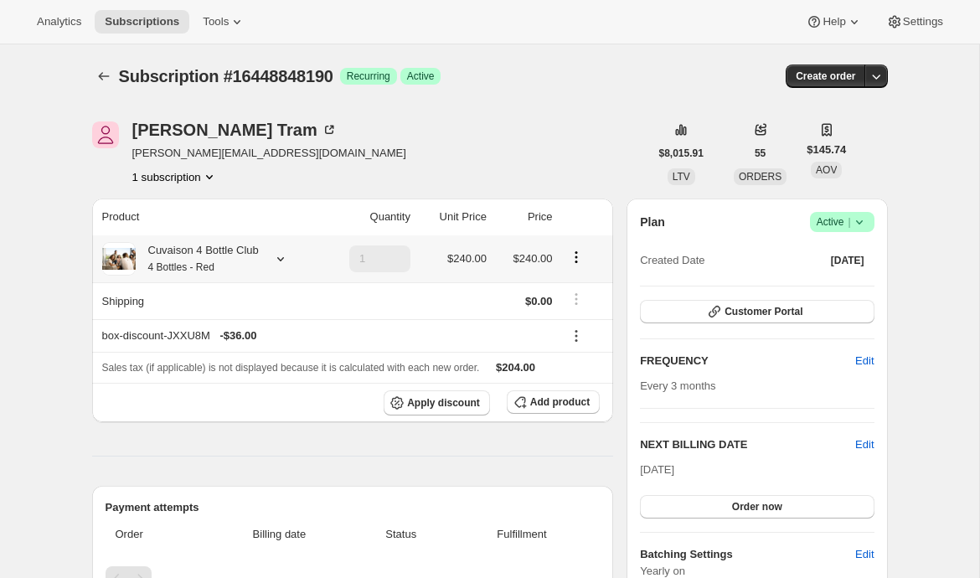
click at [282, 260] on icon at bounding box center [280, 258] width 17 height 17
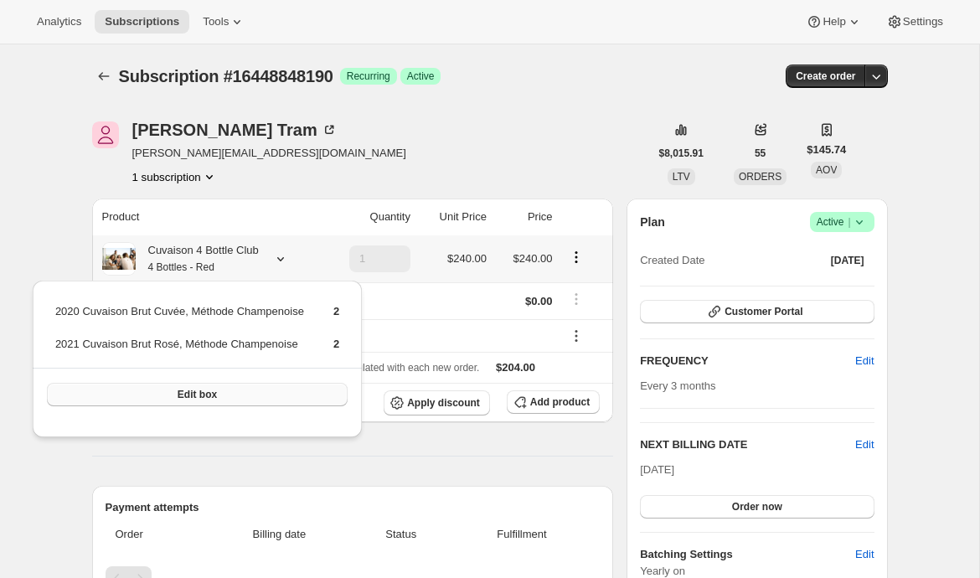
click at [192, 401] on span "Edit box" at bounding box center [197, 394] width 39 height 13
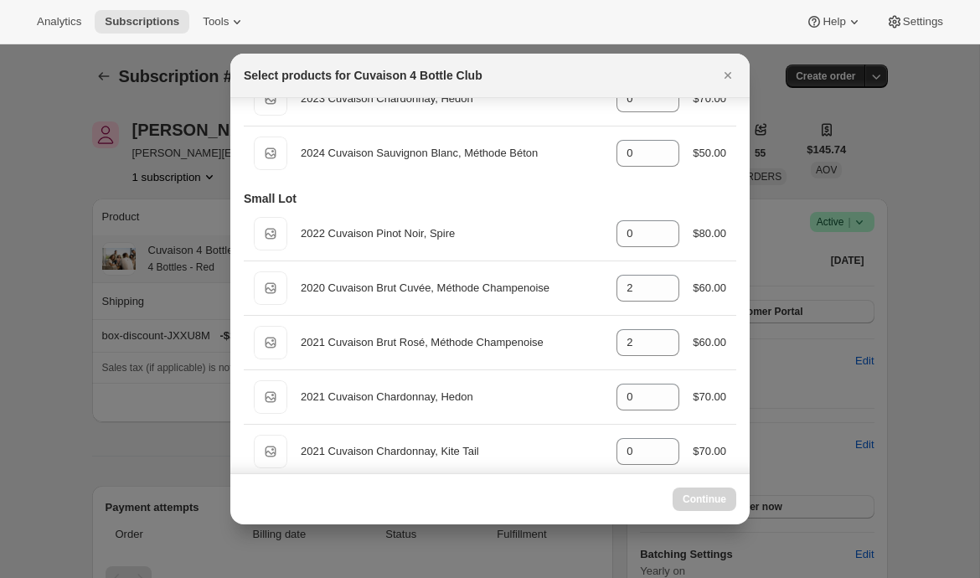
scroll to position [203, 0]
select select "gid://shopify/ProductVariant/52115221774654"
click at [727, 78] on icon "Close" at bounding box center [727, 75] width 17 height 17
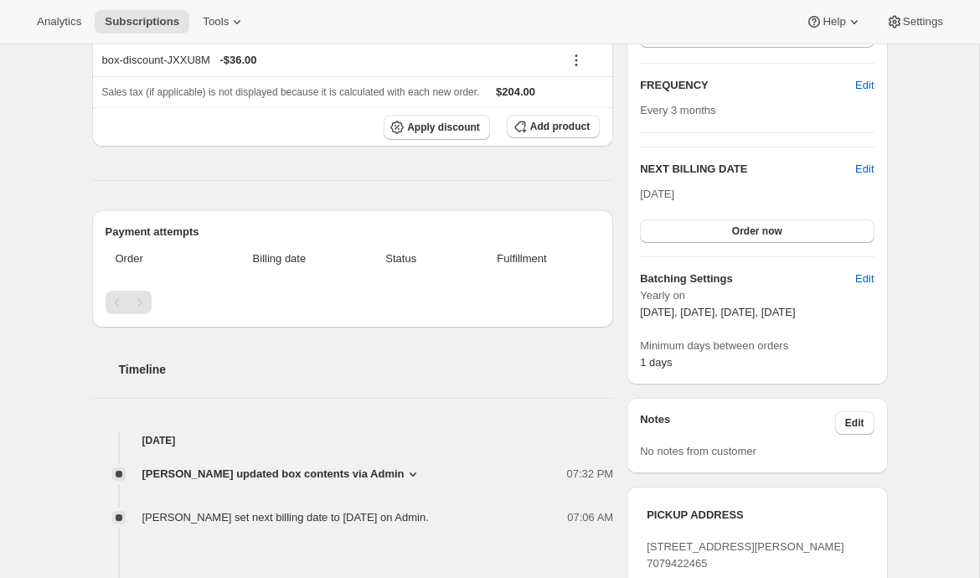
scroll to position [359, 0]
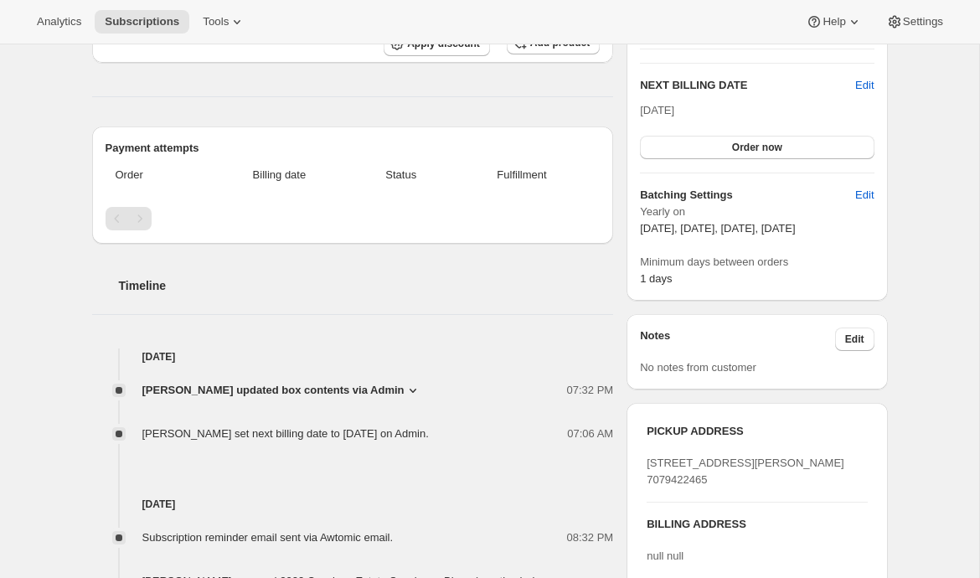
click at [409, 390] on icon at bounding box center [412, 390] width 17 height 17
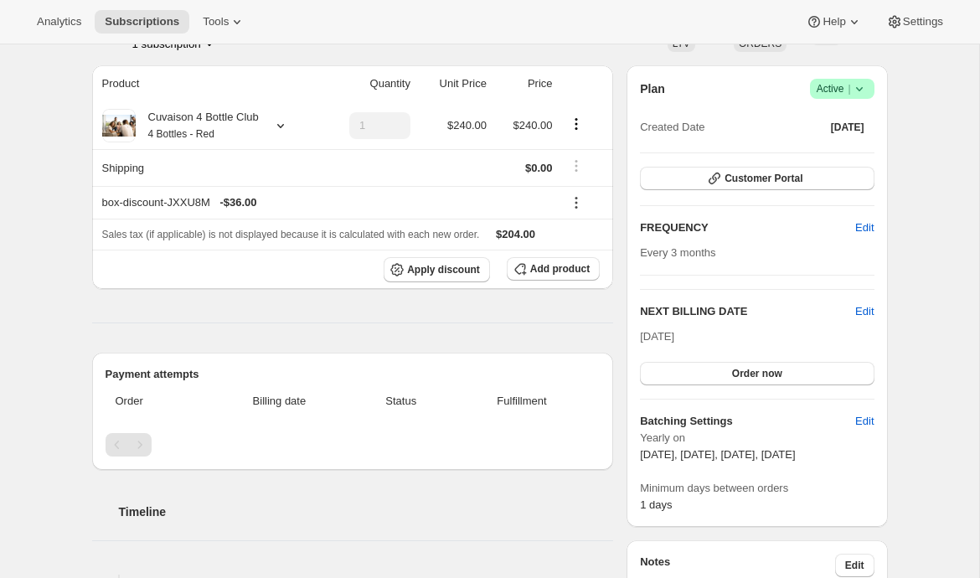
scroll to position [121, 0]
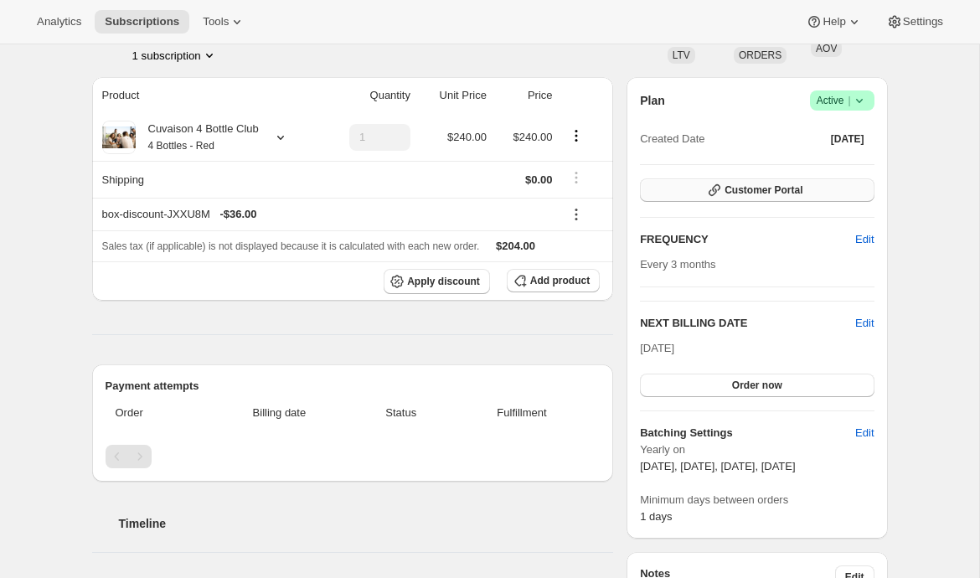
click at [717, 189] on icon "button" at bounding box center [714, 190] width 17 height 17
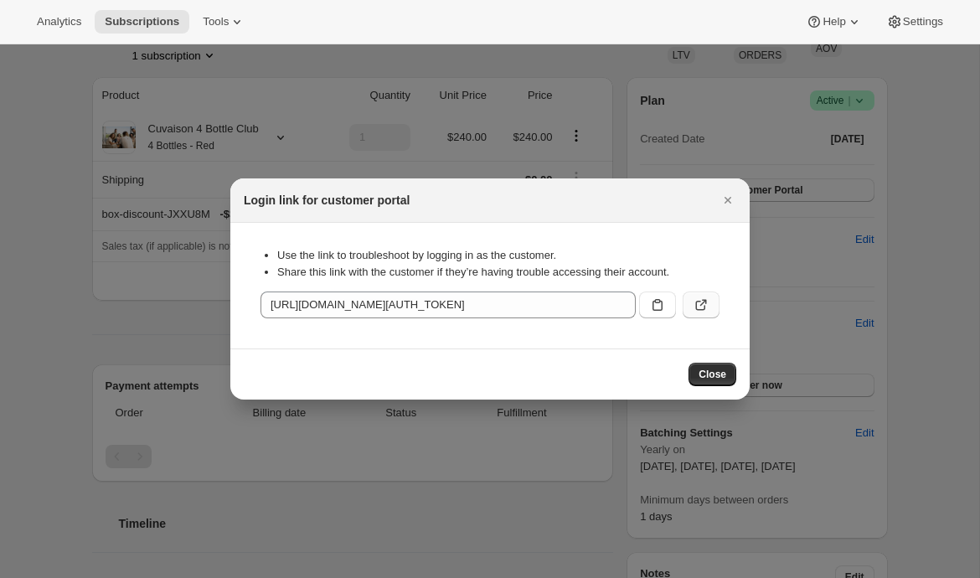
click at [693, 308] on icon ":rvc:" at bounding box center [701, 304] width 17 height 17
click at [725, 205] on icon "Close" at bounding box center [727, 200] width 17 height 17
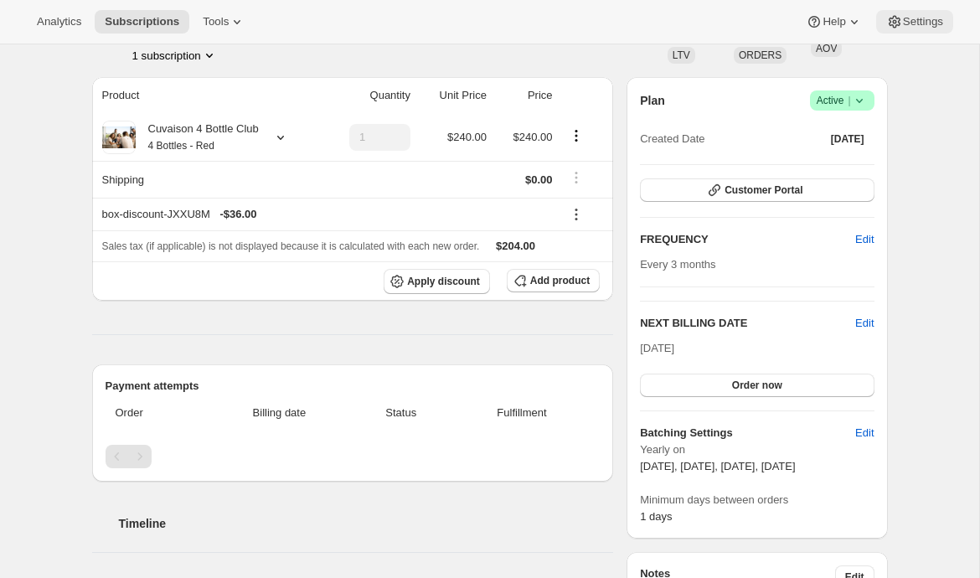
click at [914, 24] on span "Settings" at bounding box center [923, 21] width 40 height 13
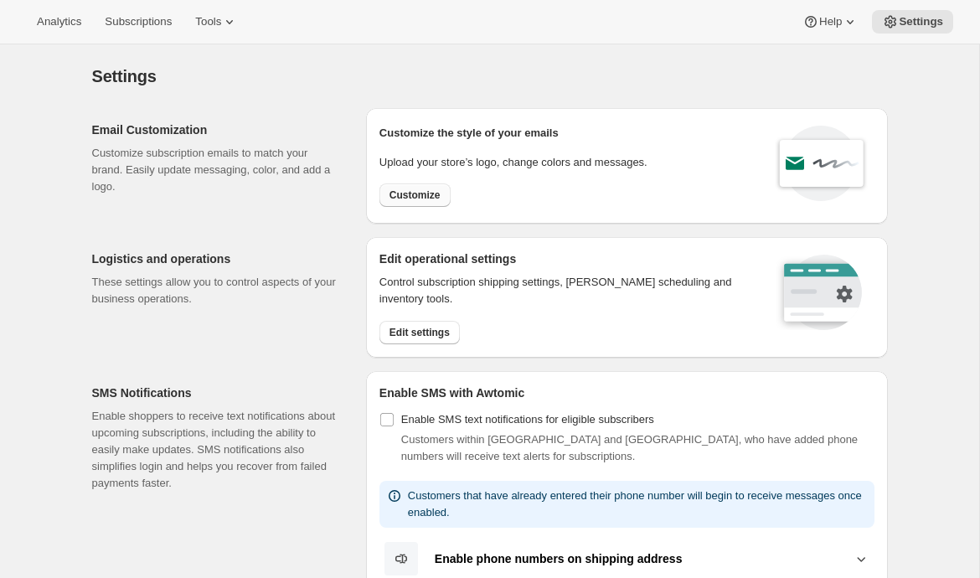
click at [435, 197] on span "Customize" at bounding box center [414, 194] width 51 height 13
select select "subscriptionMessage"
select select "5"
select select "15"
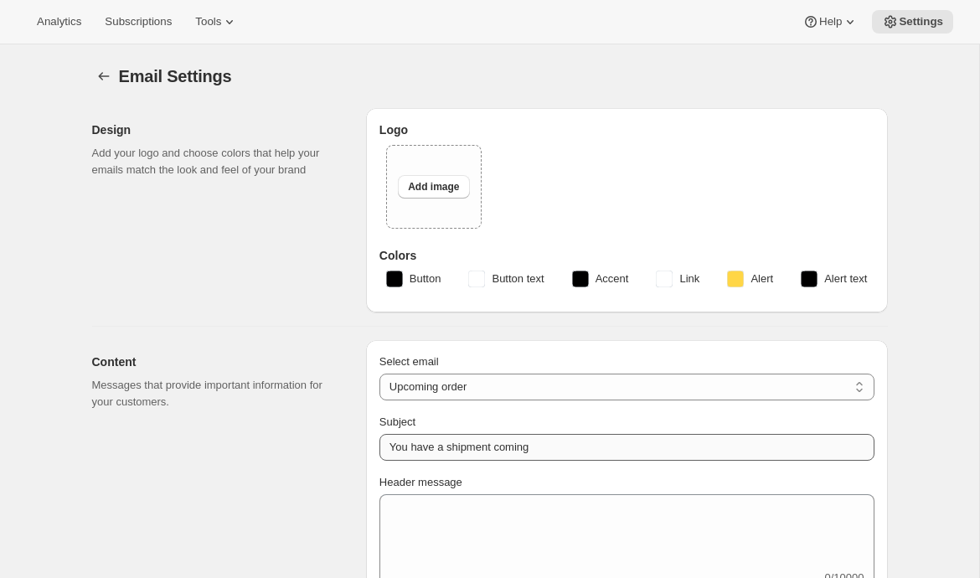
type input "Two Estates Wine Collective"
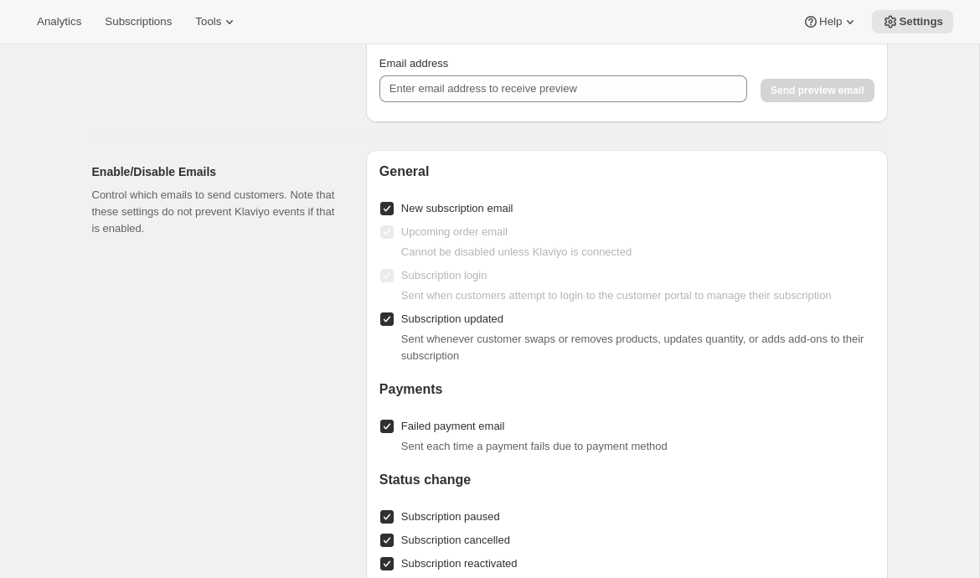
scroll to position [1699, 0]
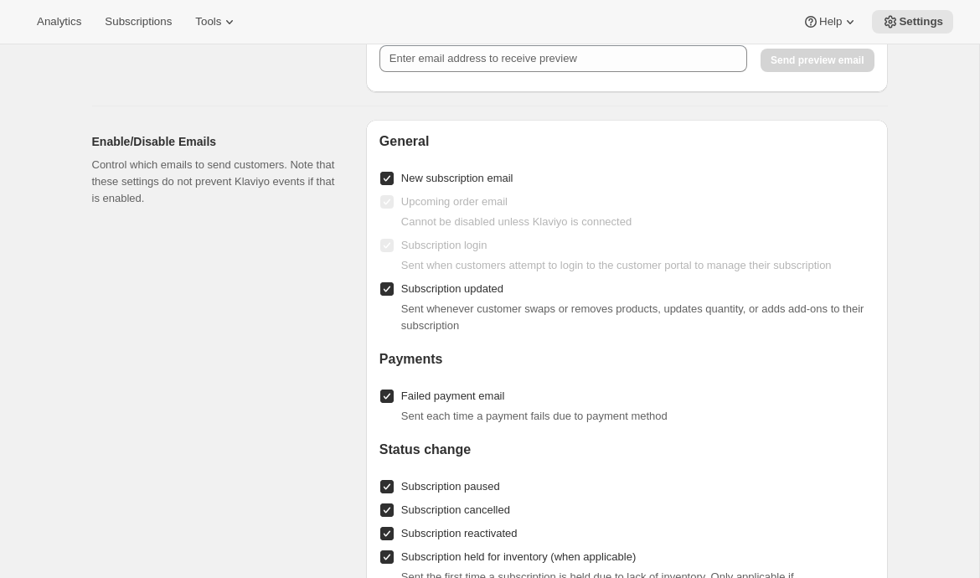
click at [467, 287] on span "Subscription updated" at bounding box center [452, 288] width 102 height 13
click at [394, 287] on input "Subscription updated" at bounding box center [386, 288] width 13 height 13
click at [432, 285] on span "Subscription updated" at bounding box center [452, 288] width 102 height 13
click at [394, 285] on input "Subscription updated" at bounding box center [386, 288] width 13 height 13
checkbox input "true"
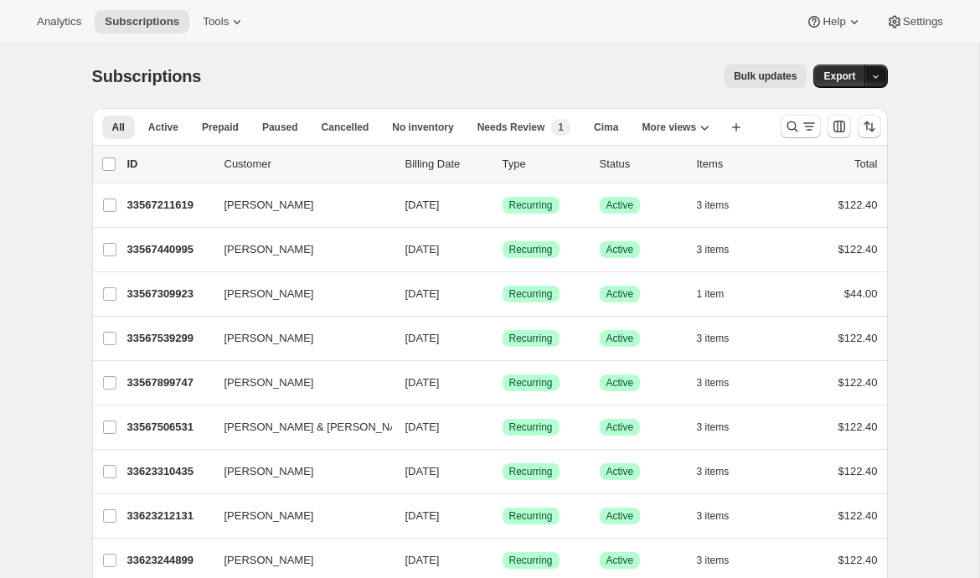
click at [878, 85] on button "button" at bounding box center [875, 75] width 23 height 23
click at [858, 117] on span "Subscription data" at bounding box center [811, 111] width 132 height 17
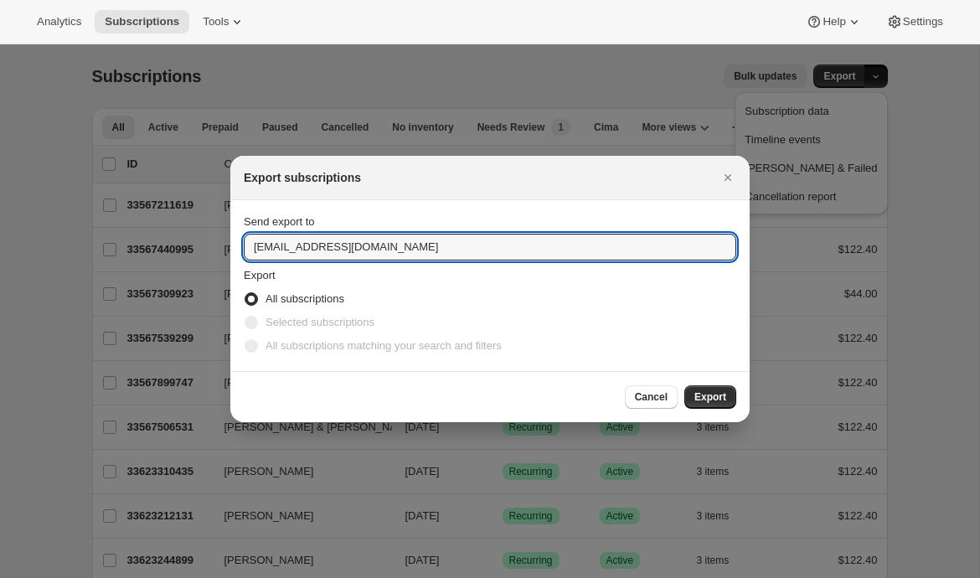
drag, startPoint x: 291, startPoint y: 258, endPoint x: 185, endPoint y: 252, distance: 105.7
type input "emily@awtomic.com"
click at [695, 399] on span "Export" at bounding box center [710, 396] width 32 height 13
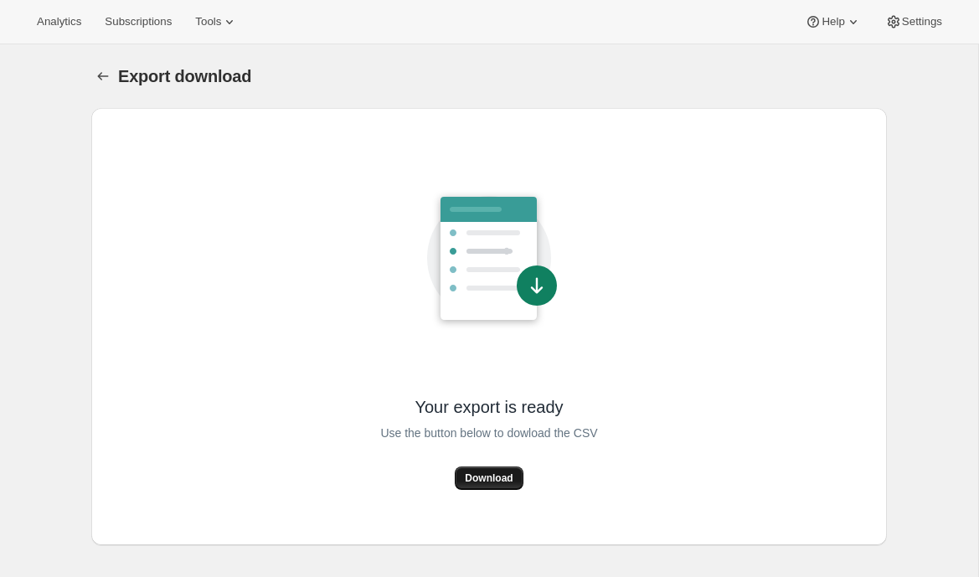
click at [479, 482] on span "Download" at bounding box center [489, 477] width 48 height 13
